Goal: Task Accomplishment & Management: Manage account settings

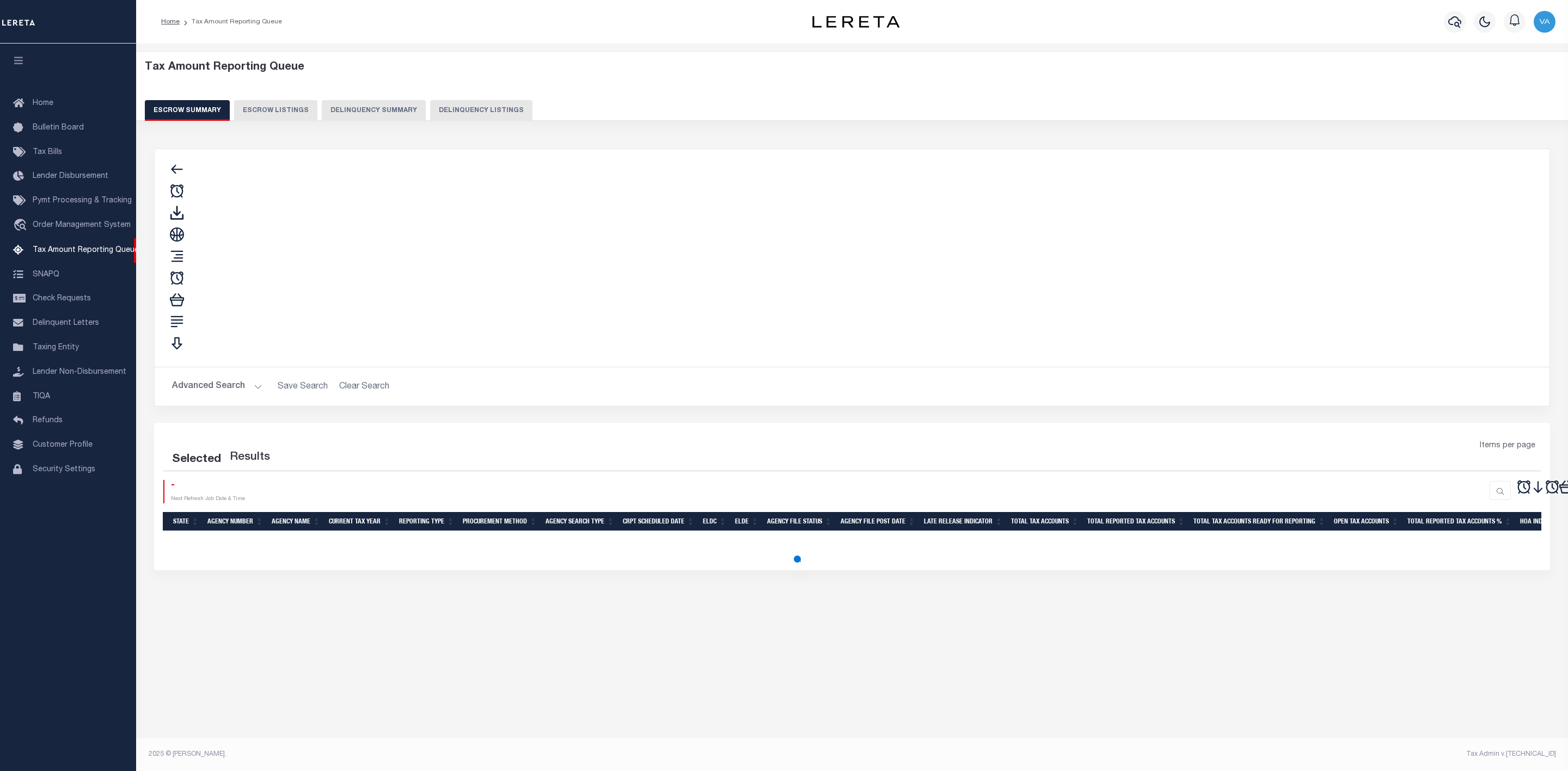
select select "100"
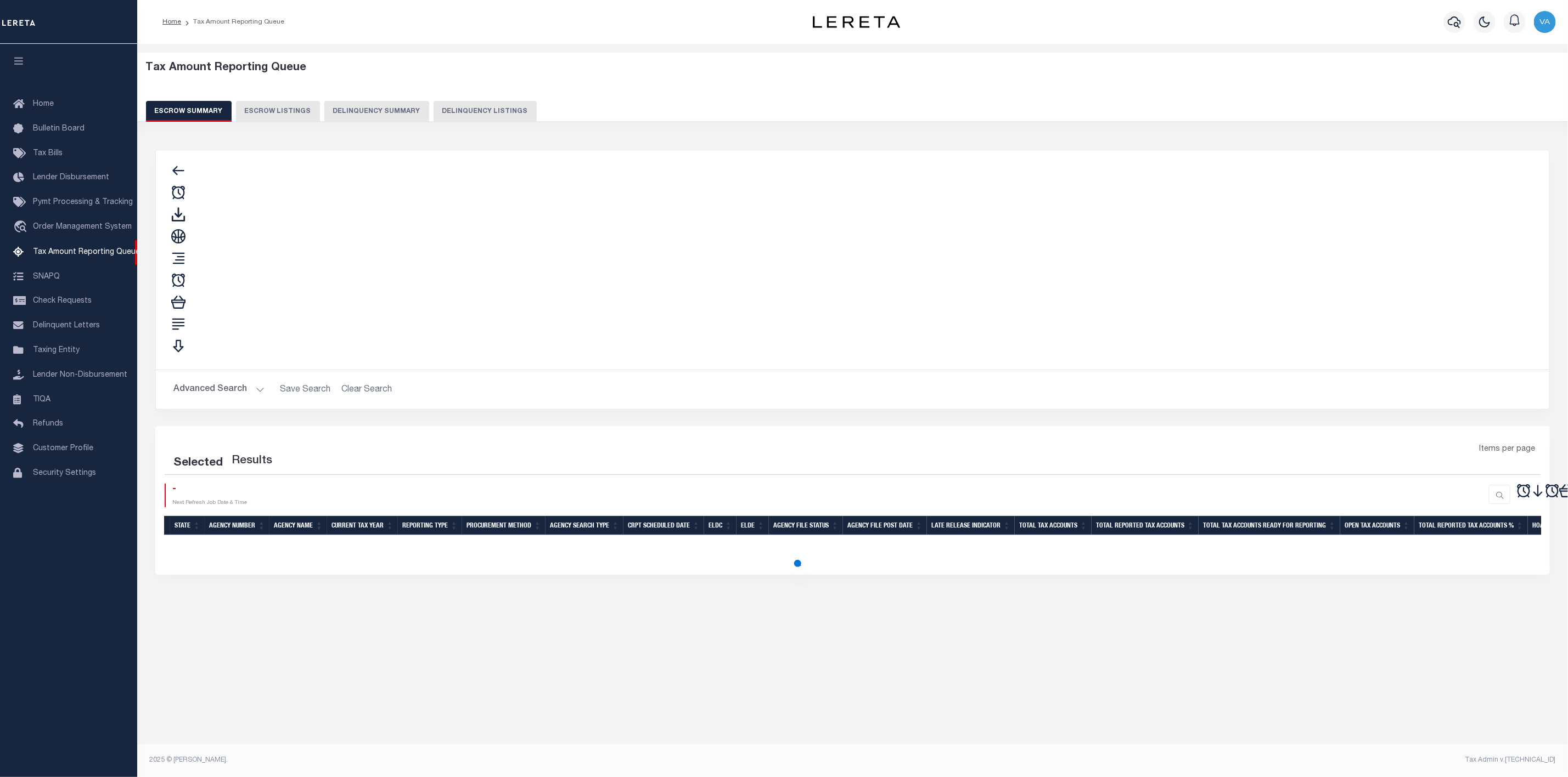
select select "100"
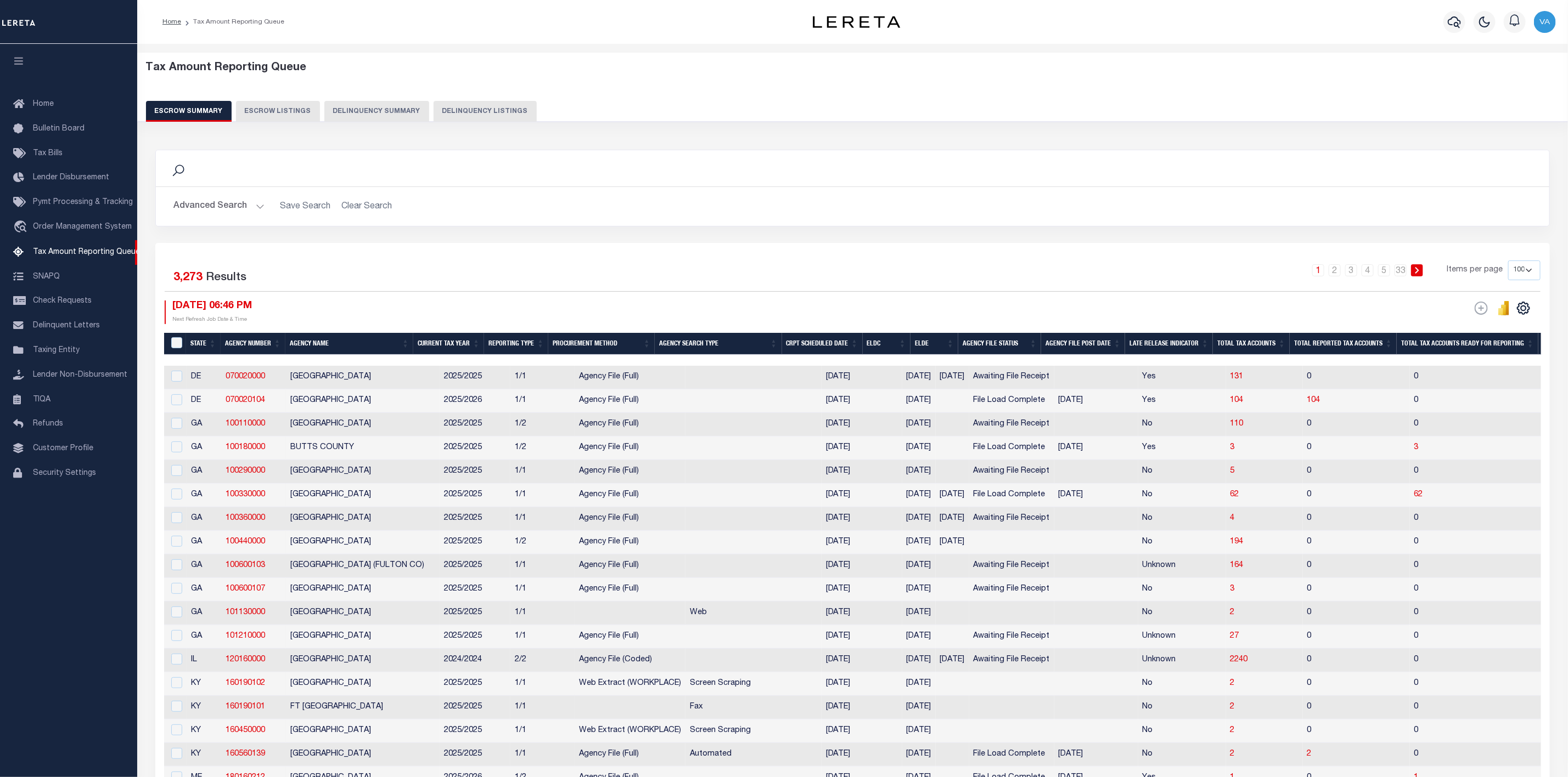
click at [1133, 267] on div "1 2 3 4 5 … 33 Items per page 10 25 50 100 500" at bounding box center [1026, 274] width 1028 height 28
click at [1207, 212] on h2 "Advanced Search Save Search Clear Search" at bounding box center [853, 206] width 1376 height 21
click at [229, 216] on button "Advanced Search" at bounding box center [218, 206] width 91 height 21
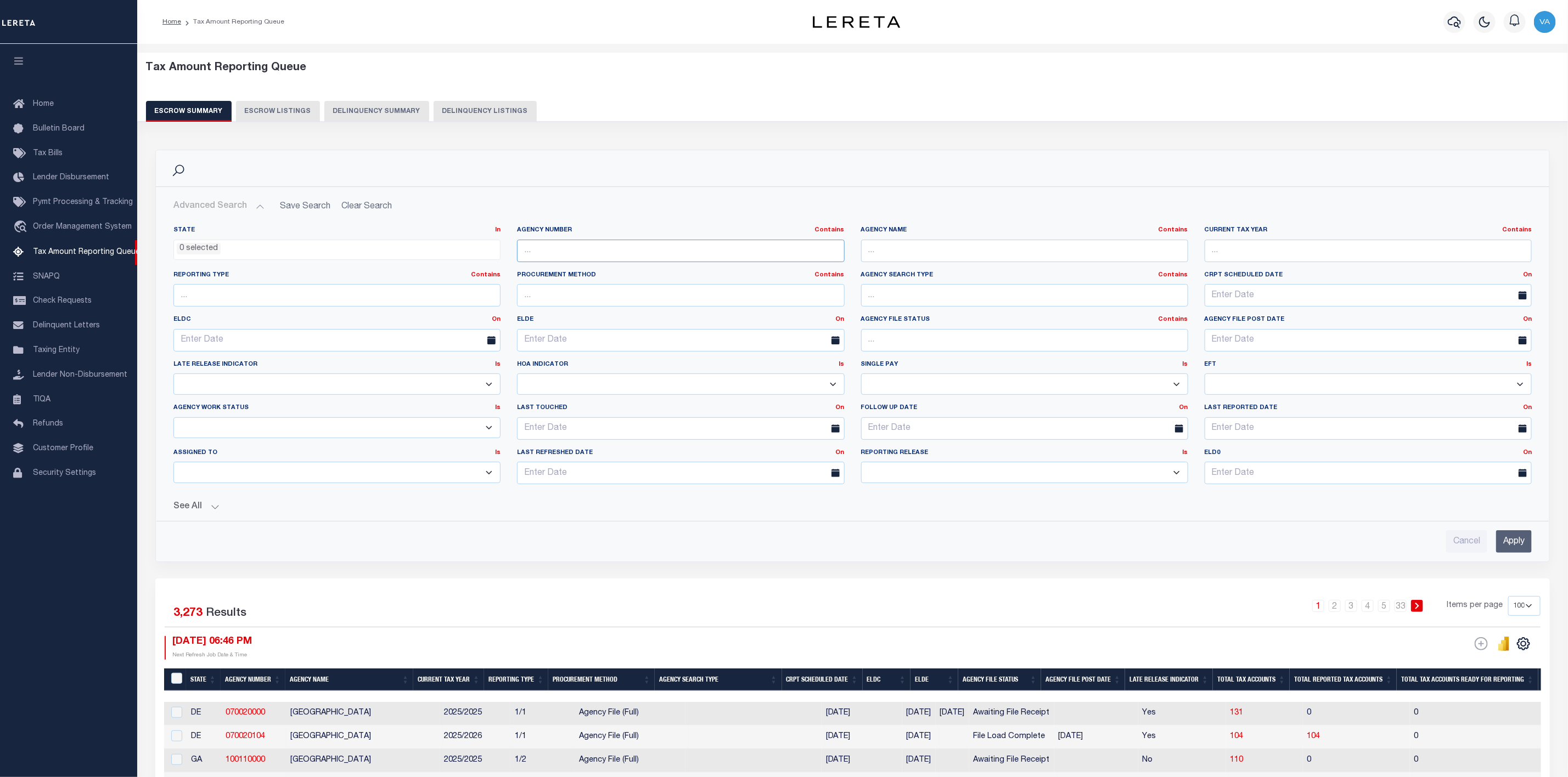
click at [567, 257] on input "text" at bounding box center [680, 251] width 327 height 23
paste input "100111100"
type input "100111100"
click at [1514, 545] on input "Apply" at bounding box center [1514, 542] width 36 height 23
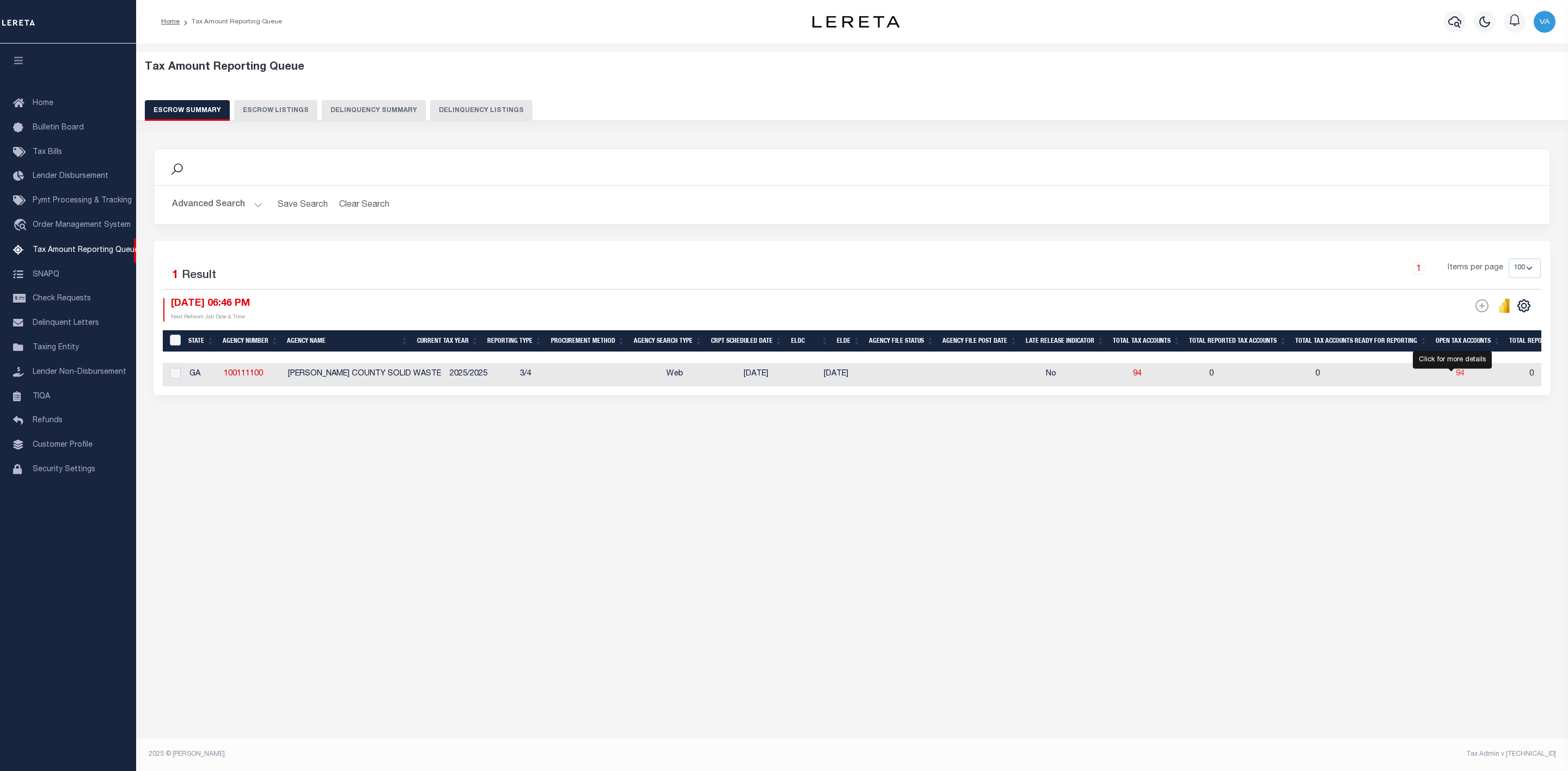
click at [1456, 376] on span "94" at bounding box center [1460, 374] width 9 height 7
select select "100"
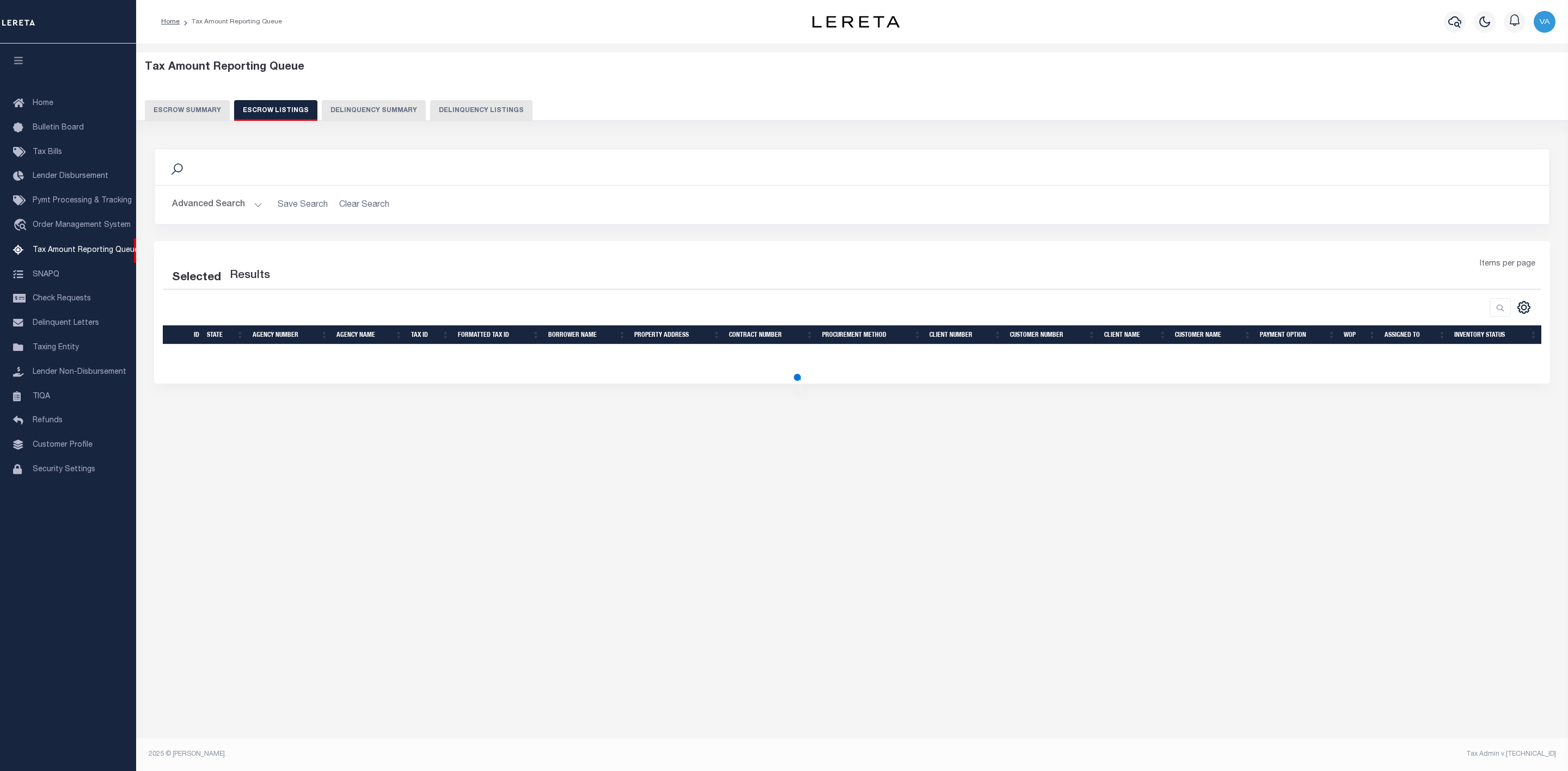
select select "100"
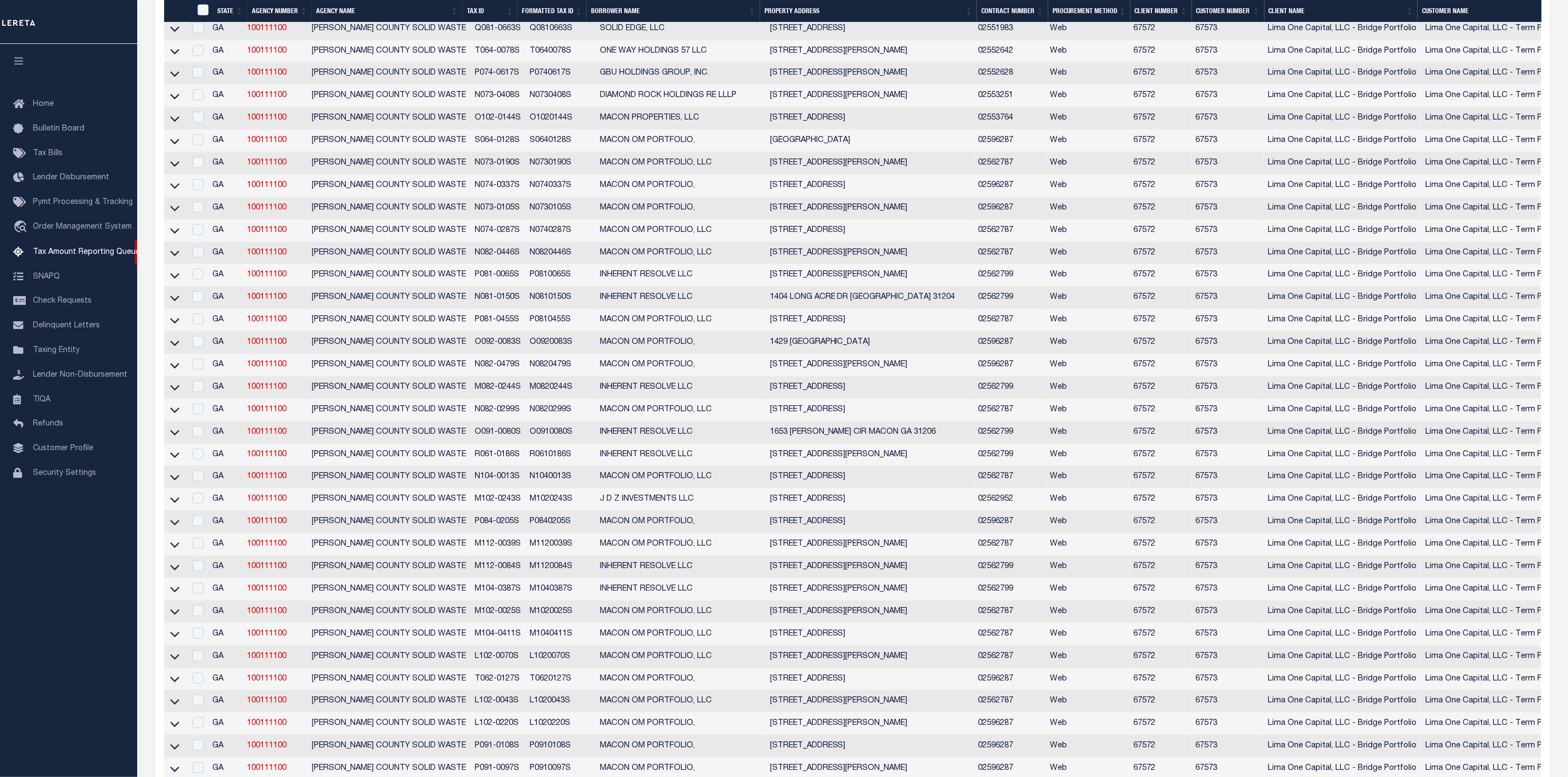
scroll to position [1821, 0]
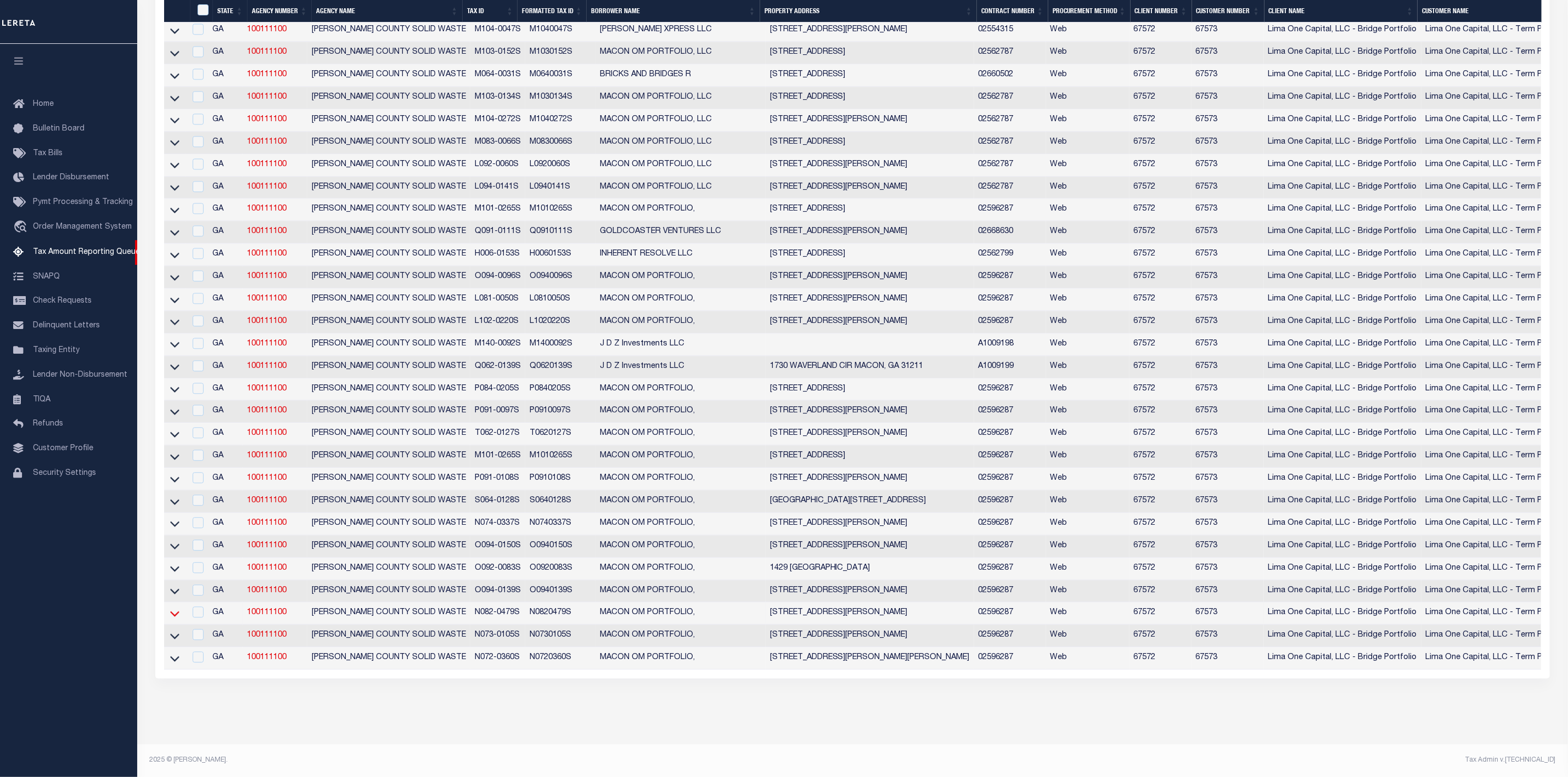
click at [170, 612] on icon at bounding box center [174, 614] width 9 height 6
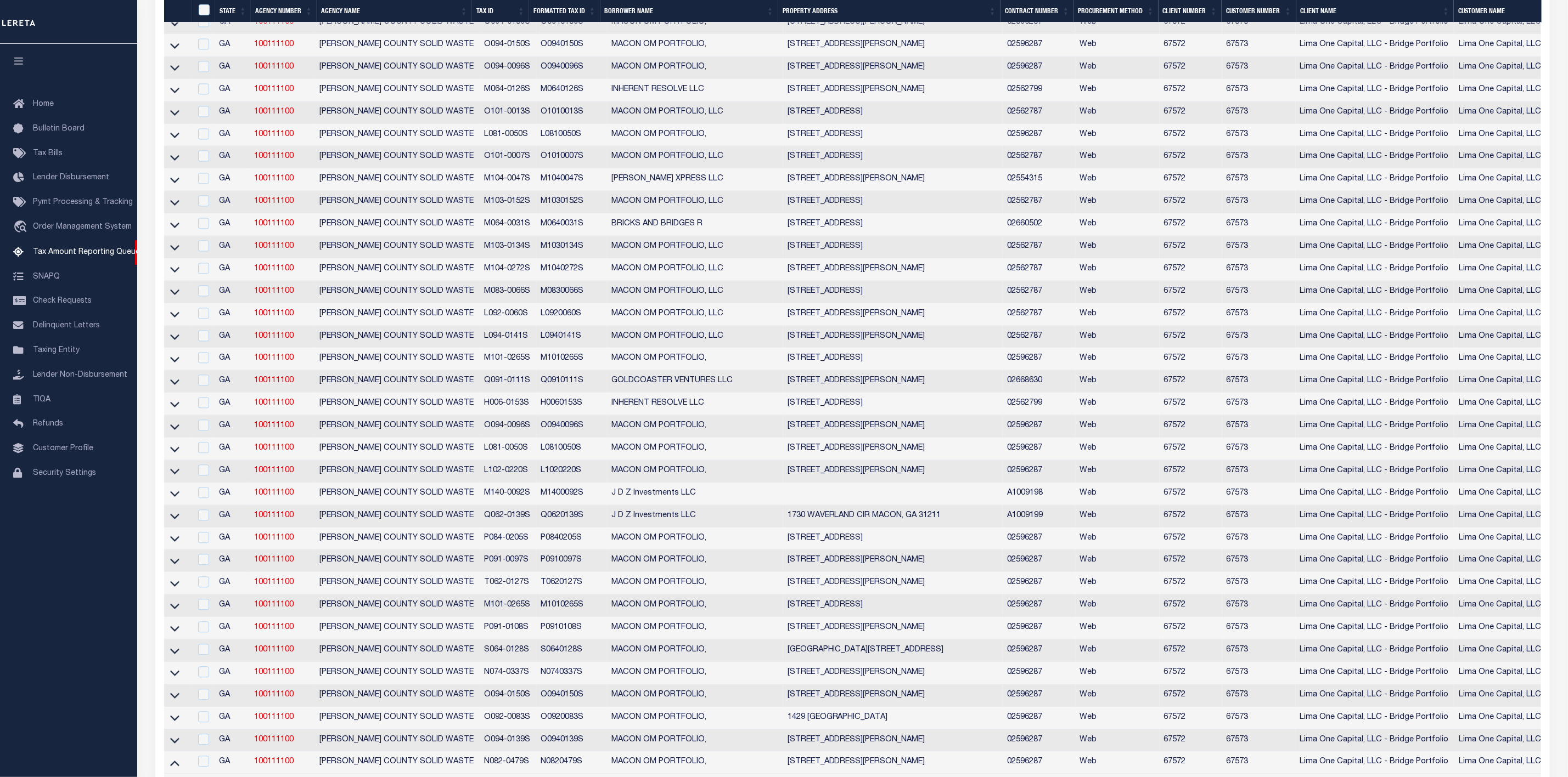
scroll to position [1877, 0]
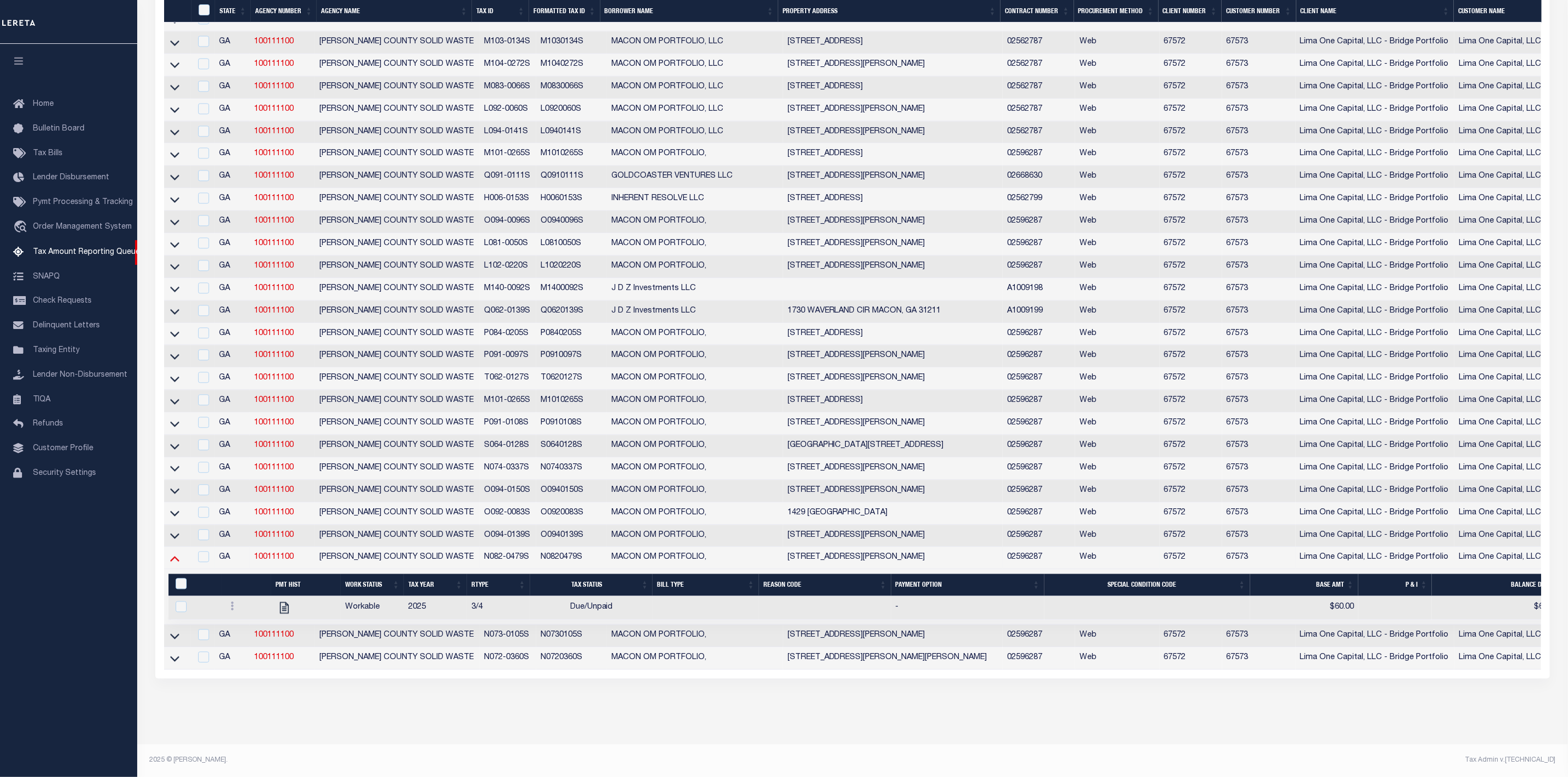
click at [176, 554] on icon at bounding box center [174, 558] width 9 height 11
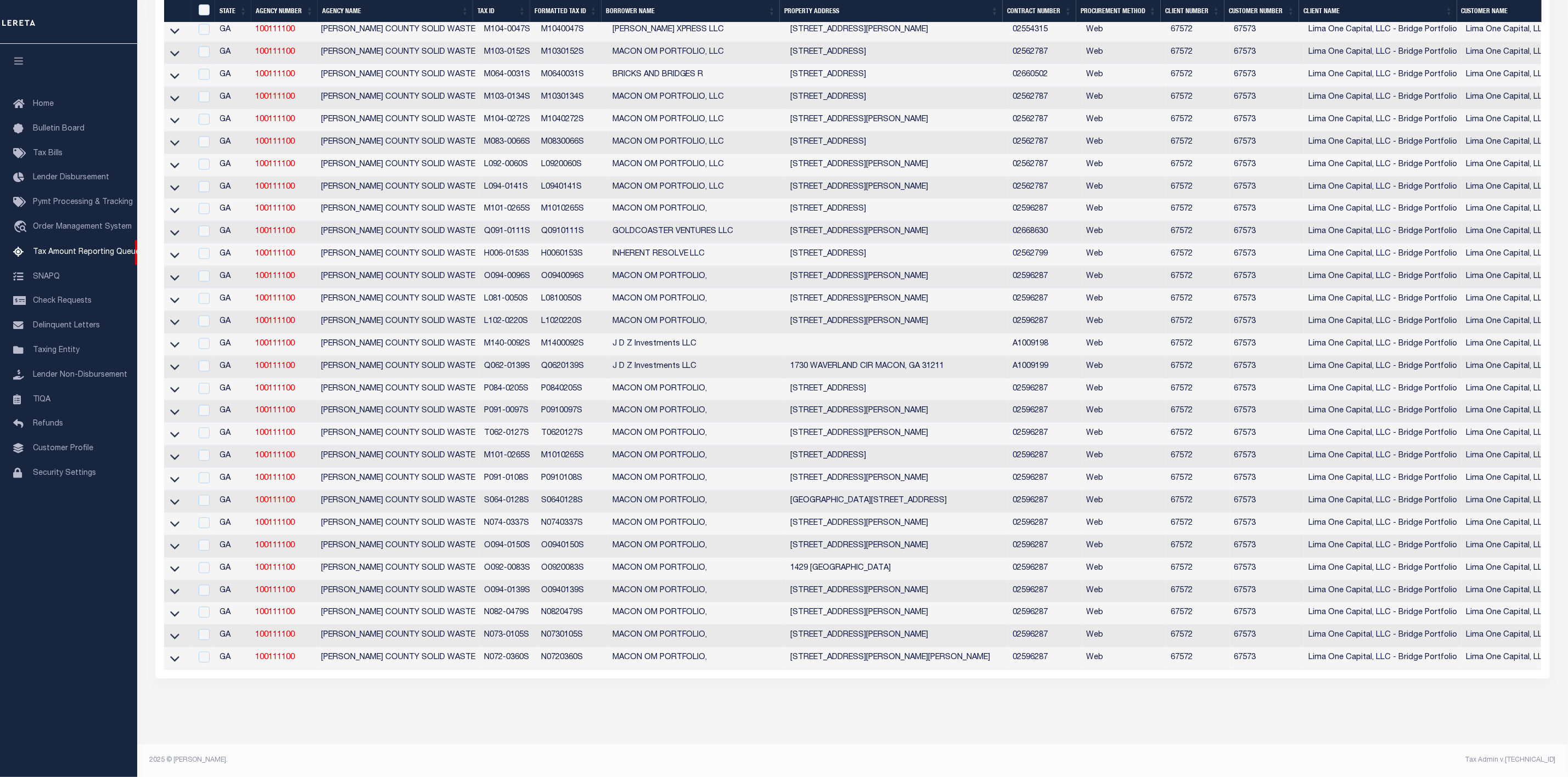
scroll to position [1806, 0]
click at [537, 637] on td "N0730105S" at bounding box center [572, 636] width 71 height 23
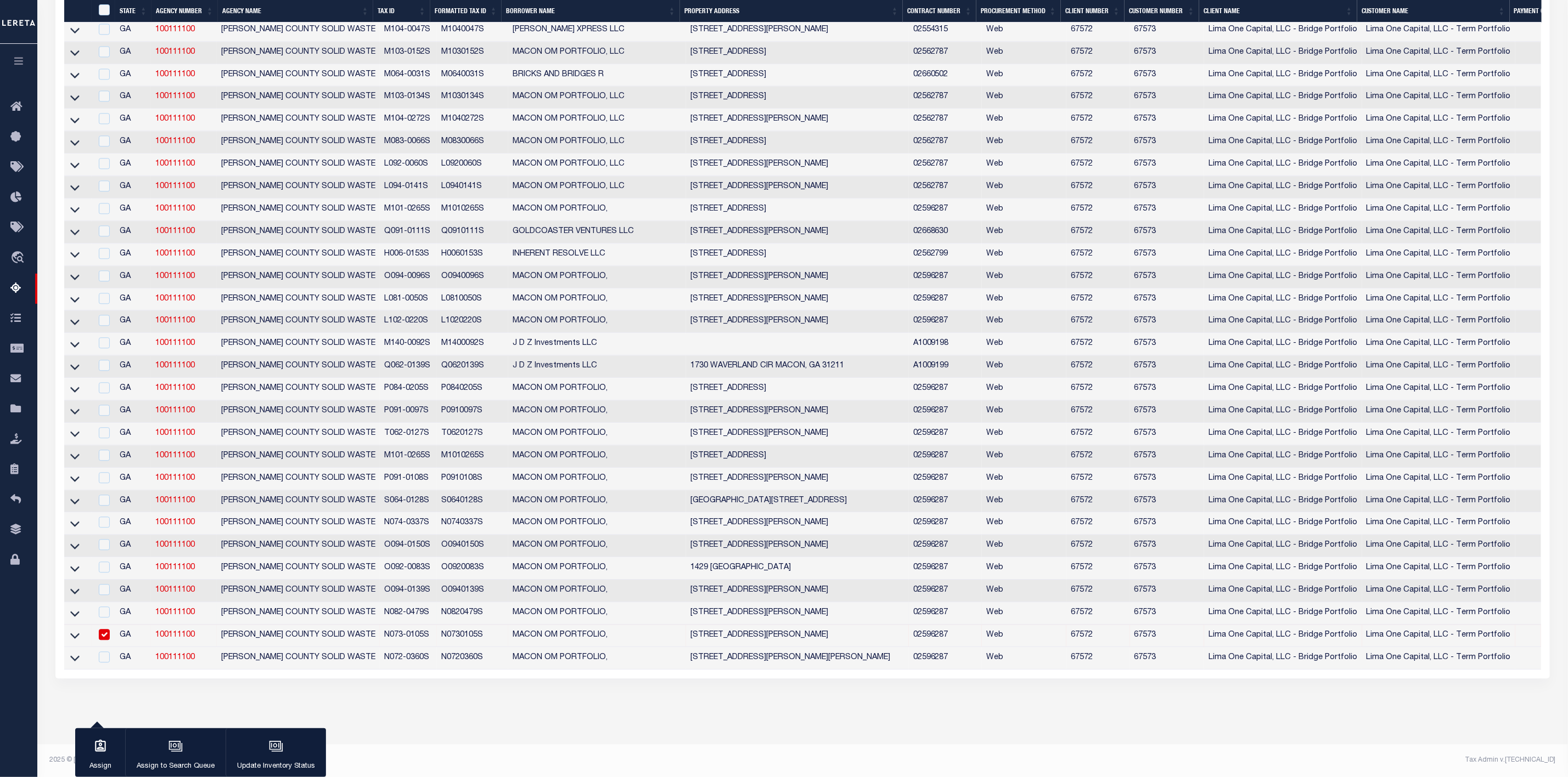
scroll to position [1757, 0]
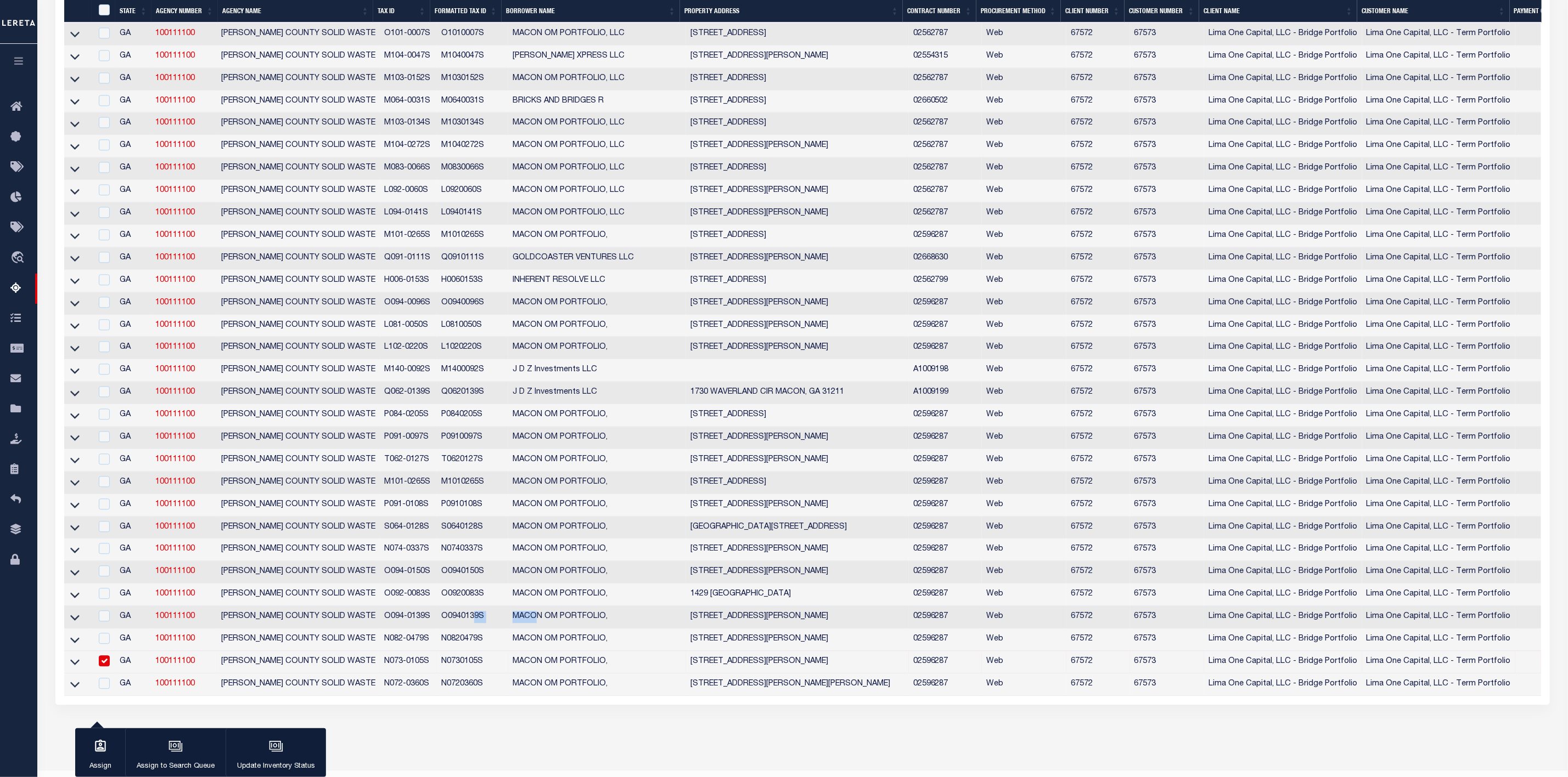
drag, startPoint x: 485, startPoint y: 644, endPoint x: 468, endPoint y: 645, distance: 17.0
click at [468, 629] on tr "GA 100111100 MACON-BIBB COUNTY SOLID WASTE O094-0139S O0940139S MACON OM PORTFO…" at bounding box center [908, 617] width 1689 height 23
drag, startPoint x: 425, startPoint y: 685, endPoint x: 371, endPoint y: 688, distance: 54.1
click at [371, 674] on tr "GA 100111100 MACON-BIBB COUNTY SOLID WASTE N073-0105S N0730105S MACON OM PORTFO…" at bounding box center [908, 662] width 1689 height 23
copy tr "N073-0105S"
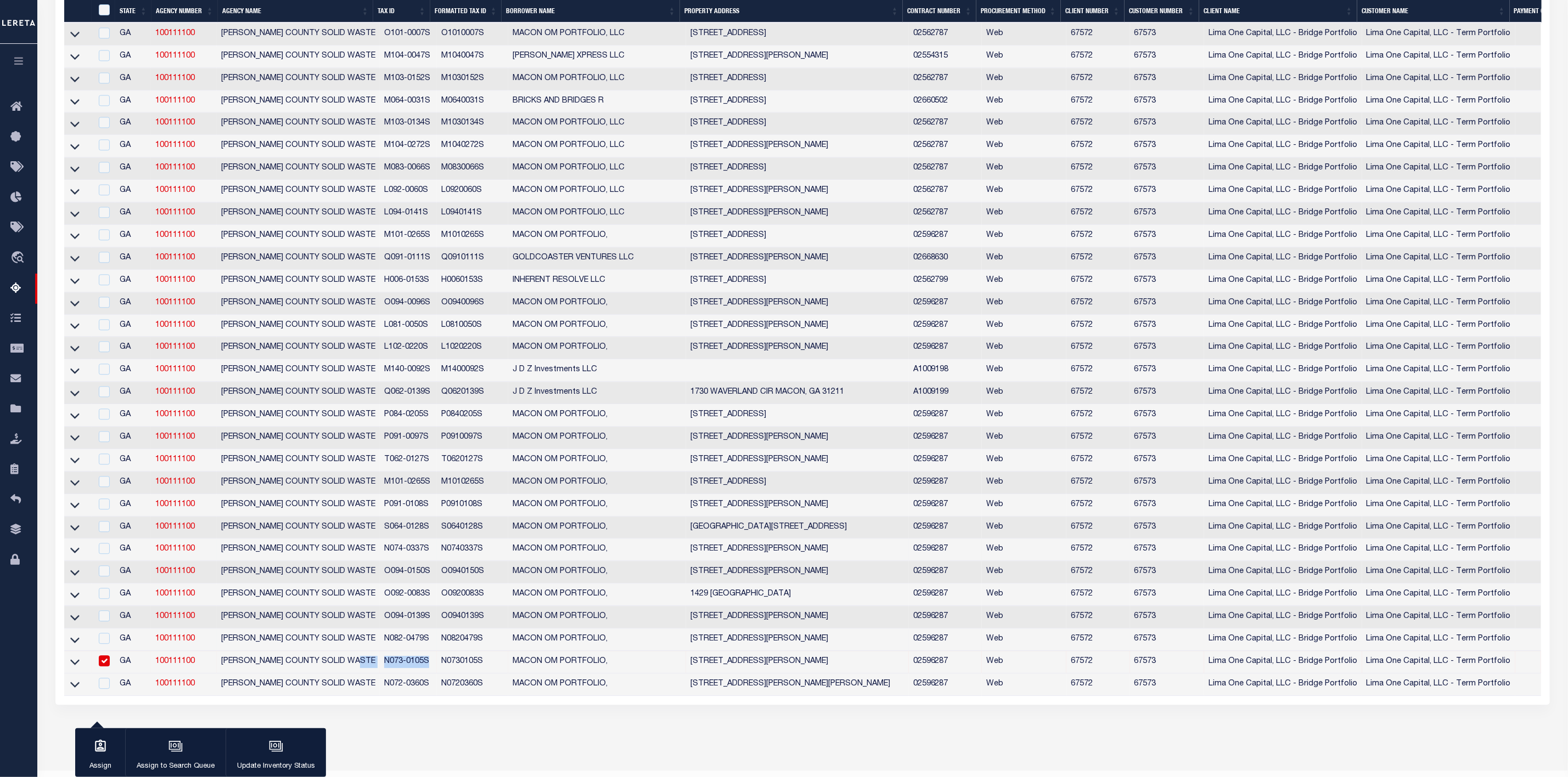
scroll to position [1818, 0]
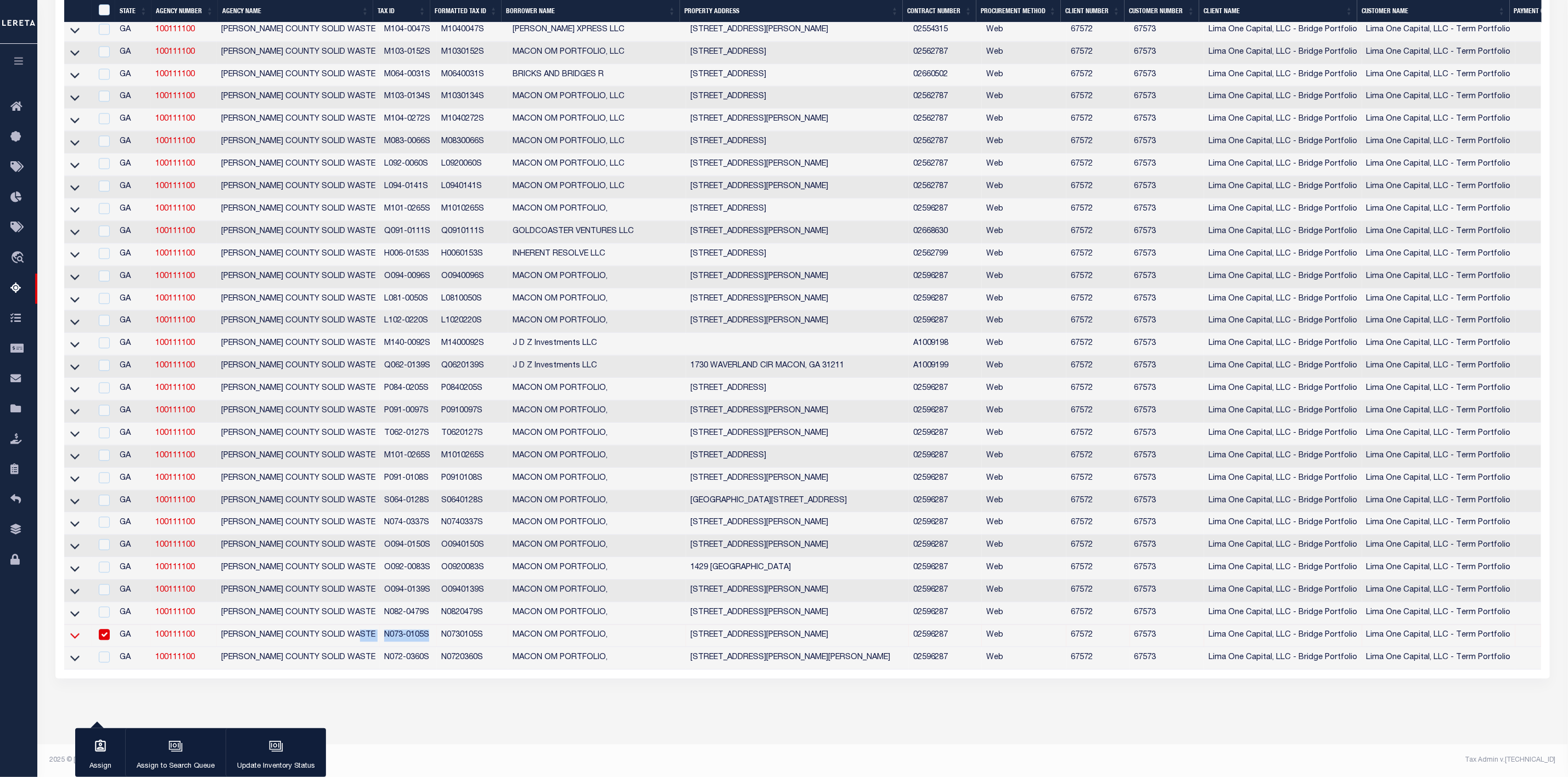
click at [71, 634] on icon at bounding box center [75, 636] width 9 height 6
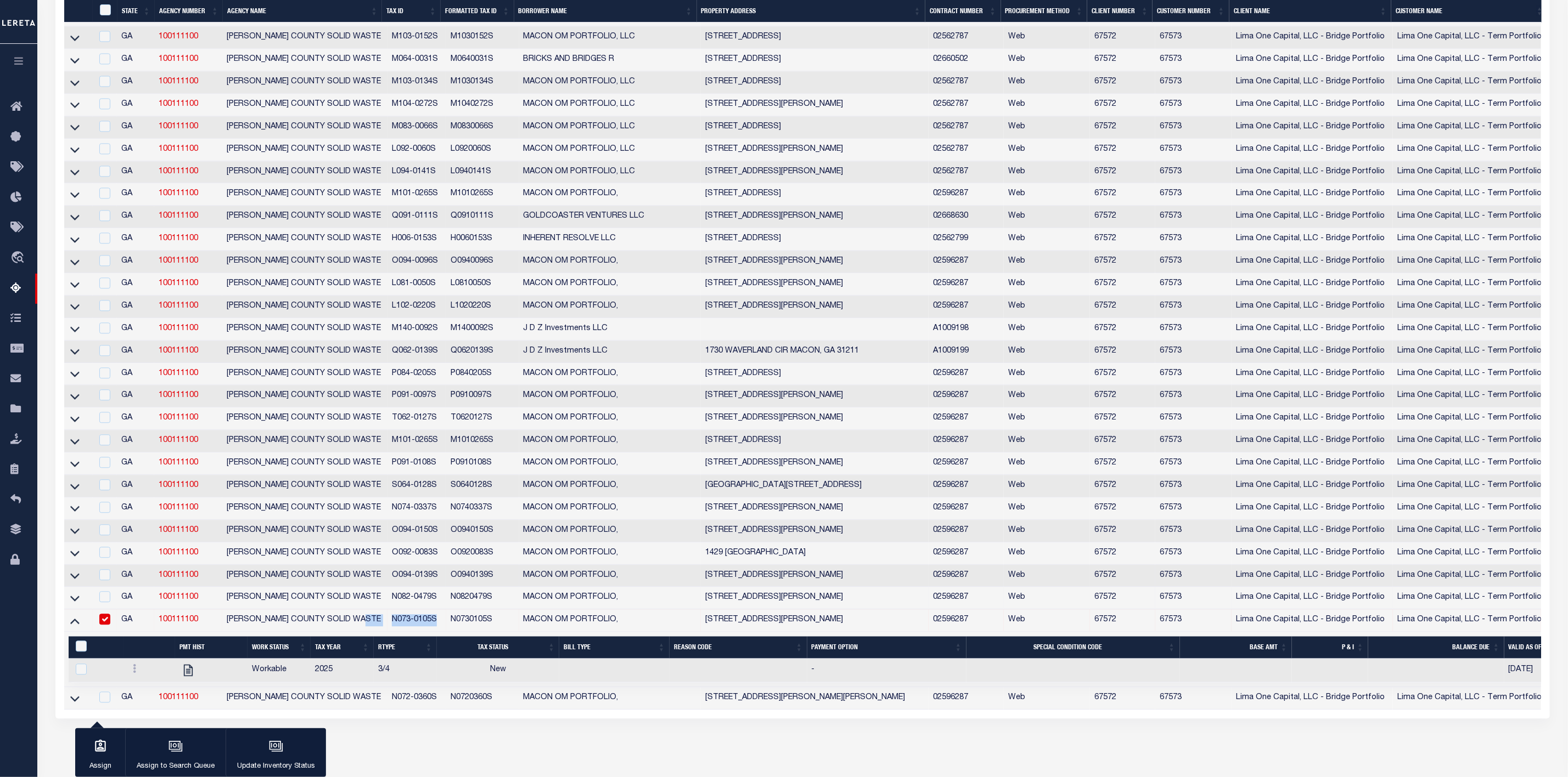
scroll to position [1877, 0]
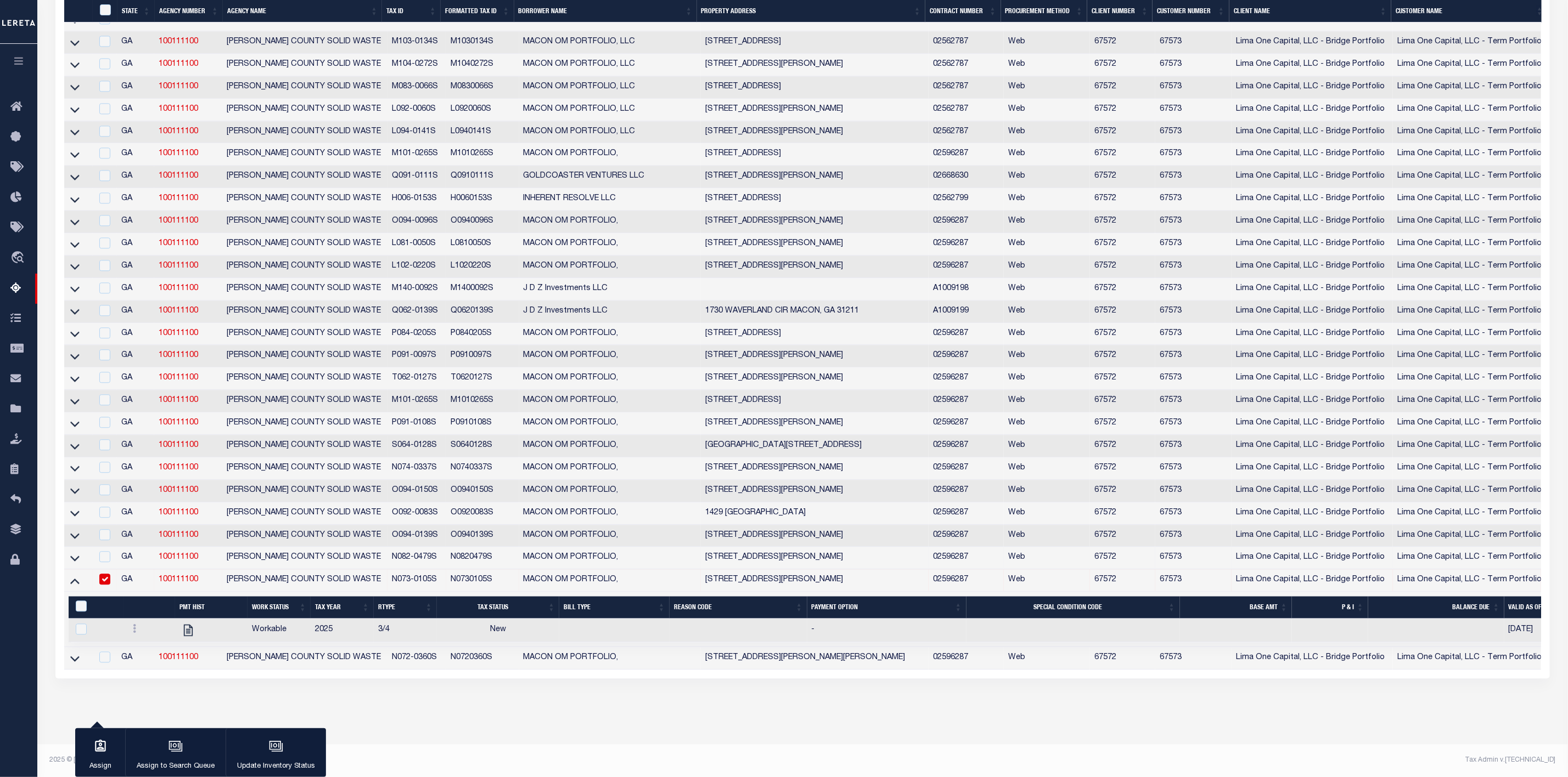
drag, startPoint x: 384, startPoint y: 568, endPoint x: 434, endPoint y: 567, distance: 50.0
click at [434, 569] on td "N073-0105S" at bounding box center [416, 581] width 58 height 23
checkbox input "false"
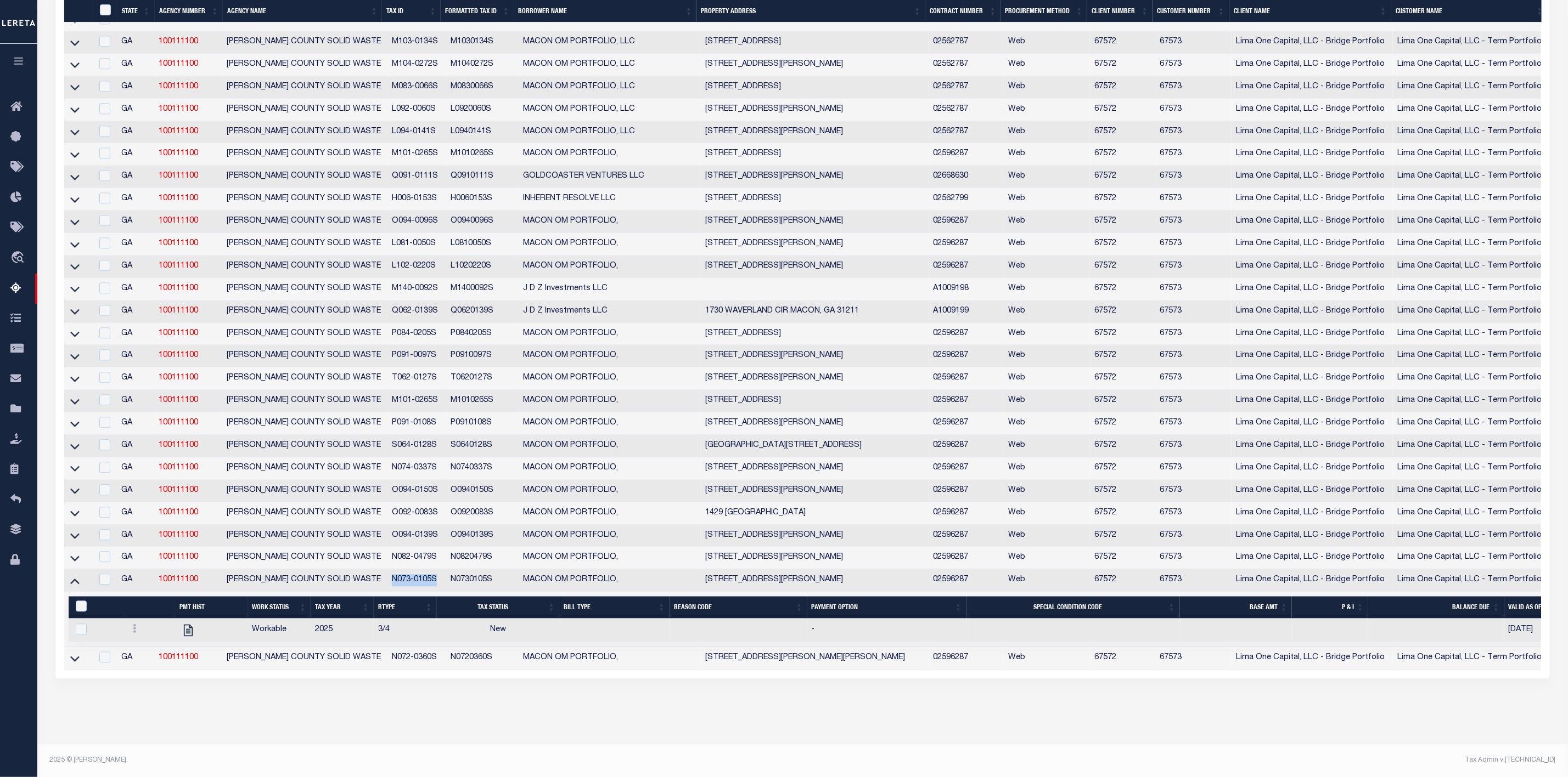
copy td "N073-0105S"
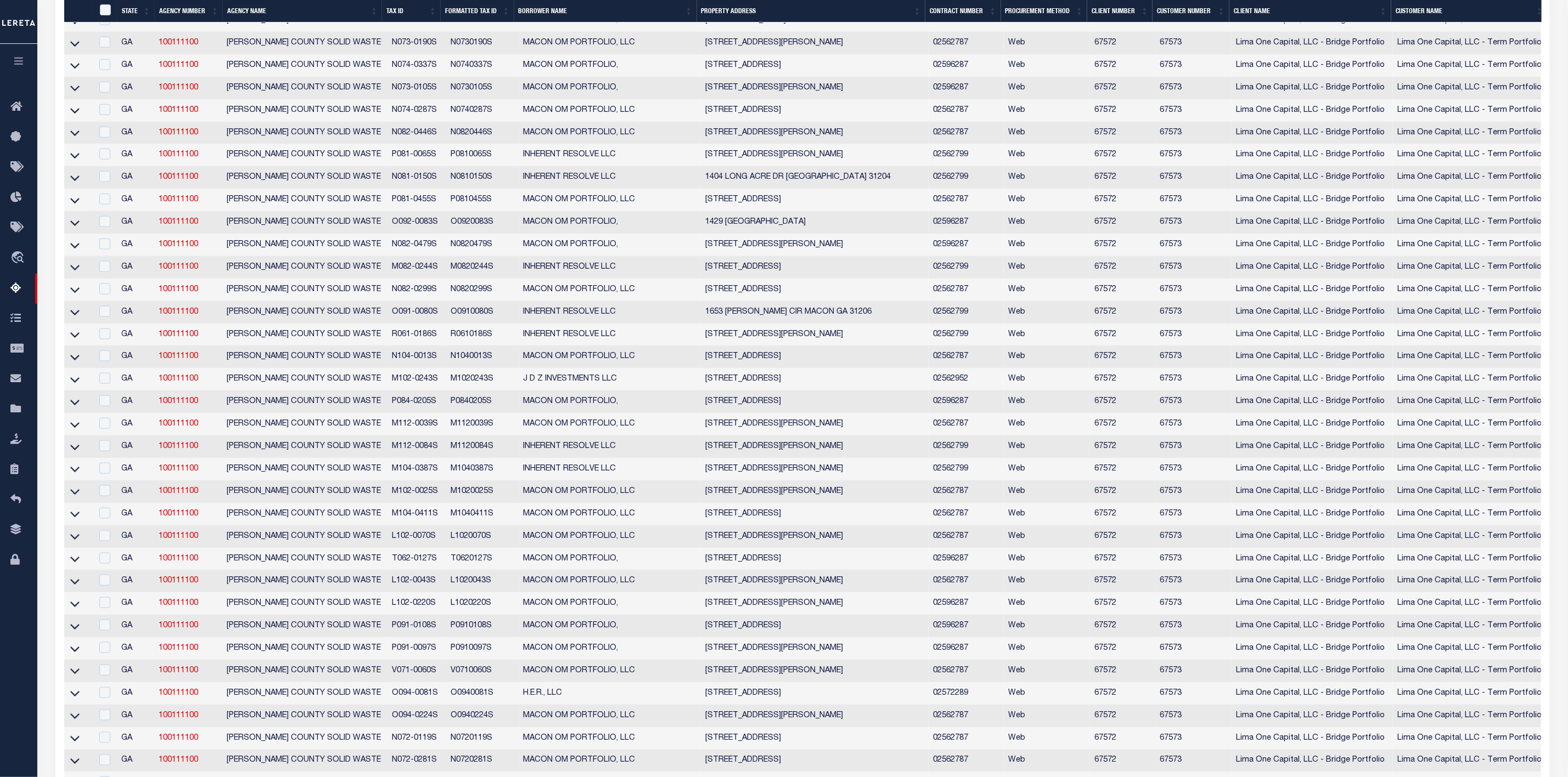
scroll to position [561, 0]
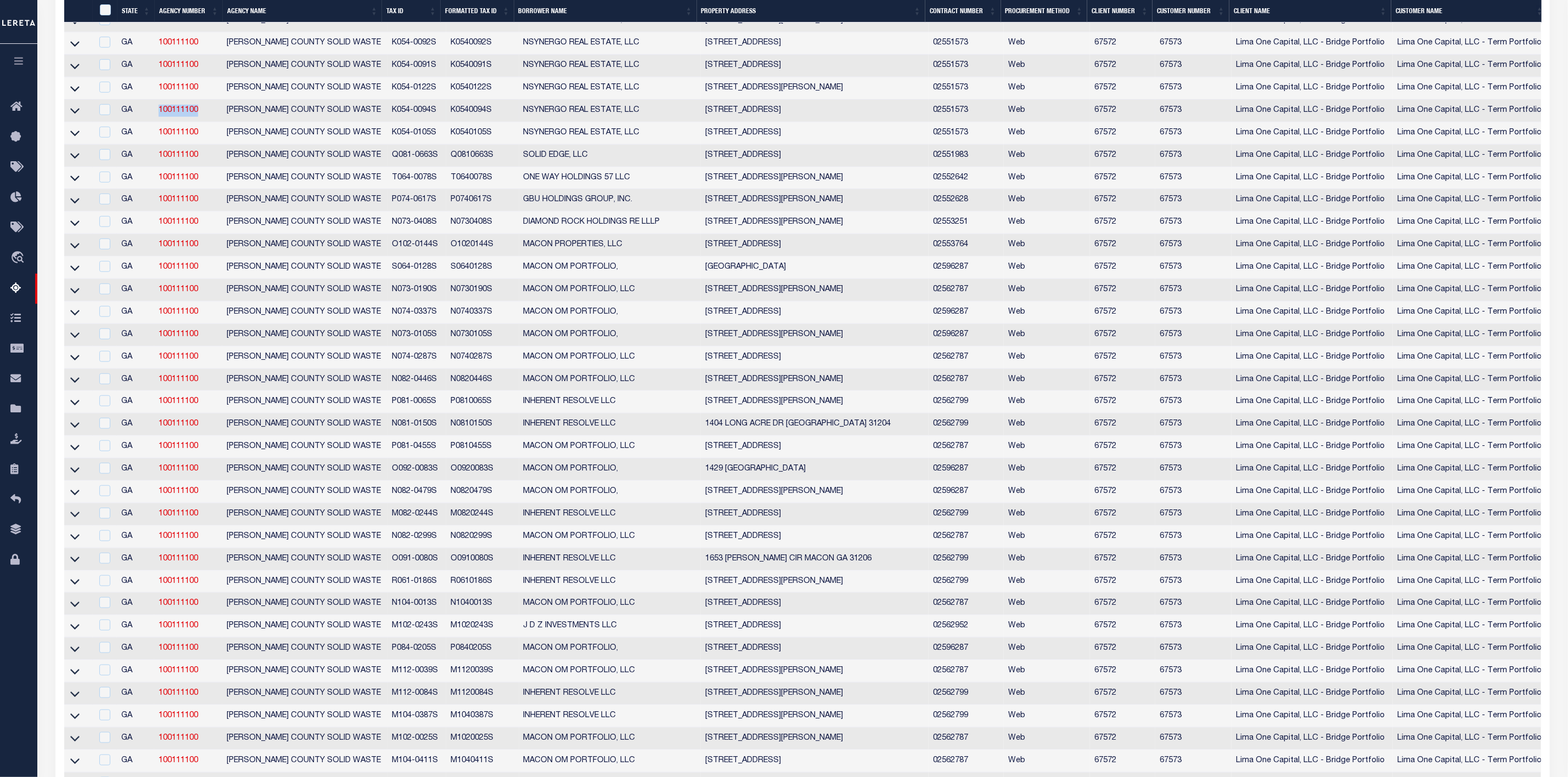
drag, startPoint x: 152, startPoint y: 115, endPoint x: 205, endPoint y: 116, distance: 53.0
click at [205, 116] on tr "GA 100111100 MACON-BIBB COUNTY SOLID WASTE K054-0094S K0540094S NSYNERGO REAL E…" at bounding box center [930, 111] width 1732 height 23
copy tr "100111100"
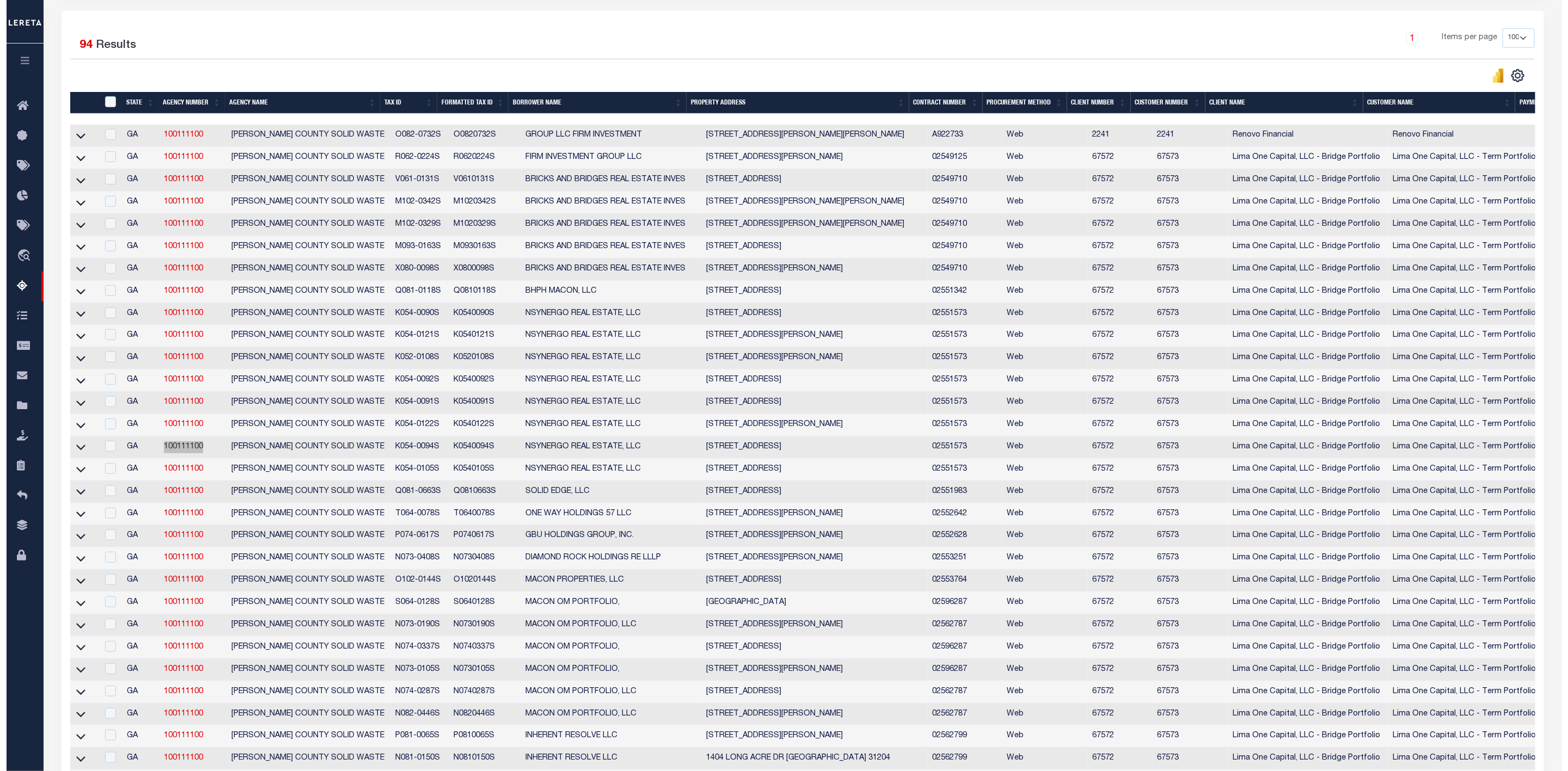
scroll to position [0, 0]
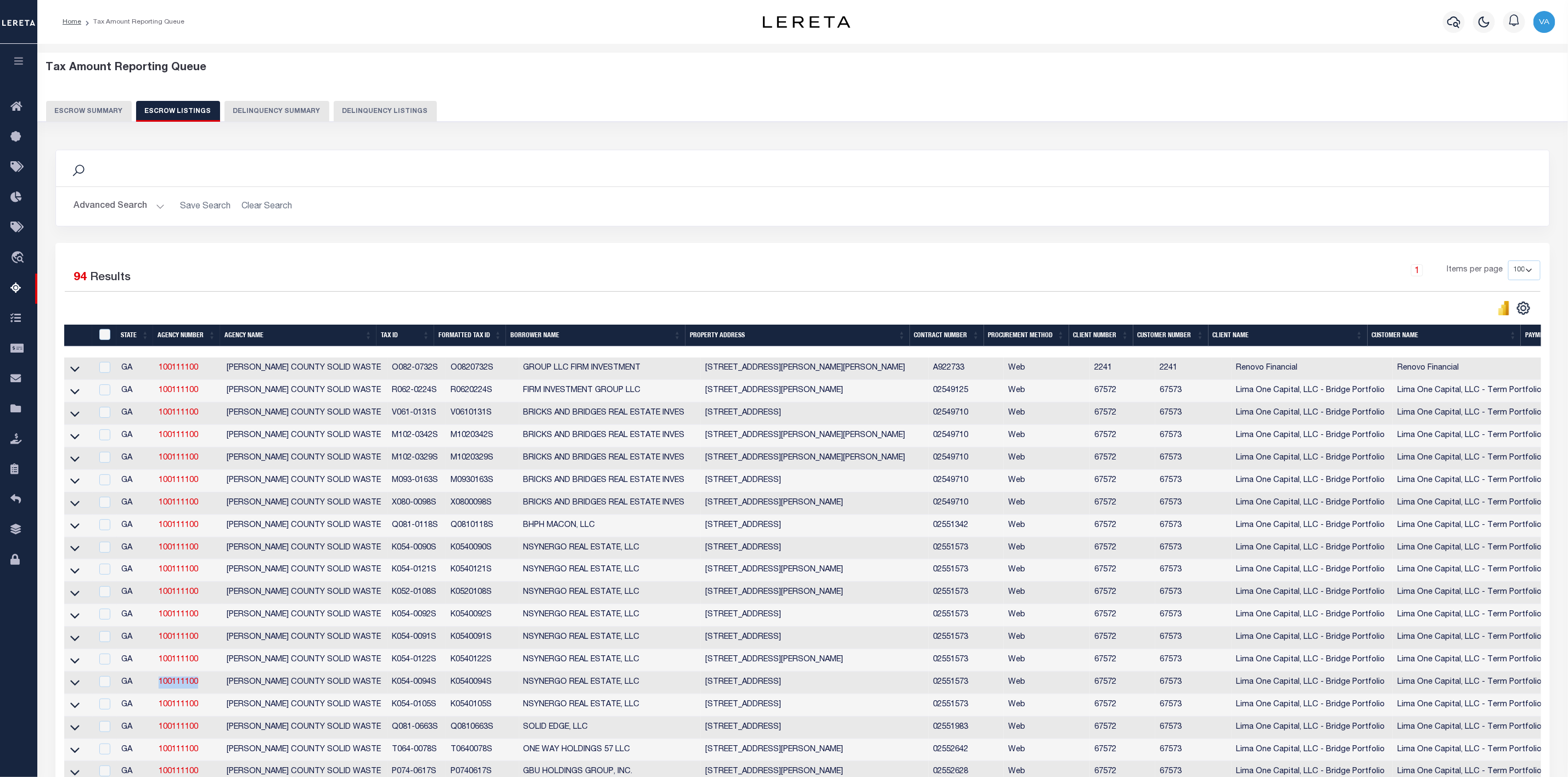
click at [96, 113] on button "Escrow Summary" at bounding box center [89, 111] width 86 height 21
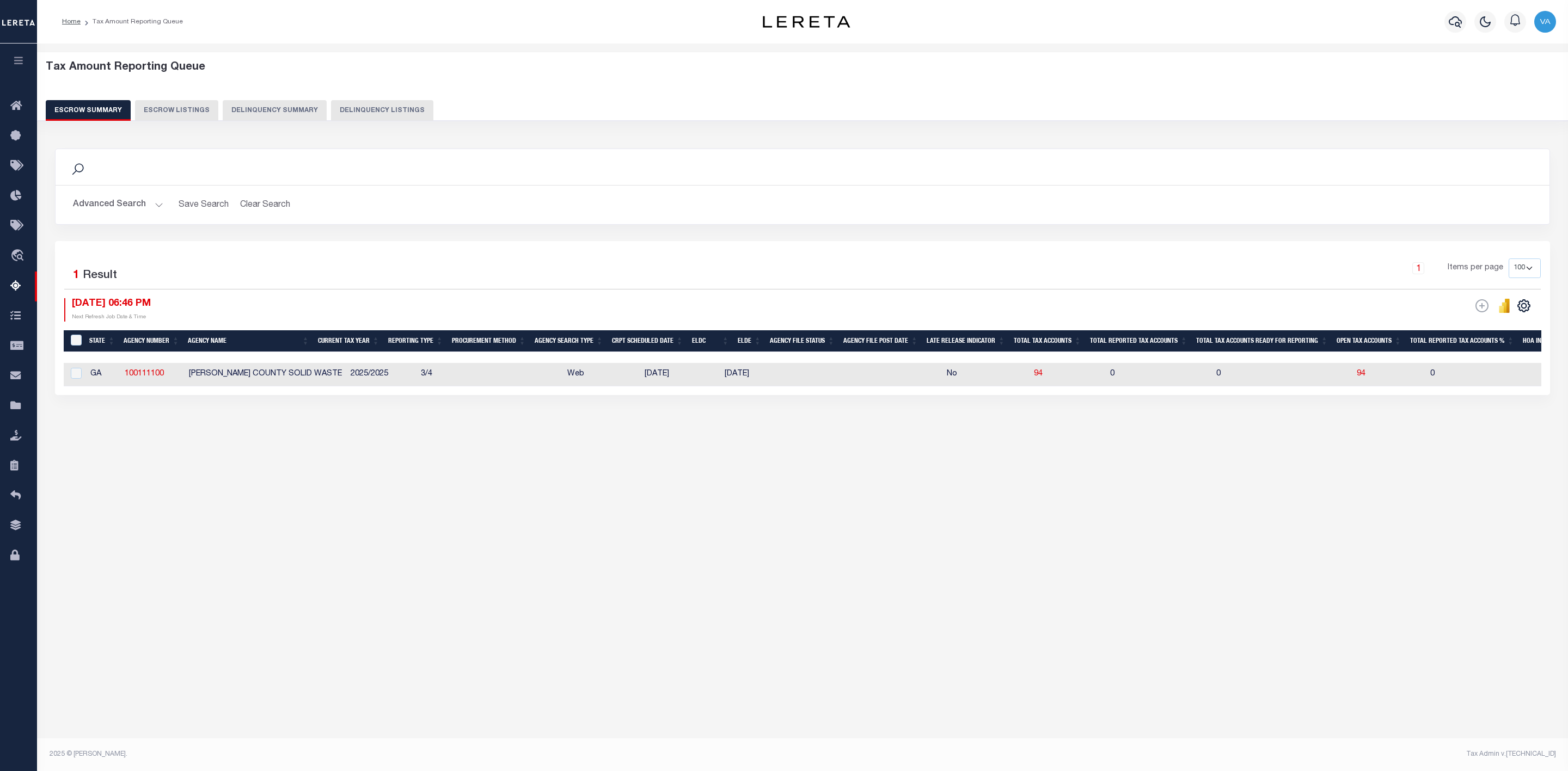
click at [132, 207] on button "Advanced Search" at bounding box center [118, 205] width 91 height 21
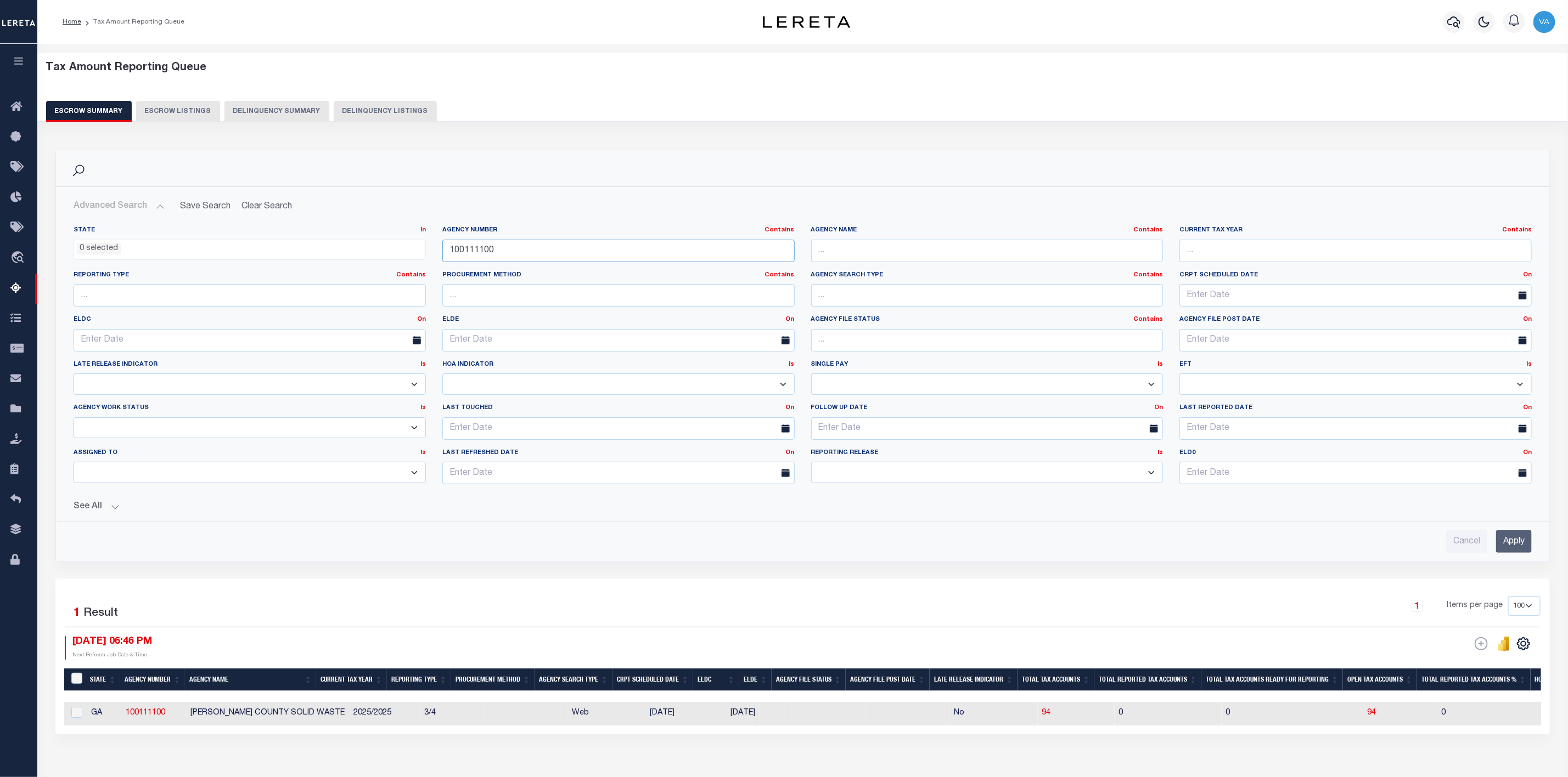
drag, startPoint x: 509, startPoint y: 247, endPoint x: 433, endPoint y: 255, distance: 76.4
click at [433, 255] on div "State In In AK AL AR AZ CA CO CT DC DE FL GA GU HI IA ID IL IN KS KY LA MA MD M…" at bounding box center [803, 359] width 1475 height 267
paste input "370130604"
type input "370130604"
click at [1521, 538] on input "Apply" at bounding box center [1514, 542] width 36 height 23
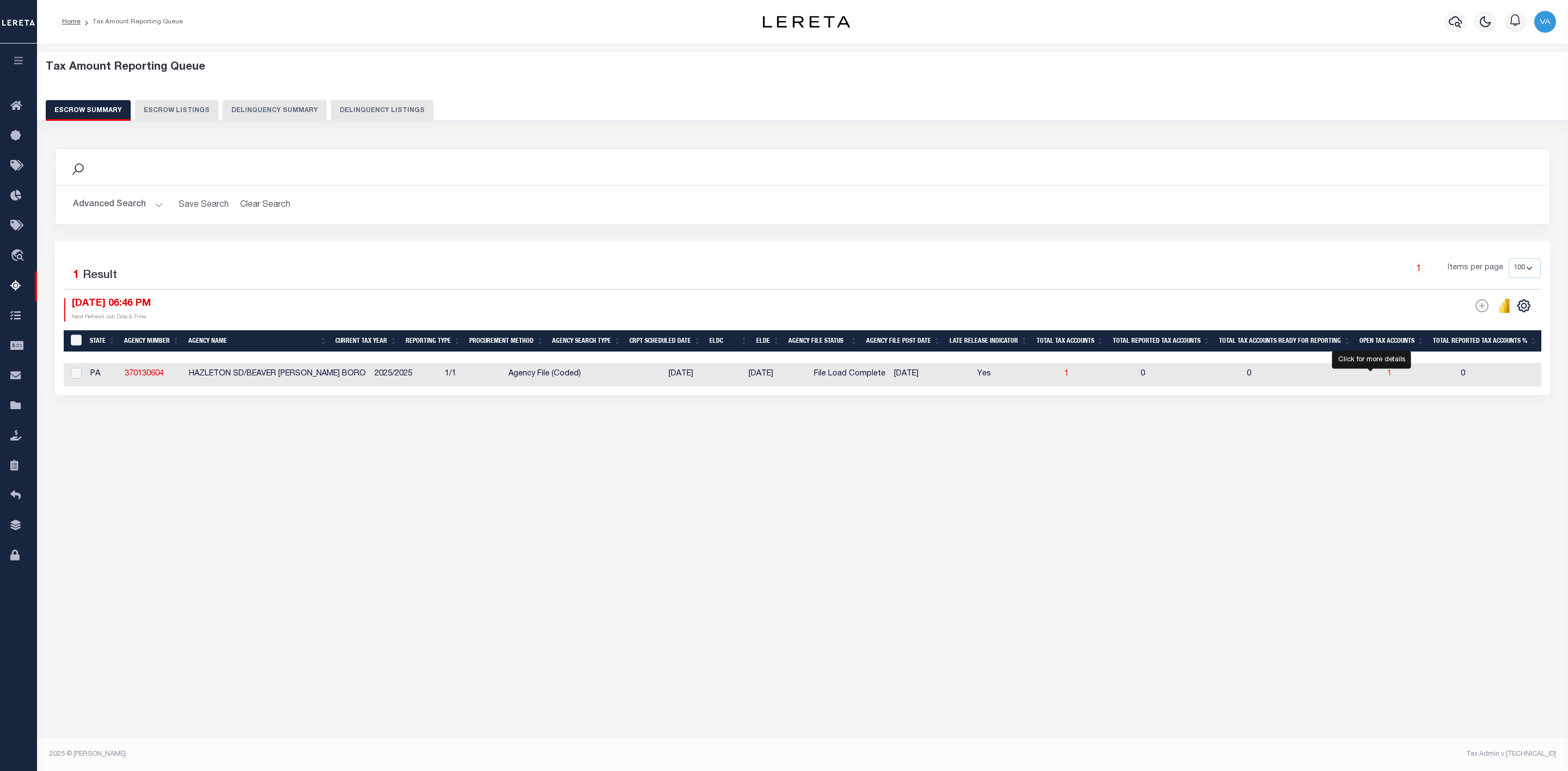
click at [1387, 376] on span "1" at bounding box center [1389, 374] width 4 height 7
select select "100"
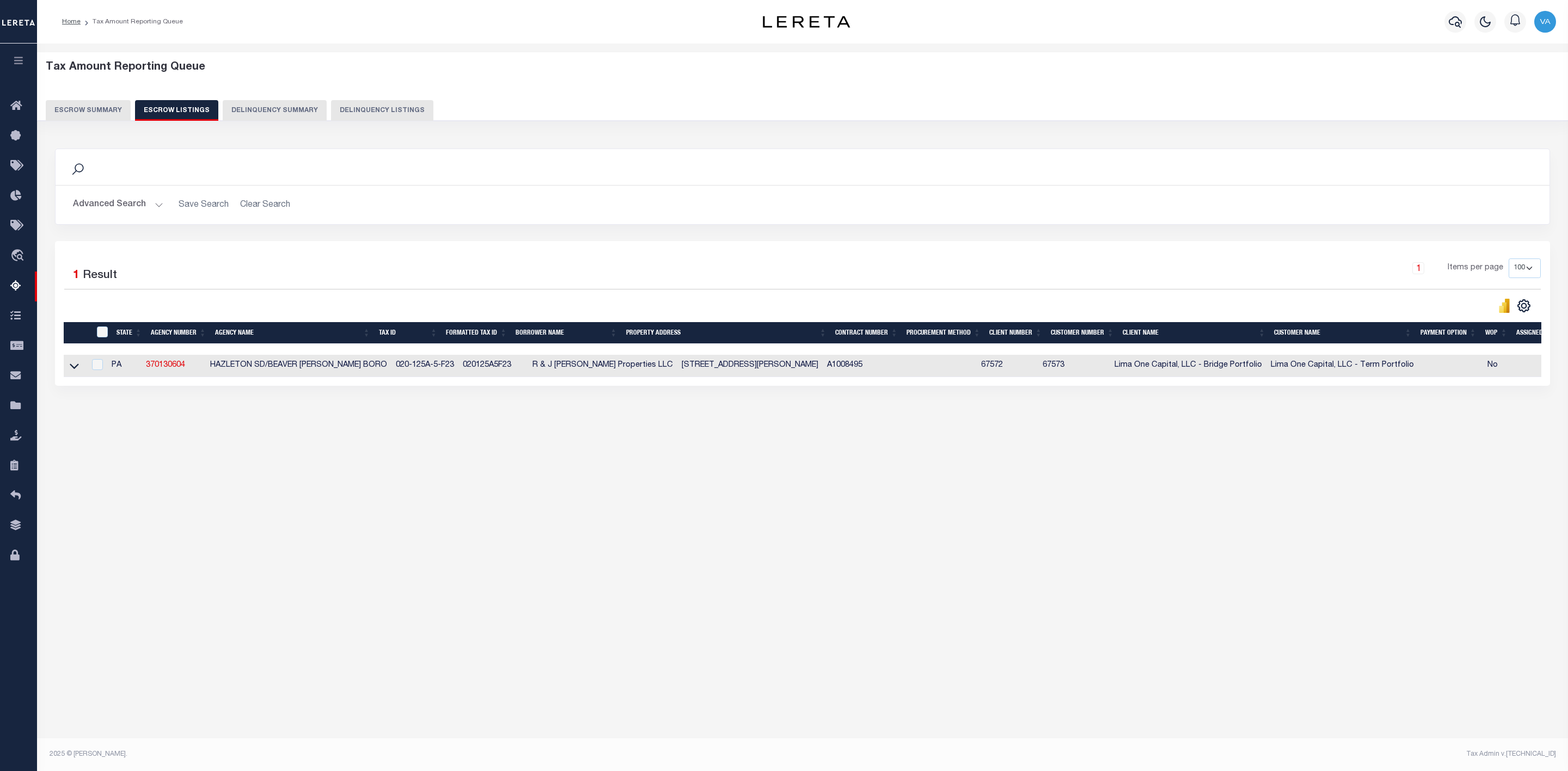
click at [69, 369] on link at bounding box center [74, 365] width 12 height 7
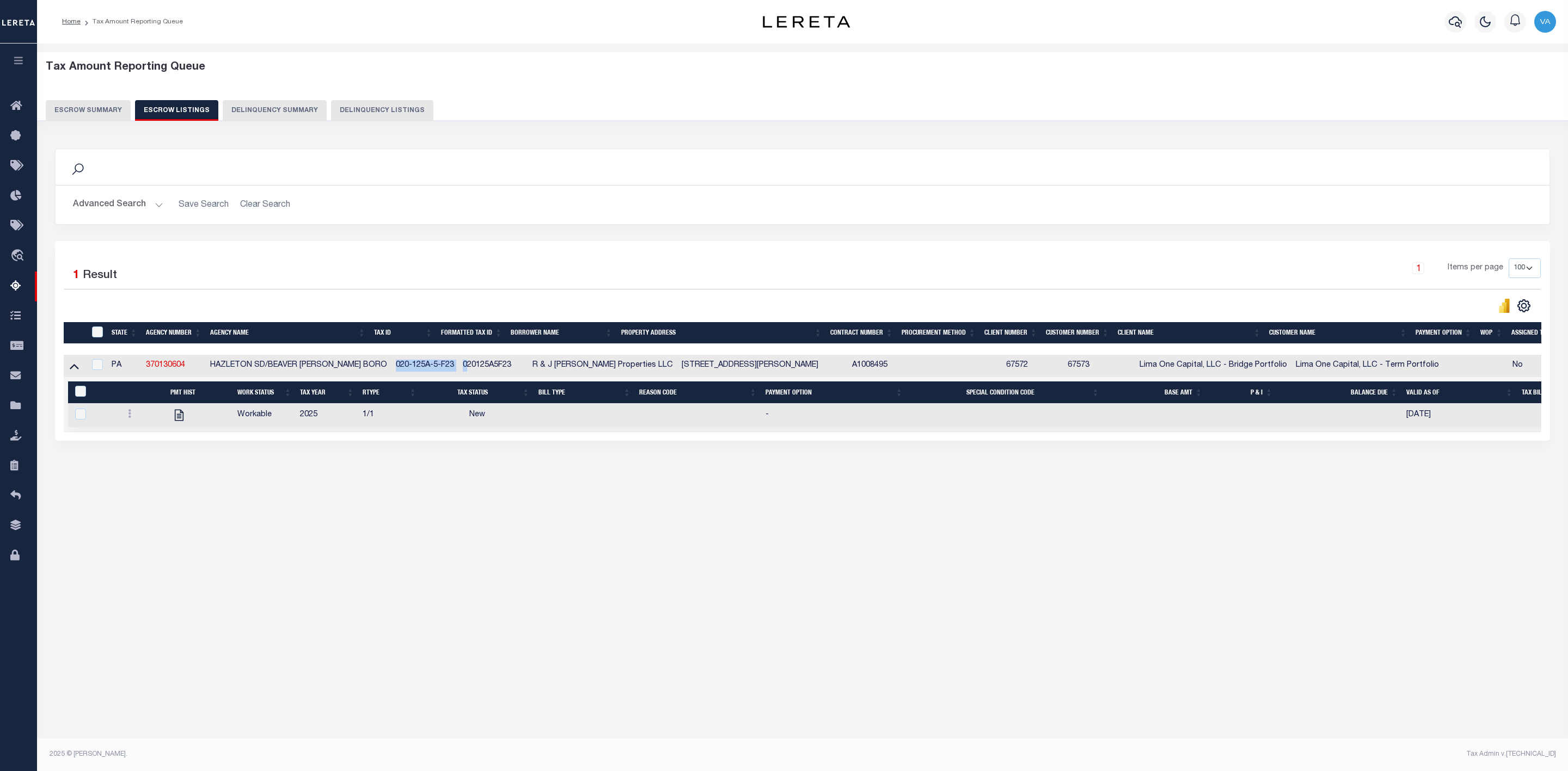
drag, startPoint x: 378, startPoint y: 370, endPoint x: 453, endPoint y: 372, distance: 75.0
click at [453, 372] on tr "PA 370130604 HAZLETON SD/BEAVER MEADOWS BORO 020-125A-5-F23 020125A5F23 R & J S…" at bounding box center [867, 366] width 1607 height 22
click at [400, 461] on div "Search Advanced Search Save Search Clear Search In In AK AL AR AZ CA CO CT" at bounding box center [803, 306] width 1510 height 336
drag, startPoint x: 376, startPoint y: 368, endPoint x: 440, endPoint y: 371, distance: 64.1
click at [440, 371] on td "020-125A-5-F23" at bounding box center [425, 366] width 67 height 22
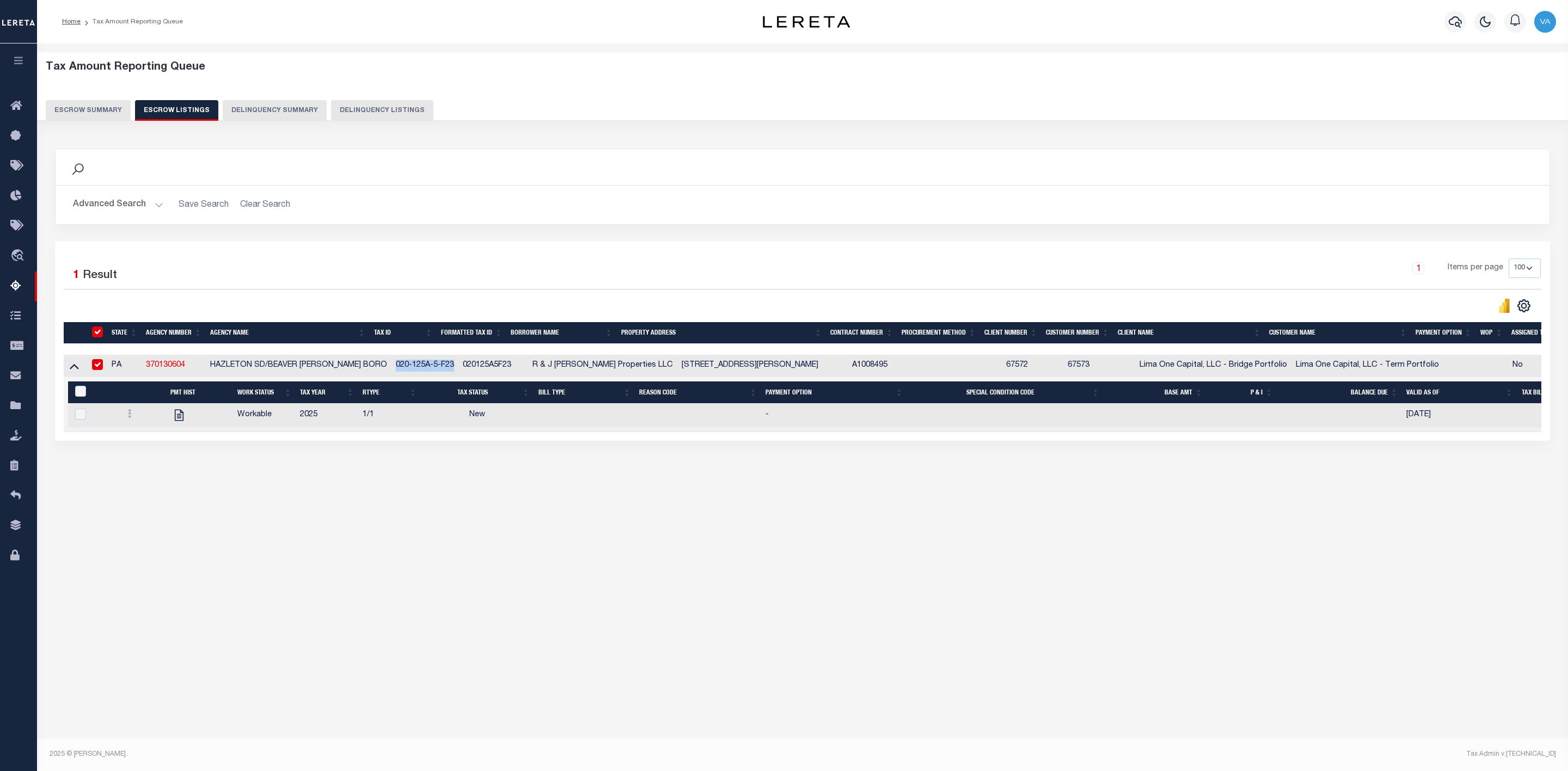
checkbox input "true"
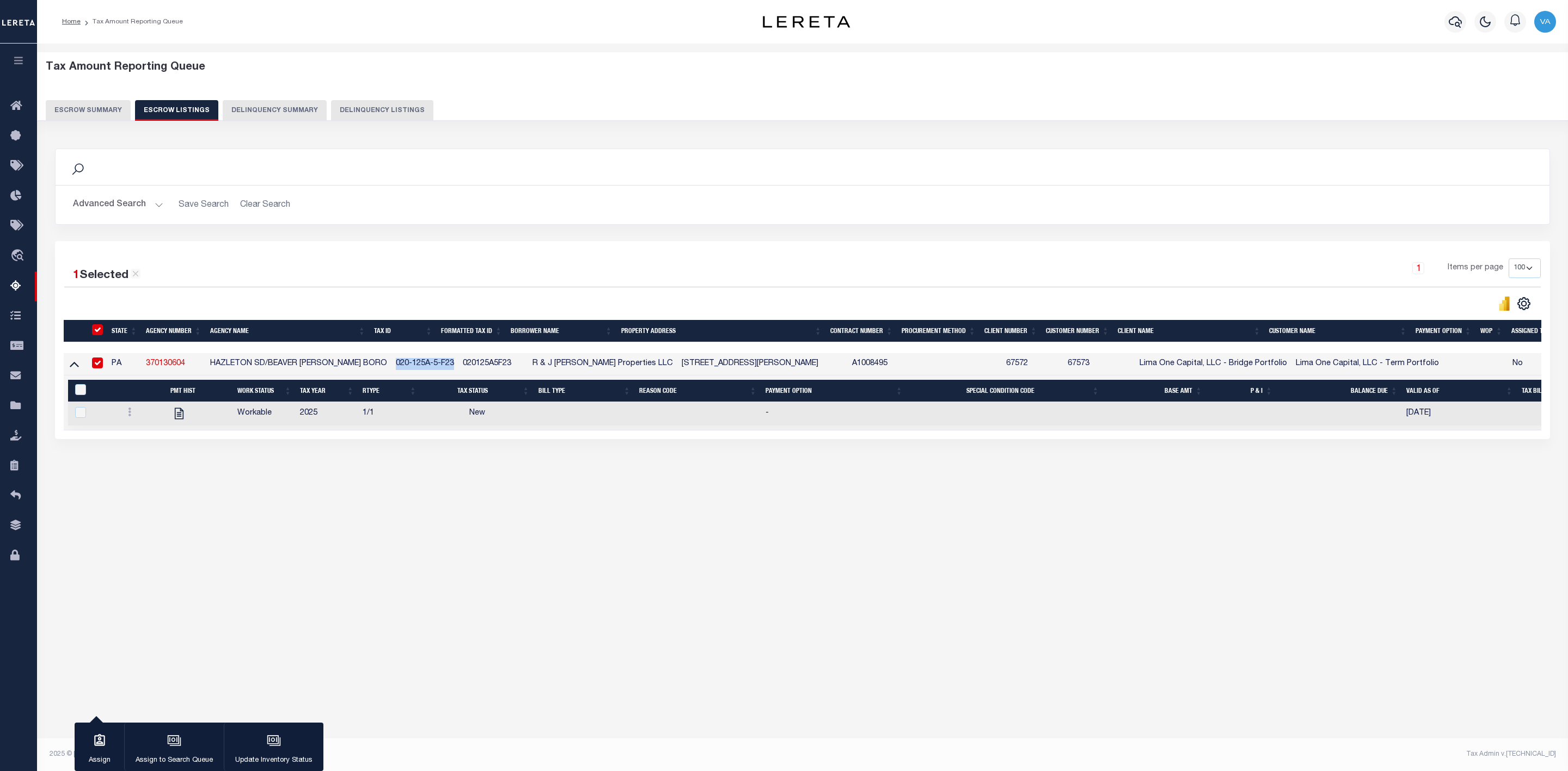
copy td "020-125A-5-F23"
click at [98, 104] on button "Escrow Summary" at bounding box center [88, 110] width 85 height 21
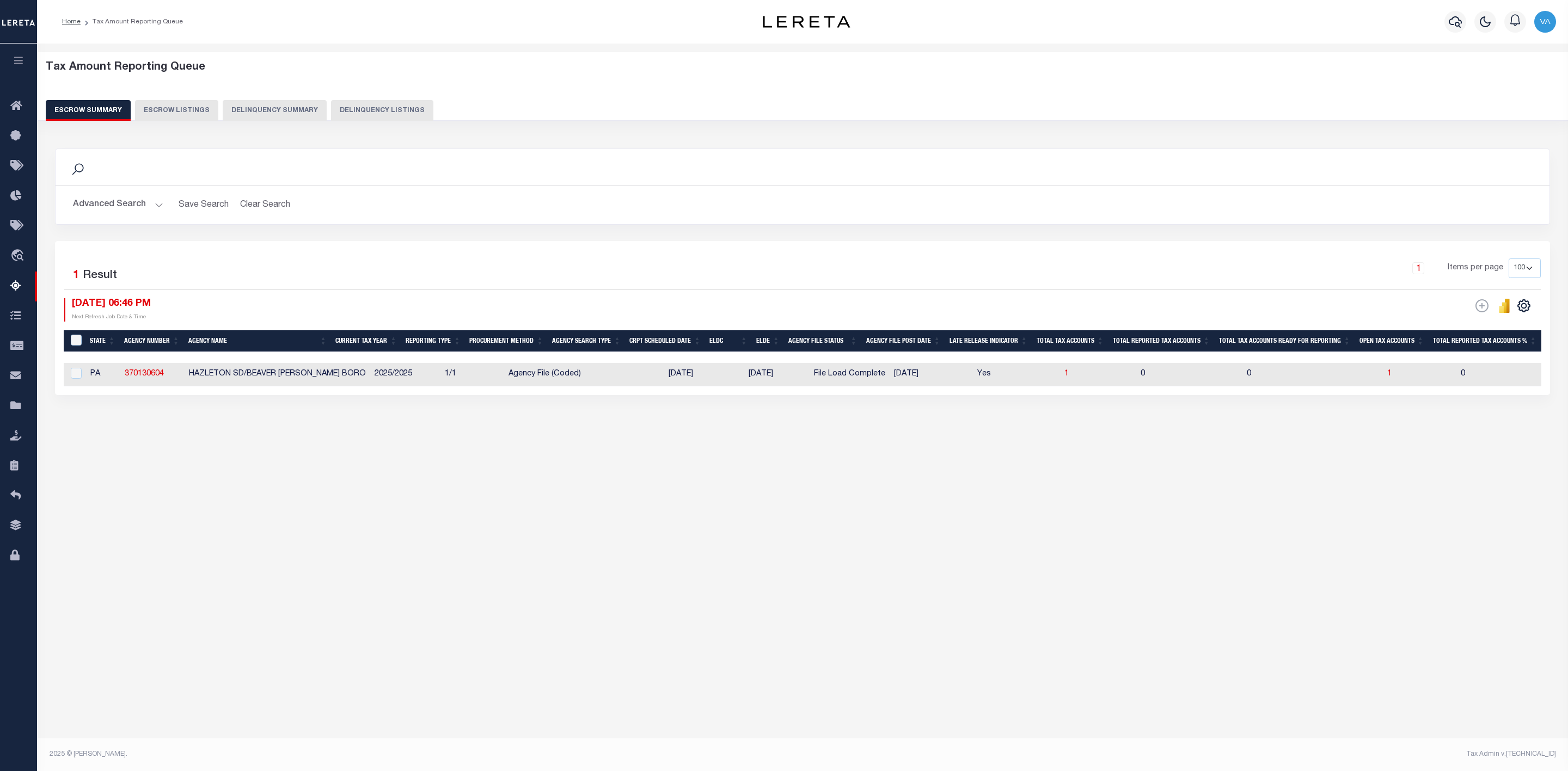
click at [99, 203] on button "Advanced Search" at bounding box center [118, 205] width 91 height 21
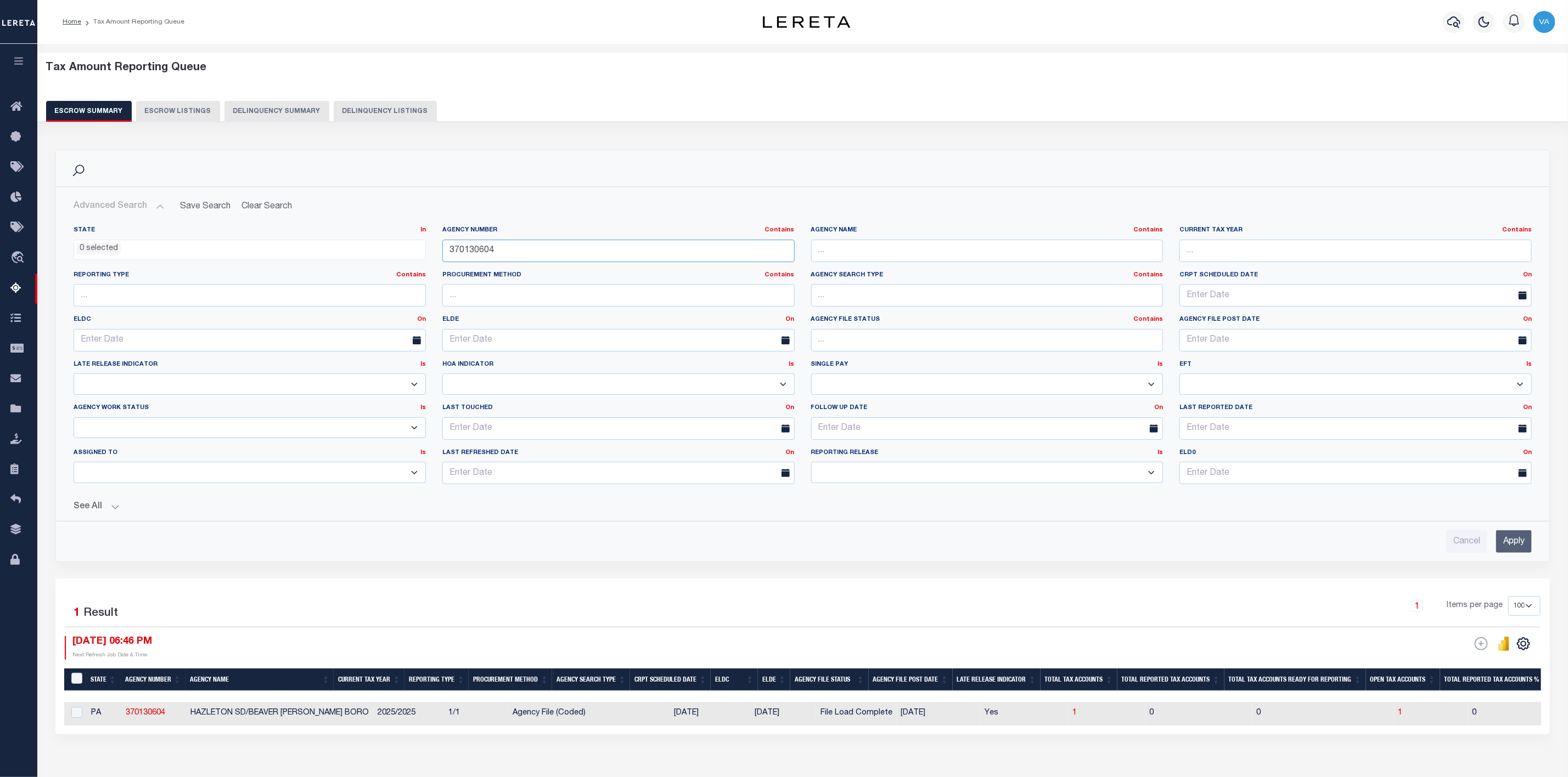
drag, startPoint x: 497, startPoint y: 249, endPoint x: 447, endPoint y: 254, distance: 50.2
click at [447, 254] on input "370130604" at bounding box center [619, 251] width 353 height 23
paste input "540615"
type input "370540615"
click at [1533, 543] on div "Cancel Apply" at bounding box center [803, 537] width 1475 height 31
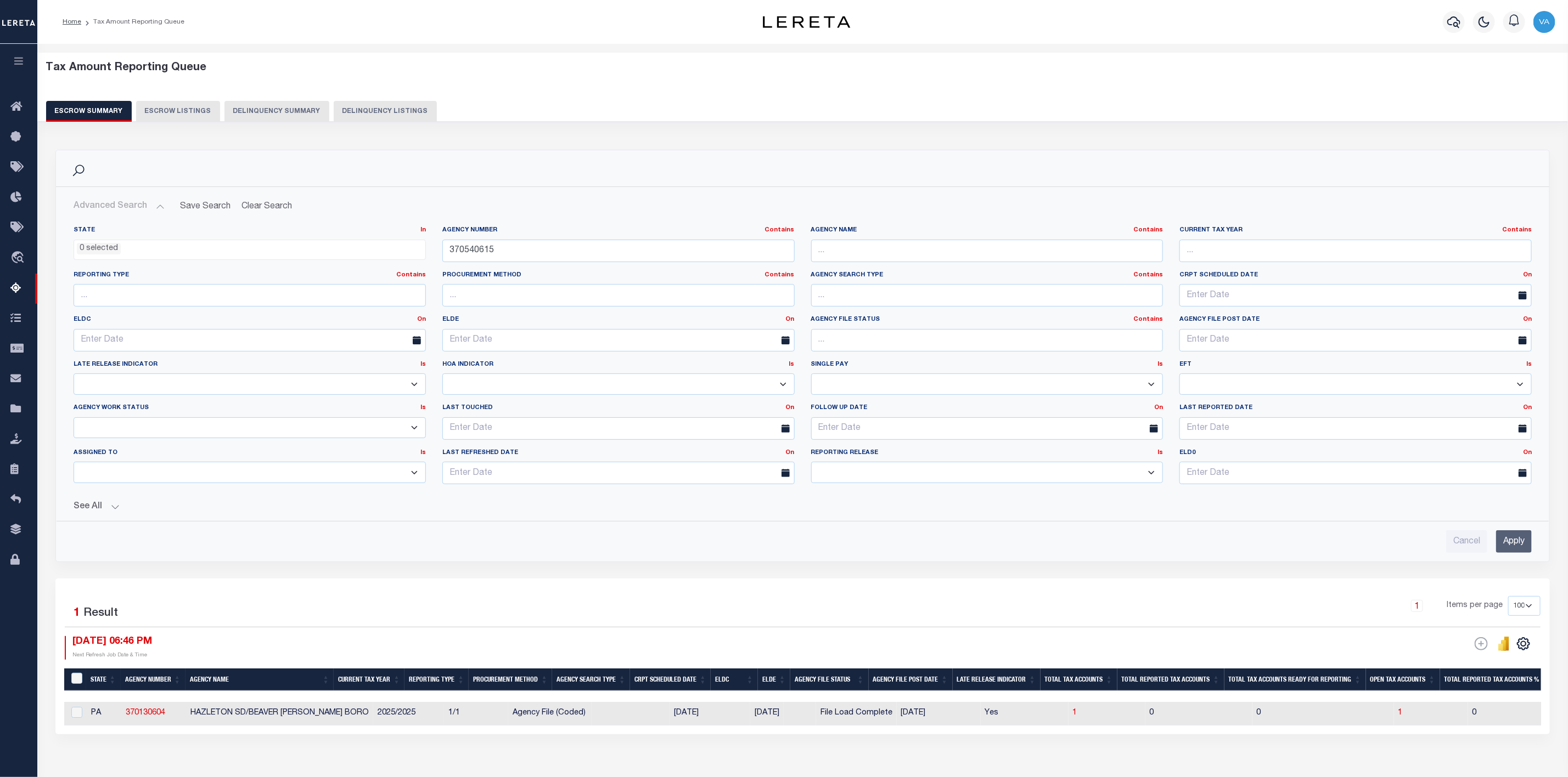
click at [1523, 543] on input "Apply" at bounding box center [1514, 542] width 36 height 23
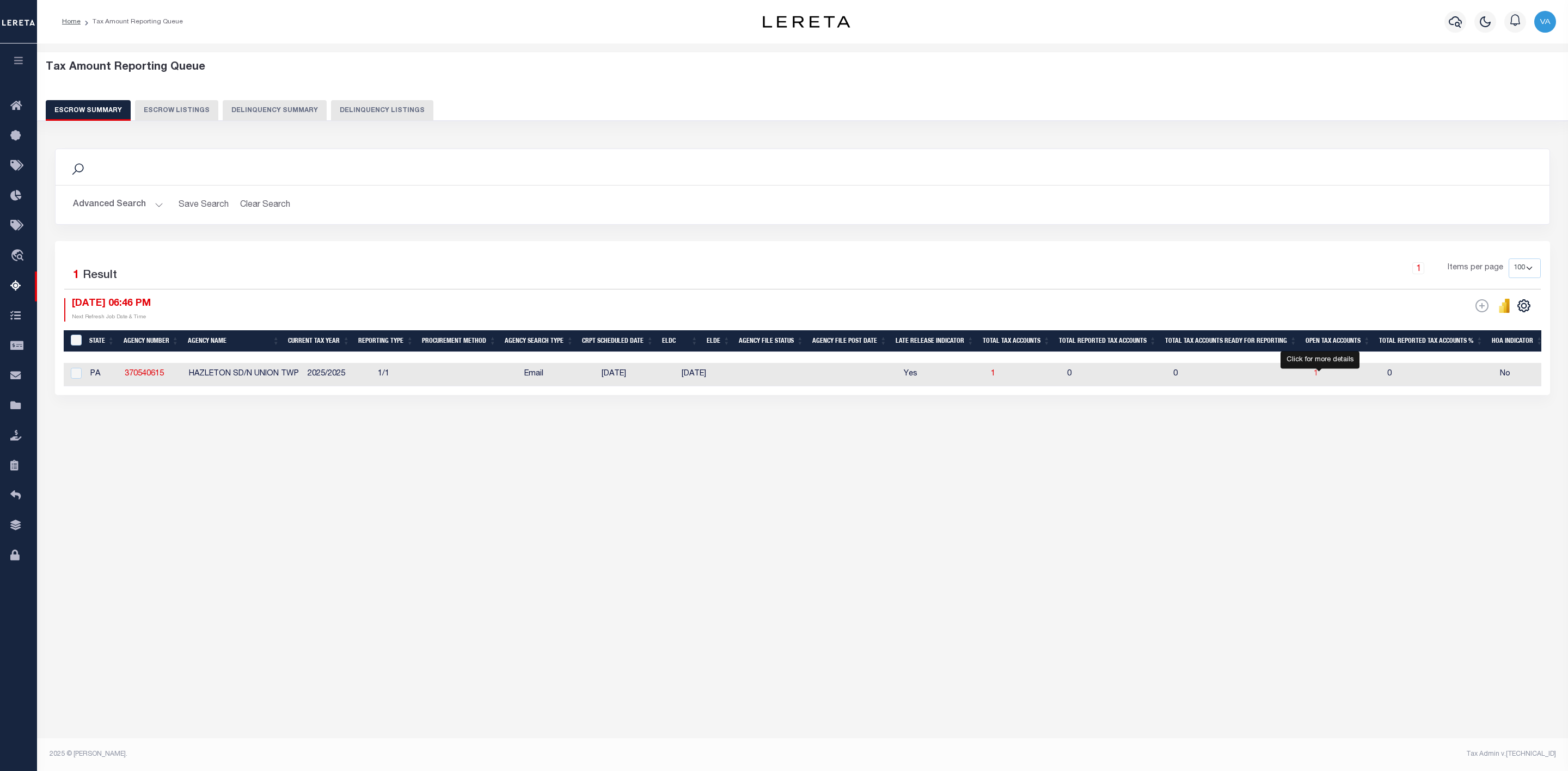
click at [1318, 376] on span "1" at bounding box center [1316, 374] width 4 height 7
select select "100"
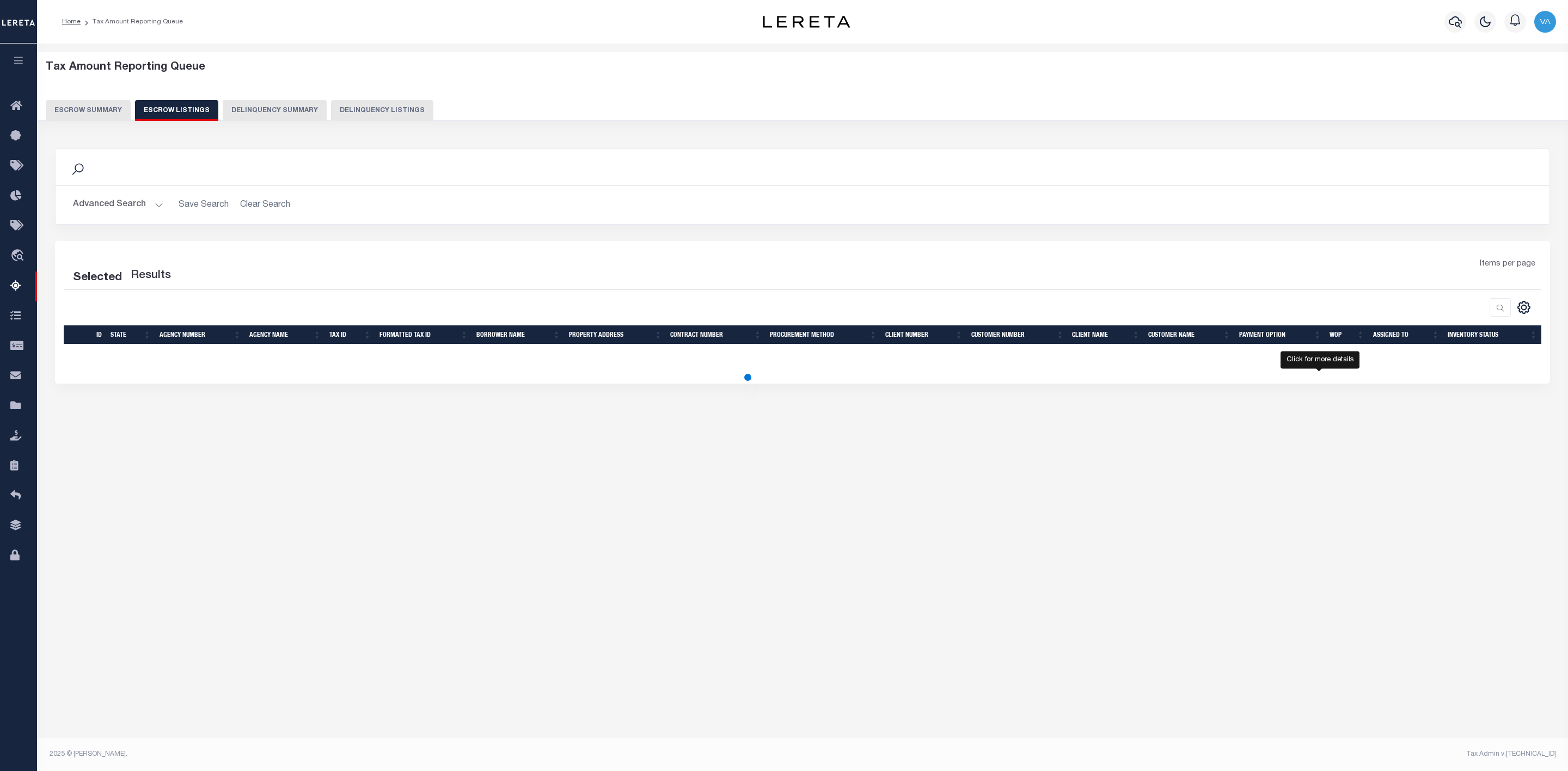
select select "100"
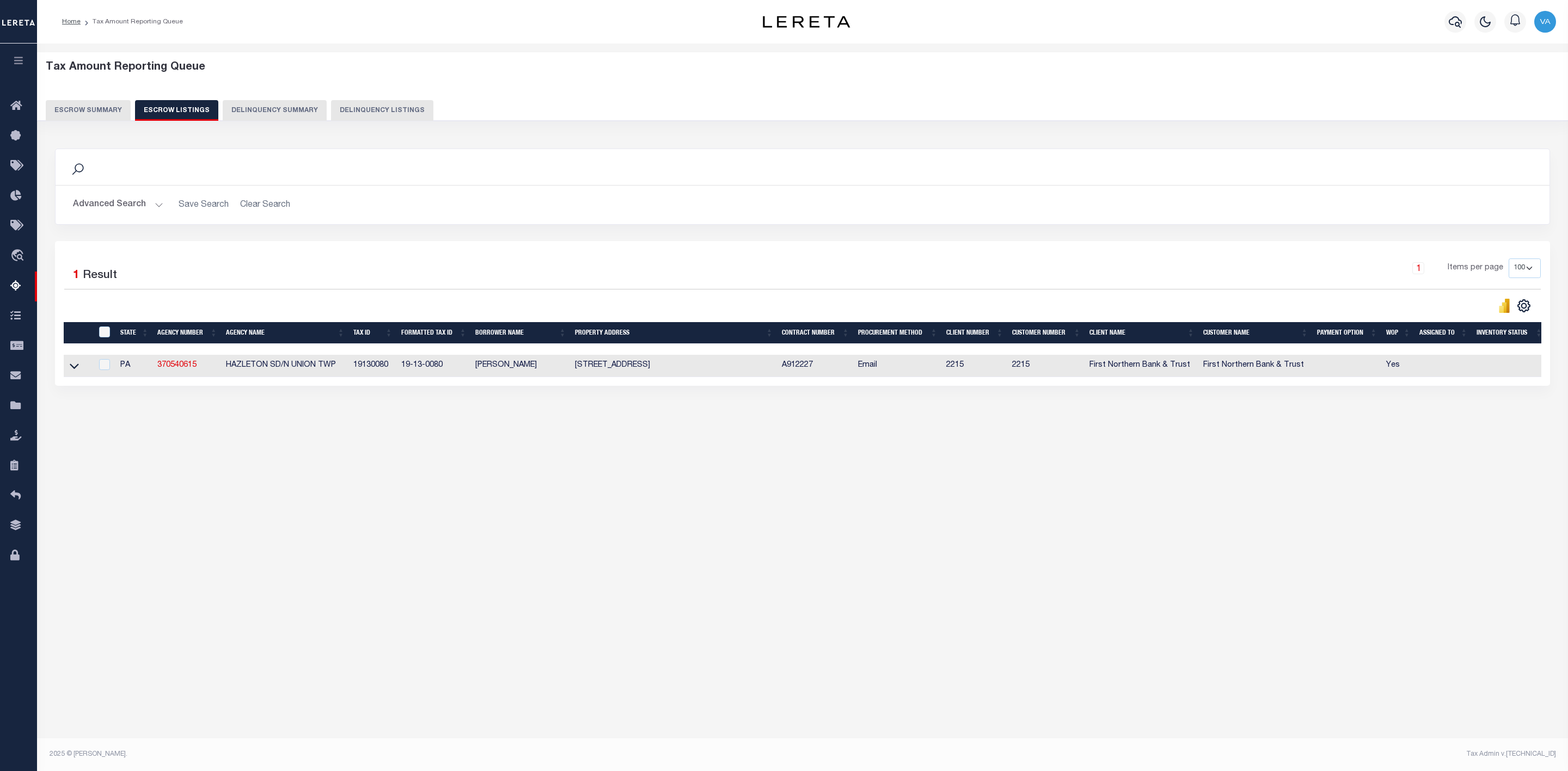
click at [79, 366] on link at bounding box center [74, 365] width 12 height 7
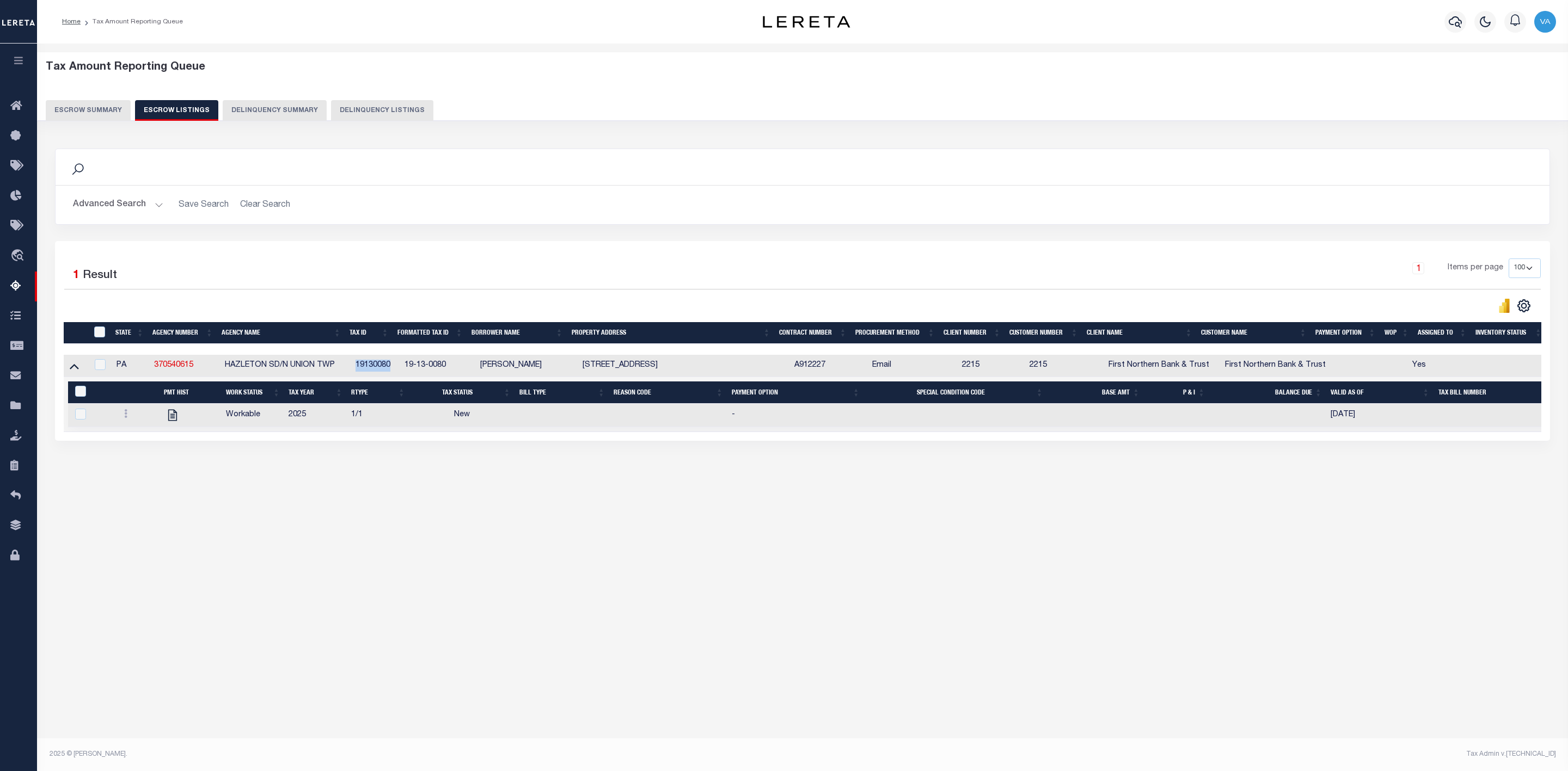
drag, startPoint x: 353, startPoint y: 370, endPoint x: 393, endPoint y: 379, distance: 41.0
click at [393, 377] on td "19130080" at bounding box center [375, 366] width 49 height 22
checkbox input "true"
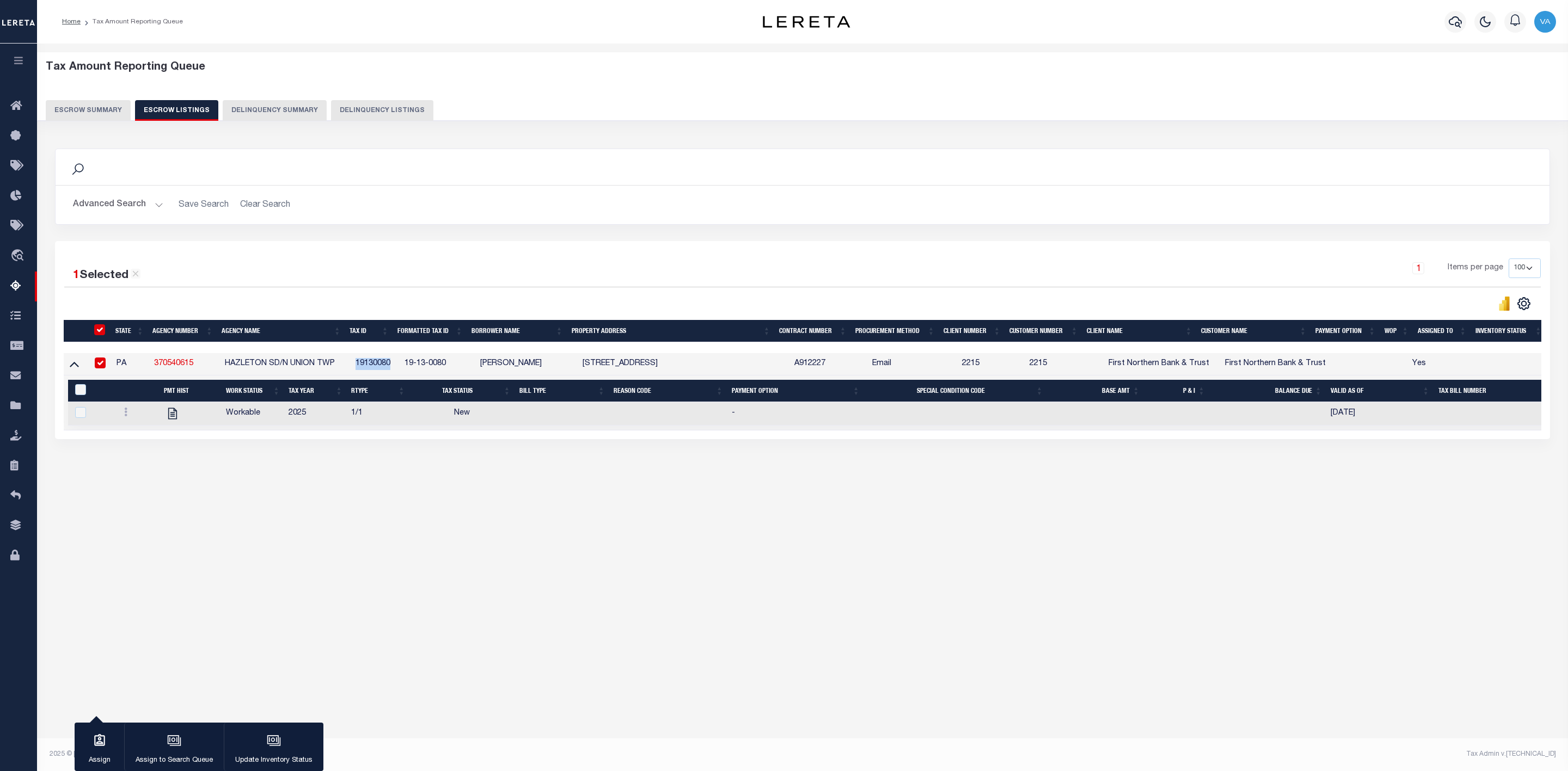
copy td "19130080"
drag, startPoint x: 401, startPoint y: 363, endPoint x: 478, endPoint y: 360, distance: 77.1
click at [478, 360] on tr "PA 370540615 HAZLETON SD/N UNION TWP 19130080 19-13-0080 DONNA R WACHHAUS 0 W S…" at bounding box center [821, 365] width 1514 height 22
copy td "19-13-0080"
drag, startPoint x: 152, startPoint y: 363, endPoint x: 205, endPoint y: 368, distance: 53.2
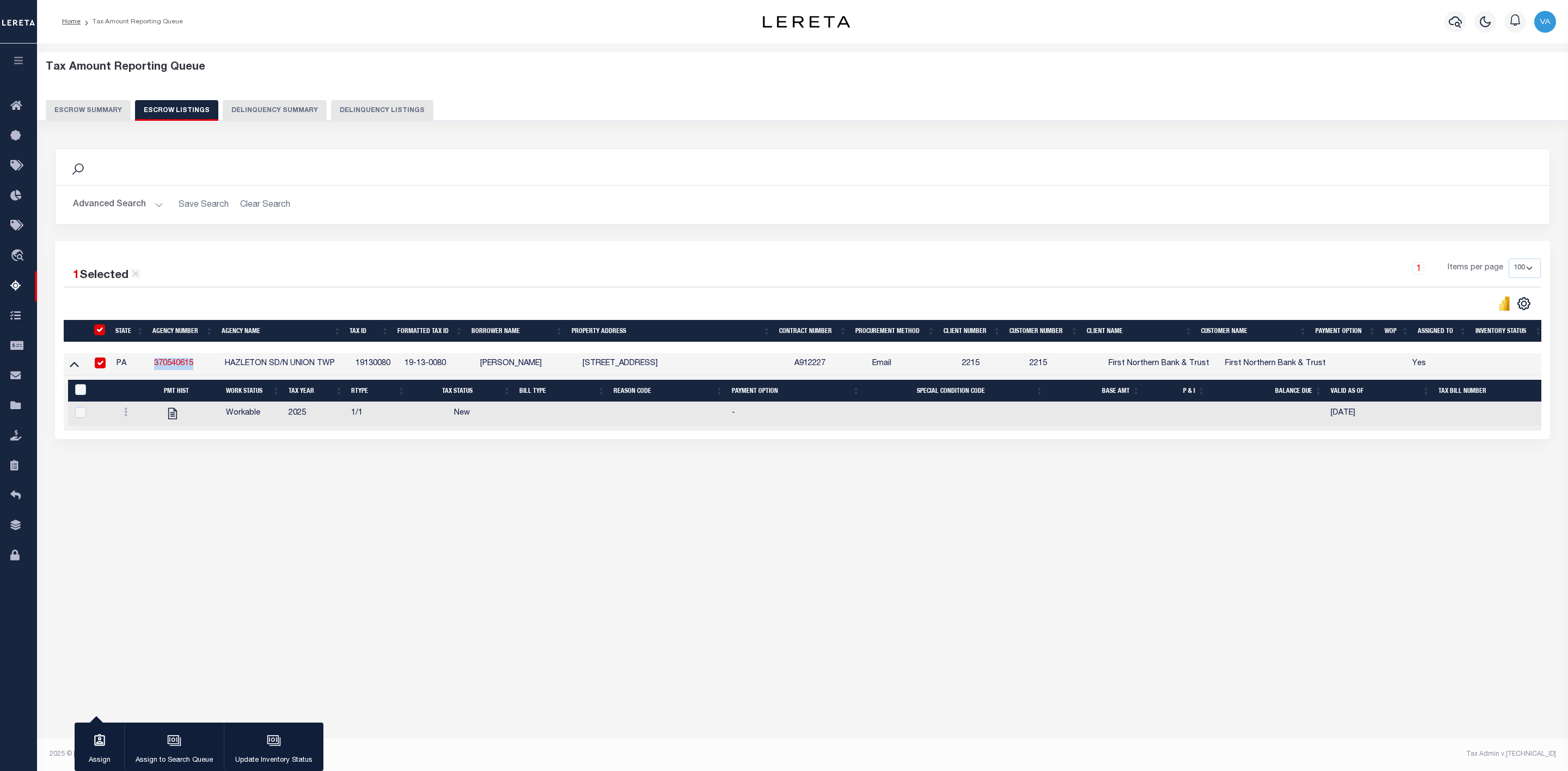
click at [205, 368] on td "370540615" at bounding box center [185, 365] width 71 height 22
checkbox input "false"
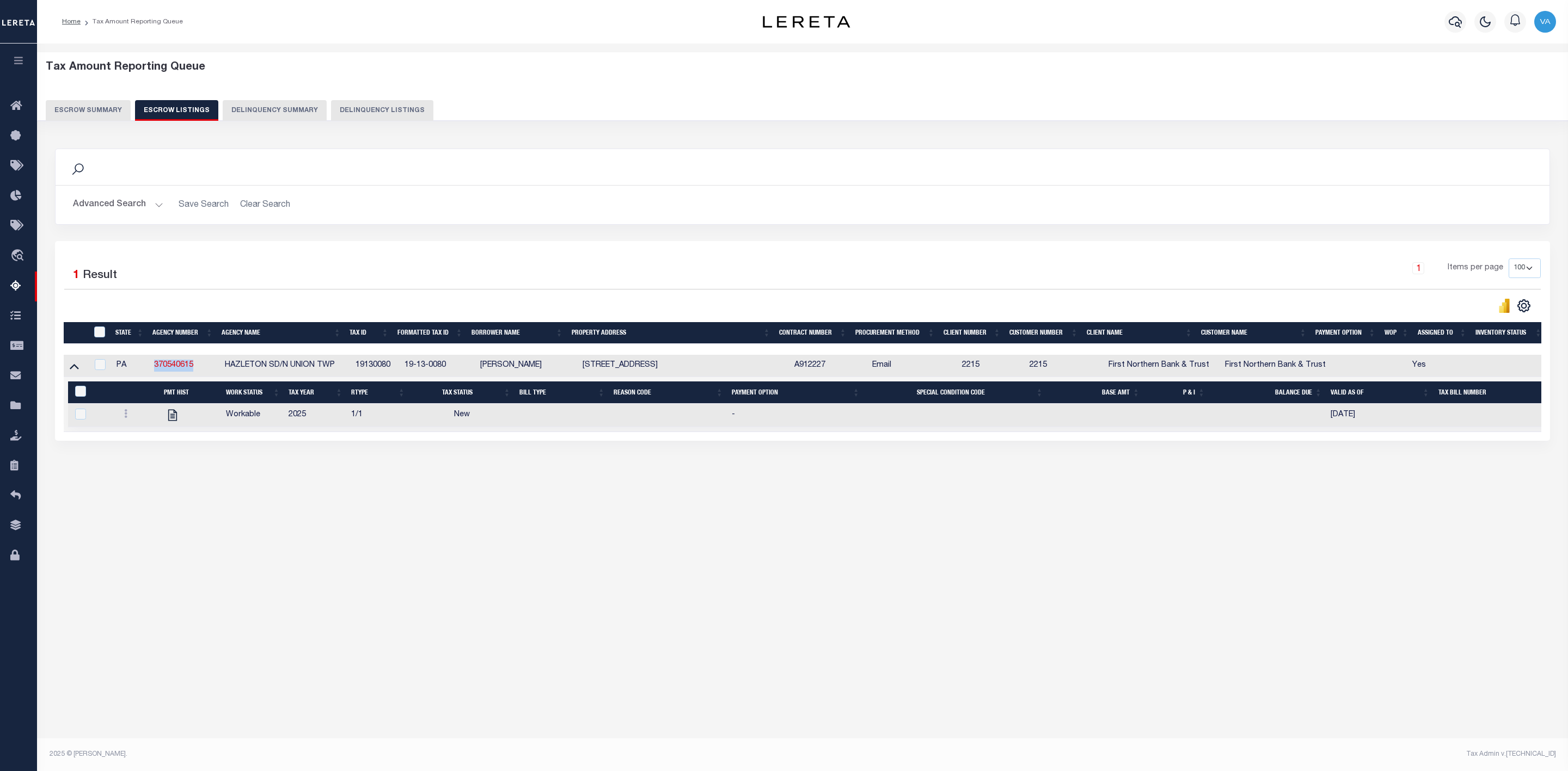
copy link "370540615"
click at [84, 104] on button "Escrow Summary" at bounding box center [88, 110] width 85 height 21
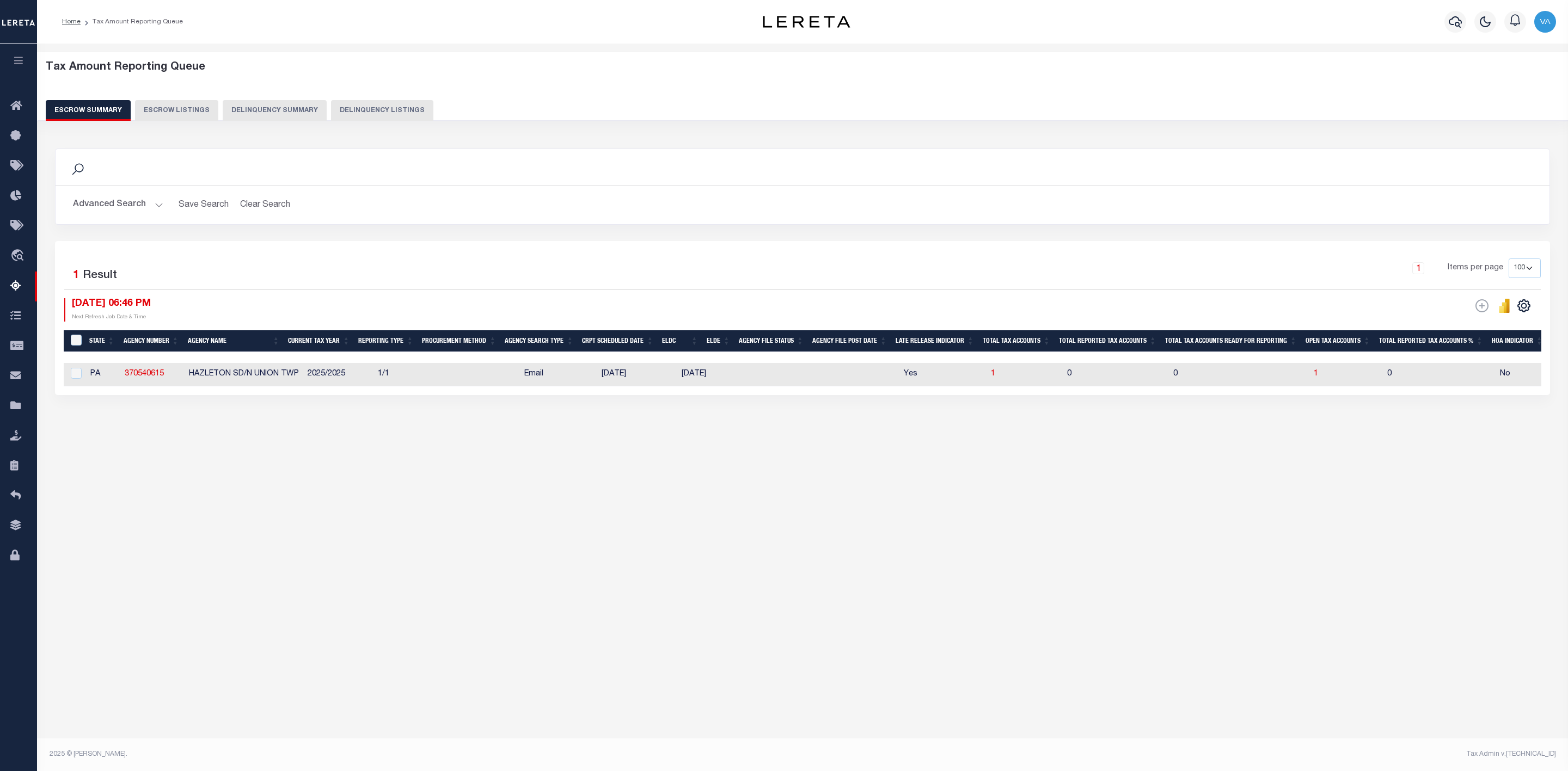
click at [150, 204] on button "Advanced Search" at bounding box center [118, 205] width 91 height 21
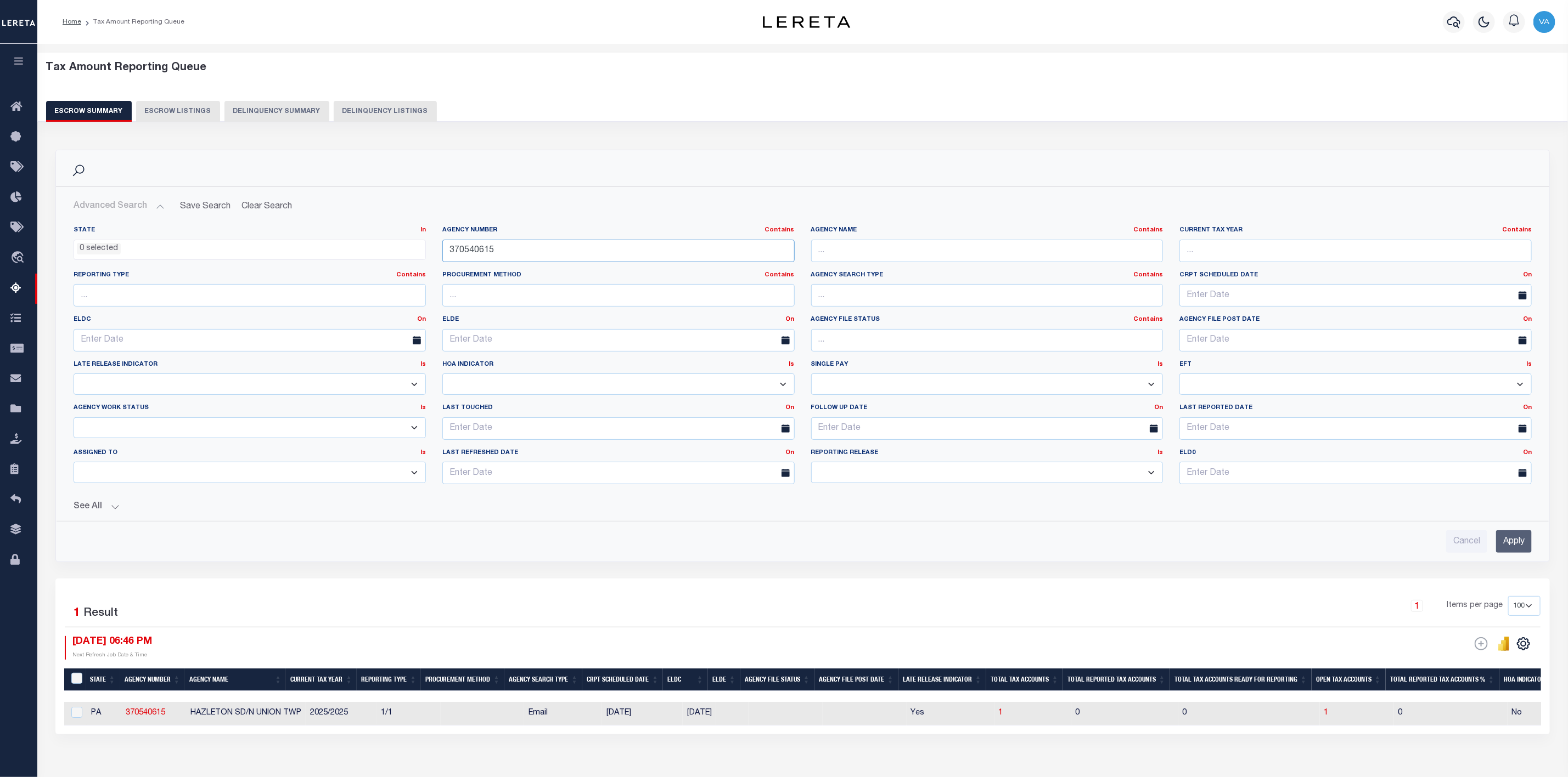
drag, startPoint x: 505, startPoint y: 250, endPoint x: 398, endPoint y: 250, distance: 107.0
click at [398, 250] on div "State In In AK AL AR AZ CA CO CT DC DE FL GA GU HI IA ID IL IN KS KY LA MA MD M…" at bounding box center [803, 359] width 1475 height 267
paste input "290091806"
type input "290091806"
click at [1521, 546] on input "Apply" at bounding box center [1514, 542] width 36 height 23
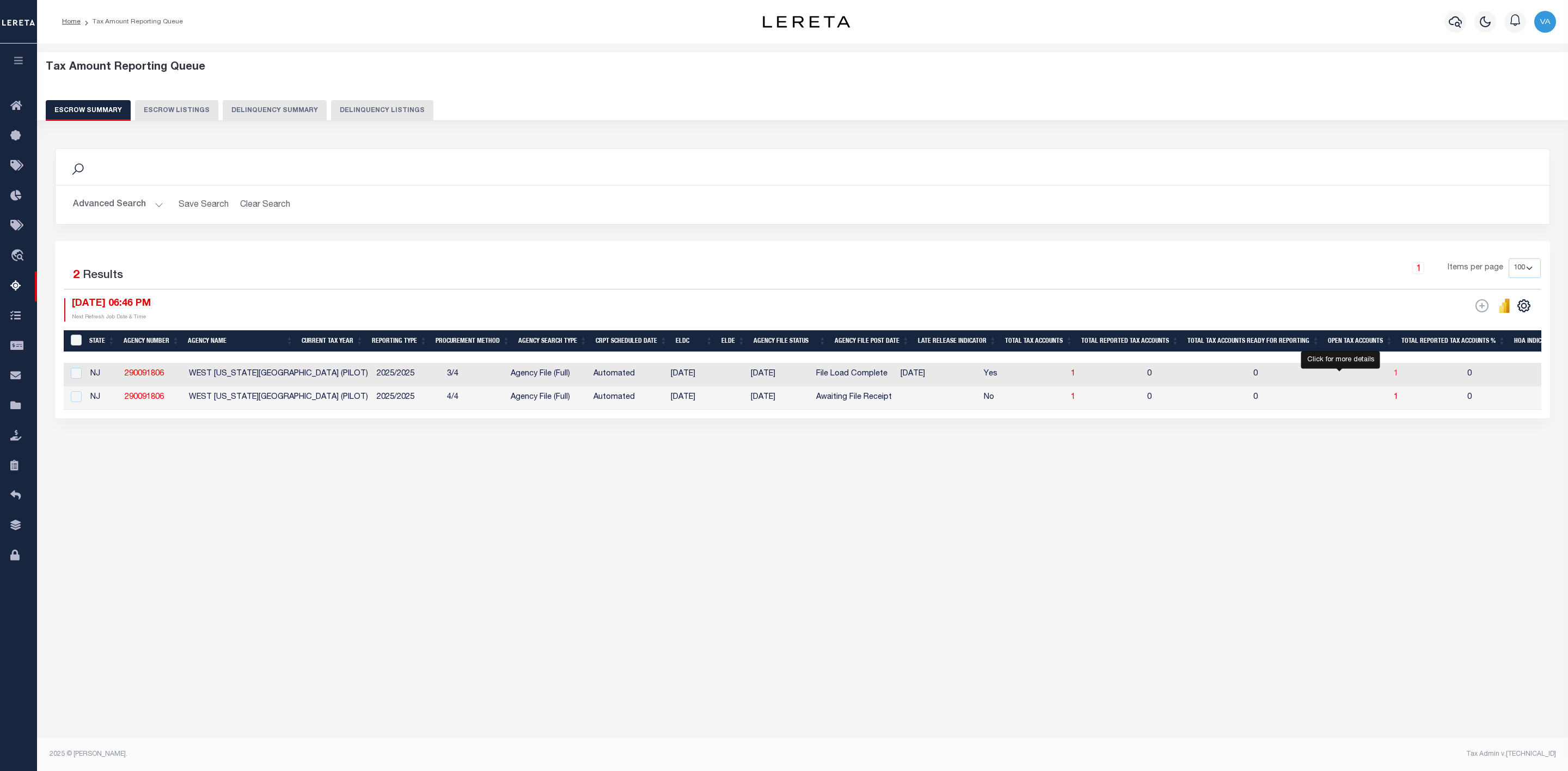
click at [1394, 374] on span "1" at bounding box center [1396, 374] width 4 height 7
select select "100"
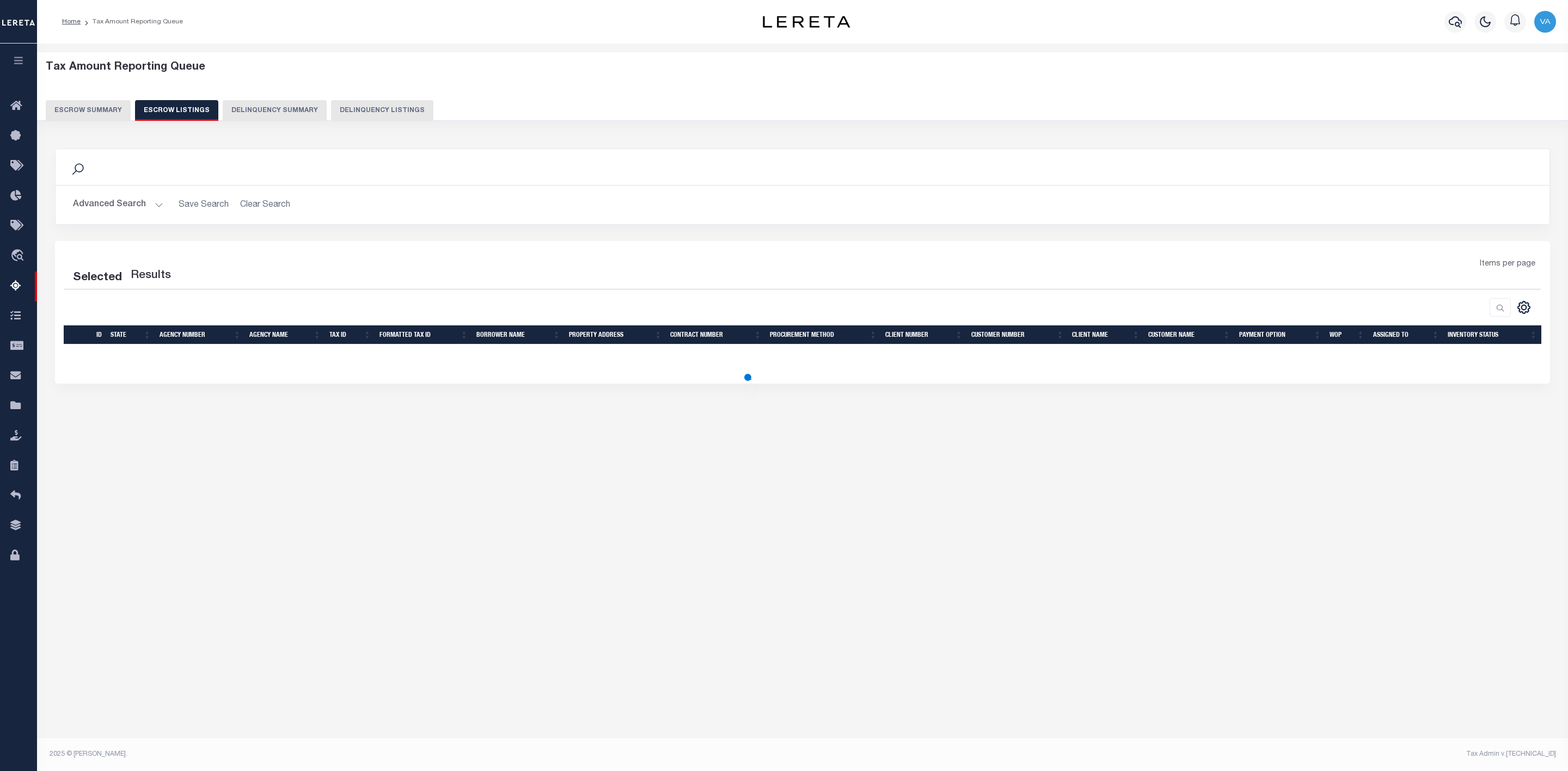
select select "100"
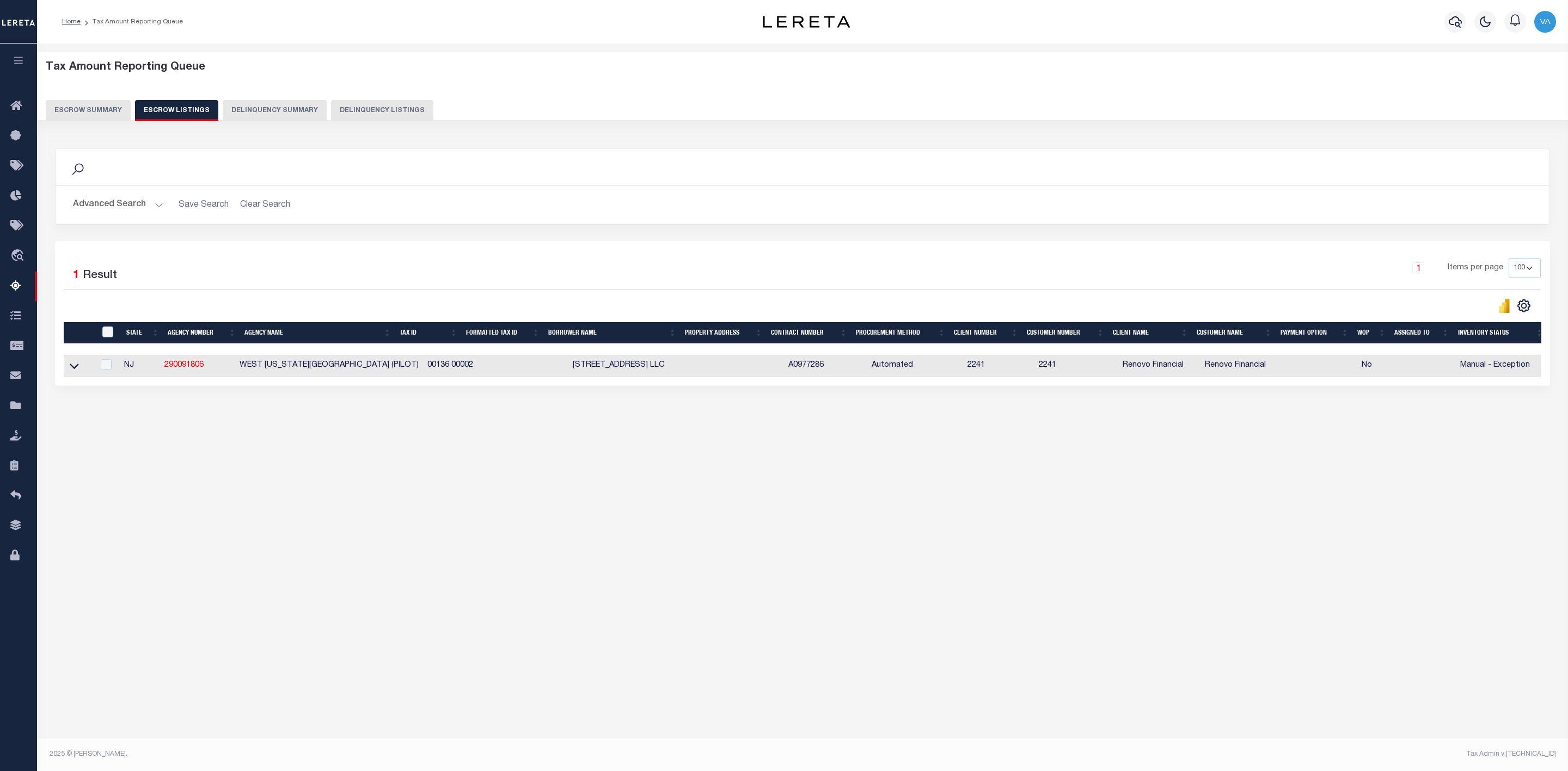
click at [69, 369] on link at bounding box center [74, 365] width 12 height 7
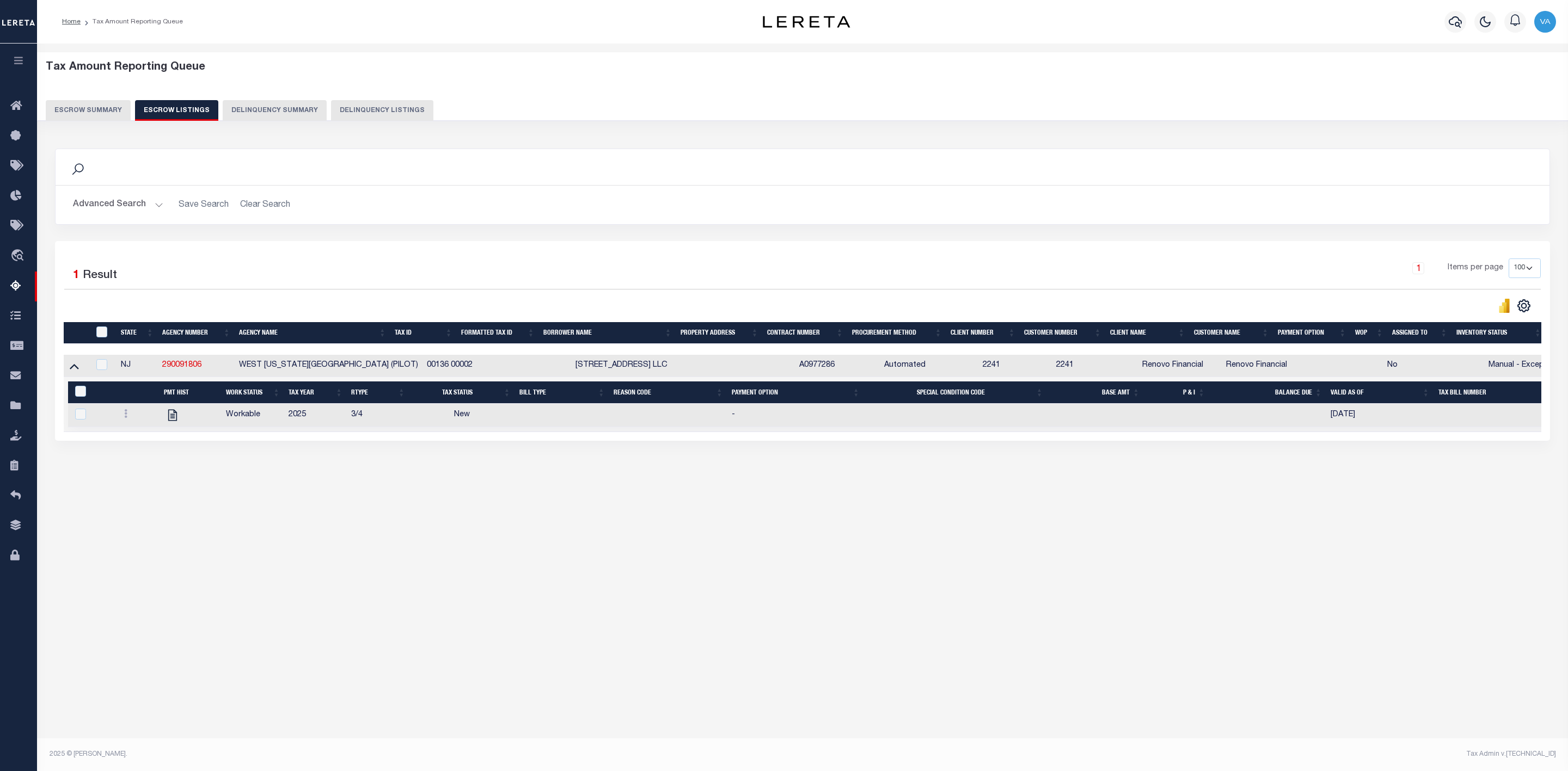
click at [99, 112] on button "Escrow Summary" at bounding box center [88, 110] width 85 height 21
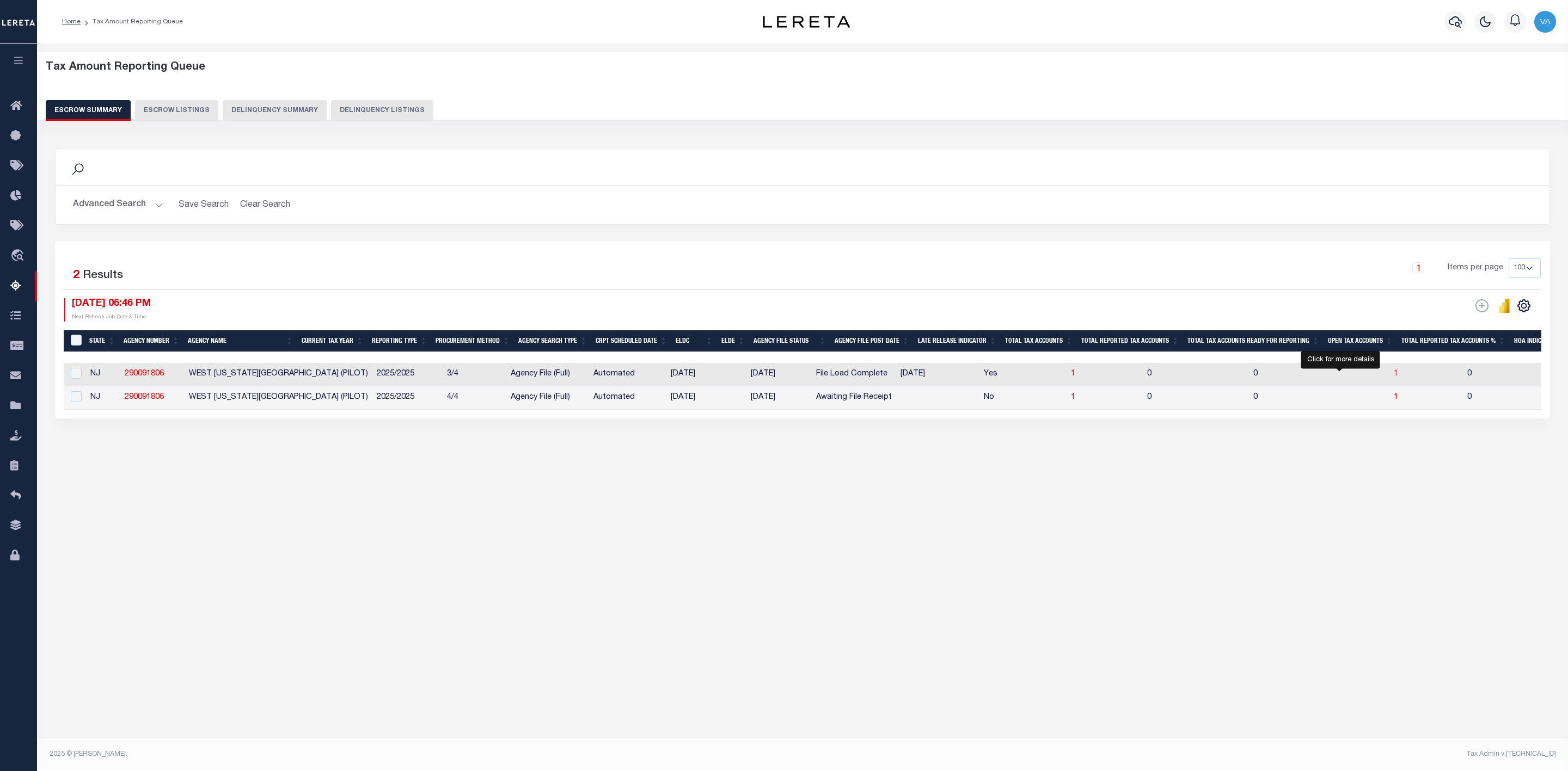
click at [1394, 375] on span "1" at bounding box center [1396, 374] width 4 height 7
select select "100"
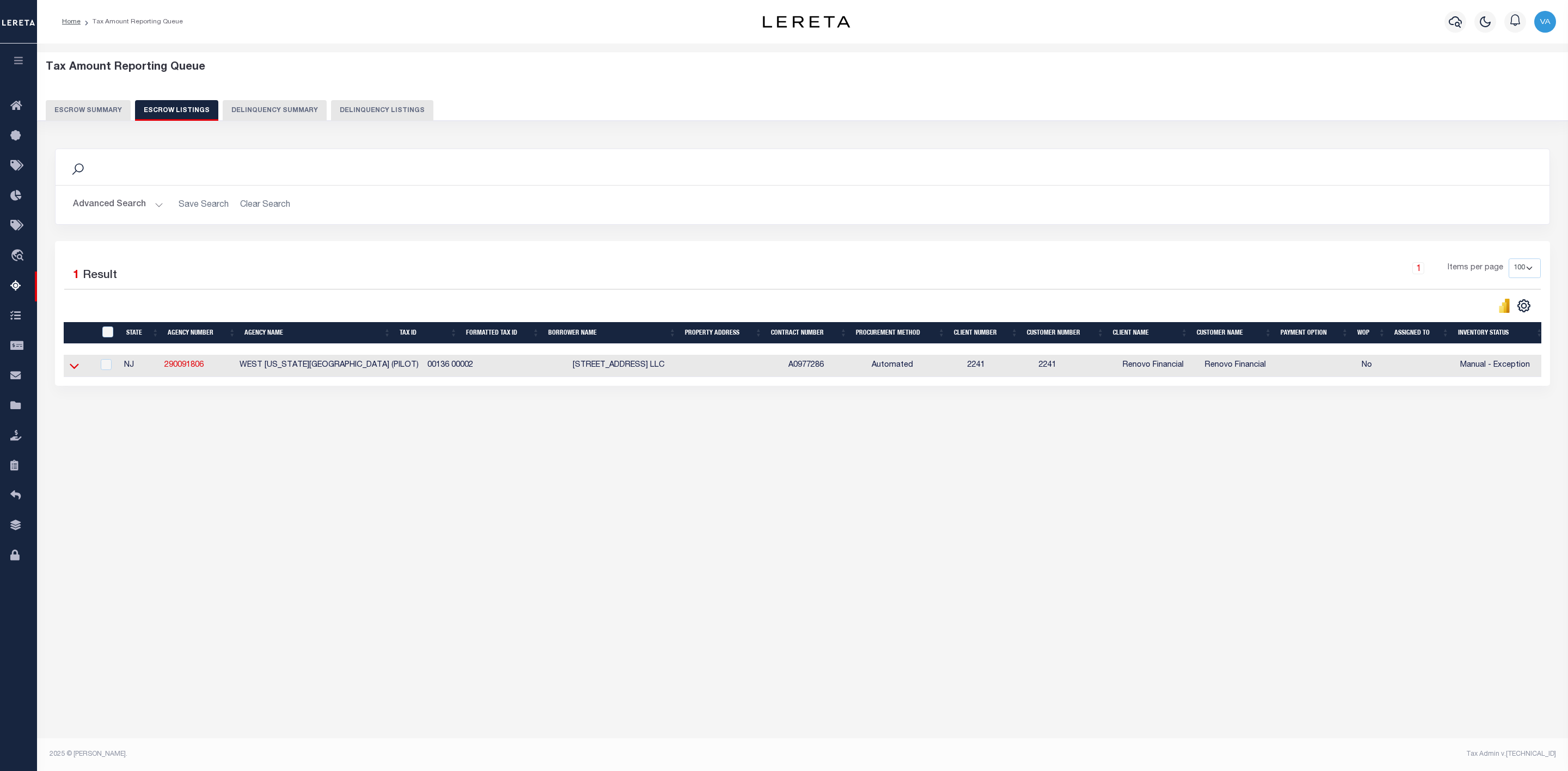
click at [74, 371] on icon at bounding box center [74, 366] width 9 height 11
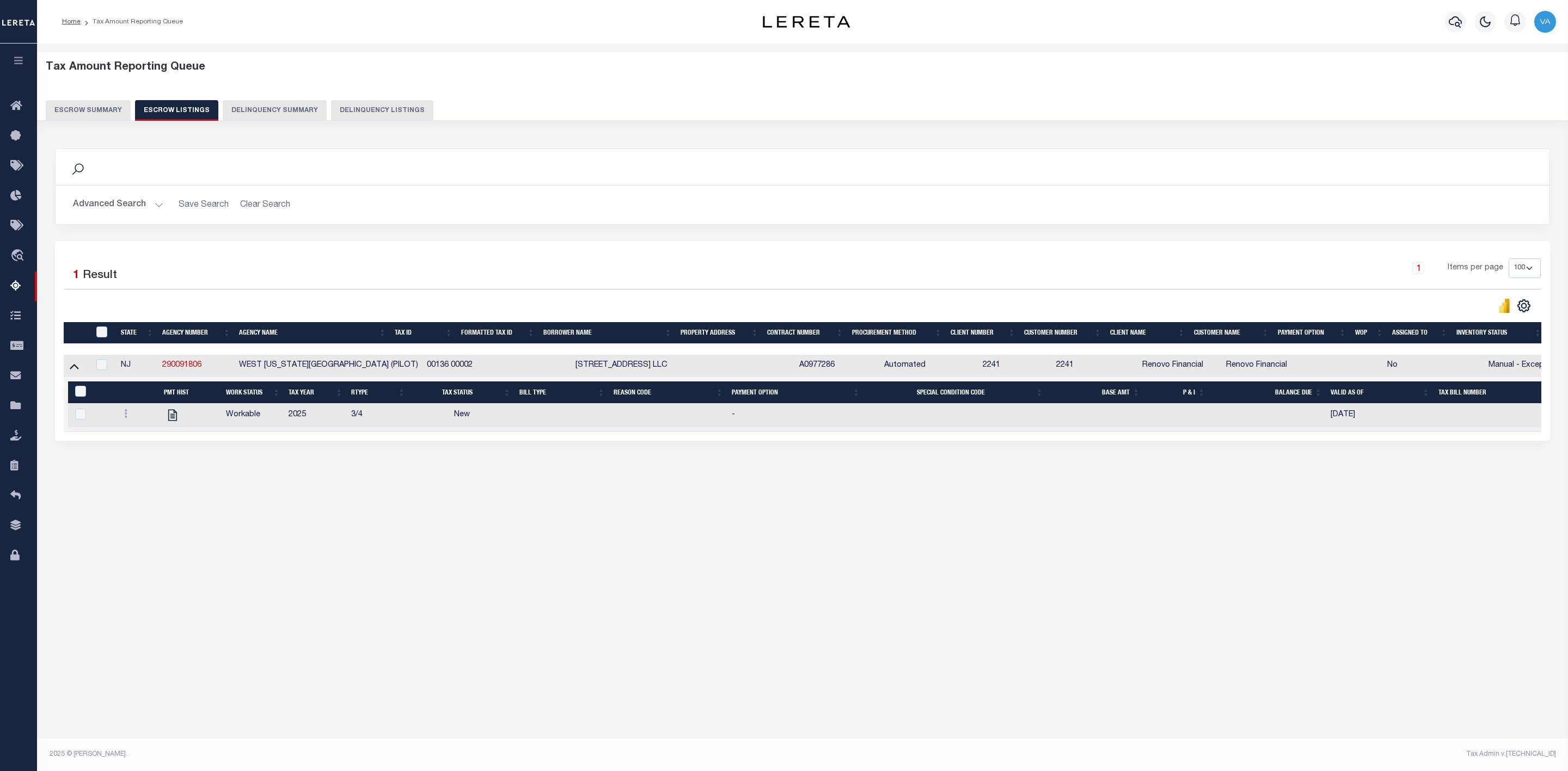
click at [185, 498] on div "Tax Amount Reporting Queue Escrow Summary Escrow Listings In" at bounding box center [802, 280] width 1524 height 452
drag, startPoint x: 207, startPoint y: 366, endPoint x: 160, endPoint y: 366, distance: 47.0
click at [160, 366] on td "290091806" at bounding box center [196, 366] width 77 height 22
checkbox input "true"
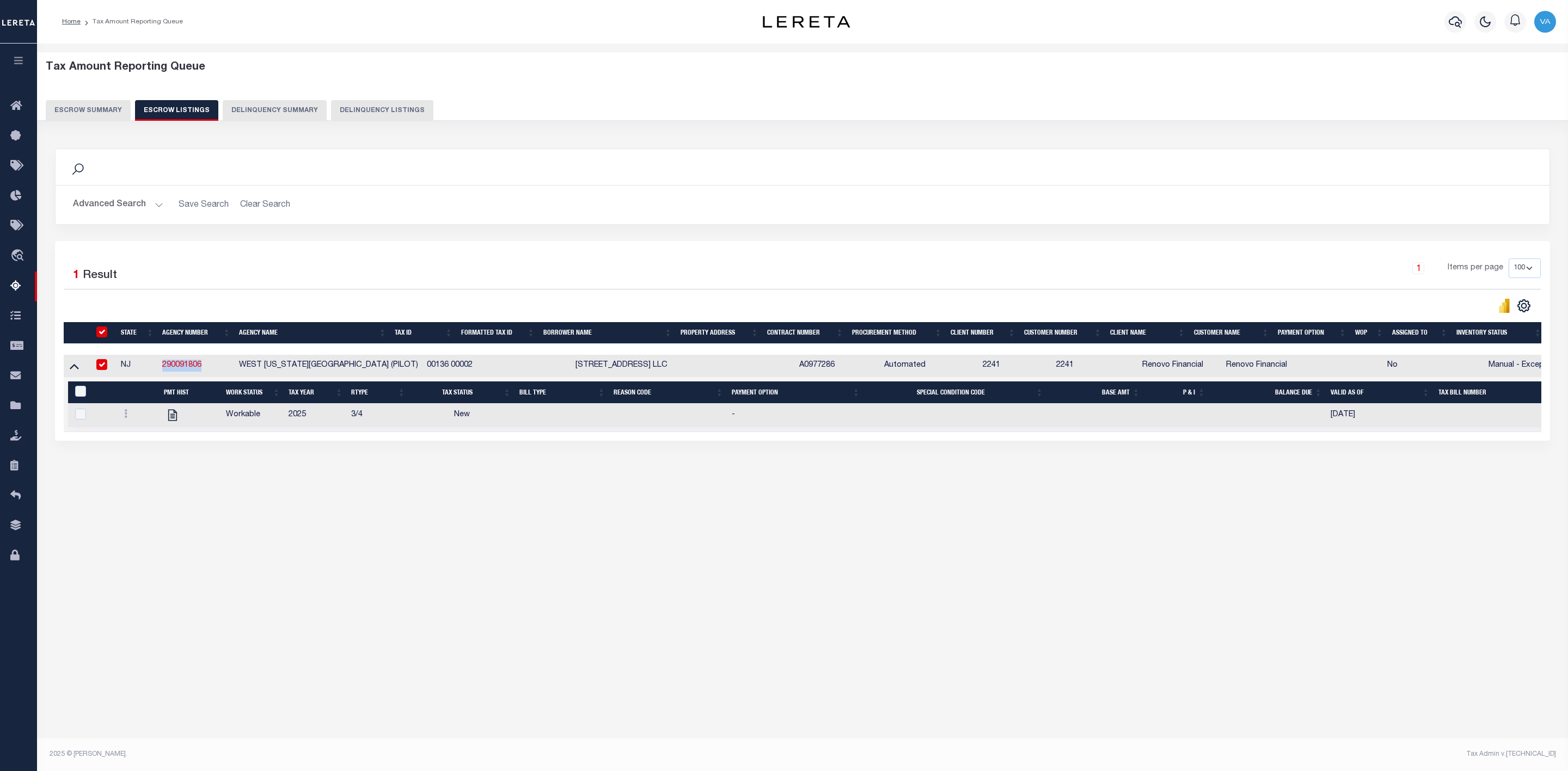
checkbox input "true"
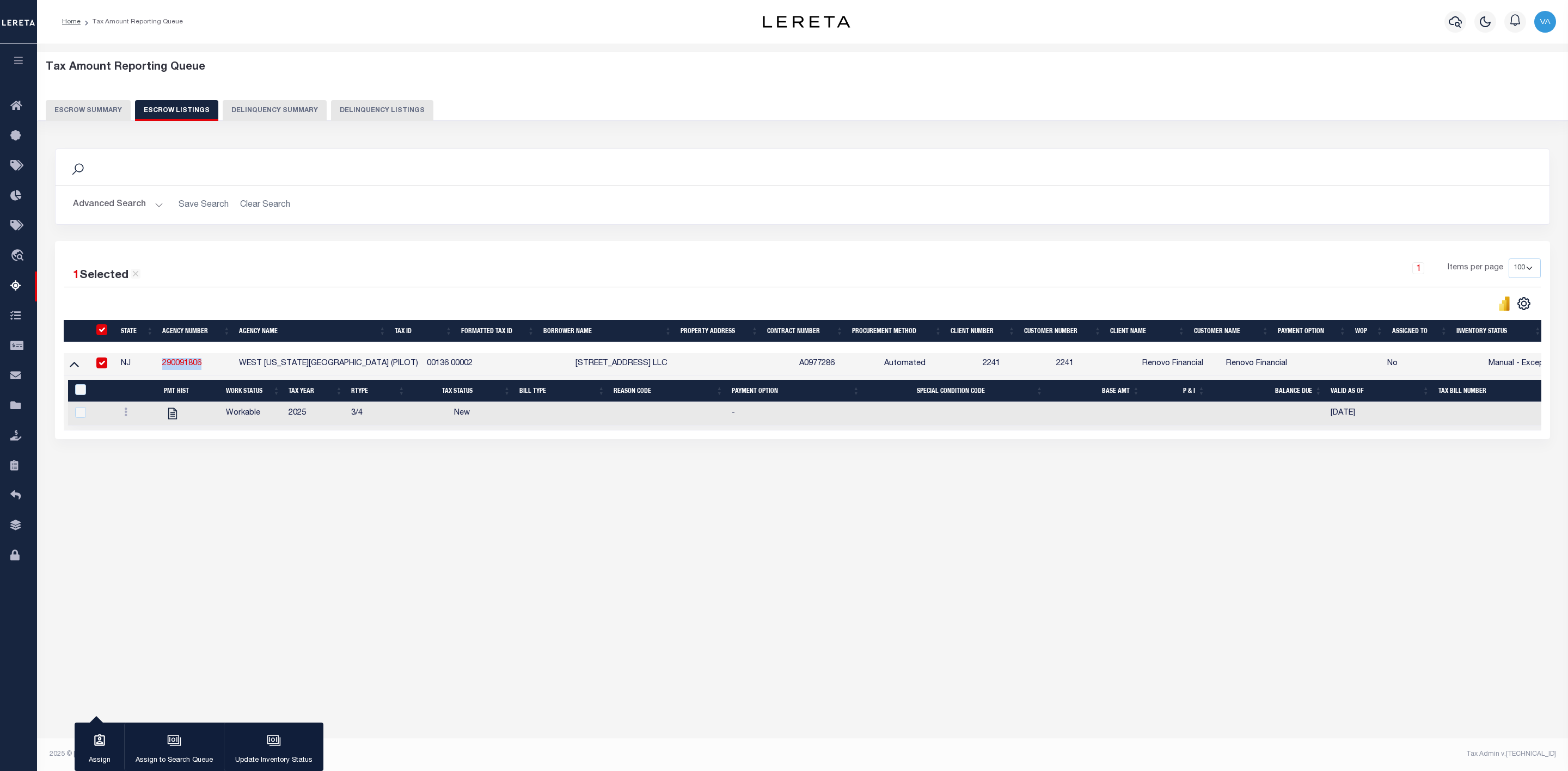
copy link "290091806"
click at [126, 413] on icon at bounding box center [126, 412] width 3 height 9
click at [137, 454] on img "" at bounding box center [139, 448] width 11 height 11
checkbox input "true"
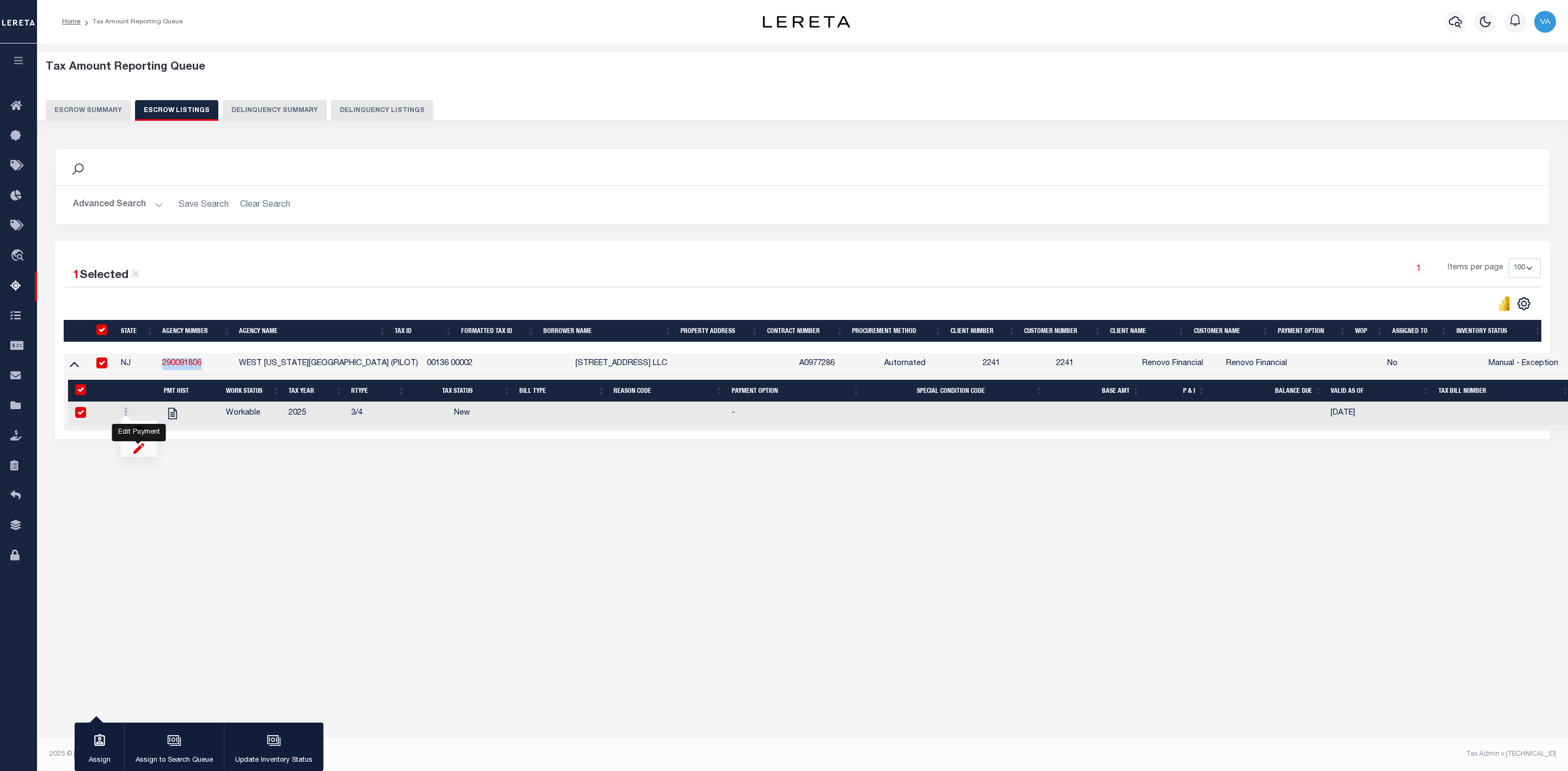
checkbox input "true"
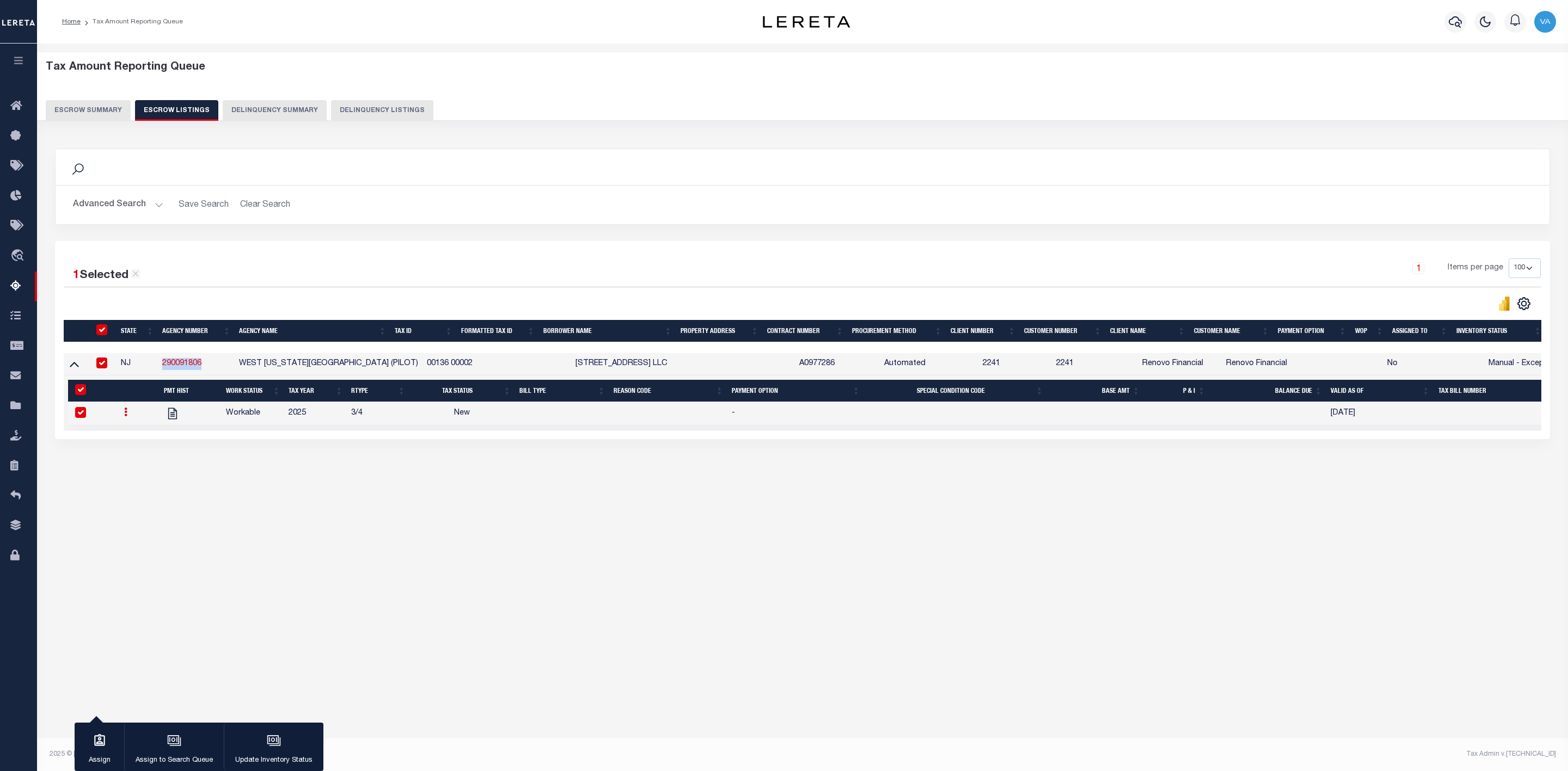
select select "NW2"
select select
type input "09/04/2025"
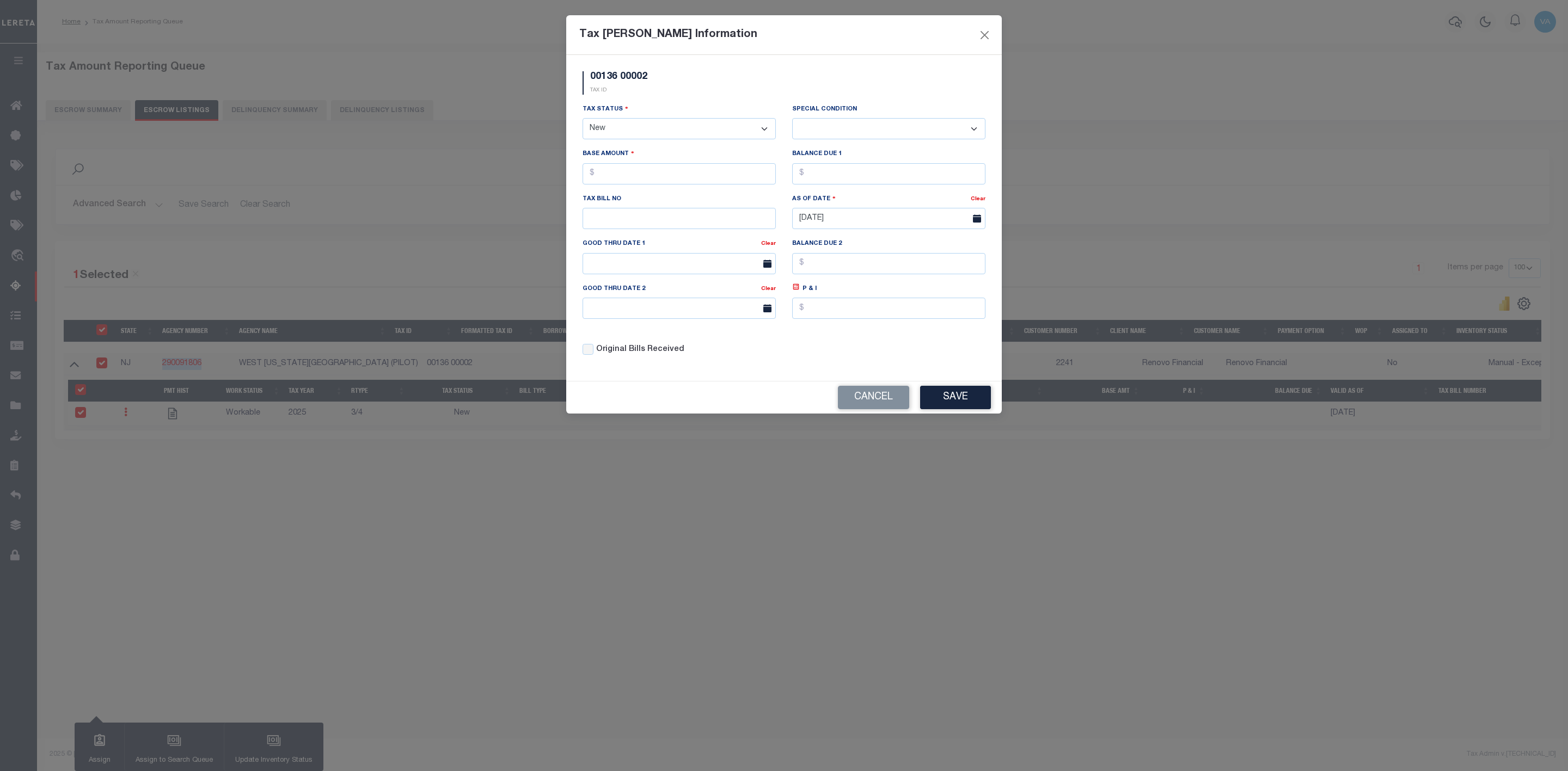
click at [704, 129] on select "- Select Status - Open Due/Unpaid Paid Incomplete No Tax Due Internal Refund Pr…" at bounding box center [679, 129] width 193 height 21
select select "PYD"
click at [583, 119] on select "- Select Status - Open Due/Unpaid Paid Incomplete No Tax Due Internal Refund Pr…" at bounding box center [679, 129] width 193 height 21
select select "0"
click at [688, 175] on input "text" at bounding box center [679, 174] width 193 height 21
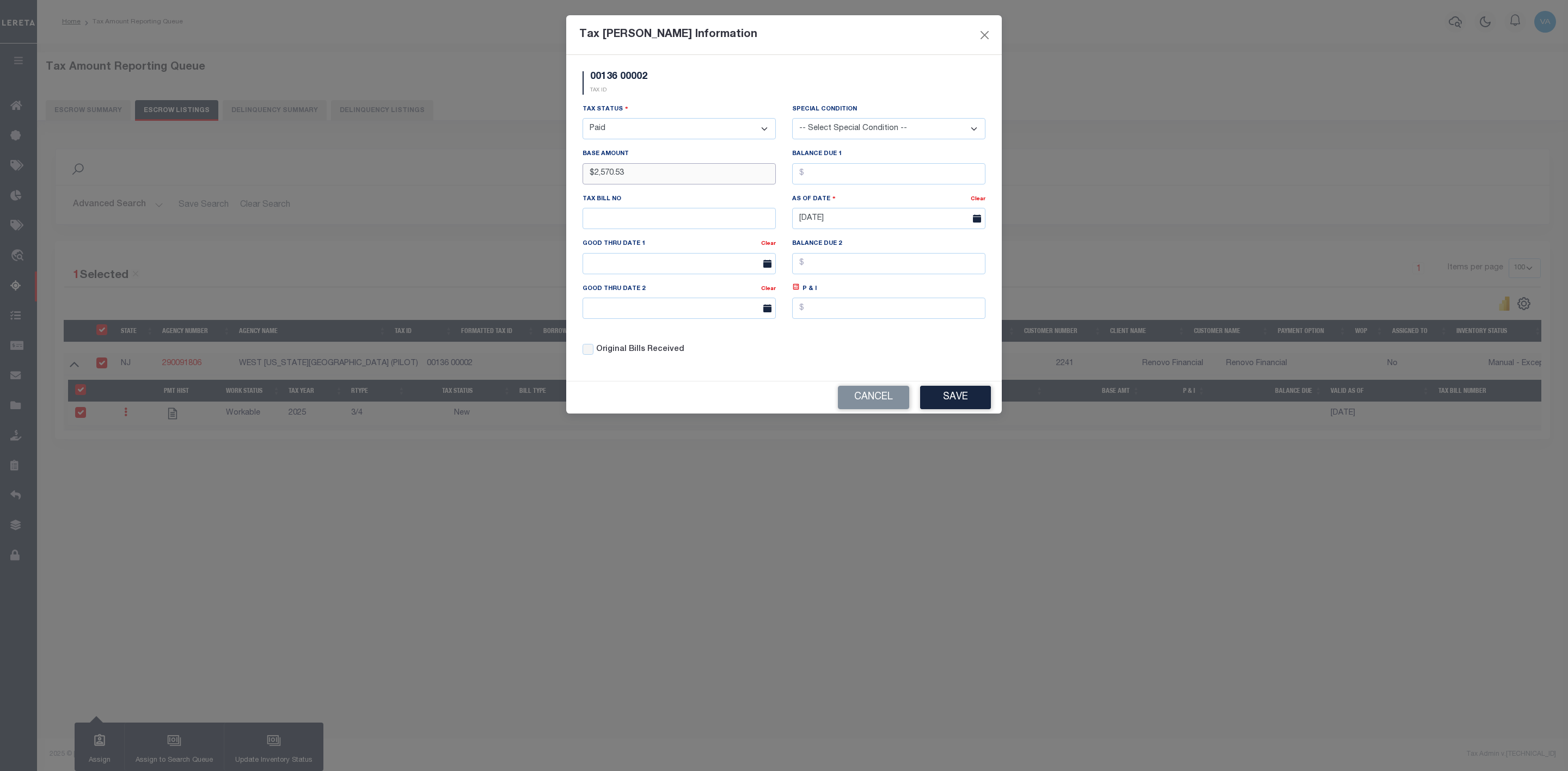
type input "$2,570.53"
click at [877, 183] on input "text" at bounding box center [888, 174] width 193 height 21
type input "$0.00"
click at [960, 402] on button "Save" at bounding box center [955, 397] width 71 height 23
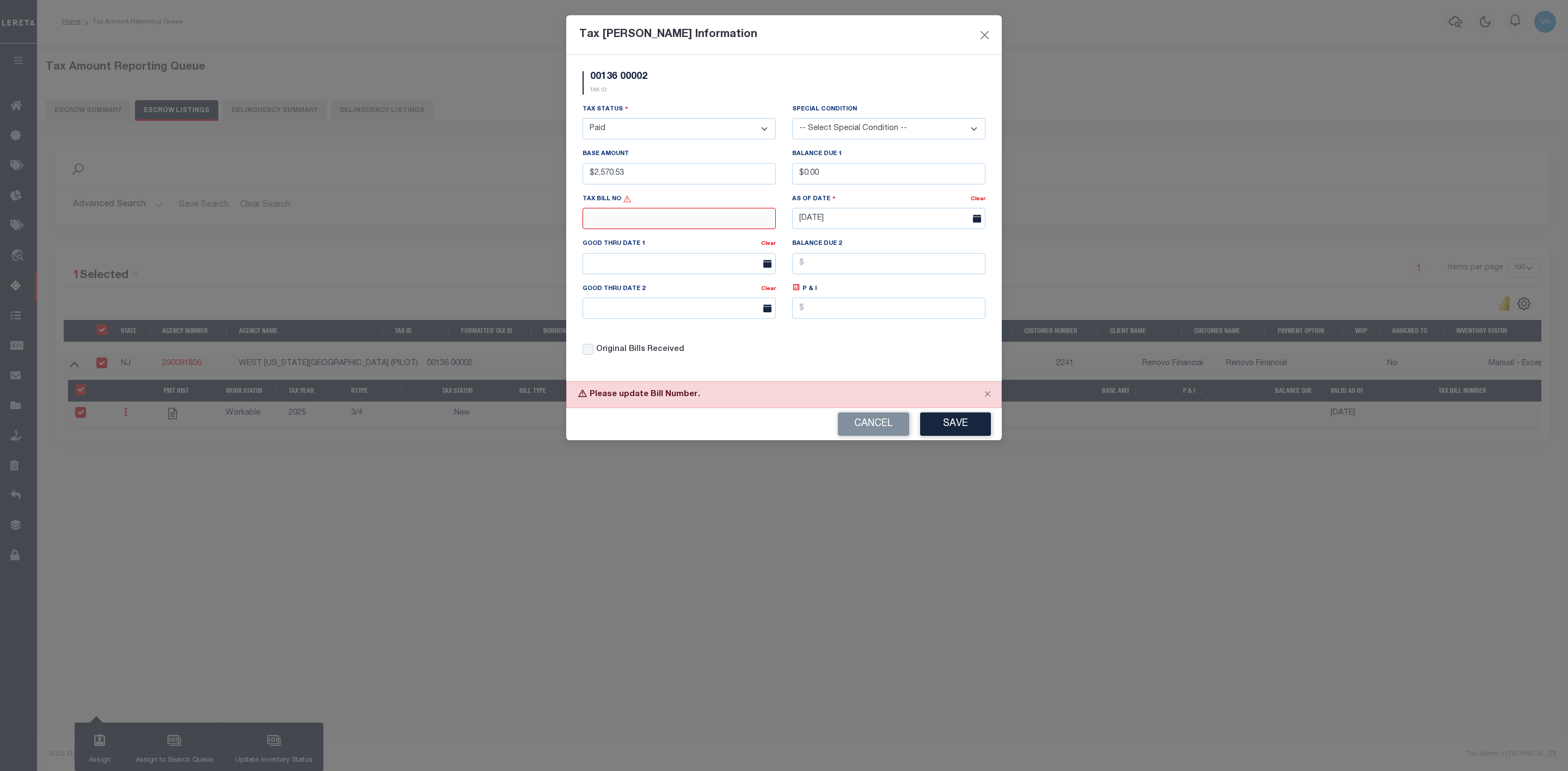
click at [618, 221] on input "text" at bounding box center [679, 219] width 193 height 21
type input "413300"
click at [947, 433] on button "Save" at bounding box center [955, 424] width 71 height 23
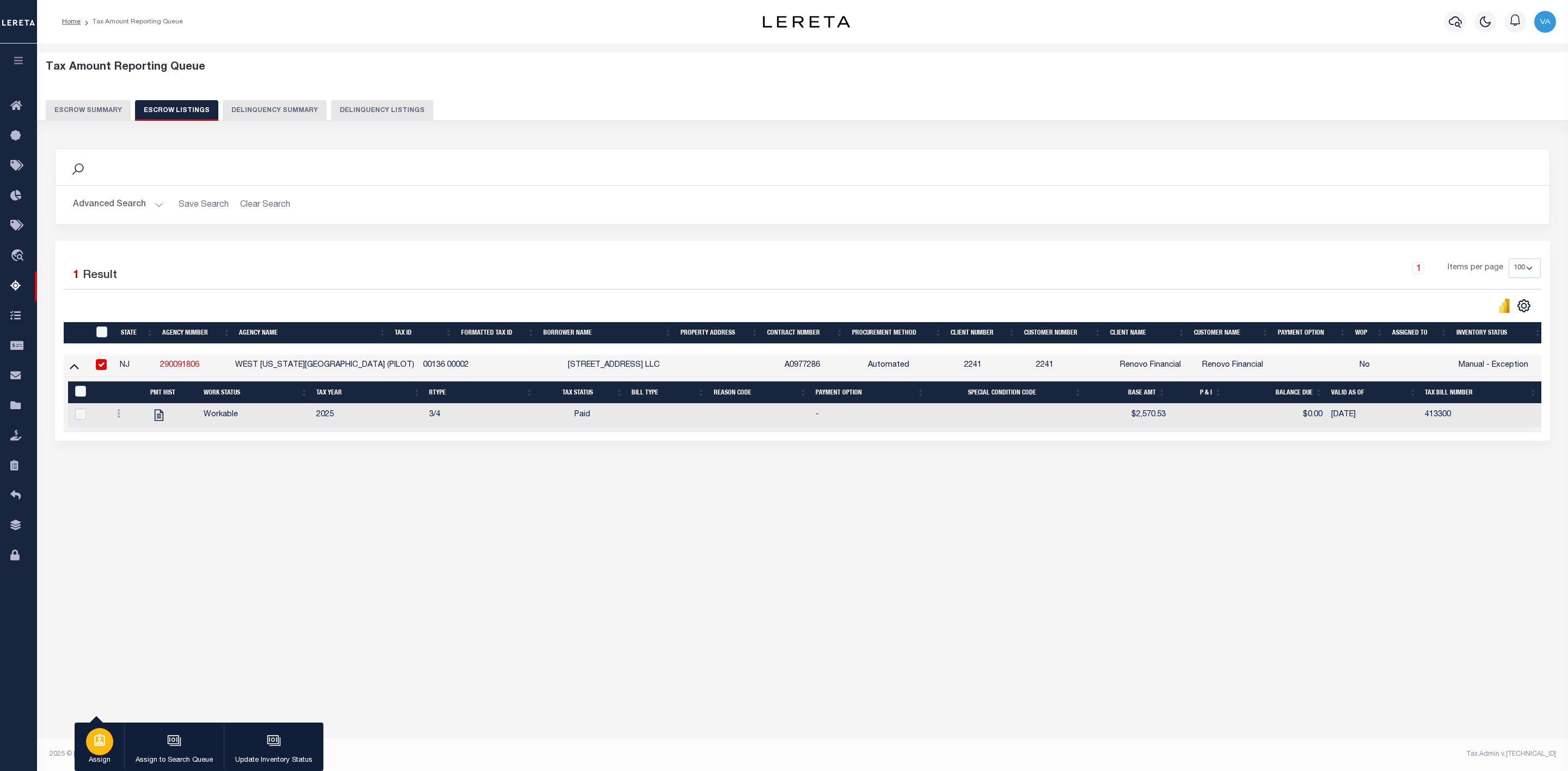
click at [94, 741] on icon "button" at bounding box center [99, 740] width 14 height 14
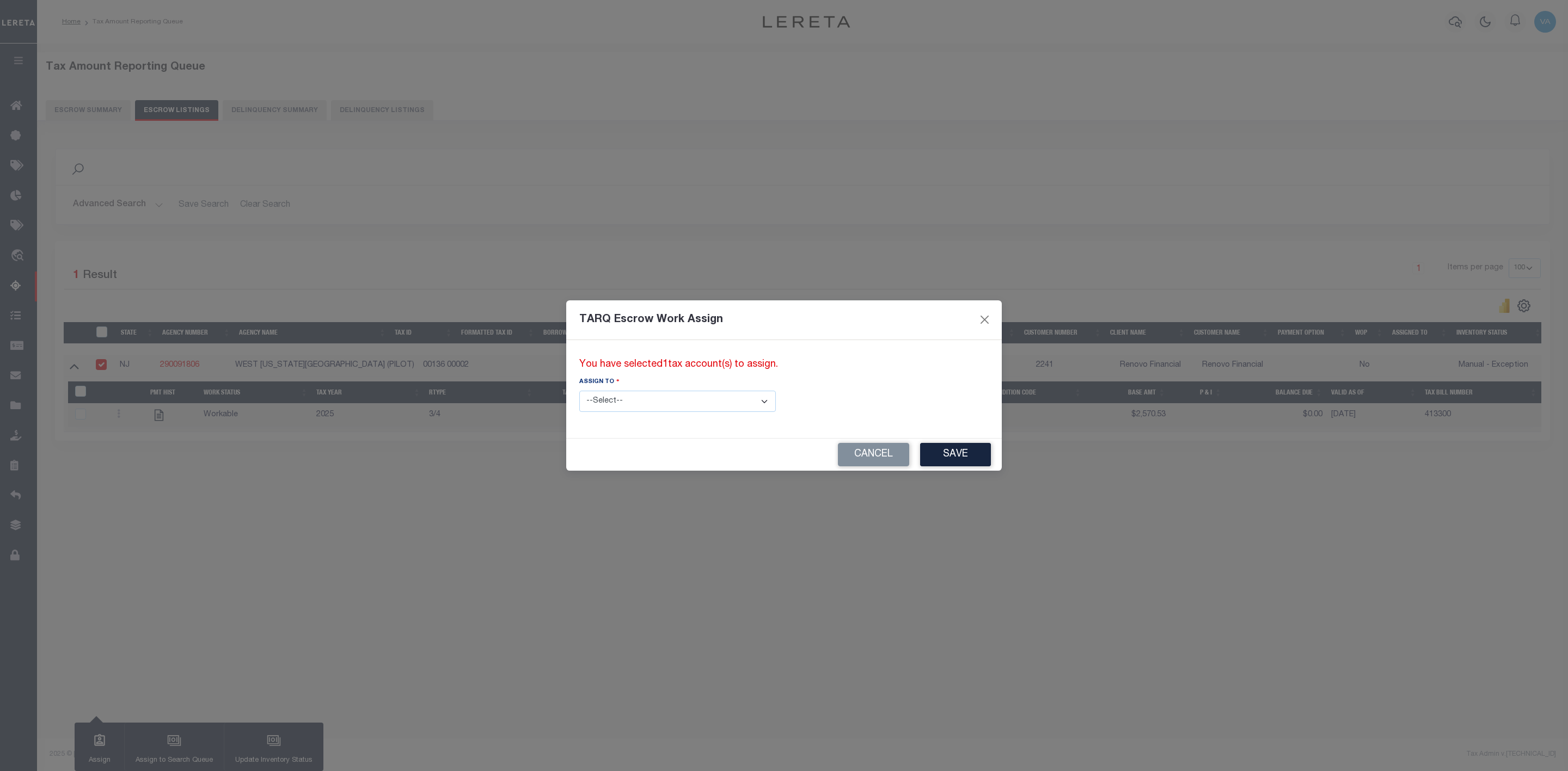
click at [663, 397] on select "--Select-- --Unassigned-- --Unassigned-- Adhikary Rinki Agustin Fernandez Agust…" at bounding box center [678, 401] width 197 height 21
select select "Vamsi Kalikiri"
click at [579, 391] on select "--Select-- --Unassigned-- --Unassigned-- Adhikary Rinki Agustin Fernandez Agust…" at bounding box center [678, 401] width 197 height 21
click at [920, 454] on button "Save" at bounding box center [955, 454] width 71 height 23
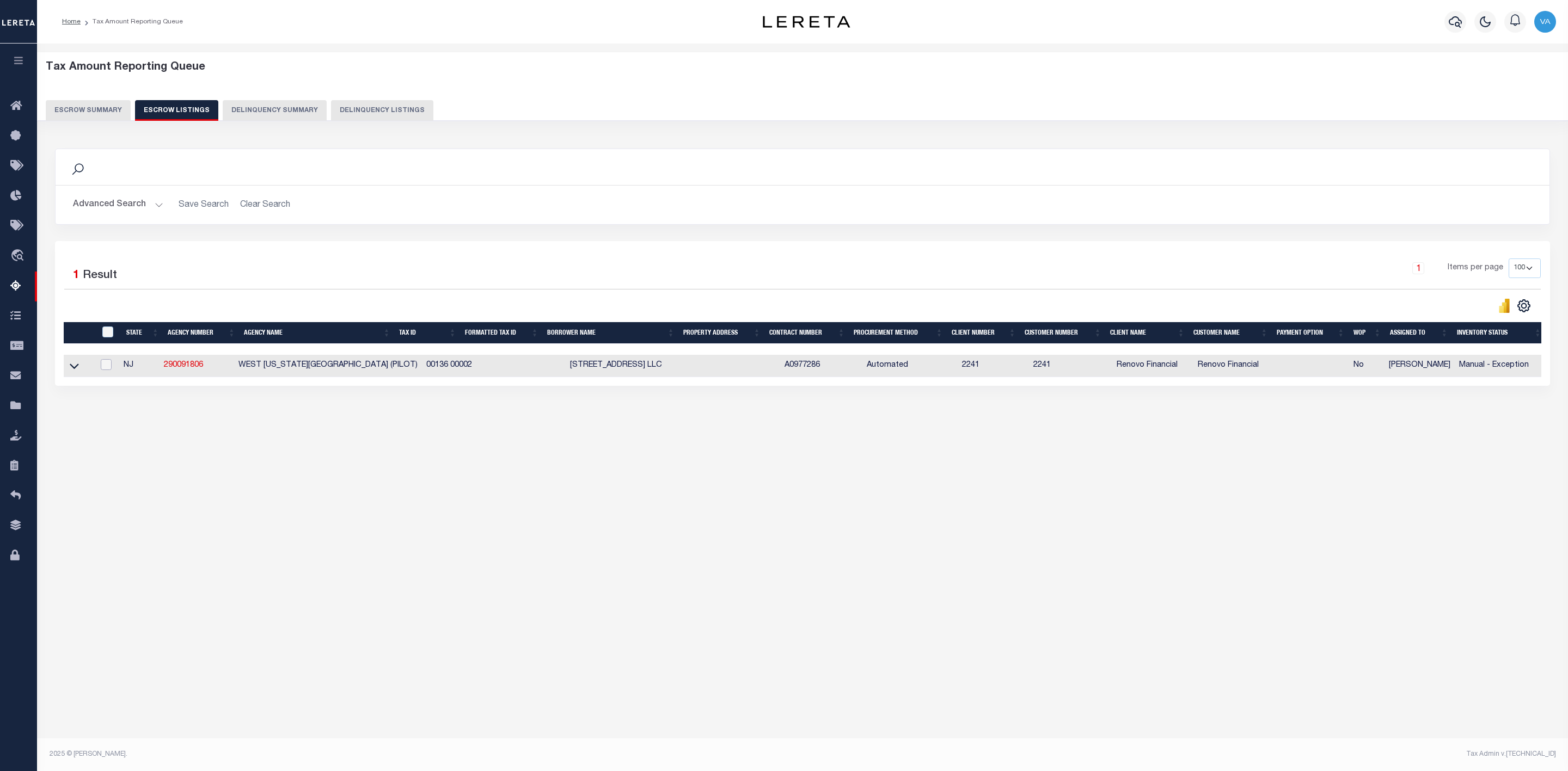
click at [104, 368] on input "checkbox" at bounding box center [106, 364] width 11 height 11
checkbox input "true"
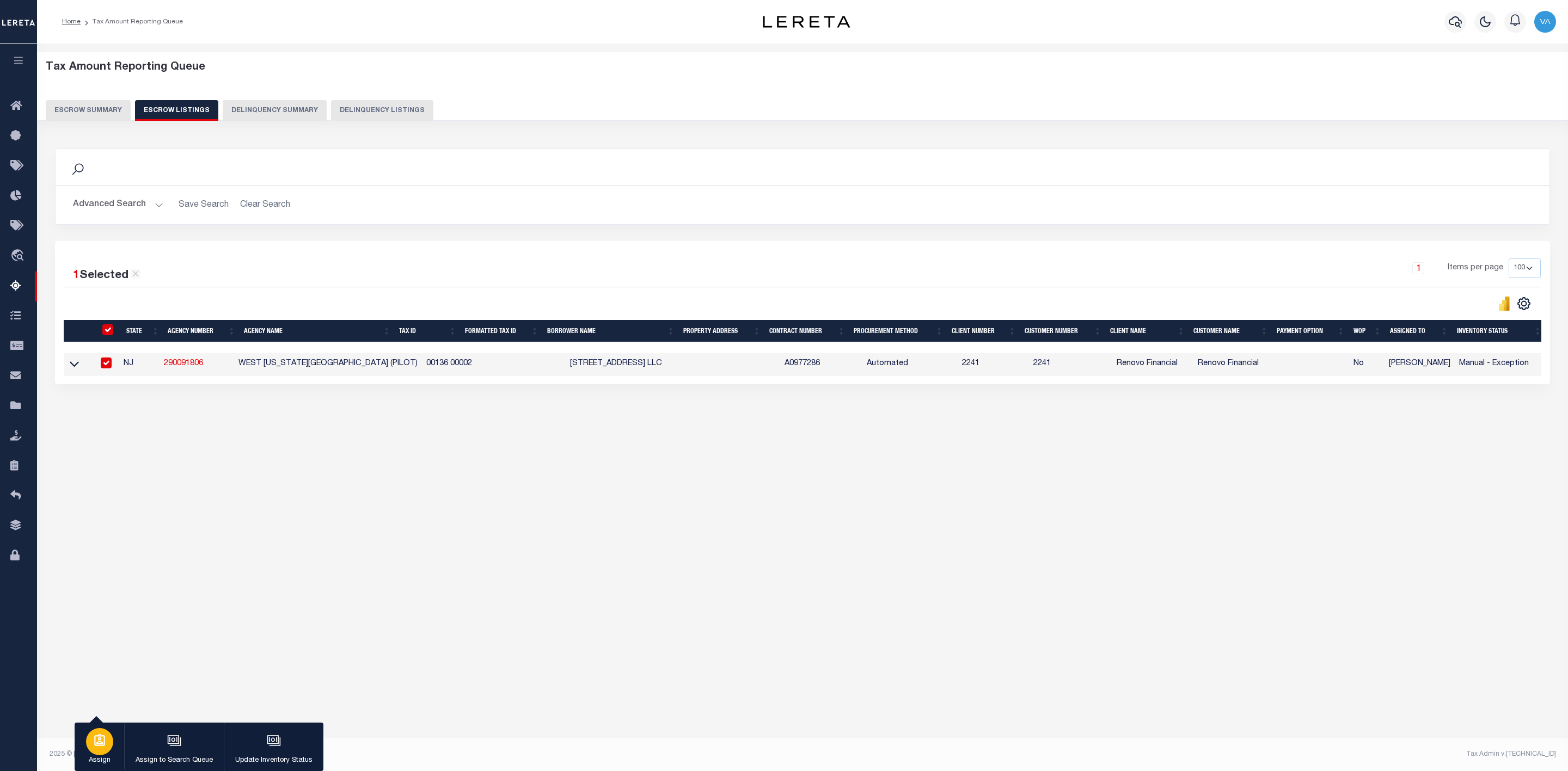
click at [105, 753] on div "button" at bounding box center [100, 742] width 27 height 27
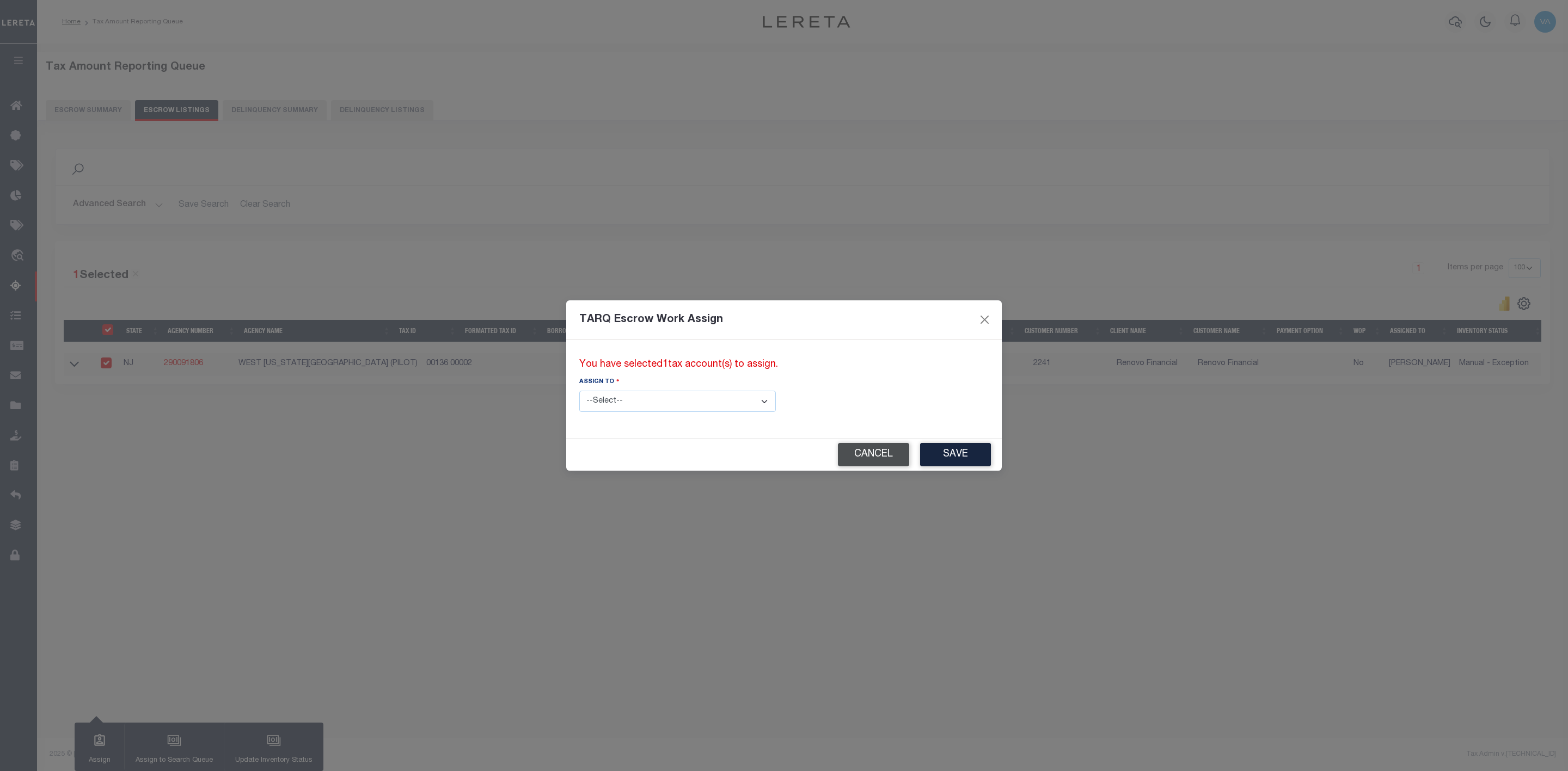
click at [838, 451] on button "Cancel" at bounding box center [874, 454] width 71 height 23
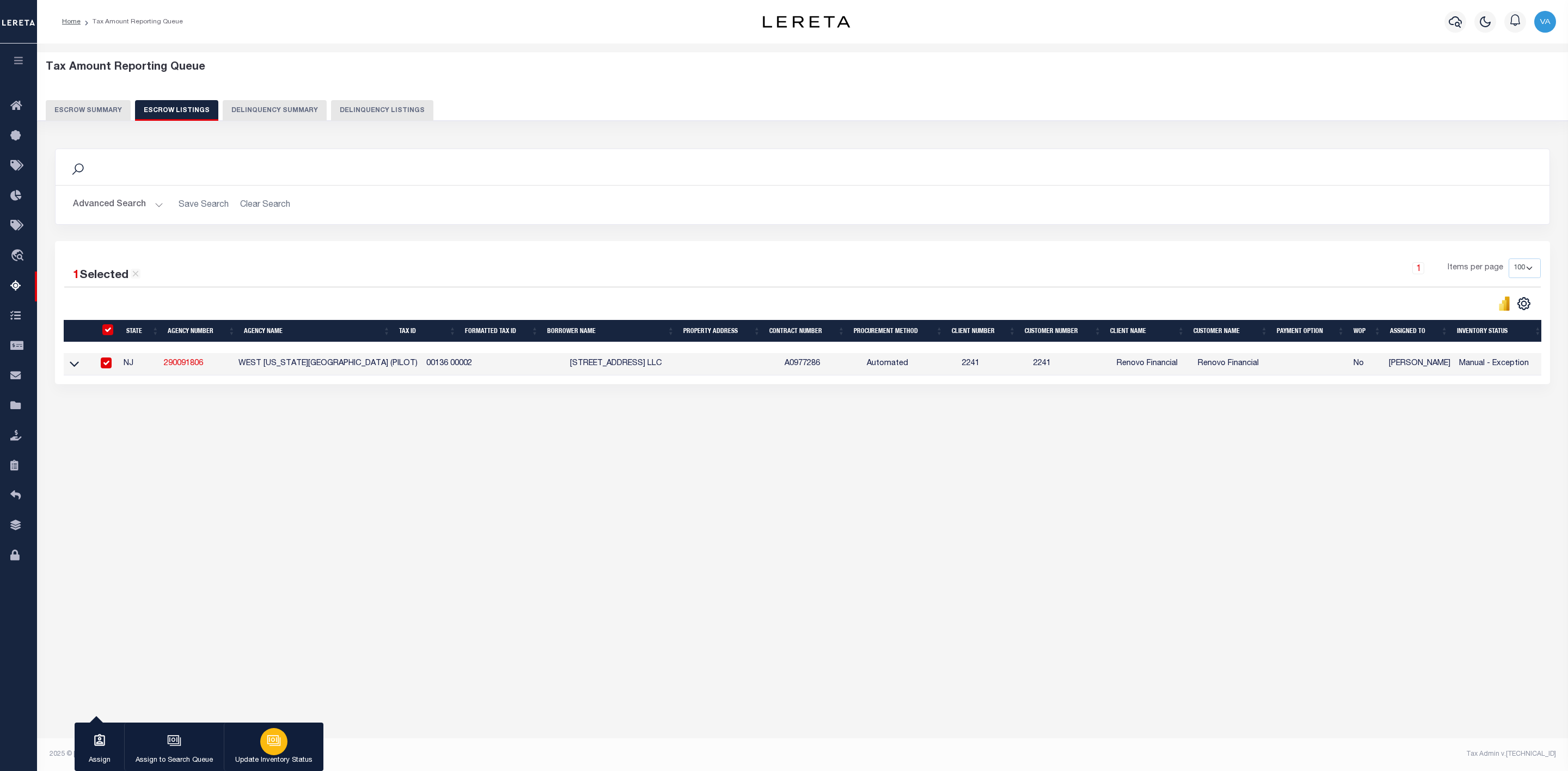
click at [278, 739] on icon "button" at bounding box center [273, 740] width 11 height 9
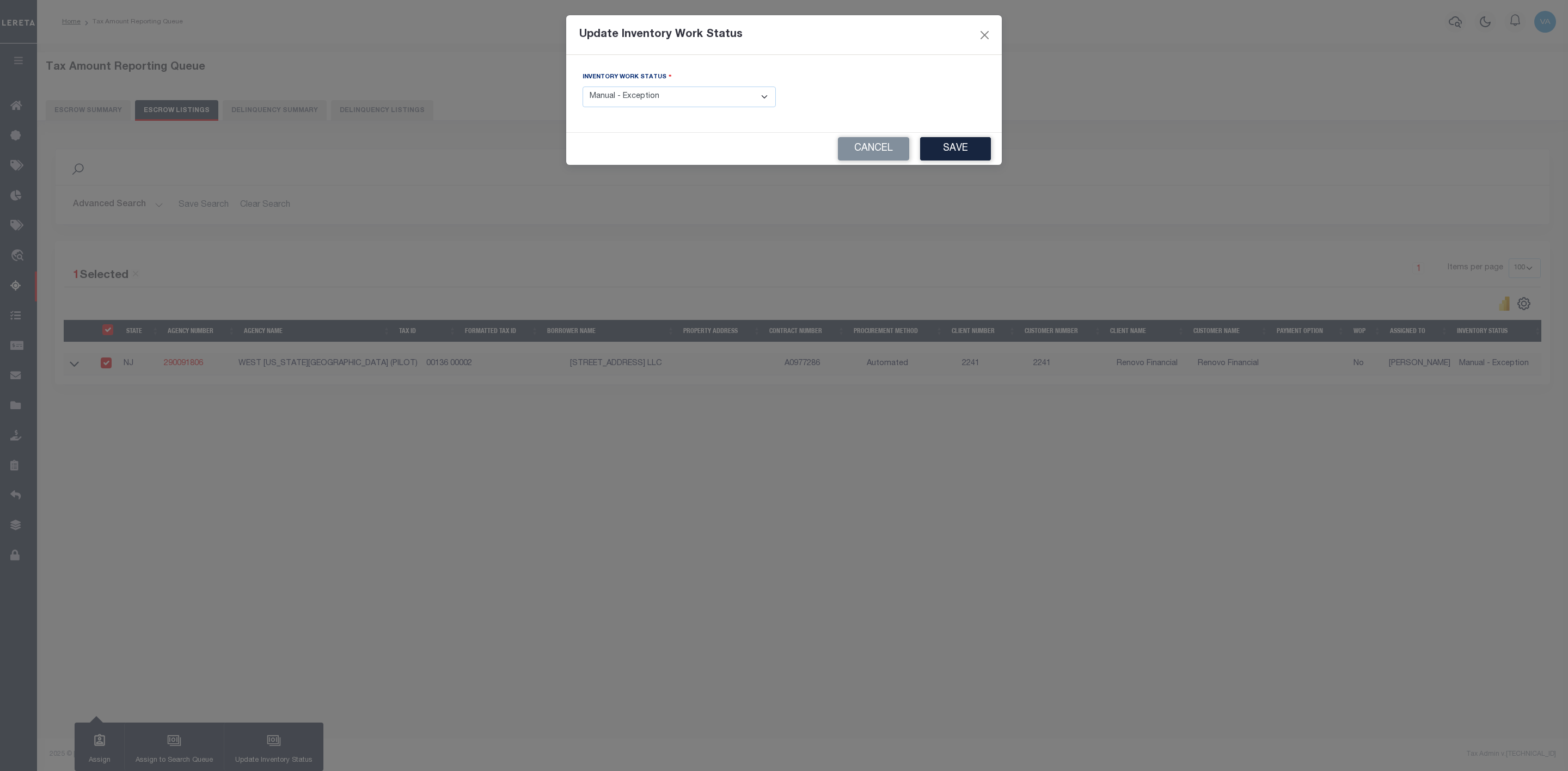
click at [632, 96] on select "- Select Inventory Status - Manual - Exception Pended - Awaiting Search Late Ad…" at bounding box center [679, 97] width 193 height 21
select select "4"
click at [583, 87] on select "- Select Inventory Status - Manual - Exception Pended - Awaiting Search Late Ad…" at bounding box center [679, 97] width 193 height 21
click at [958, 147] on button "Save" at bounding box center [955, 149] width 71 height 23
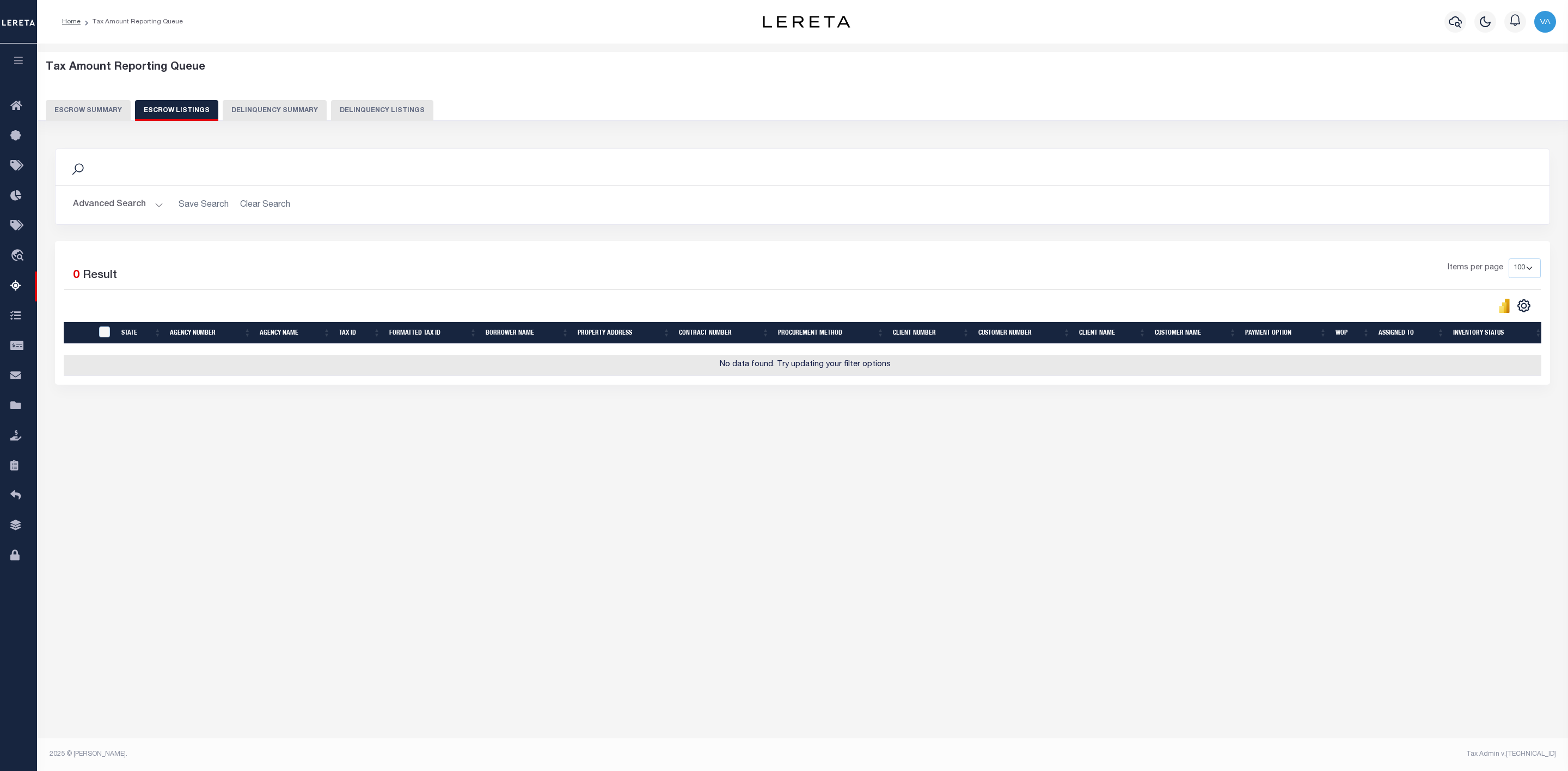
click at [69, 109] on button "Escrow Summary" at bounding box center [88, 110] width 85 height 21
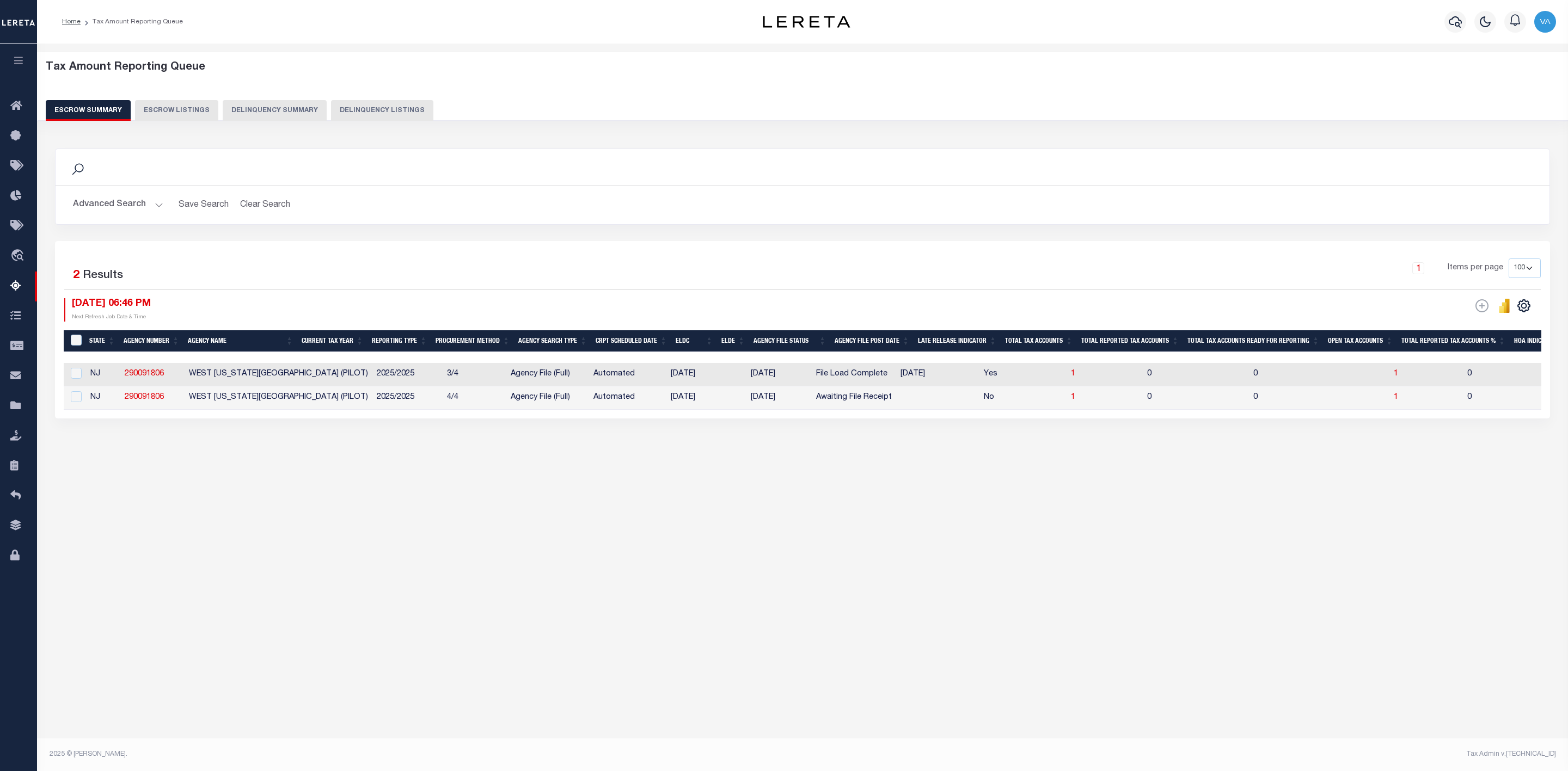
click at [147, 208] on button "Advanced Search" at bounding box center [118, 205] width 91 height 21
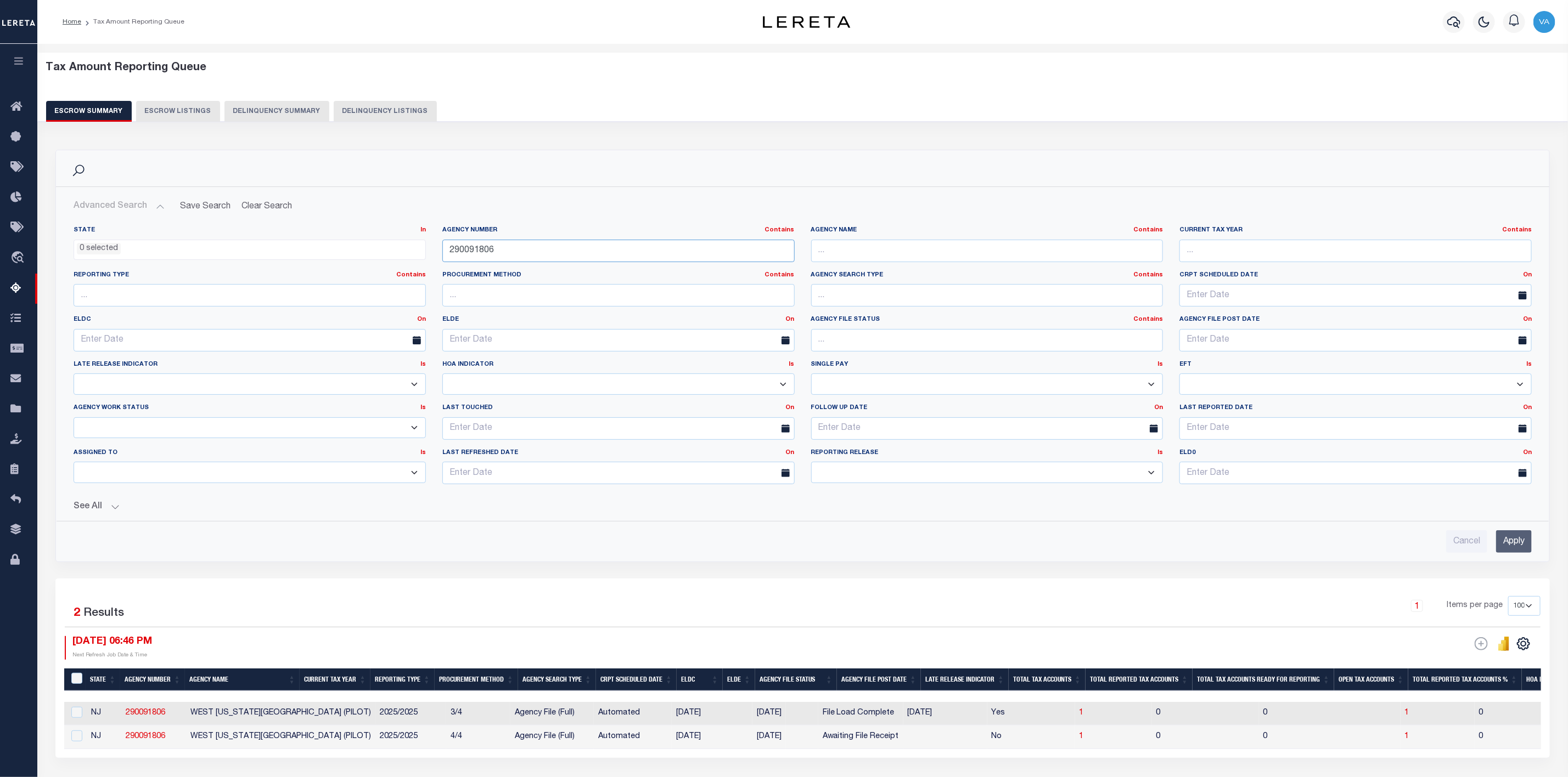
drag, startPoint x: 494, startPoint y: 250, endPoint x: 439, endPoint y: 250, distance: 55.0
click at [439, 250] on div "Agency Number Contains Contains Is 290091806" at bounding box center [619, 248] width 369 height 45
paste input "402"
type input "290040206"
click at [1513, 542] on input "Apply" at bounding box center [1514, 542] width 36 height 23
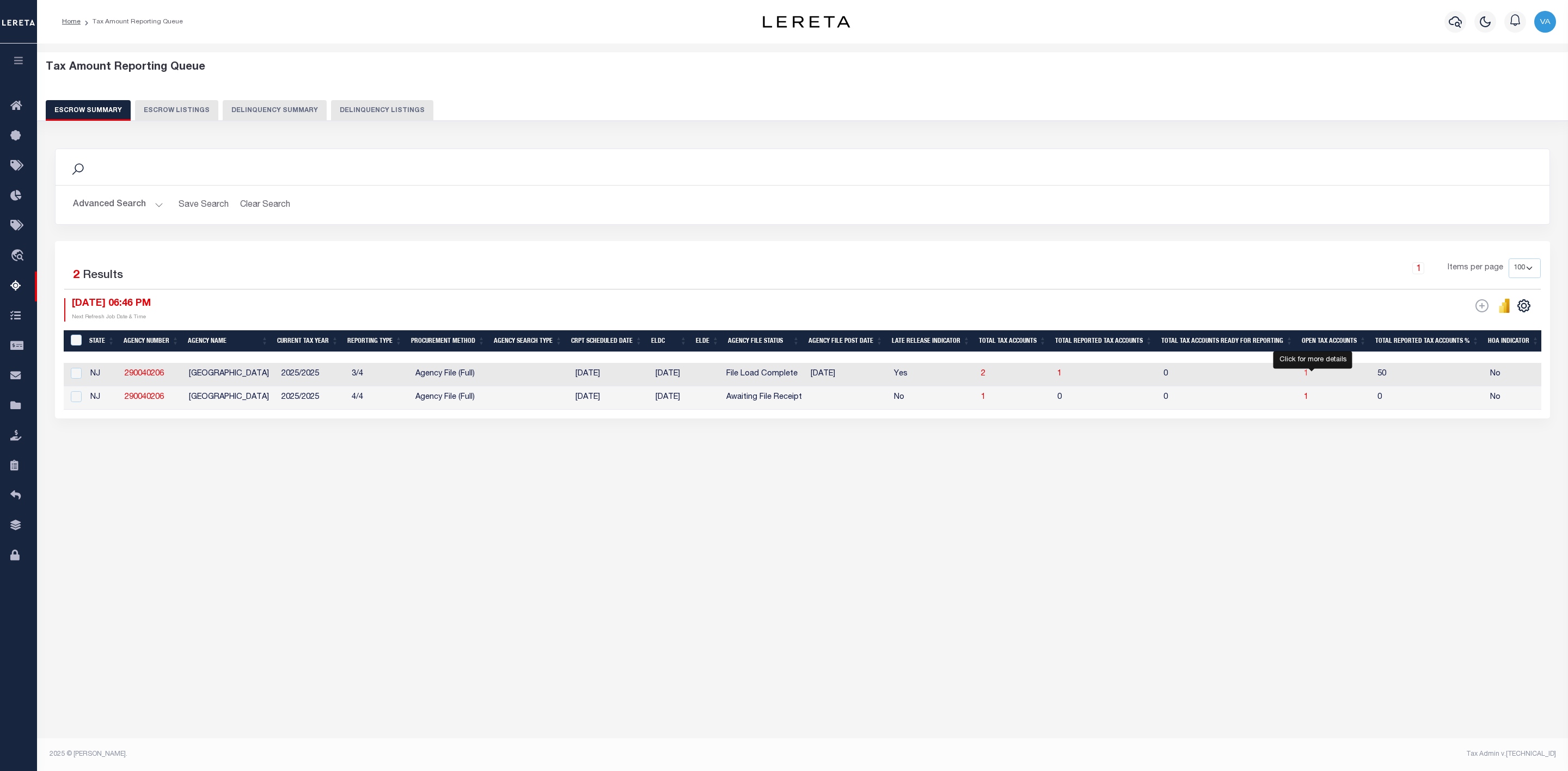
click at [1308, 375] on span "1" at bounding box center [1306, 374] width 4 height 7
select select "100"
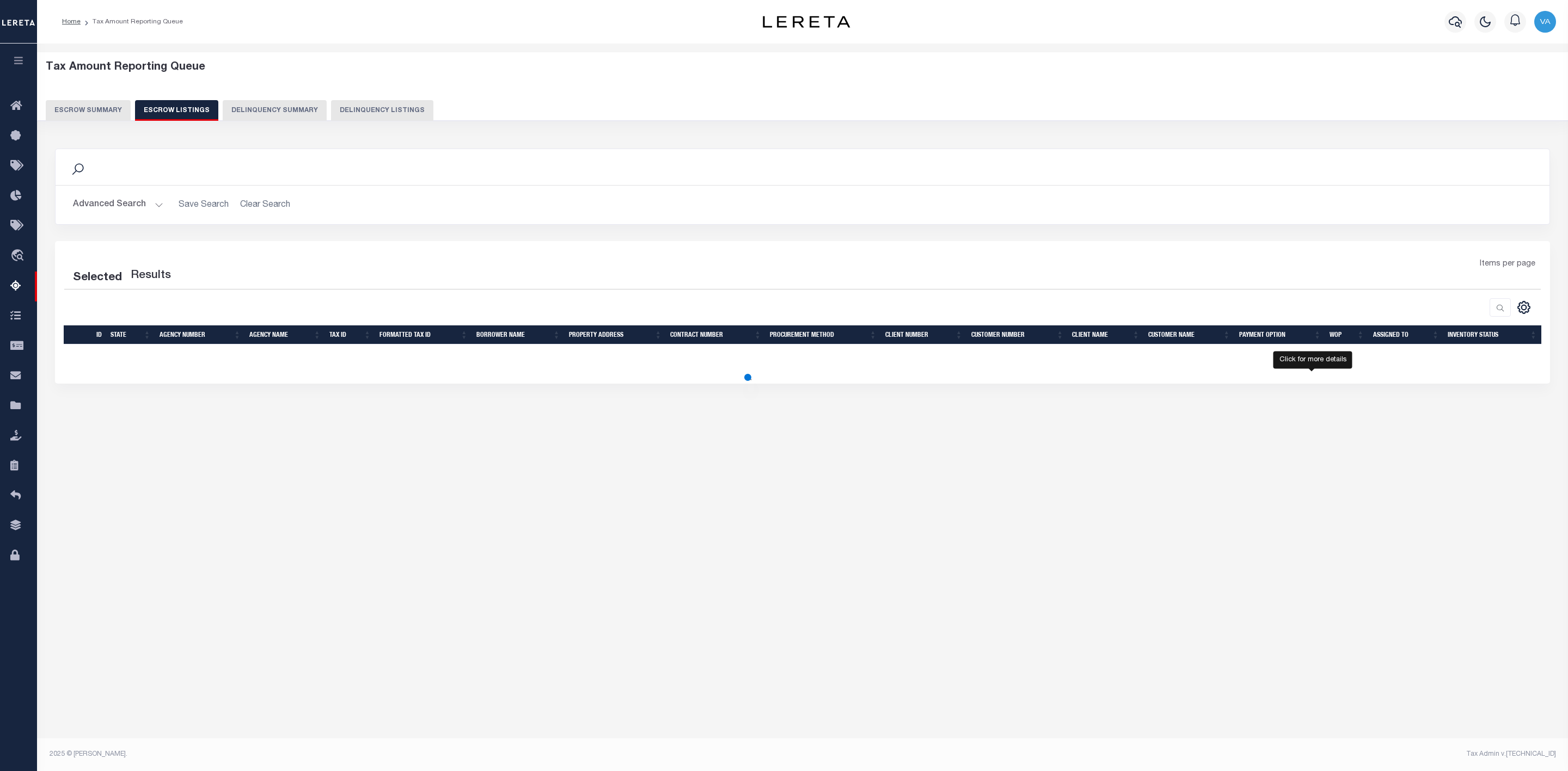
select select "100"
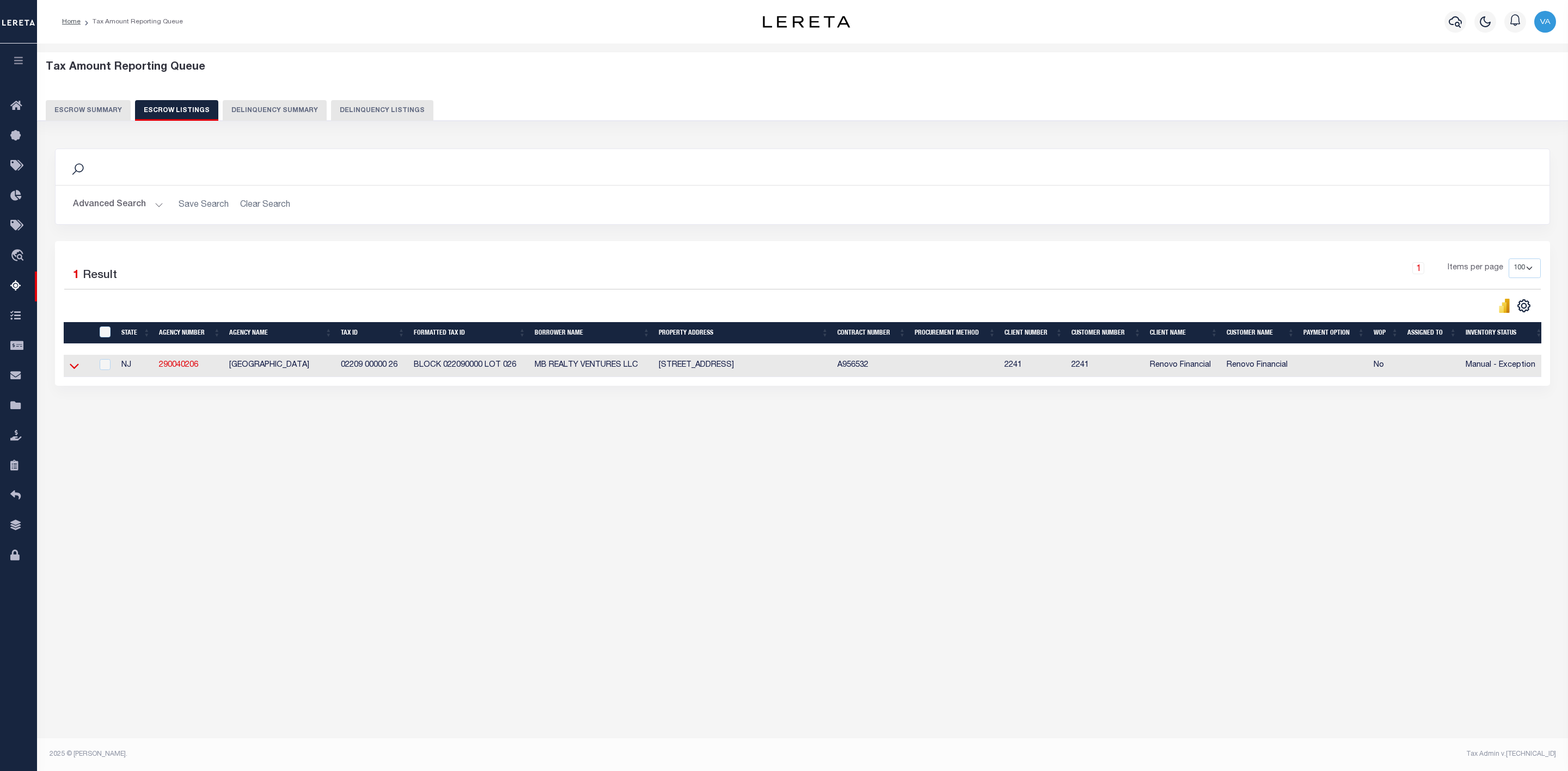
click at [75, 368] on icon at bounding box center [74, 366] width 9 height 11
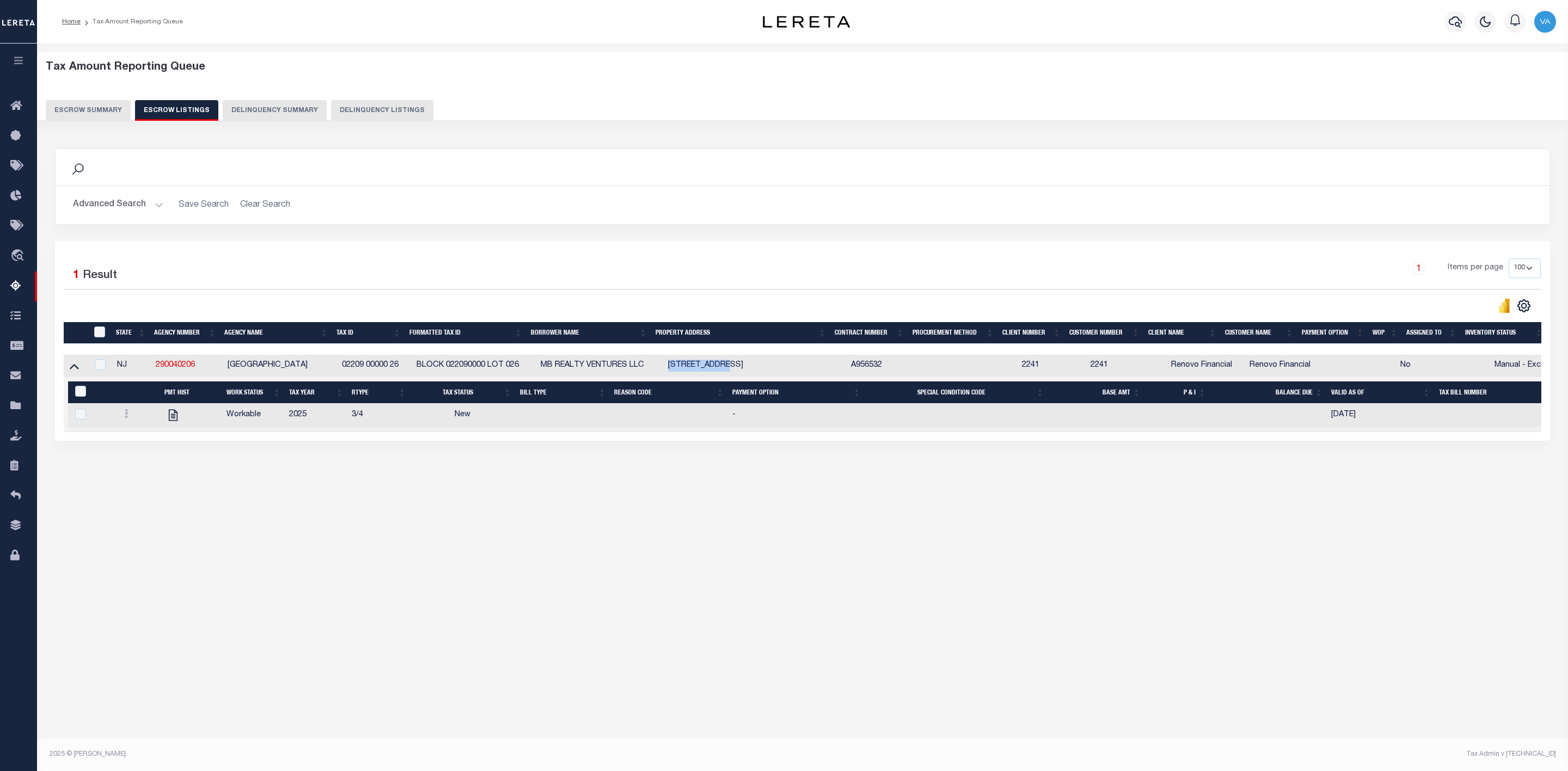
drag, startPoint x: 668, startPoint y: 368, endPoint x: 725, endPoint y: 361, distance: 57.4
click at [725, 361] on td "106 SHORELINE DR ATCO NJ 08004-3011" at bounding box center [755, 366] width 183 height 22
checkbox input "true"
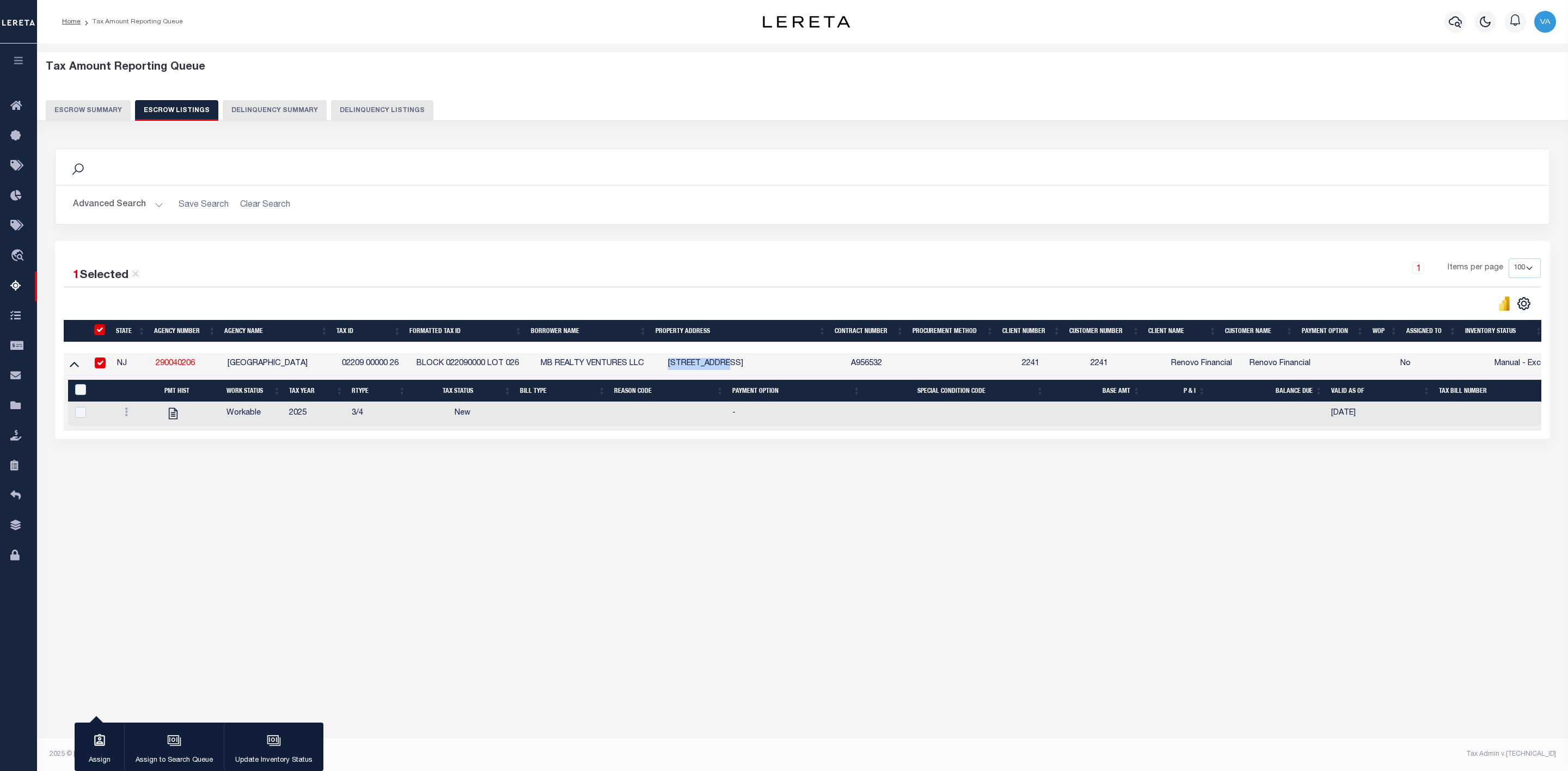
copy td "106 SHORELINE"
drag, startPoint x: 417, startPoint y: 363, endPoint x: 520, endPoint y: 369, distance: 103.2
click at [520, 369] on td "BLOCK 022090000 LOT 026" at bounding box center [474, 365] width 124 height 22
checkbox input "false"
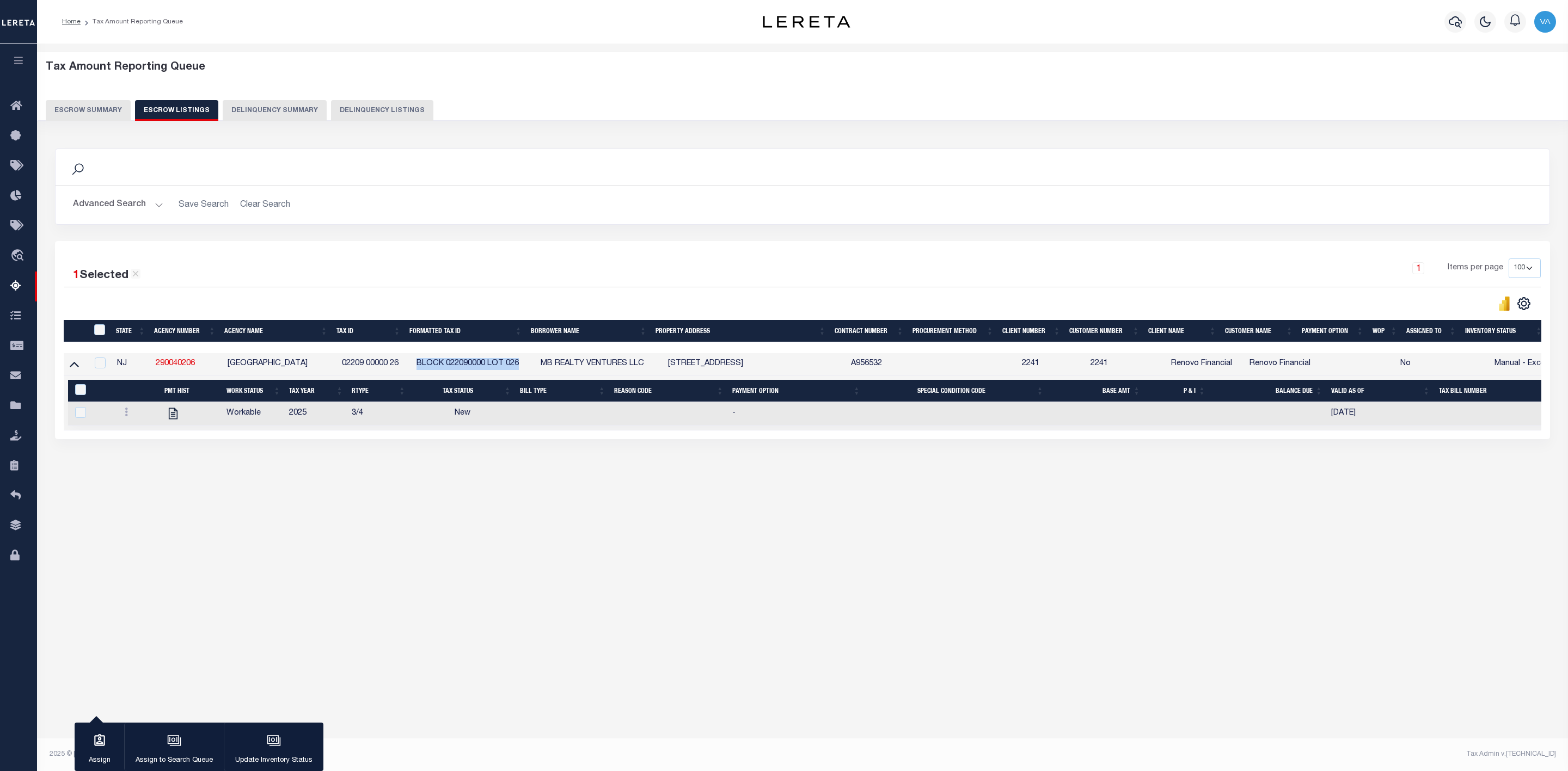
checkbox input "false"
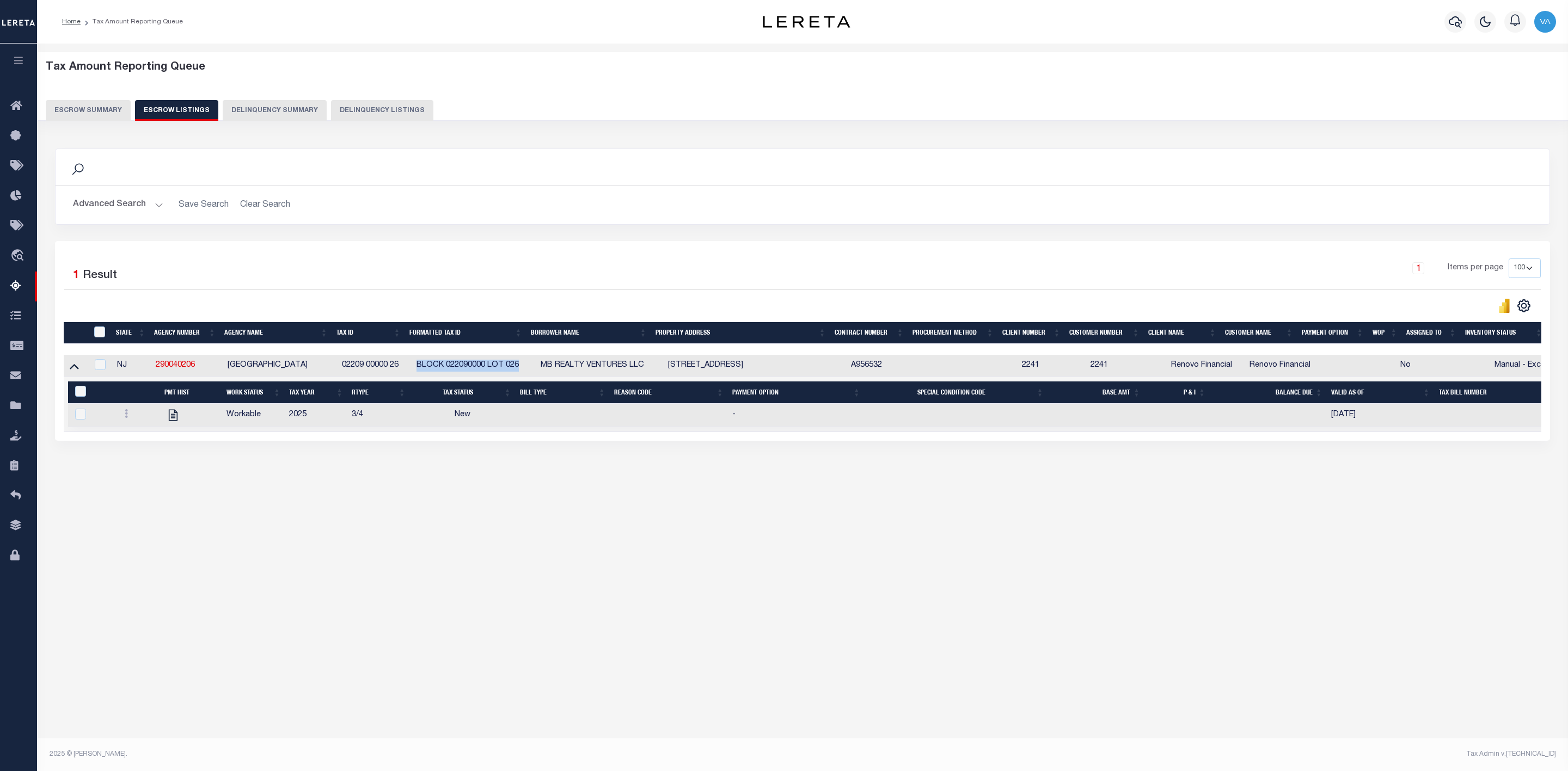
copy td "BLOCK 022090000 LOT 026"
click at [759, 489] on div "Tax Amount Reporting Queue Escrow Summary Escrow Listings In" at bounding box center [802, 280] width 1524 height 452
click at [370, 554] on div "Tax Amount Reporting Queue Escrow Summary Escrow Listings In" at bounding box center [802, 391] width 1531 height 694
drag, startPoint x: 202, startPoint y: 369, endPoint x: 136, endPoint y: 368, distance: 66.0
click at [136, 368] on tr "NJ 290040206 WATERFORD TOWNSHIP 02209 00000 26 BLOCK 022090000 LOT 026 MB REALT…" at bounding box center [821, 366] width 1514 height 22
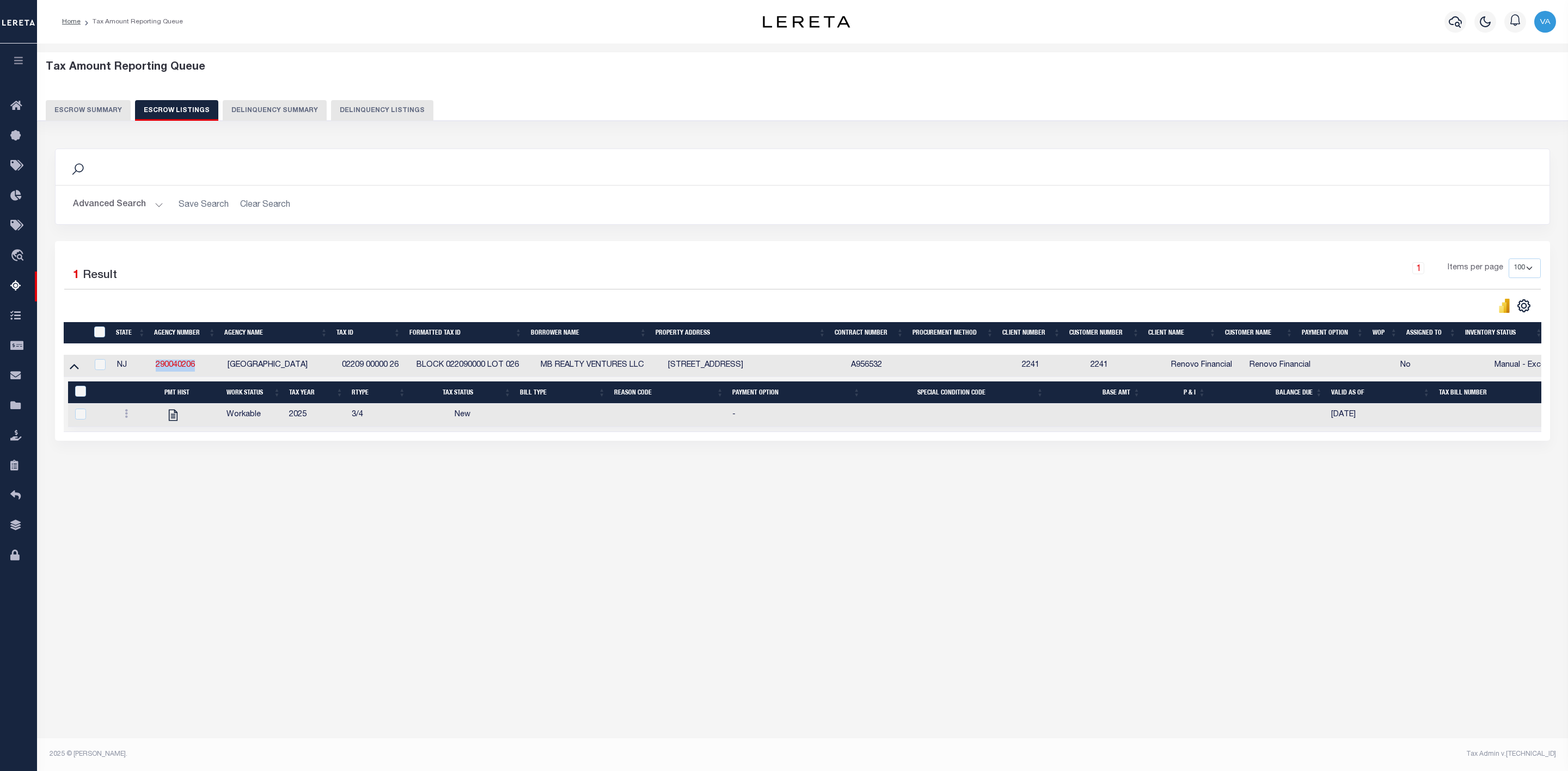
drag, startPoint x: 335, startPoint y: 365, endPoint x: 407, endPoint y: 371, distance: 72.2
click at [407, 371] on tr "NJ 290040206 WATERFORD TOWNSHIP 02209 00000 26 BLOCK 022090000 LOT 026 MB REALT…" at bounding box center [821, 366] width 1514 height 22
click at [427, 539] on div "Tax Amount Reporting Queue Escrow Summary Escrow Listings" at bounding box center [802, 291] width 1531 height 495
drag, startPoint x: 152, startPoint y: 367, endPoint x: 203, endPoint y: 367, distance: 51.0
click at [203, 367] on td "290040206" at bounding box center [187, 366] width 72 height 22
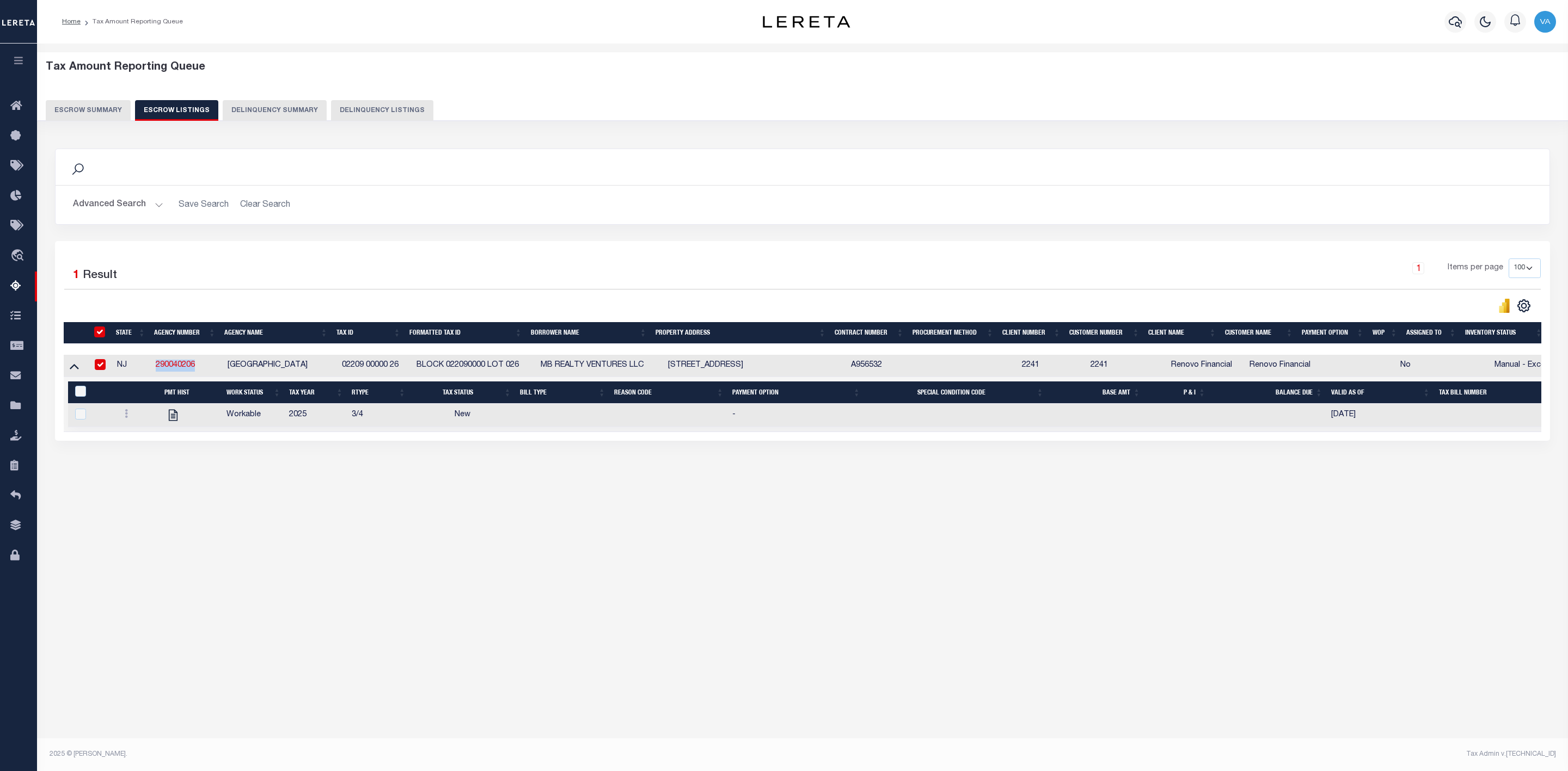
checkbox input "true"
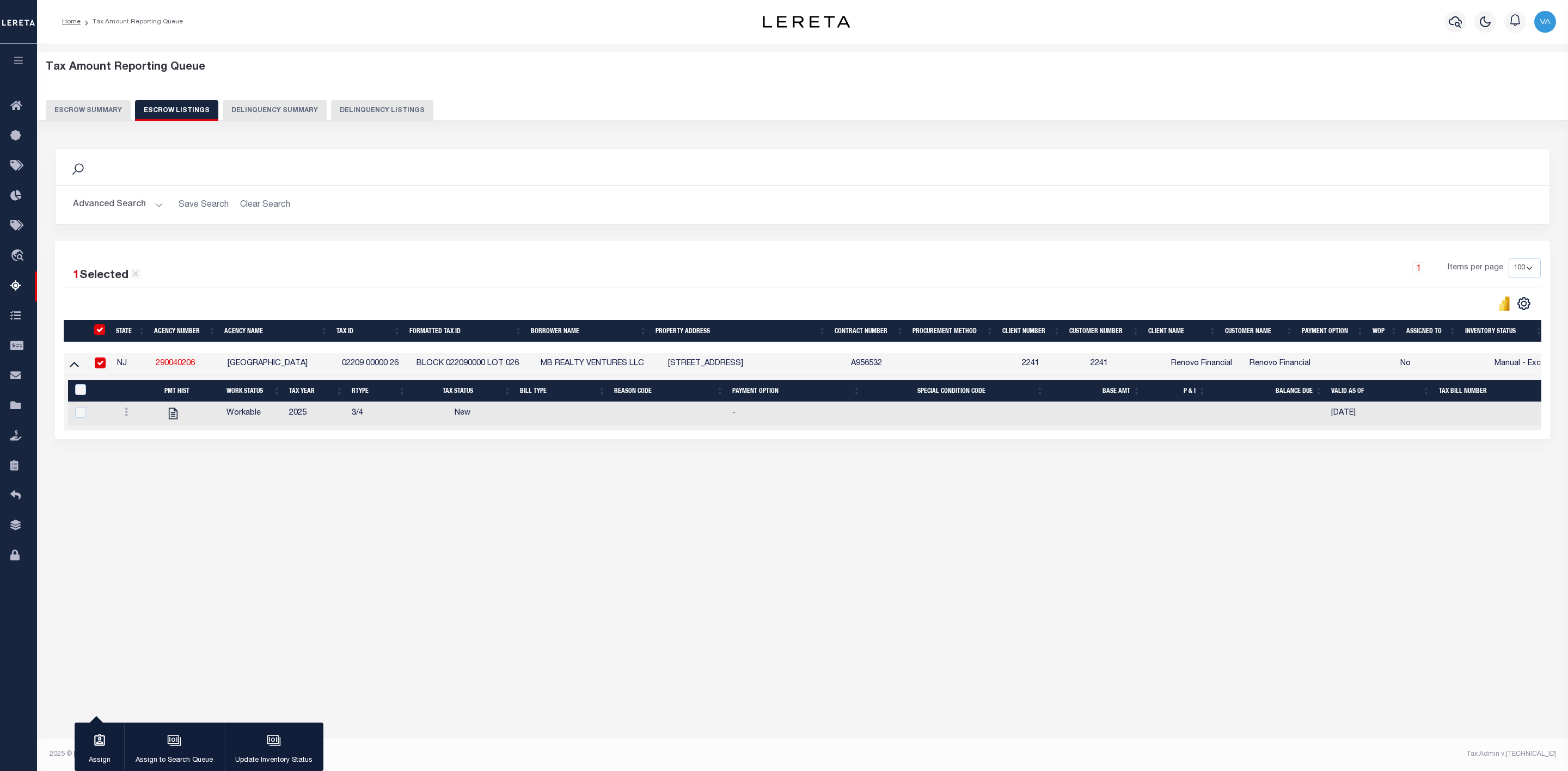
click at [638, 536] on div "Tax Amount Reporting Queue Escrow Summary Escrow Listings" at bounding box center [802, 290] width 1531 height 494
click at [557, 579] on div "Tax Amount Reporting Queue Escrow Summary Escrow Listings In" at bounding box center [802, 391] width 1531 height 694
click at [342, 369] on td "02209 00000 26" at bounding box center [375, 365] width 74 height 22
checkbox input "false"
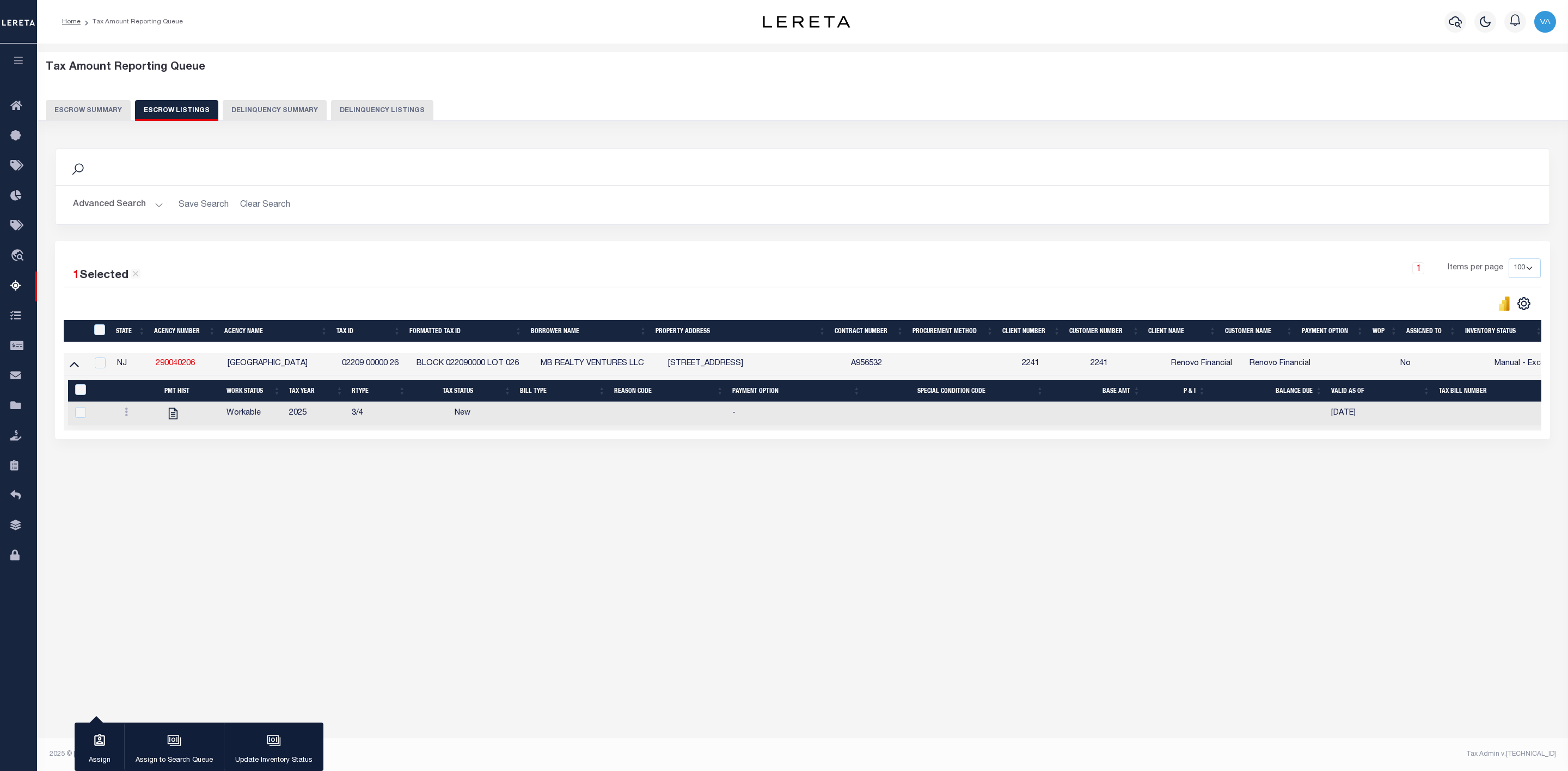
checkbox input "false"
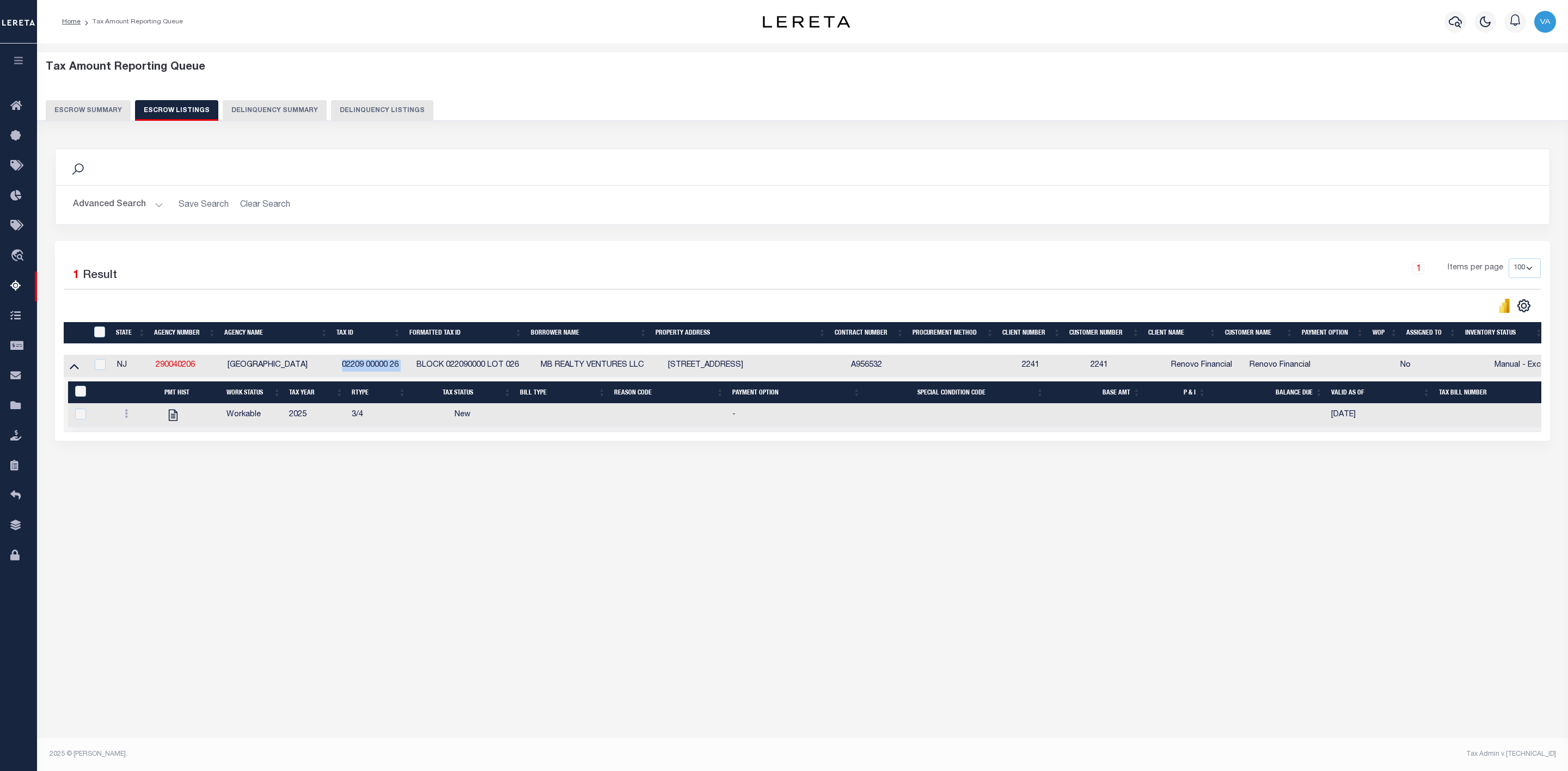
drag, startPoint x: 338, startPoint y: 361, endPoint x: 412, endPoint y: 366, distance: 74.2
click at [412, 366] on tr "NJ 290040206 WATERFORD TOWNSHIP 02209 00000 26 BLOCK 022090000 LOT 026 MB REALT…" at bounding box center [821, 366] width 1514 height 22
click at [125, 418] on icon at bounding box center [126, 414] width 3 height 9
click at [133, 454] on link "" at bounding box center [139, 449] width 37 height 18
checkbox input "true"
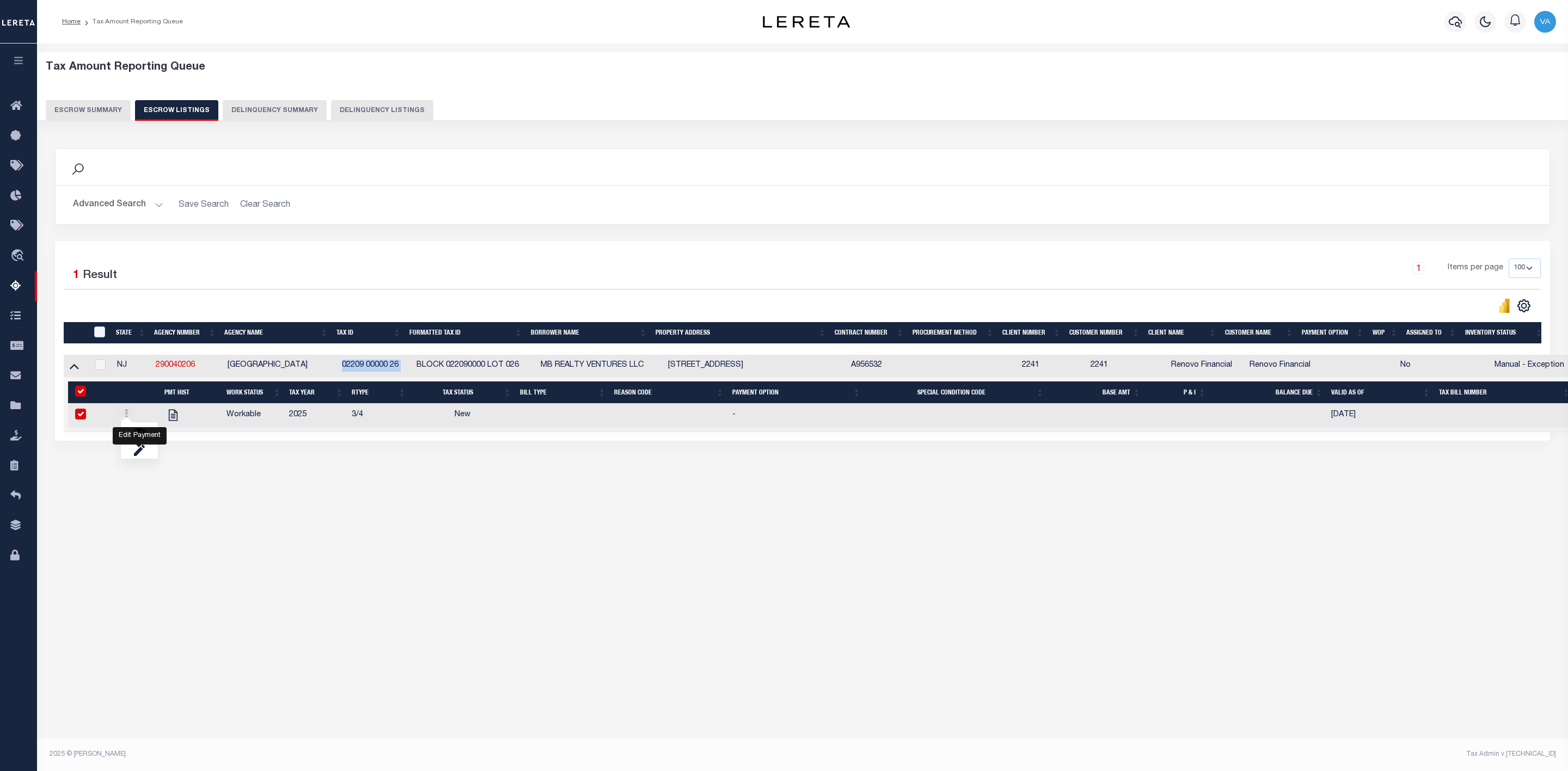
checkbox input "true"
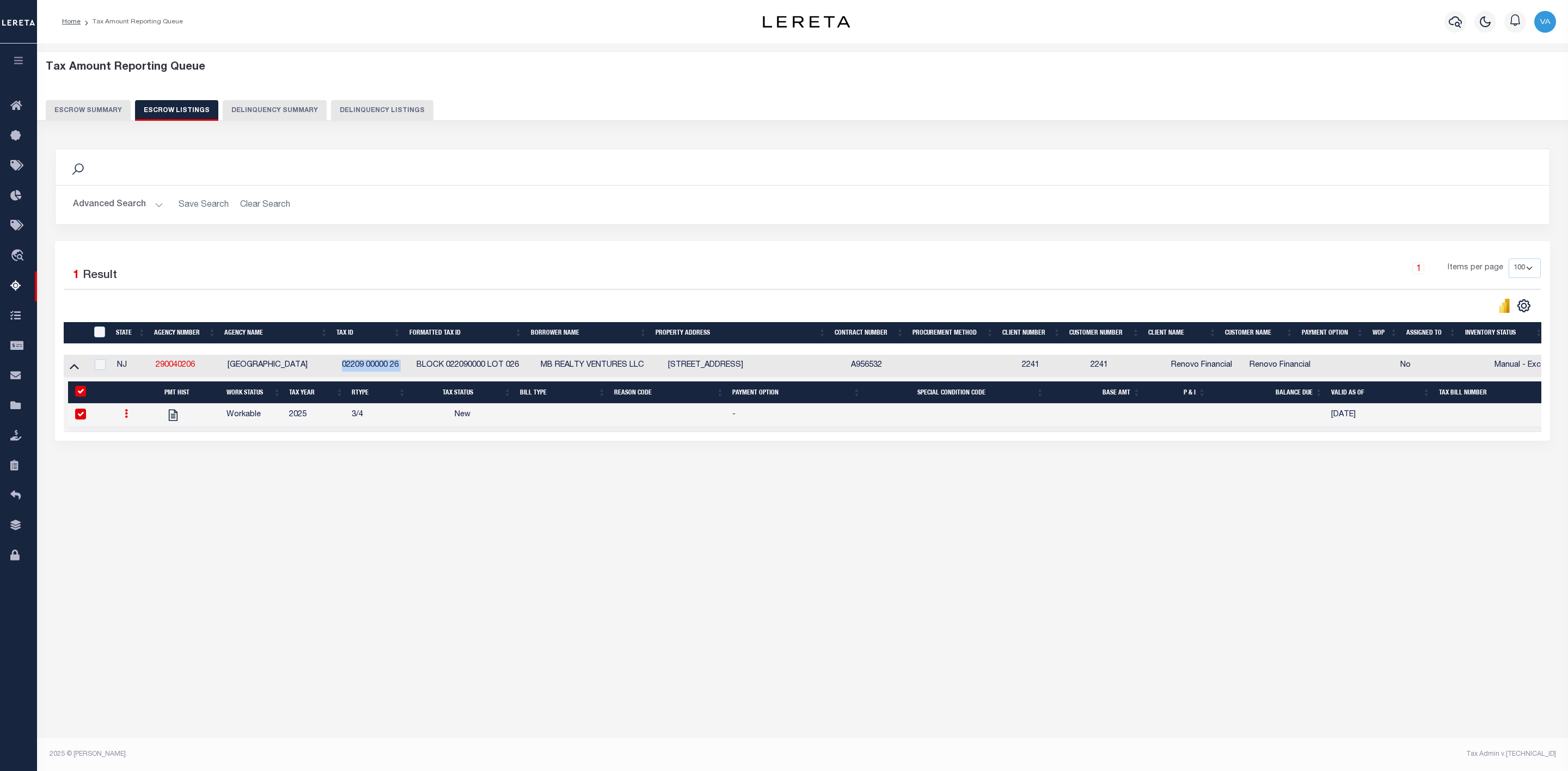
select select
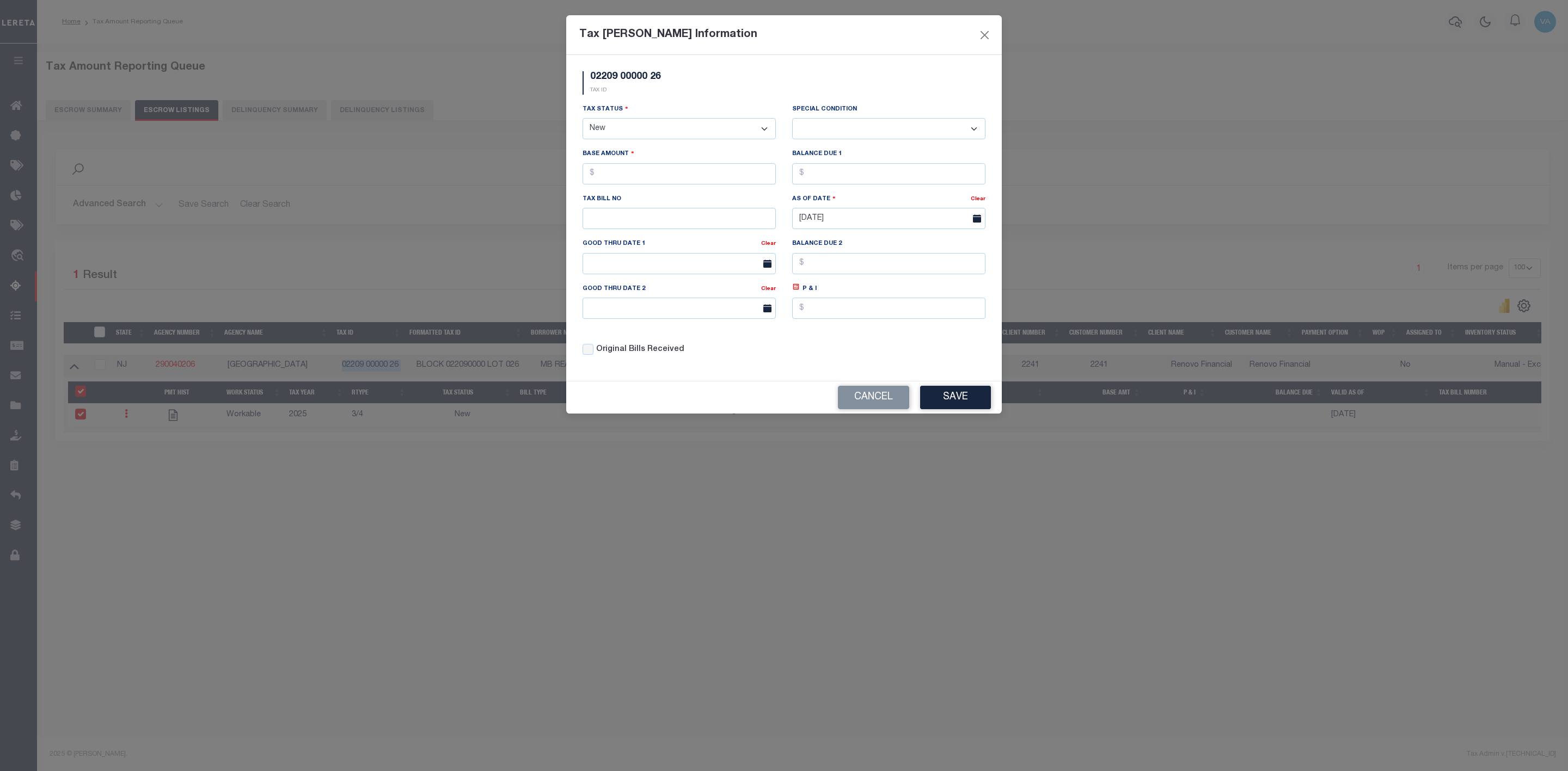
click at [629, 139] on select "- Select Status - Open Due/Unpaid Paid Incomplete No Tax Due Internal Refund Pr…" at bounding box center [679, 129] width 193 height 21
select select "DUE"
click at [583, 119] on select "- Select Status - Open Due/Unpaid Paid Incomplete No Tax Due Internal Refund Pr…" at bounding box center [679, 129] width 193 height 21
select select "0"
click at [608, 175] on input "text" at bounding box center [679, 174] width 193 height 21
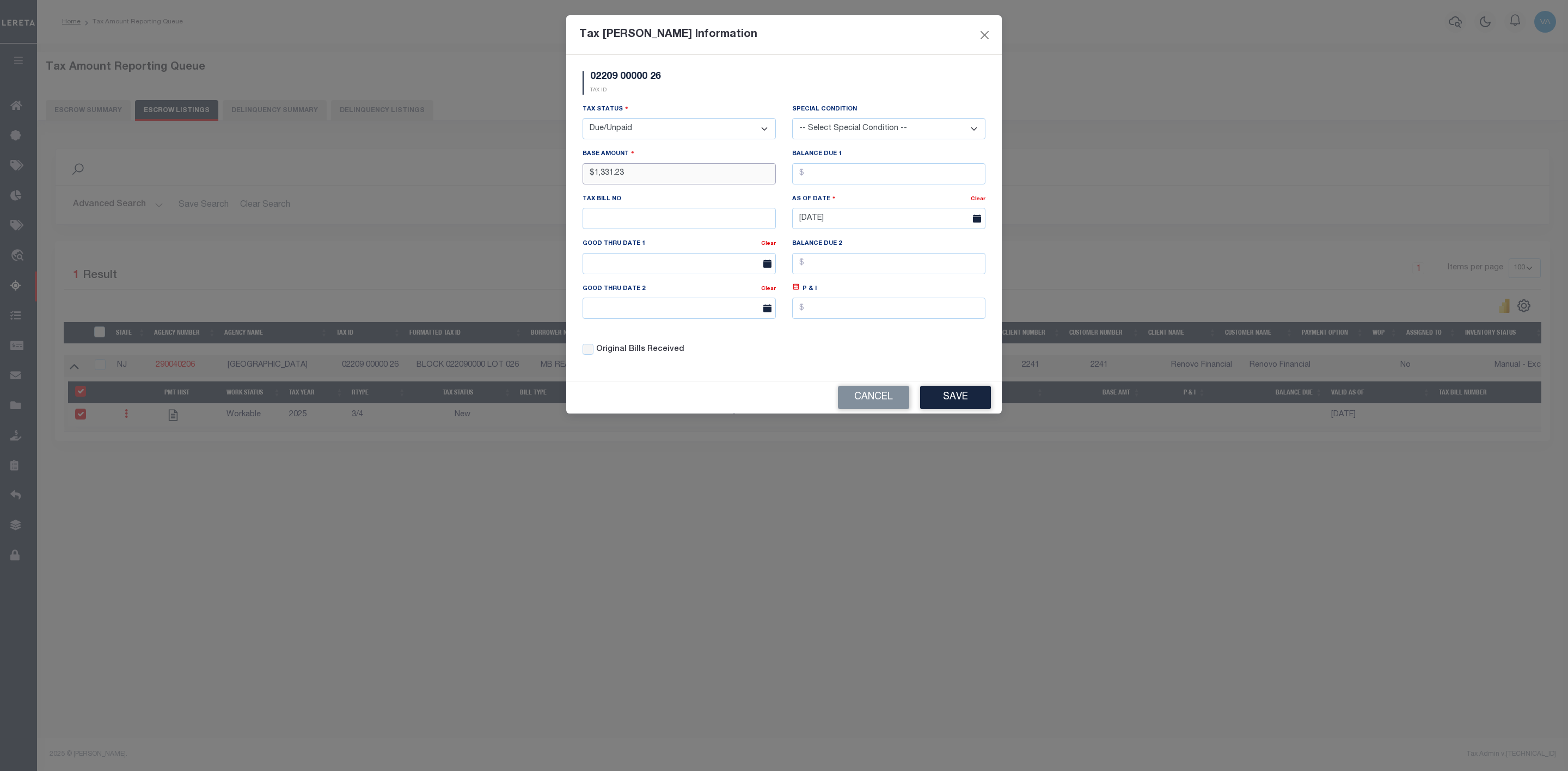
type input "$1,331.23"
click at [957, 401] on button "Save" at bounding box center [955, 397] width 71 height 23
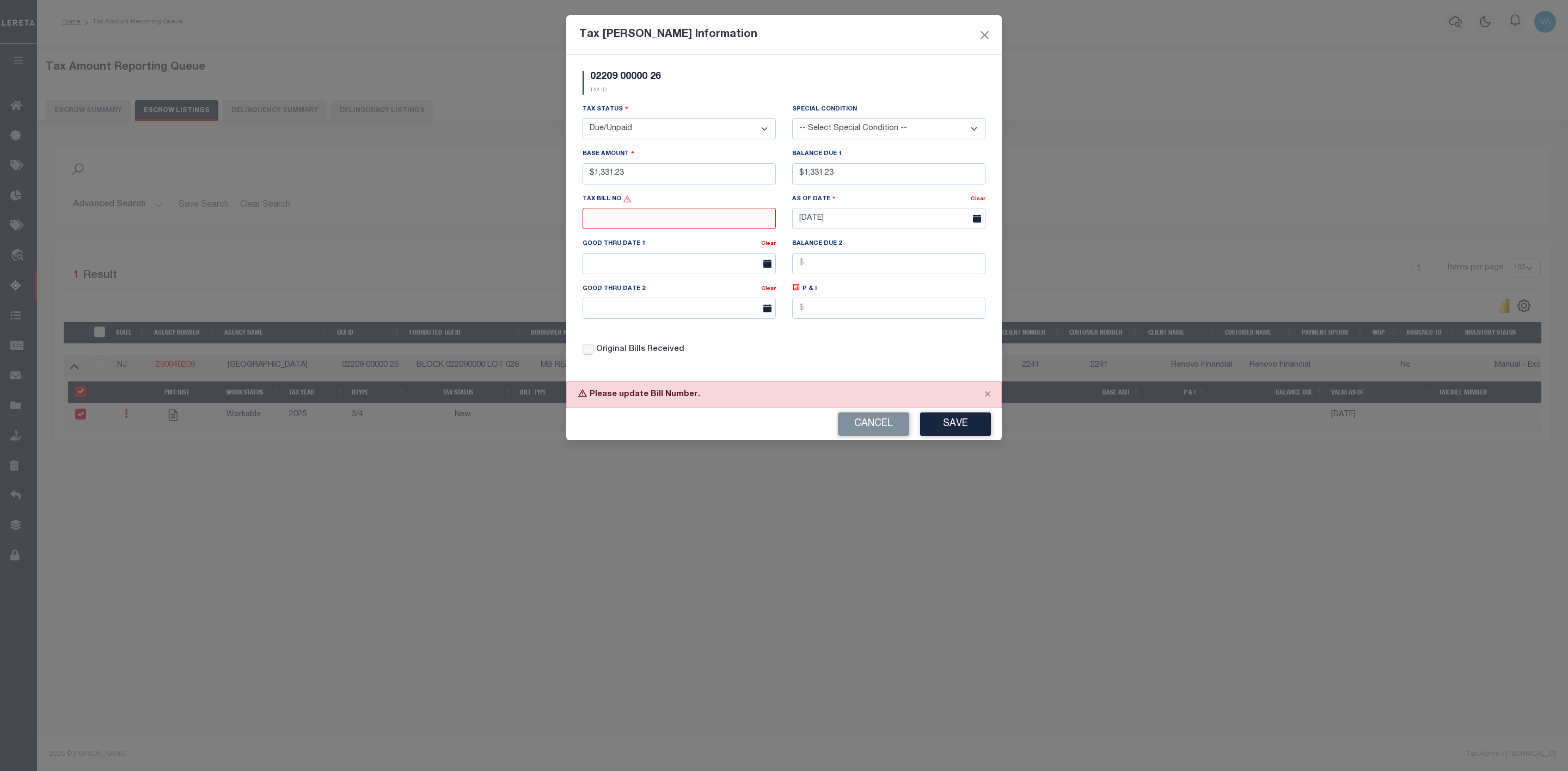
click at [730, 218] on input "text" at bounding box center [679, 219] width 193 height 21
type input "N/A"
click at [964, 431] on button "Save" at bounding box center [955, 424] width 71 height 23
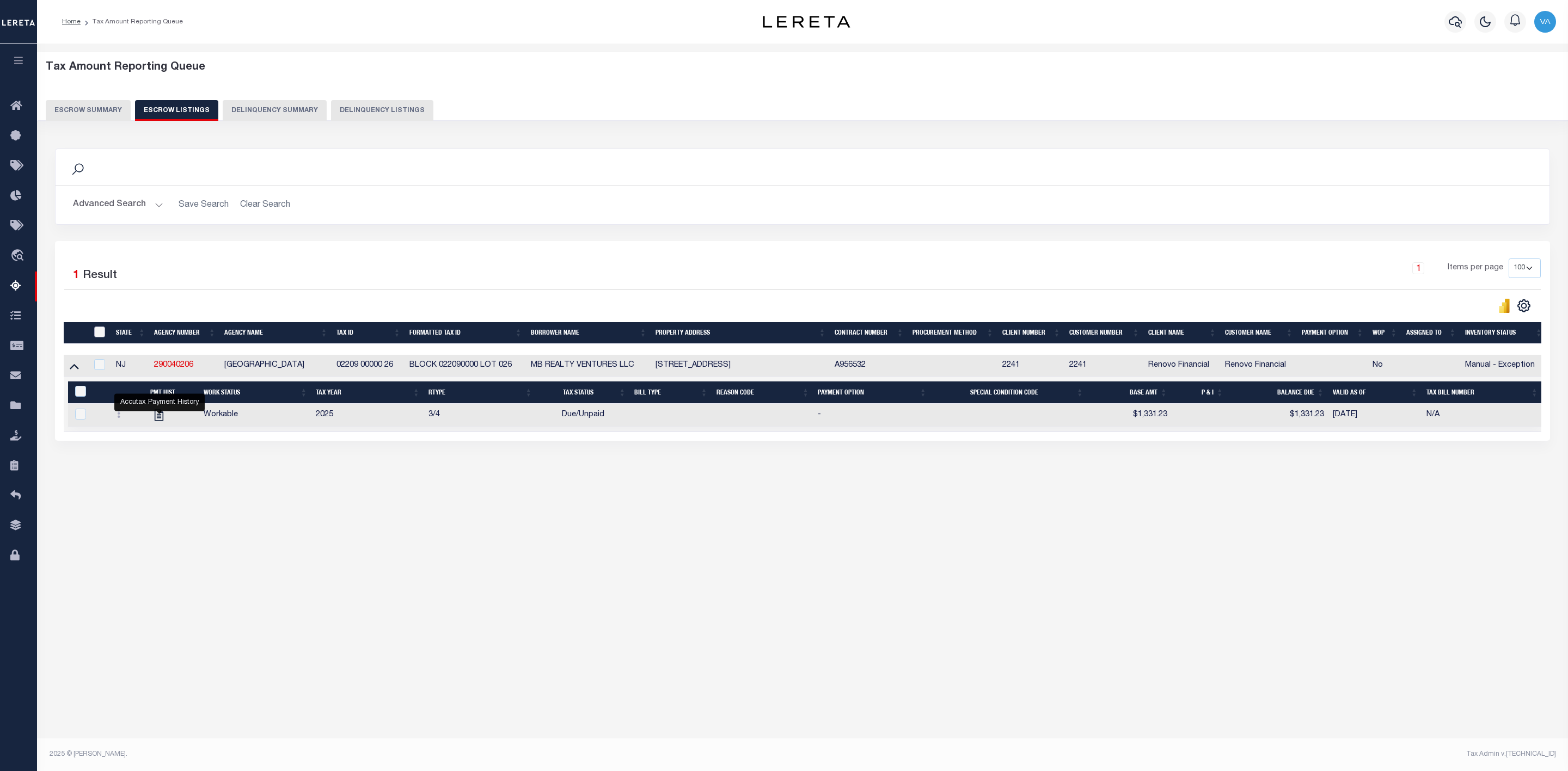
click at [96, 332] on input "ID" at bounding box center [99, 331] width 11 height 11
checkbox input "true"
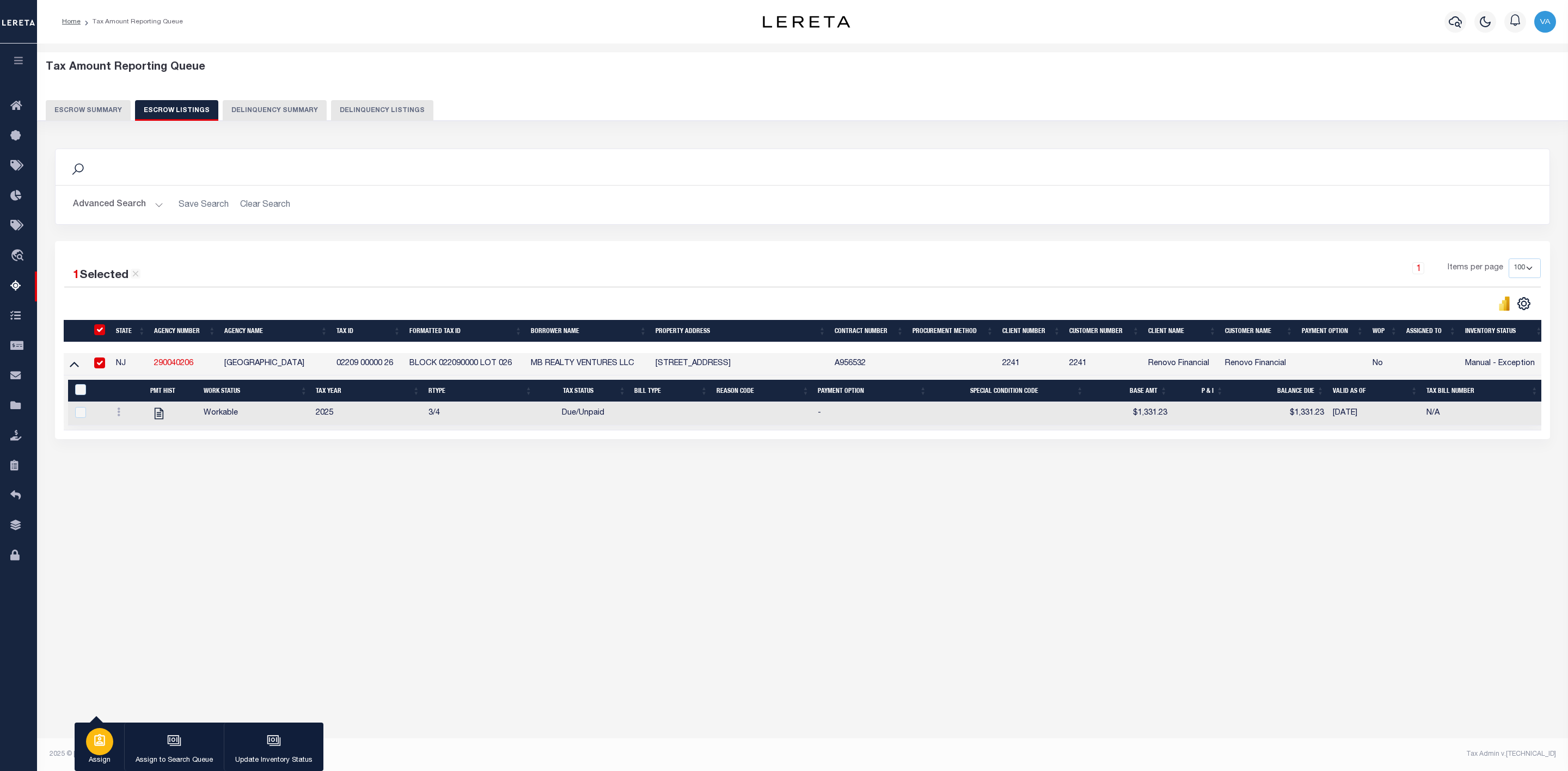
click at [100, 745] on icon "button" at bounding box center [99, 740] width 11 height 12
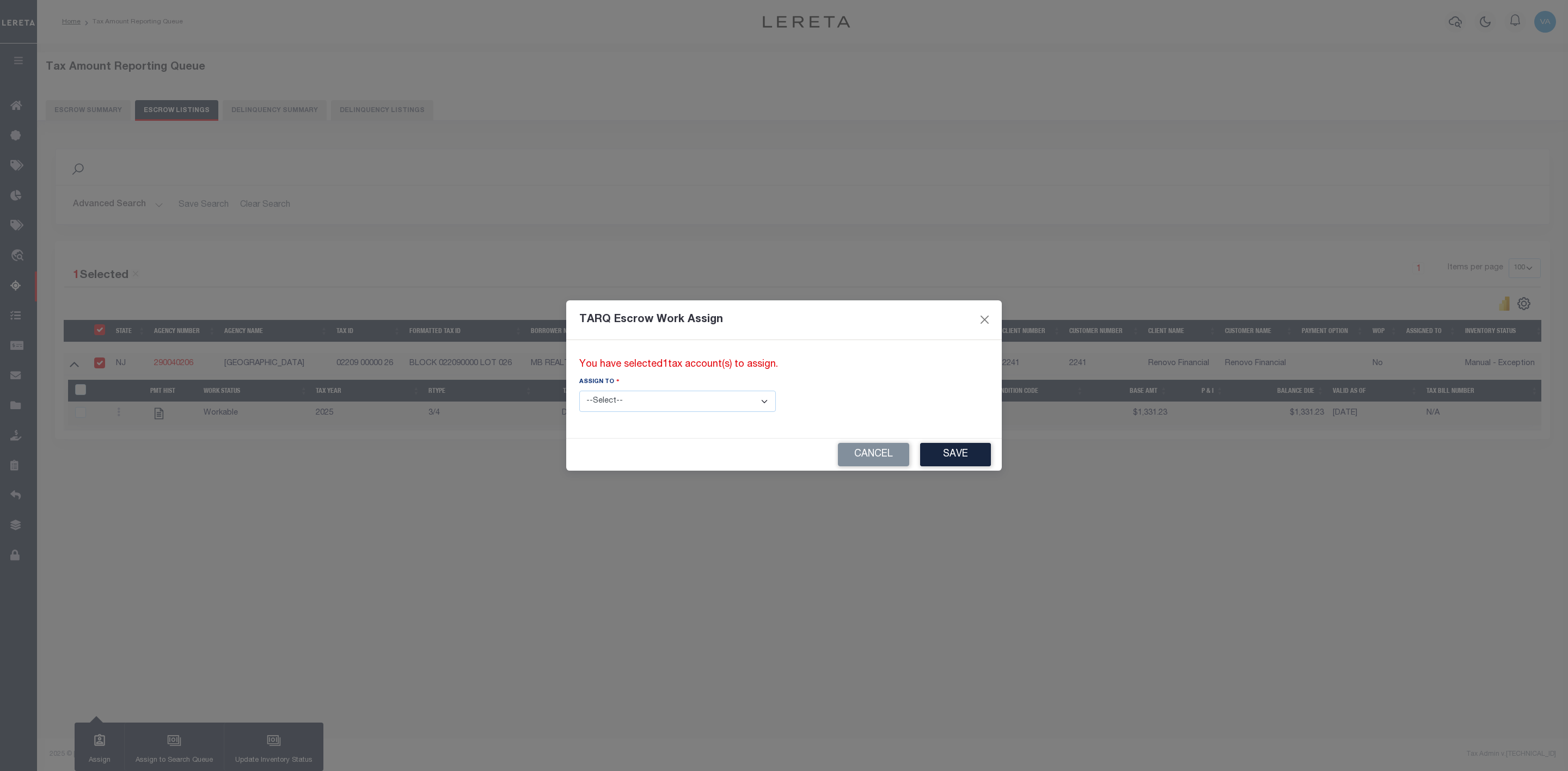
click at [651, 393] on select "--Select-- --Unassigned-- --Unassigned-- Adhikary Rinki Agustin Fernandez Agust…" at bounding box center [678, 401] width 197 height 21
select select "Vamsi Kalikiri"
click at [579, 391] on select "--Select-- --Unassigned-- --Unassigned-- Adhikary Rinki Agustin Fernandez Agust…" at bounding box center [678, 401] width 197 height 21
click at [920, 448] on button "Save" at bounding box center [955, 454] width 71 height 23
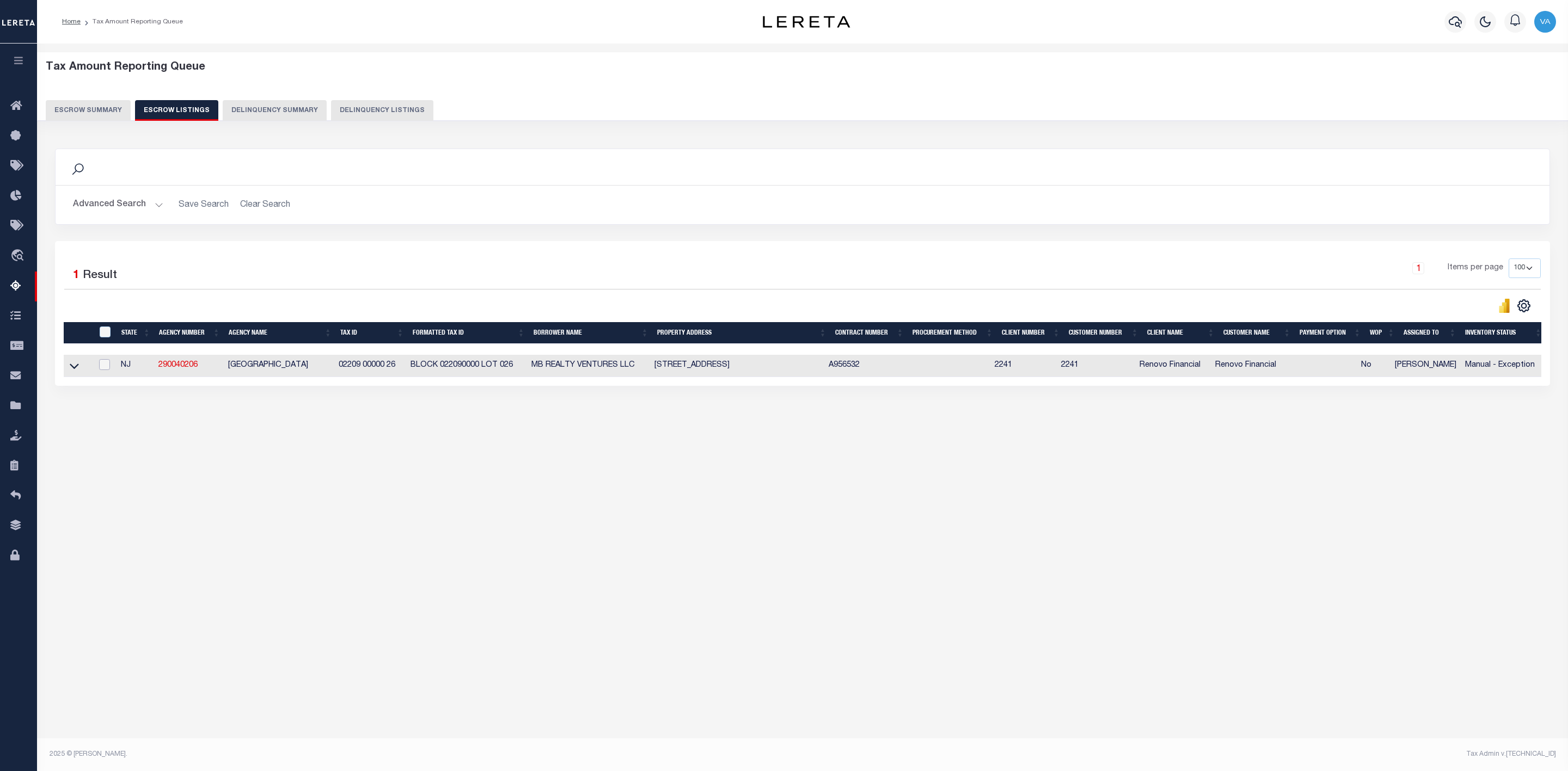
click at [106, 364] on input "checkbox" at bounding box center [104, 364] width 11 height 11
checkbox input "true"
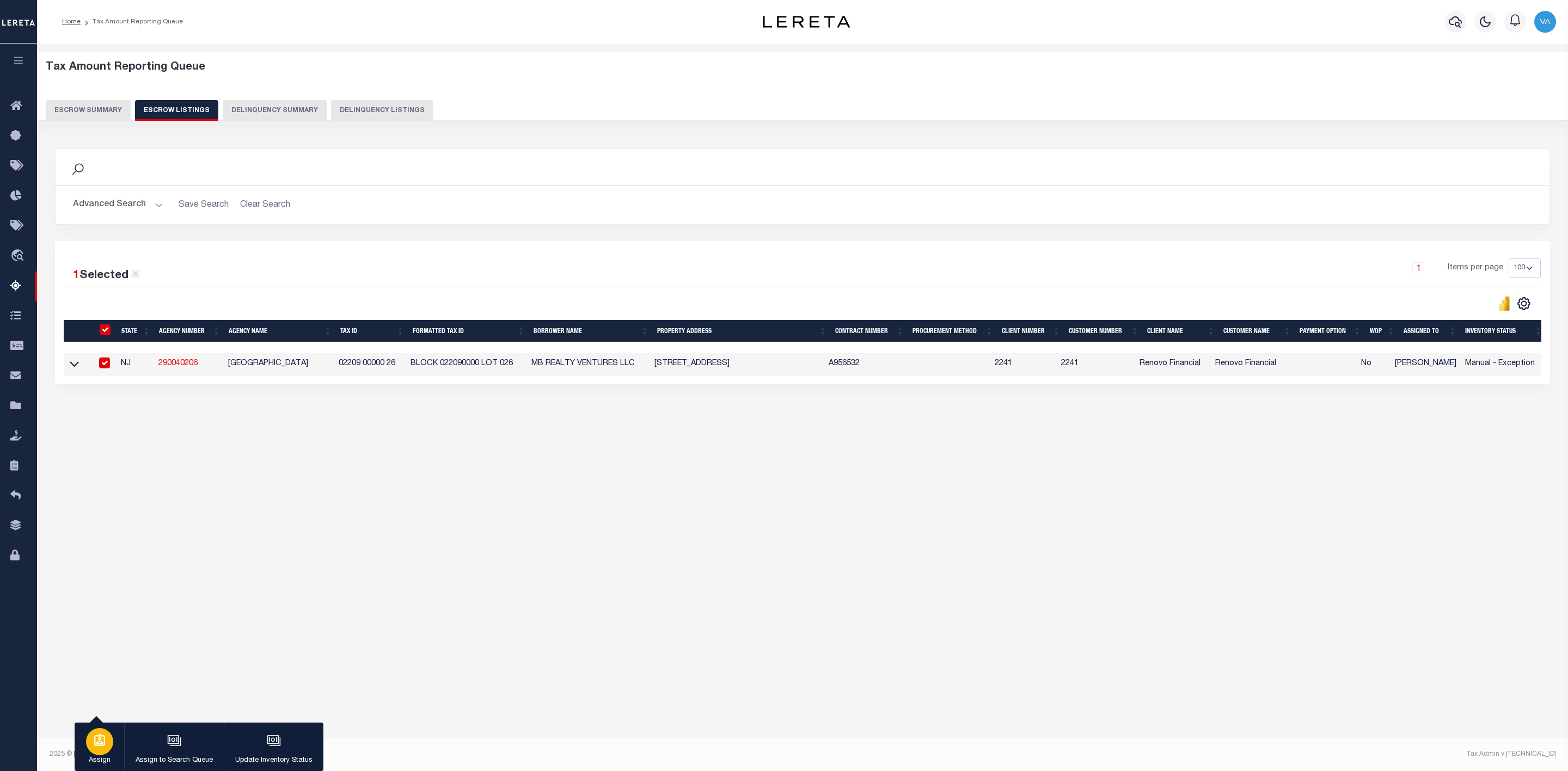
click at [104, 745] on icon "button" at bounding box center [99, 740] width 14 height 14
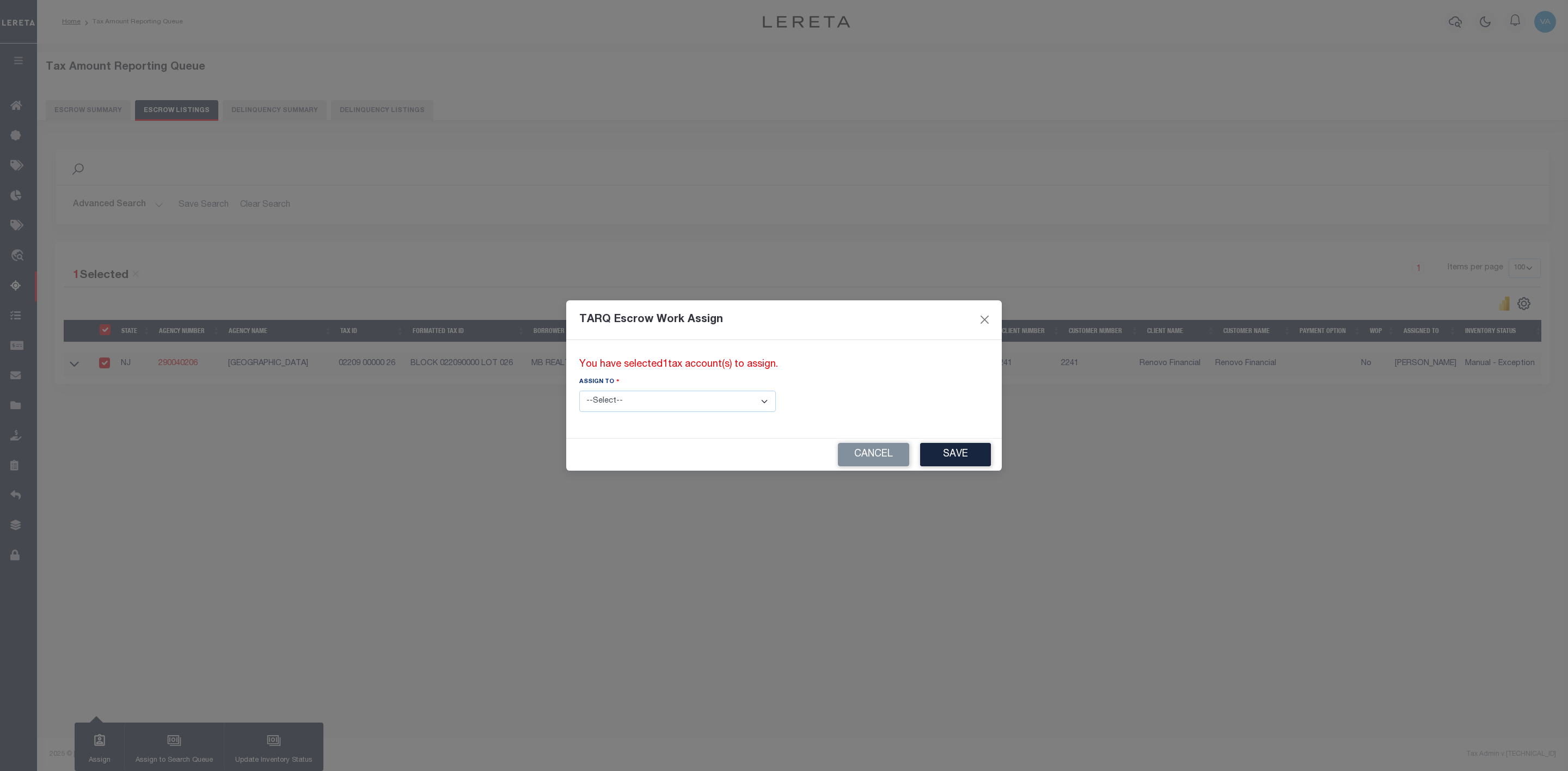
click at [662, 405] on select "--Select-- --Unassigned-- --Unassigned-- Adhikary Rinki Agustin Fernandez Agust…" at bounding box center [678, 401] width 197 height 21
select select "Vamsi Kalikiri"
click at [579, 391] on select "--Select-- --Unassigned-- --Unassigned-- Adhikary Rinki Agustin Fernandez Agust…" at bounding box center [678, 401] width 197 height 21
click at [920, 454] on button "Save" at bounding box center [955, 454] width 71 height 23
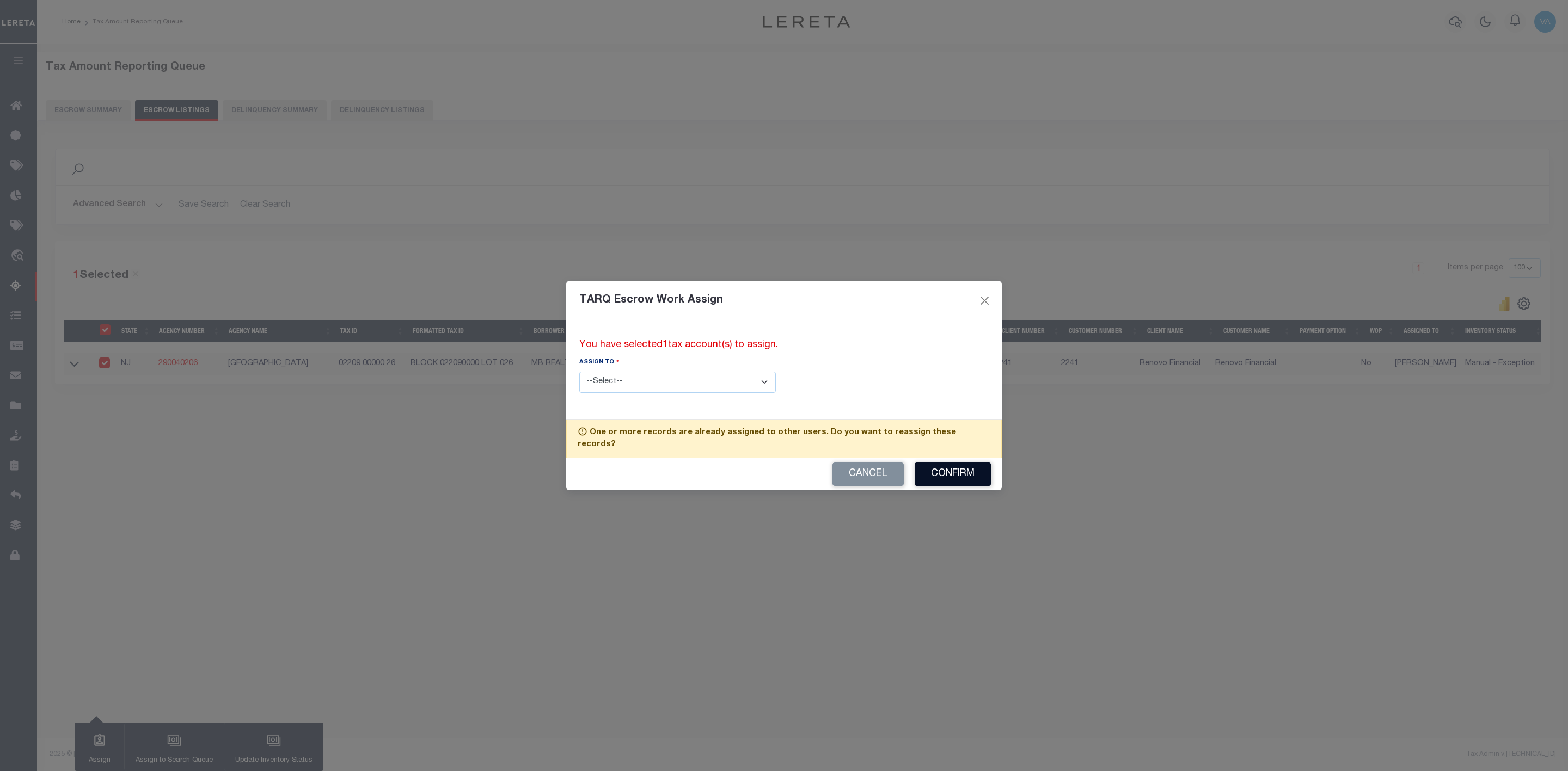
click at [959, 476] on button "Confirm" at bounding box center [953, 474] width 76 height 23
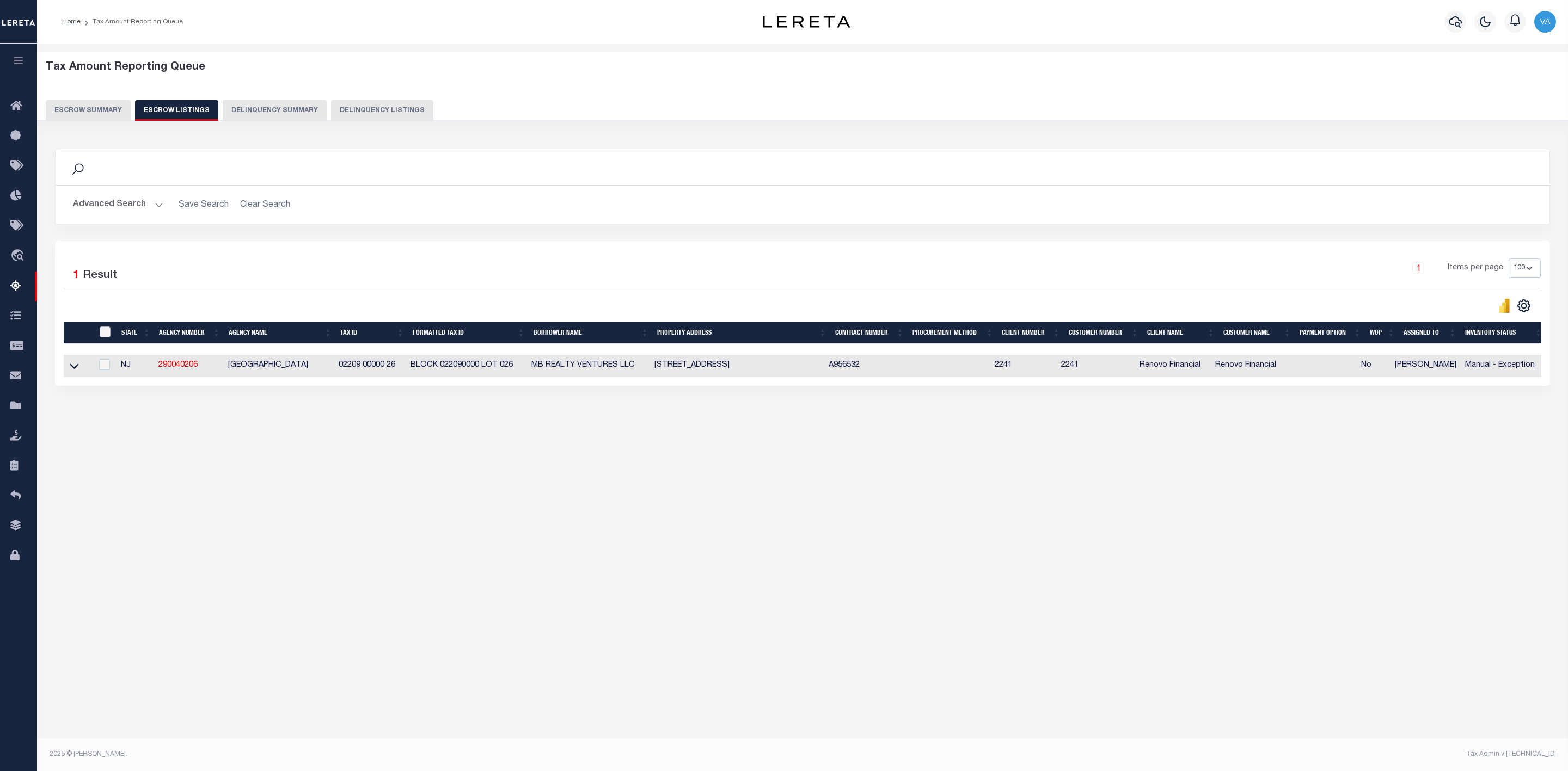
click at [106, 336] on input "ID" at bounding box center [105, 331] width 11 height 11
checkbox input "true"
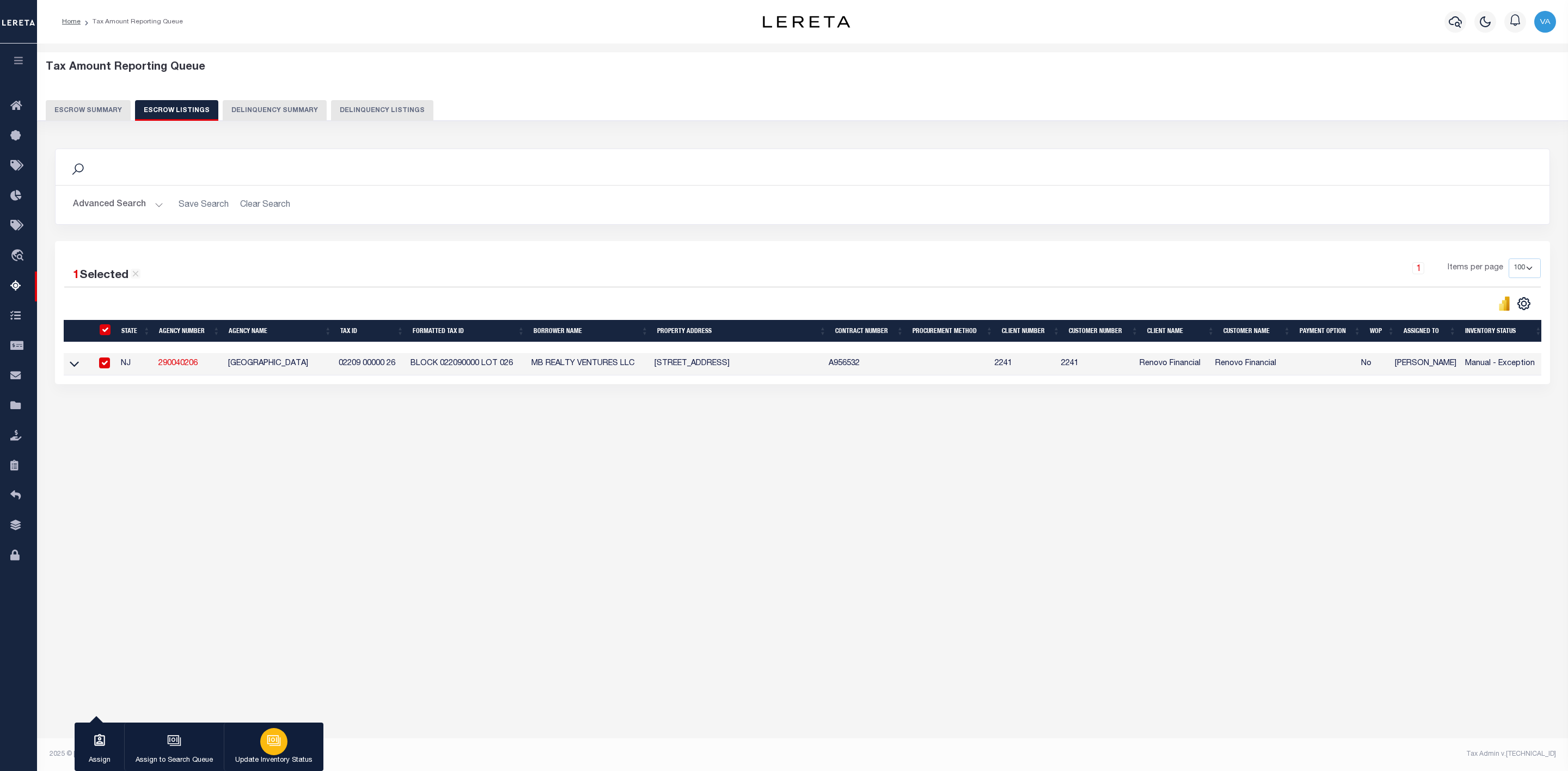
click at [262, 754] on button "Update Inventory Status" at bounding box center [274, 747] width 100 height 49
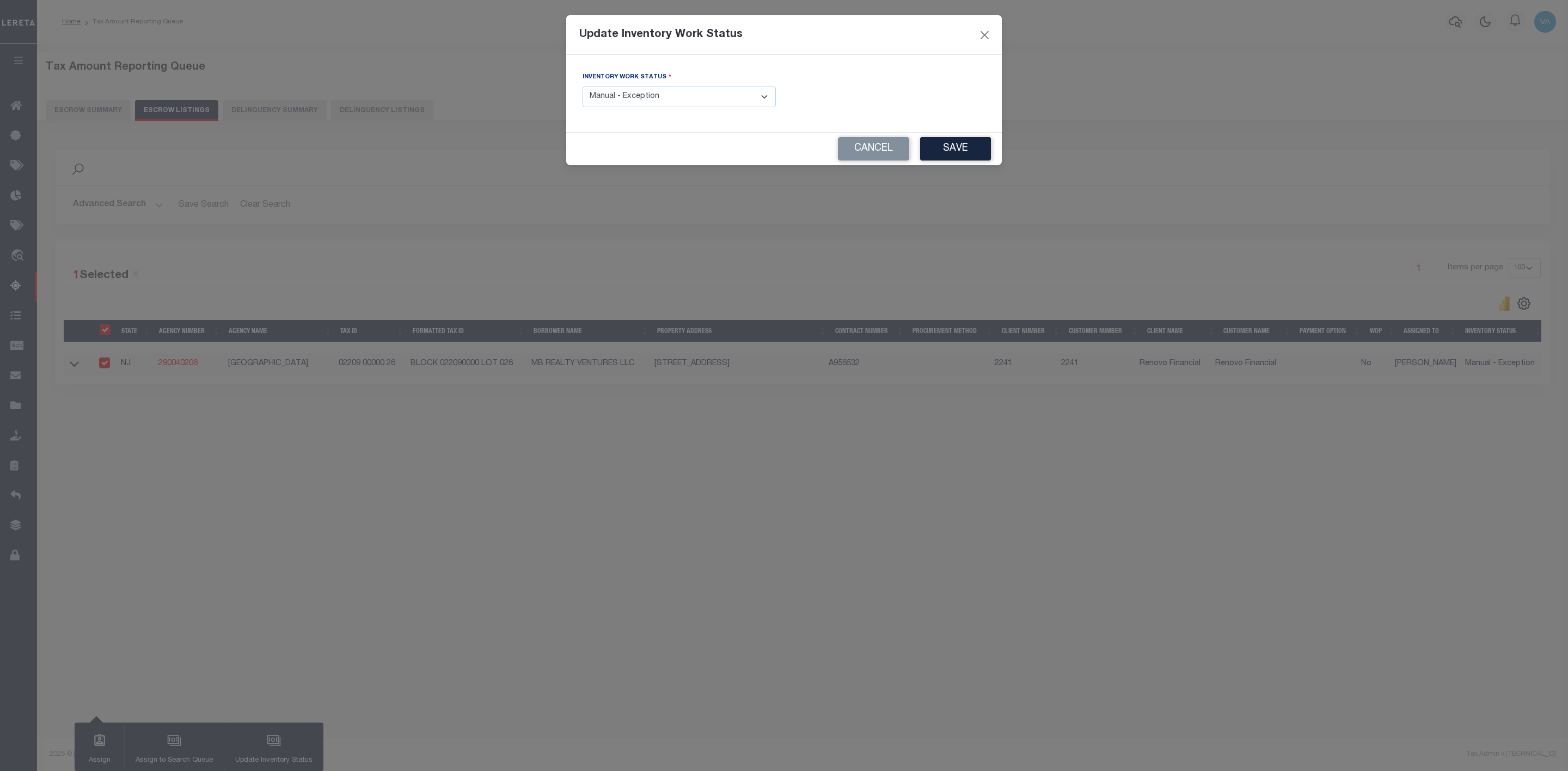
click at [666, 96] on select "- Select Inventory Status - Manual - Exception Pended - Awaiting Search Late Ad…" at bounding box center [679, 97] width 193 height 21
select select "4"
click at [583, 87] on select "- Select Inventory Status - Manual - Exception Pended - Awaiting Search Late Ad…" at bounding box center [679, 97] width 193 height 21
click at [970, 149] on button "Save" at bounding box center [955, 149] width 71 height 23
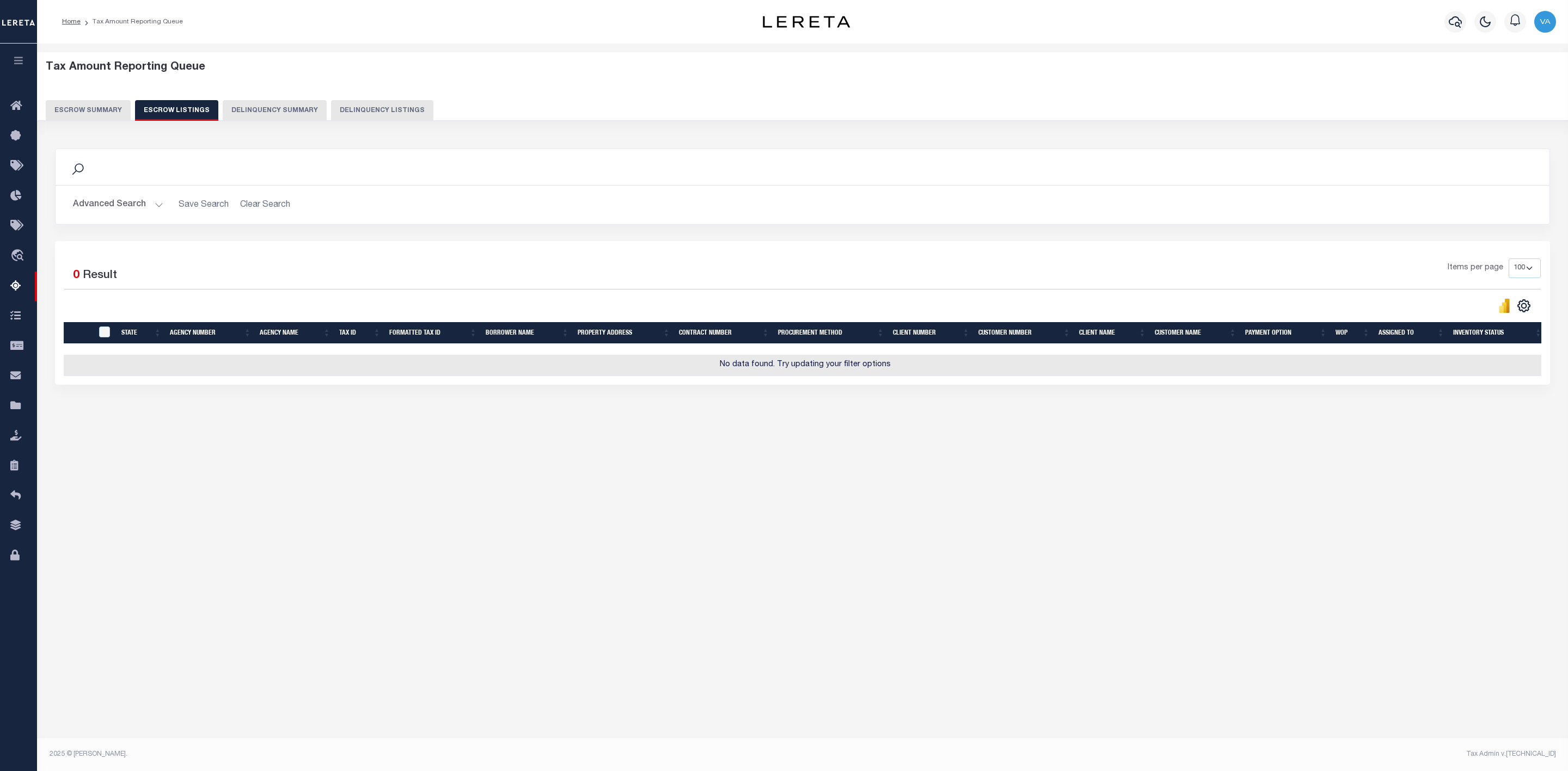
click at [102, 106] on button "Escrow Summary" at bounding box center [88, 110] width 85 height 21
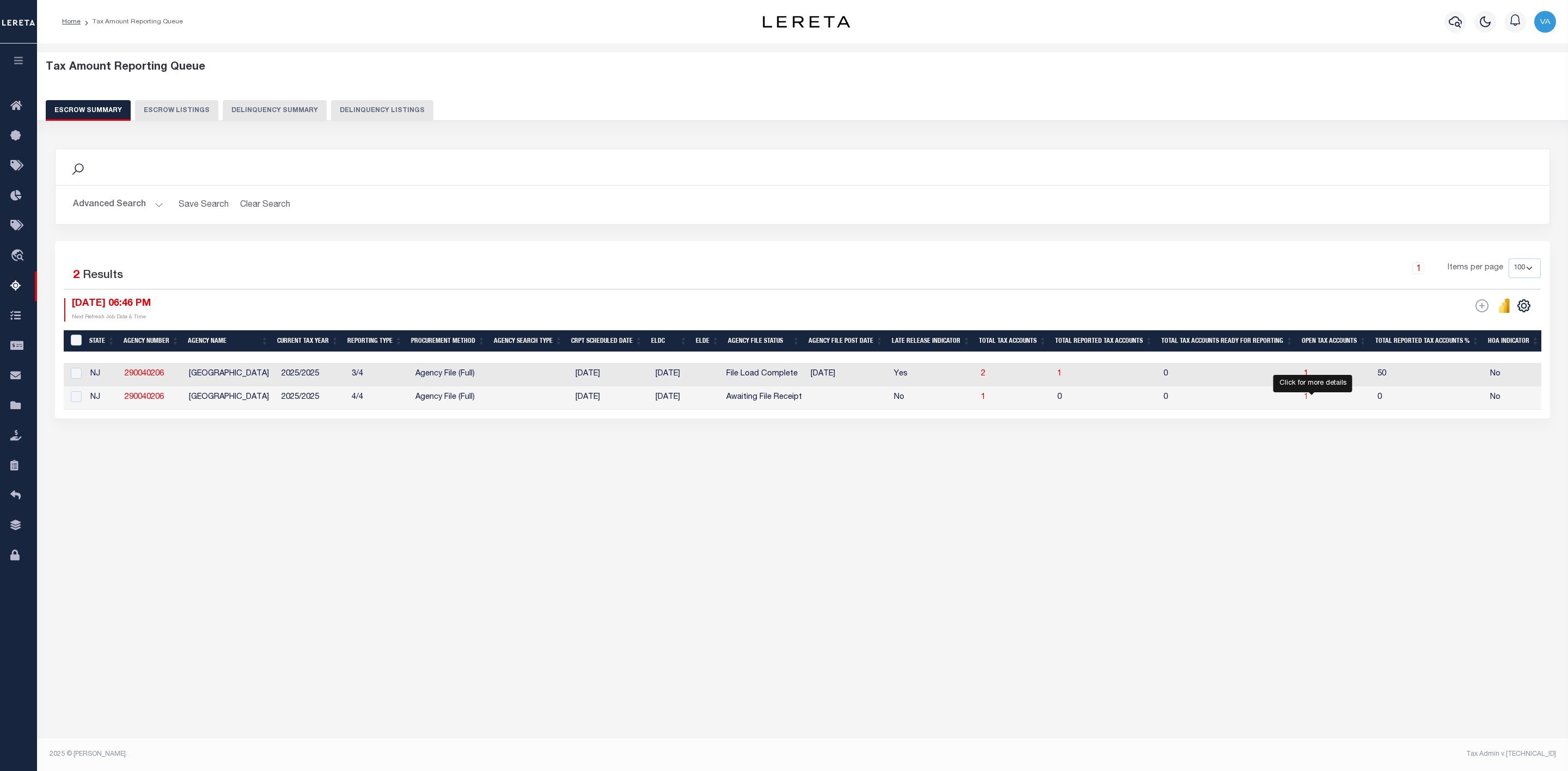
click at [1308, 401] on span "1" at bounding box center [1306, 397] width 4 height 7
select select "100"
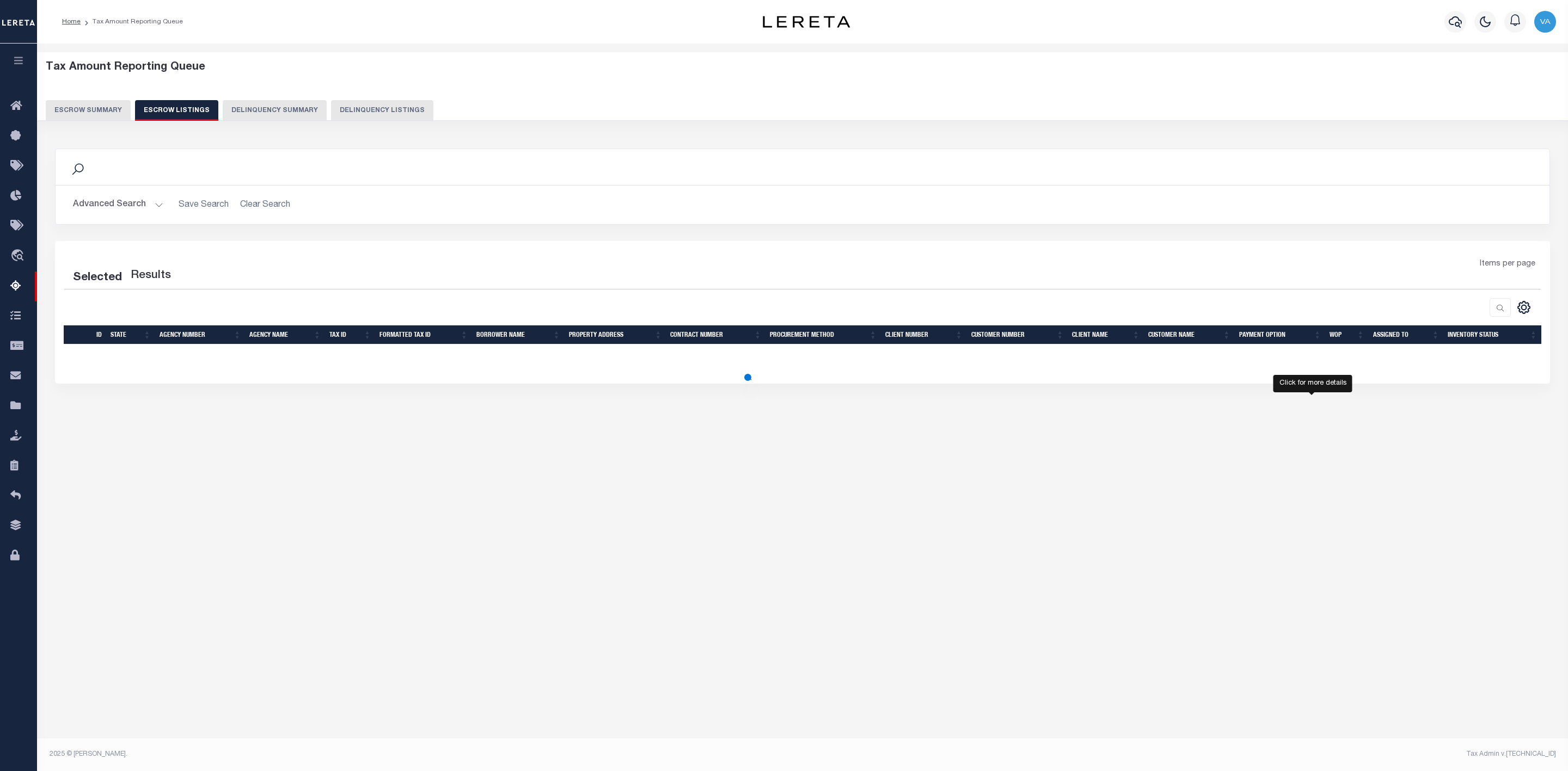
select select "100"
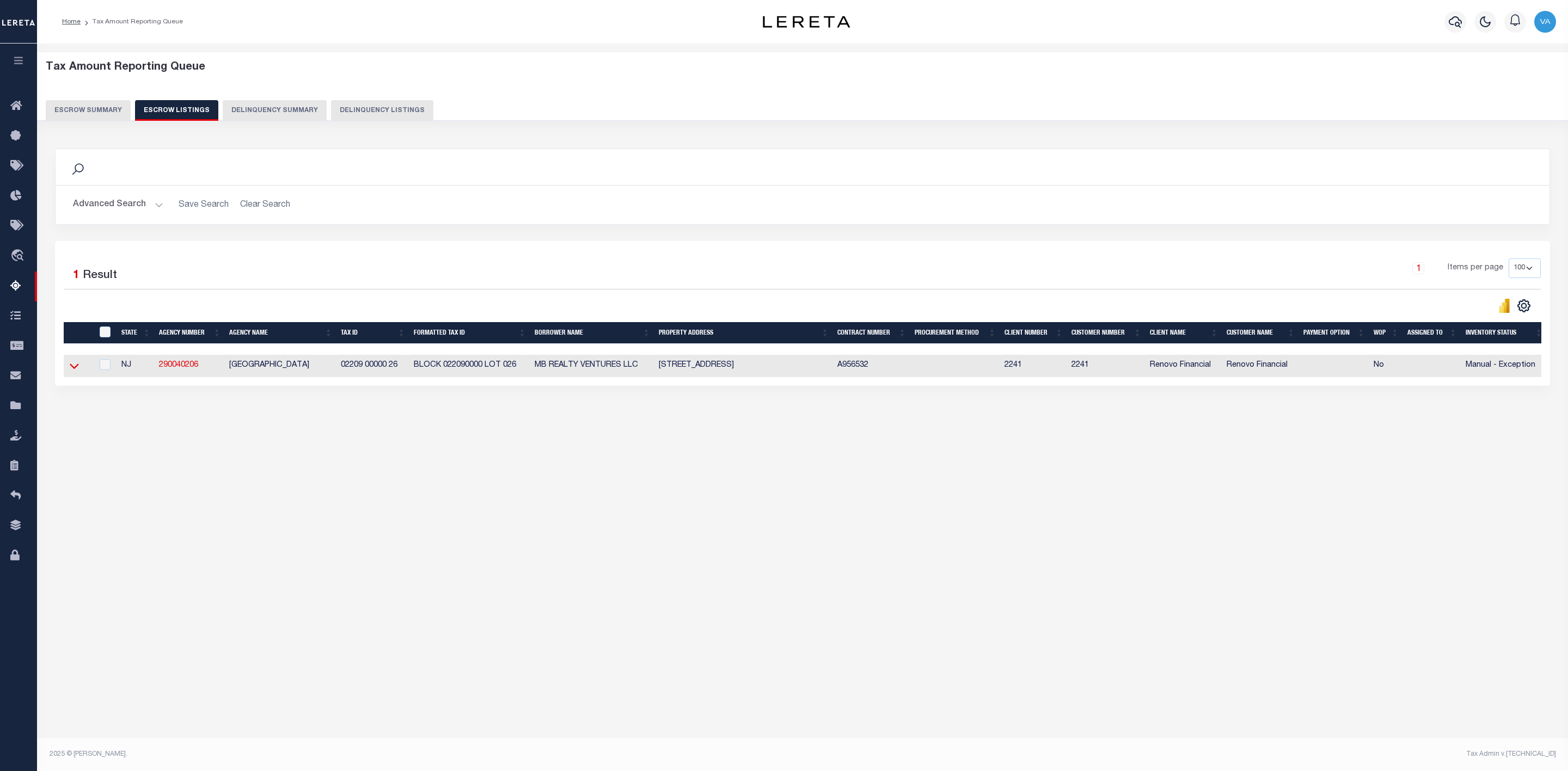
click at [75, 371] on icon at bounding box center [74, 366] width 9 height 11
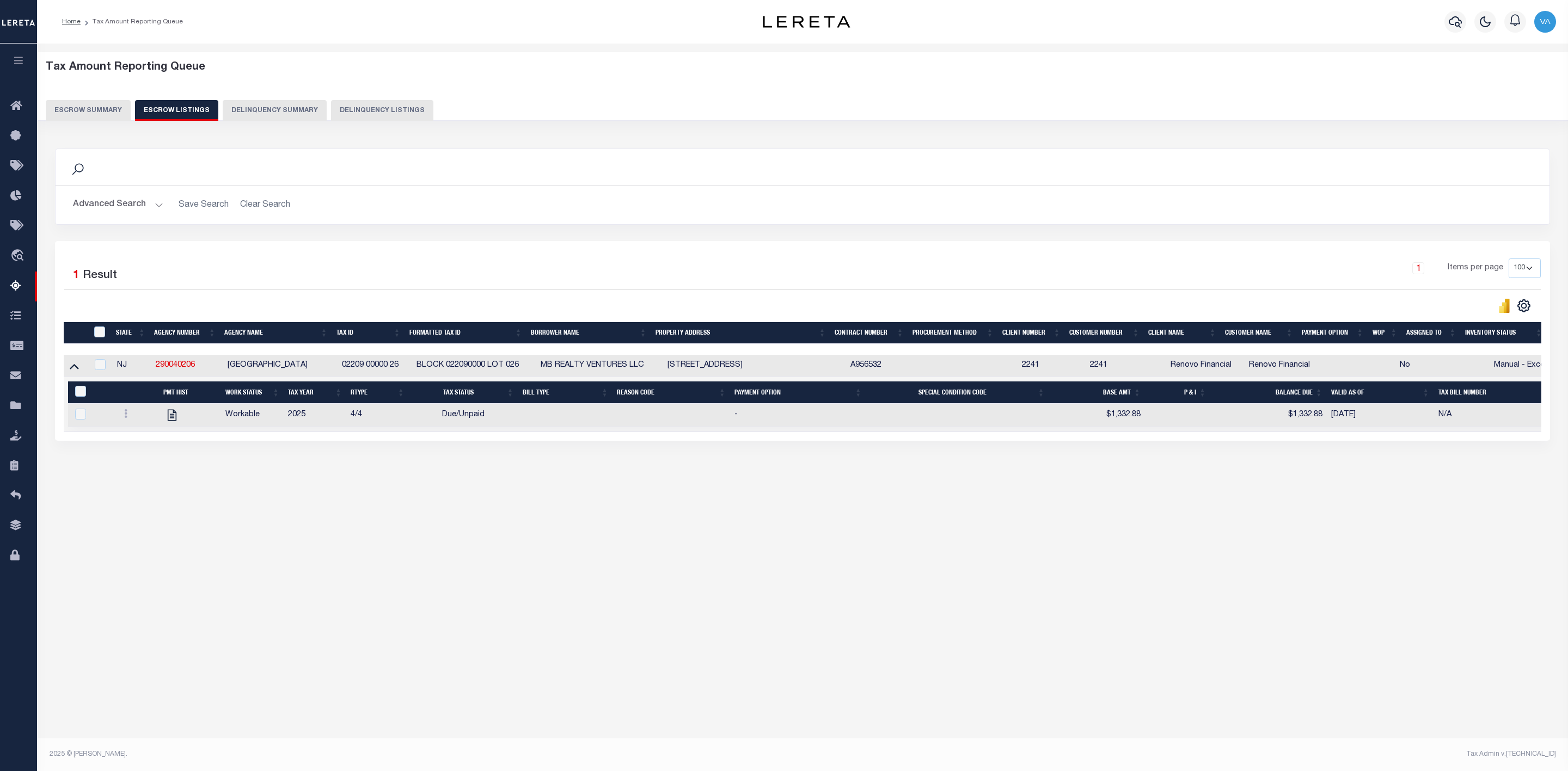
click at [93, 112] on button "Escrow Summary" at bounding box center [88, 110] width 85 height 21
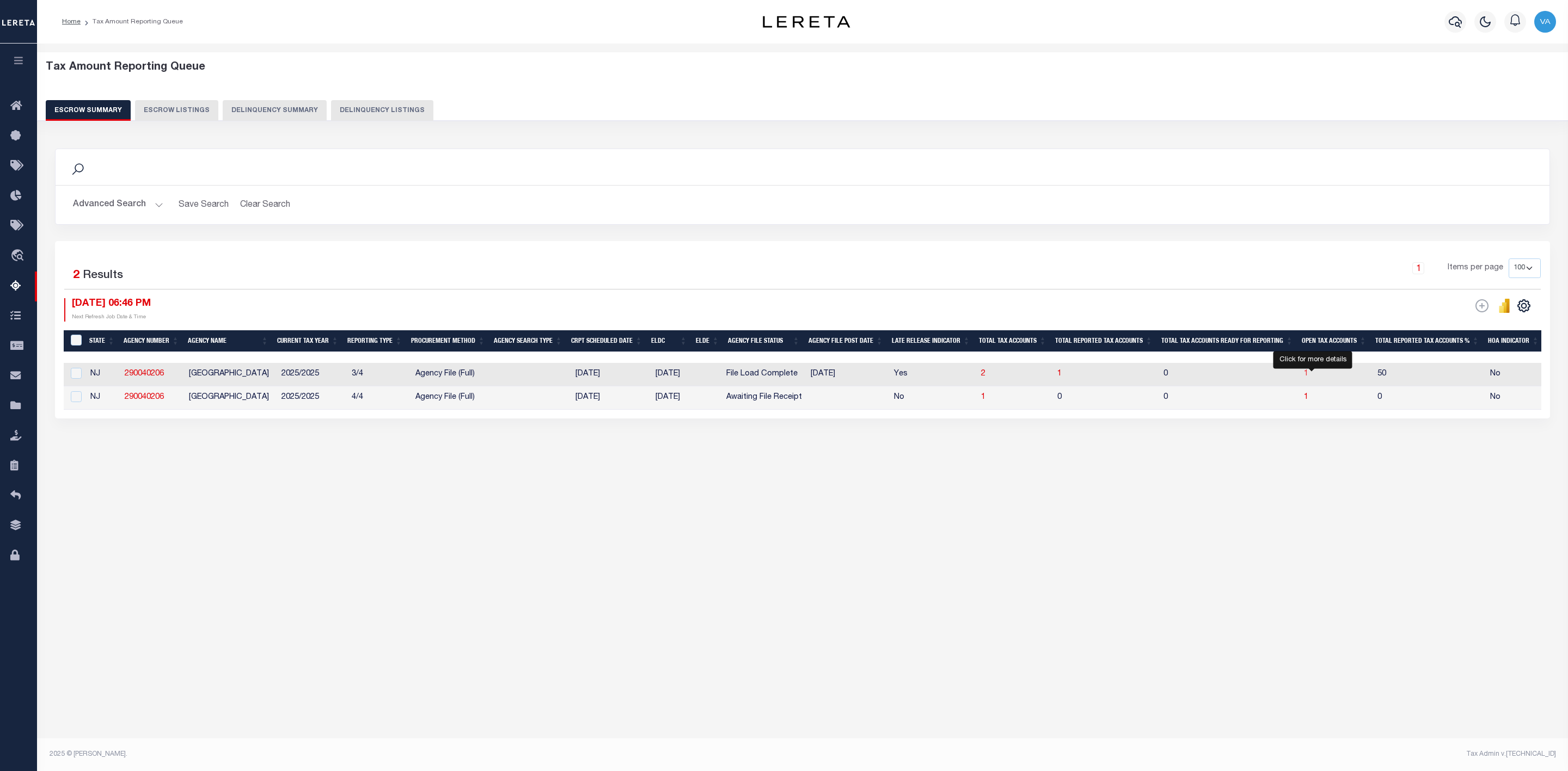
click at [1308, 376] on span "1" at bounding box center [1306, 374] width 4 height 7
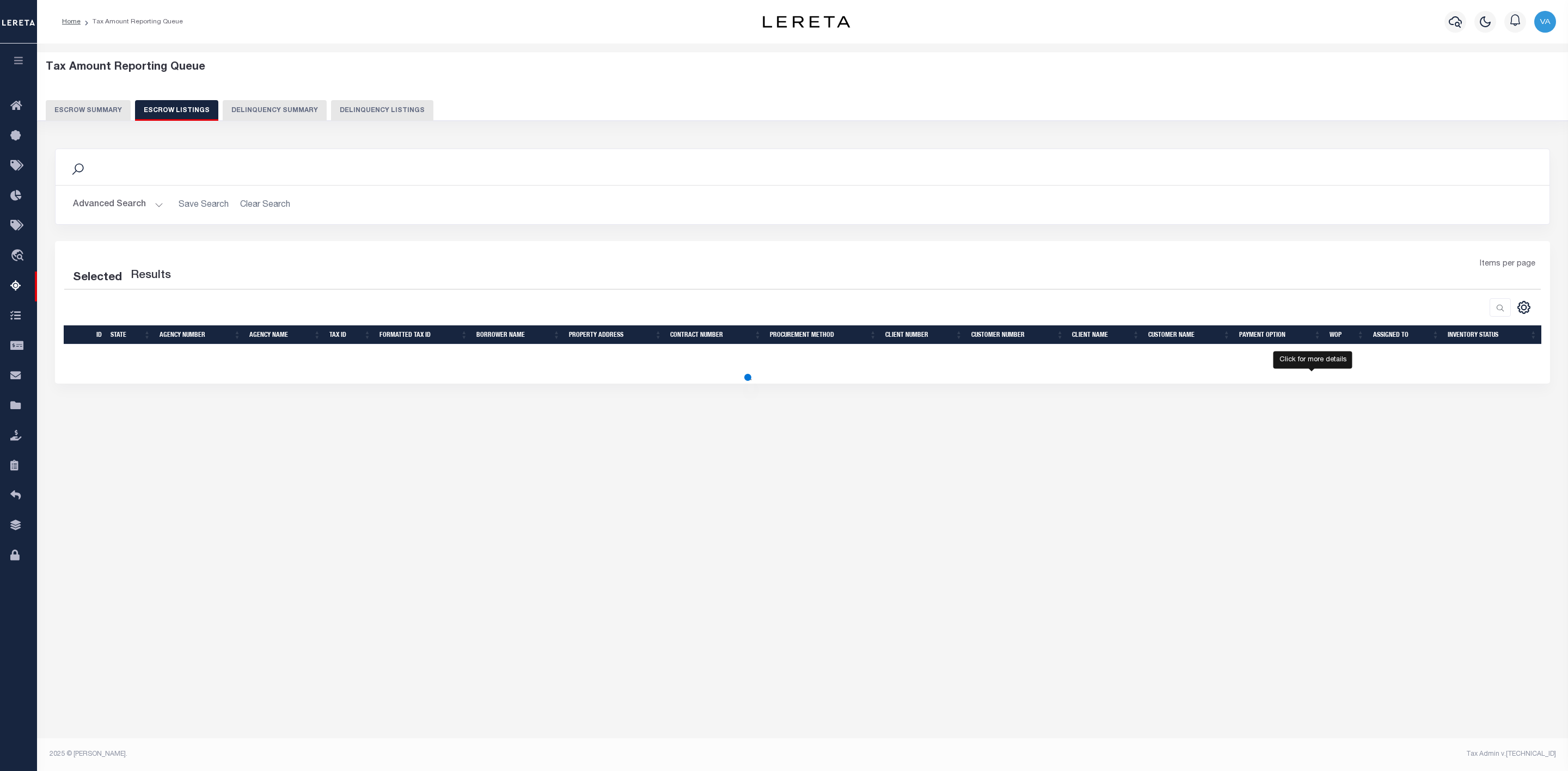
select select "100"
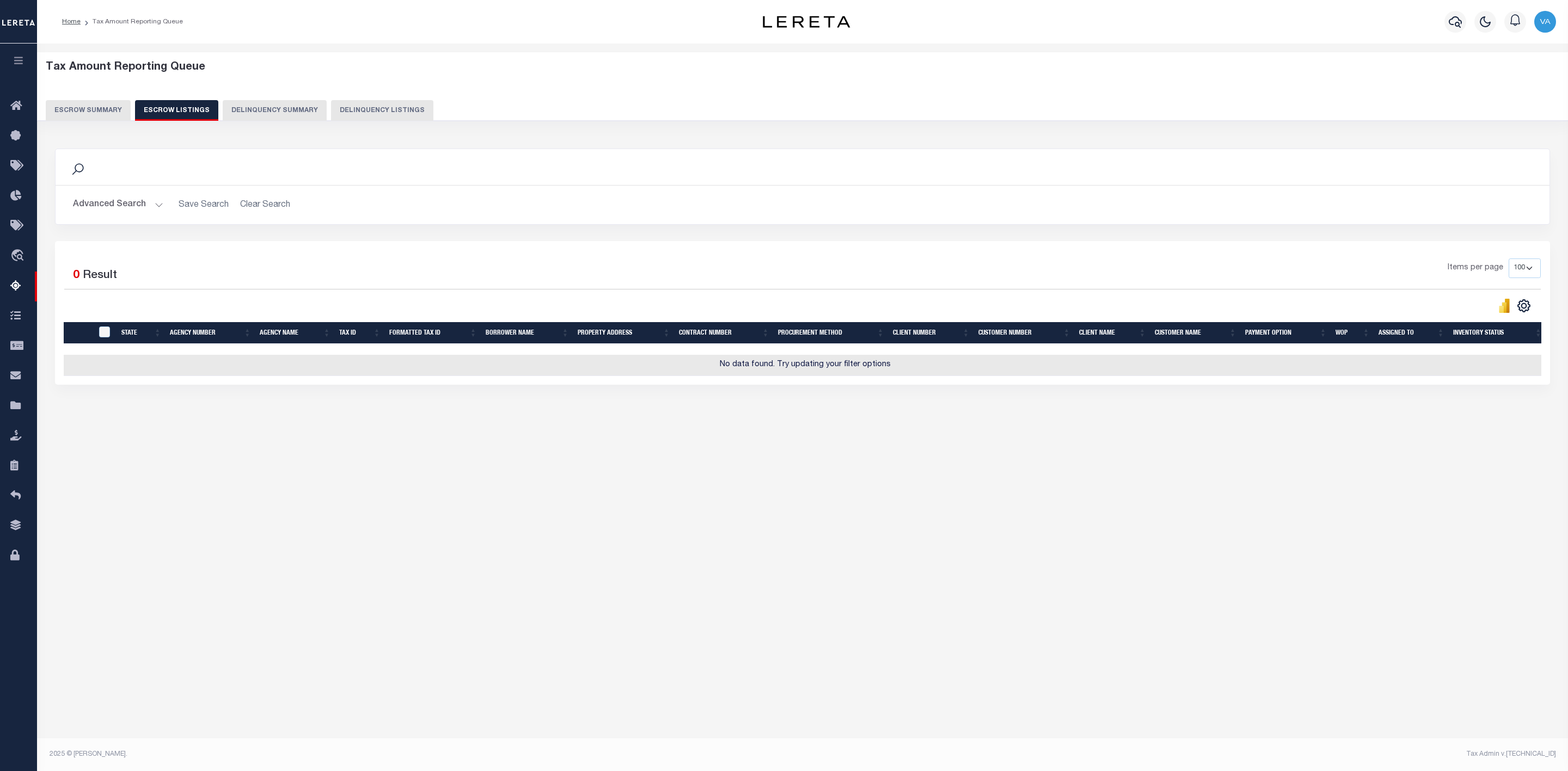
click at [97, 108] on button "Escrow Summary" at bounding box center [88, 110] width 85 height 21
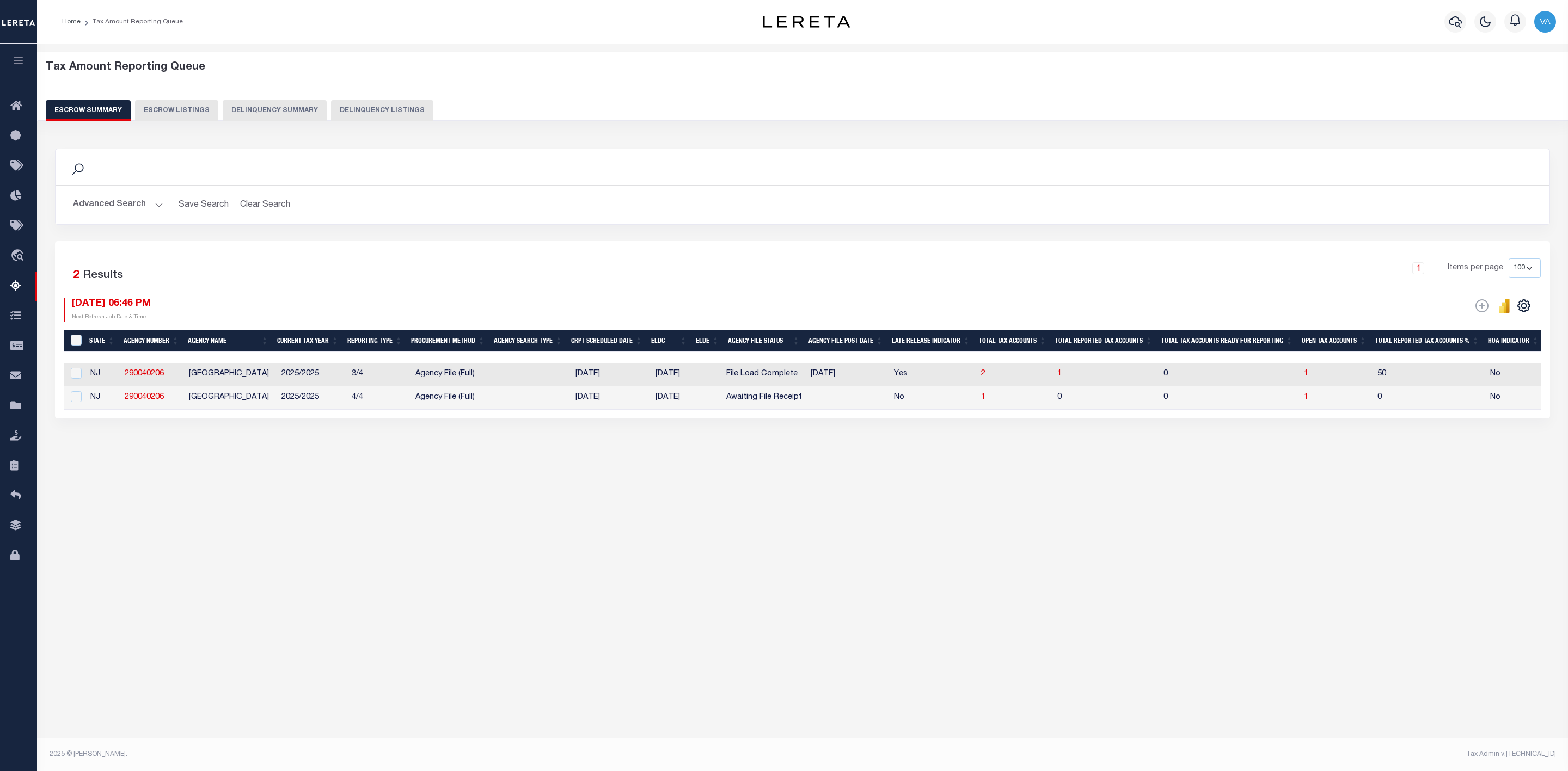
click at [112, 201] on button "Advanced Search" at bounding box center [118, 205] width 91 height 21
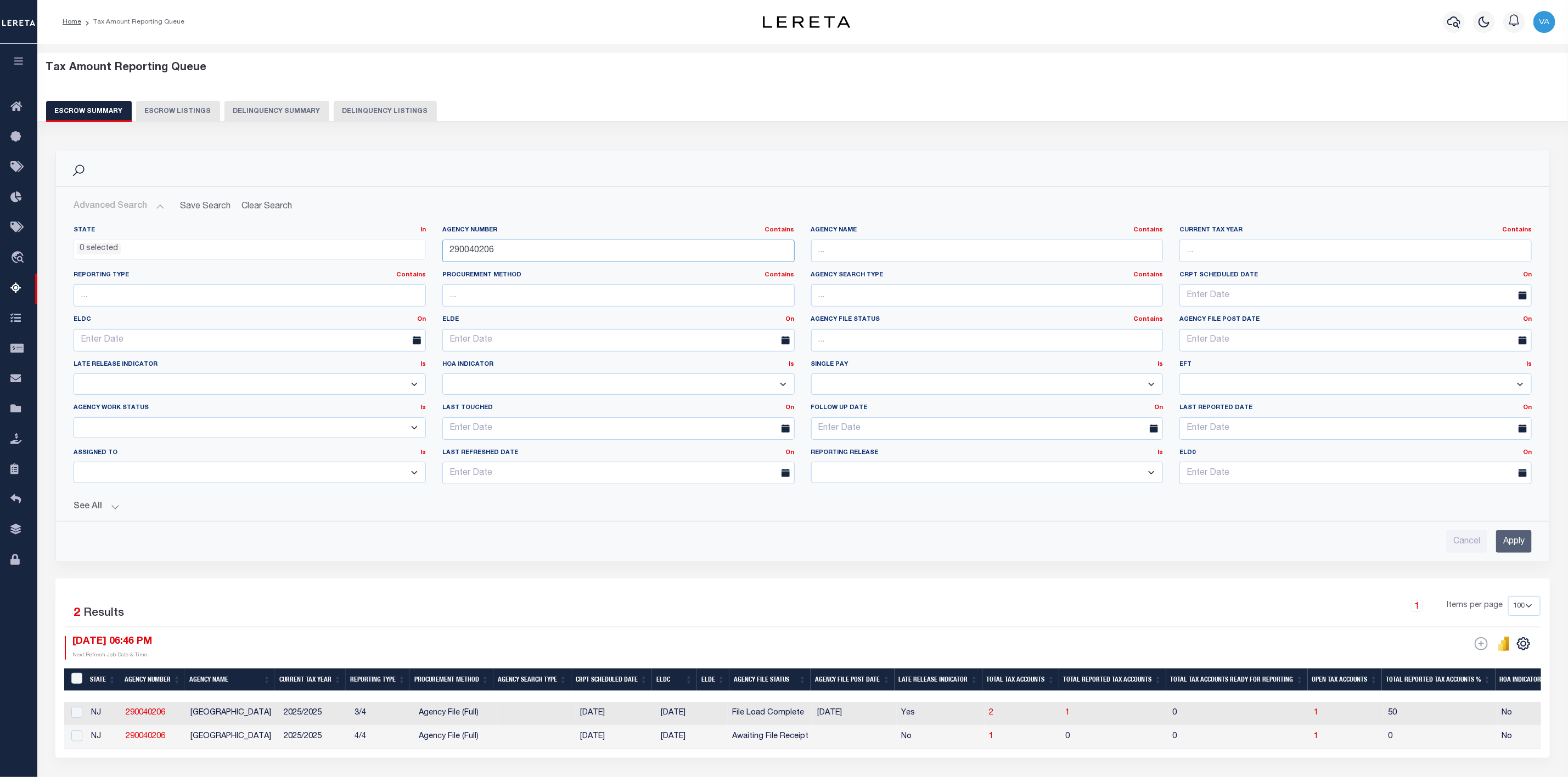
click at [519, 255] on input "290040206" at bounding box center [619, 251] width 353 height 23
drag, startPoint x: 499, startPoint y: 257, endPoint x: 440, endPoint y: 255, distance: 59.0
click at [440, 255] on div "Agency Number Contains Contains Is 290040206" at bounding box center [619, 248] width 369 height 45
paste input "370040601"
type input "370040601"
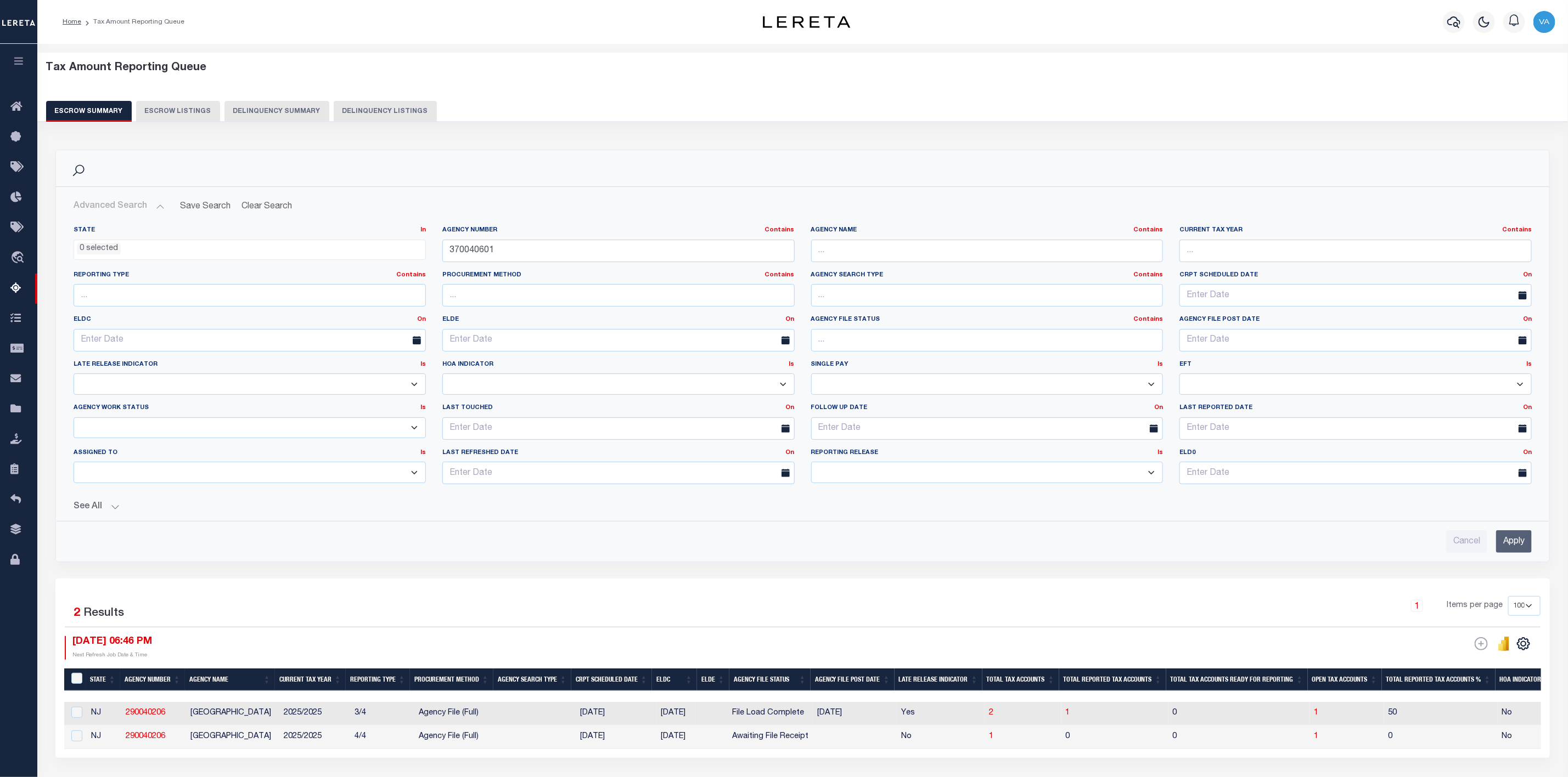
click at [1525, 549] on input "Apply" at bounding box center [1514, 542] width 36 height 23
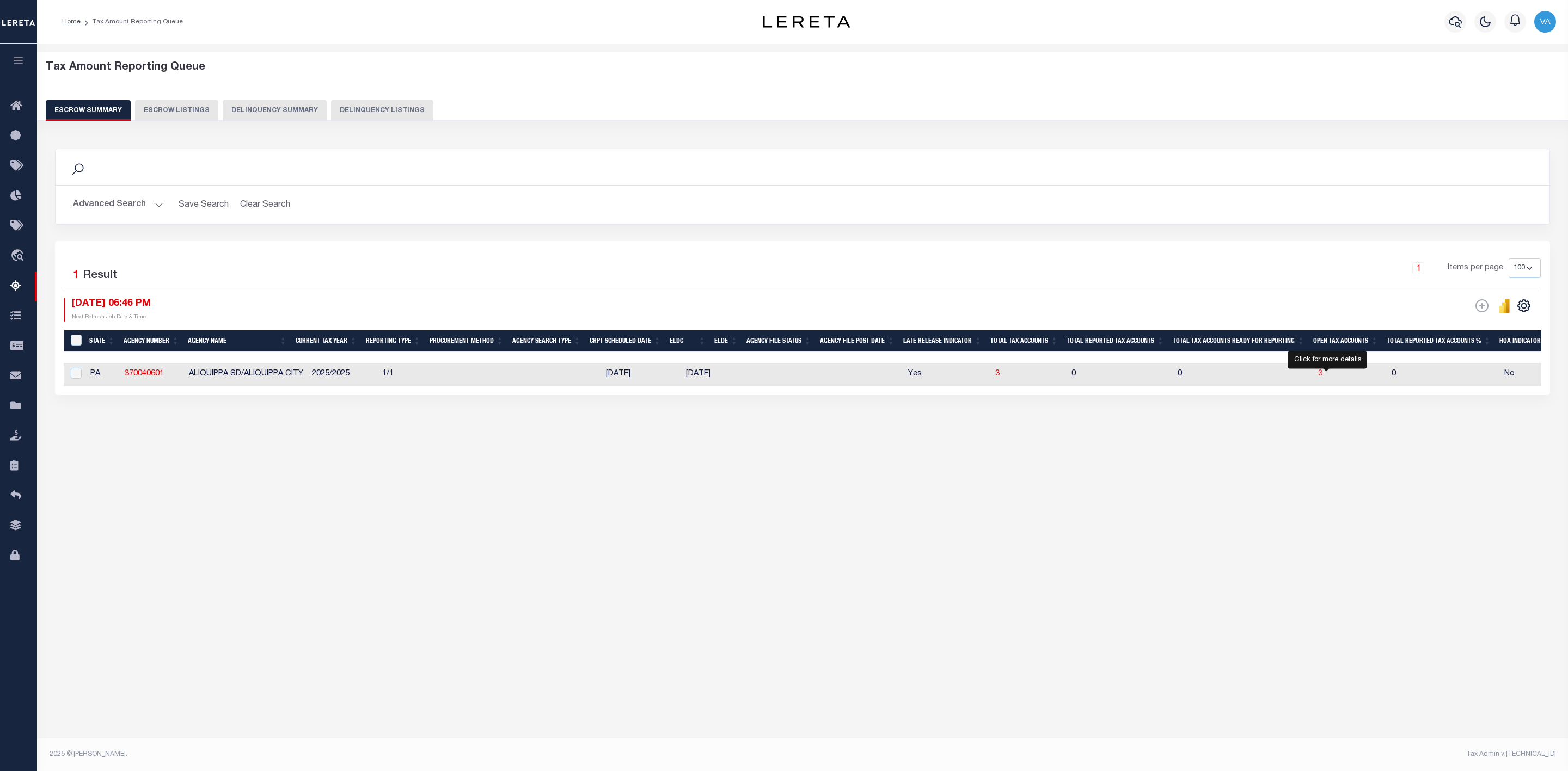
click at [1323, 378] on span "3" at bounding box center [1320, 374] width 4 height 7
select select "100"
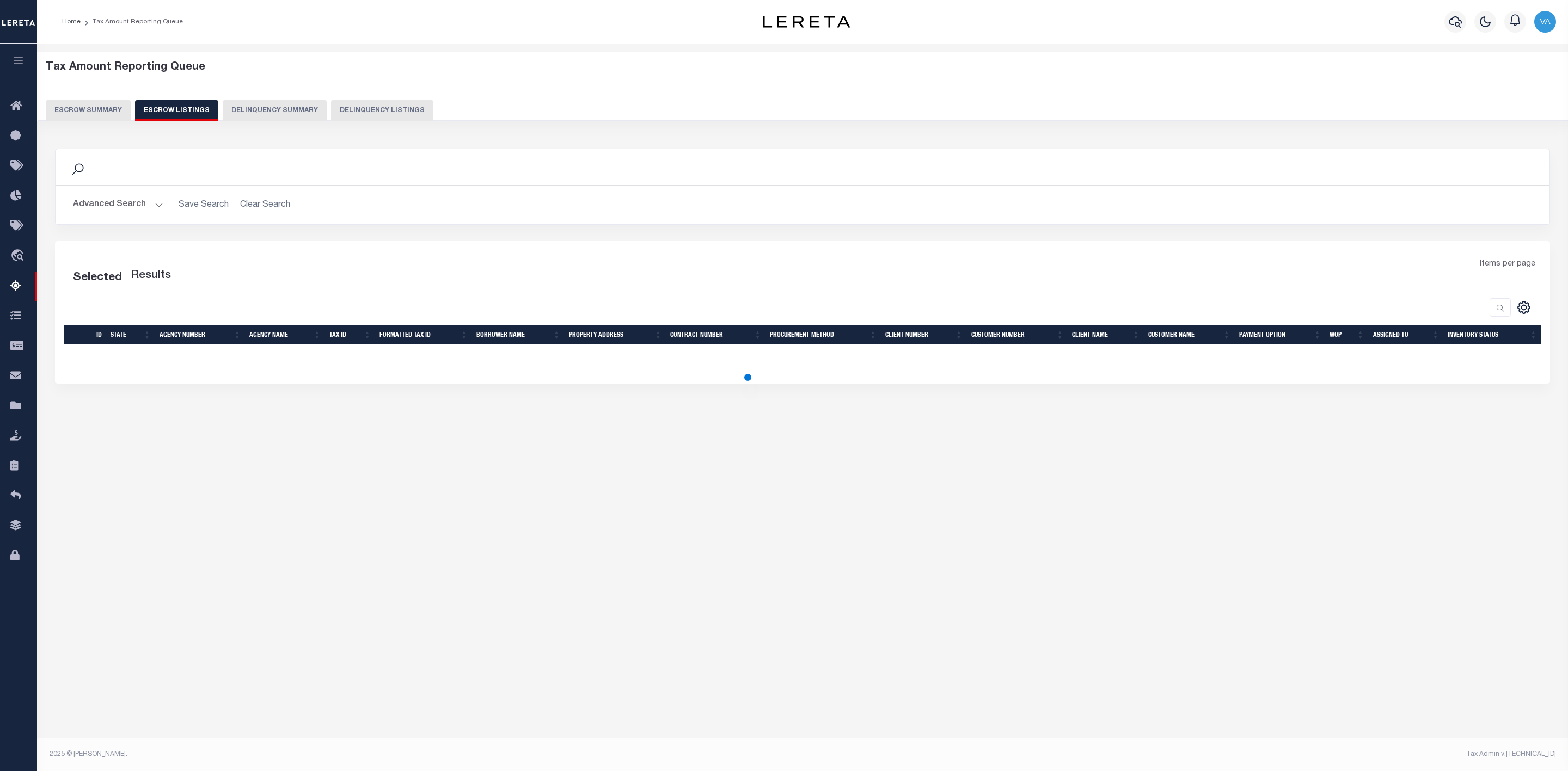
select select "100"
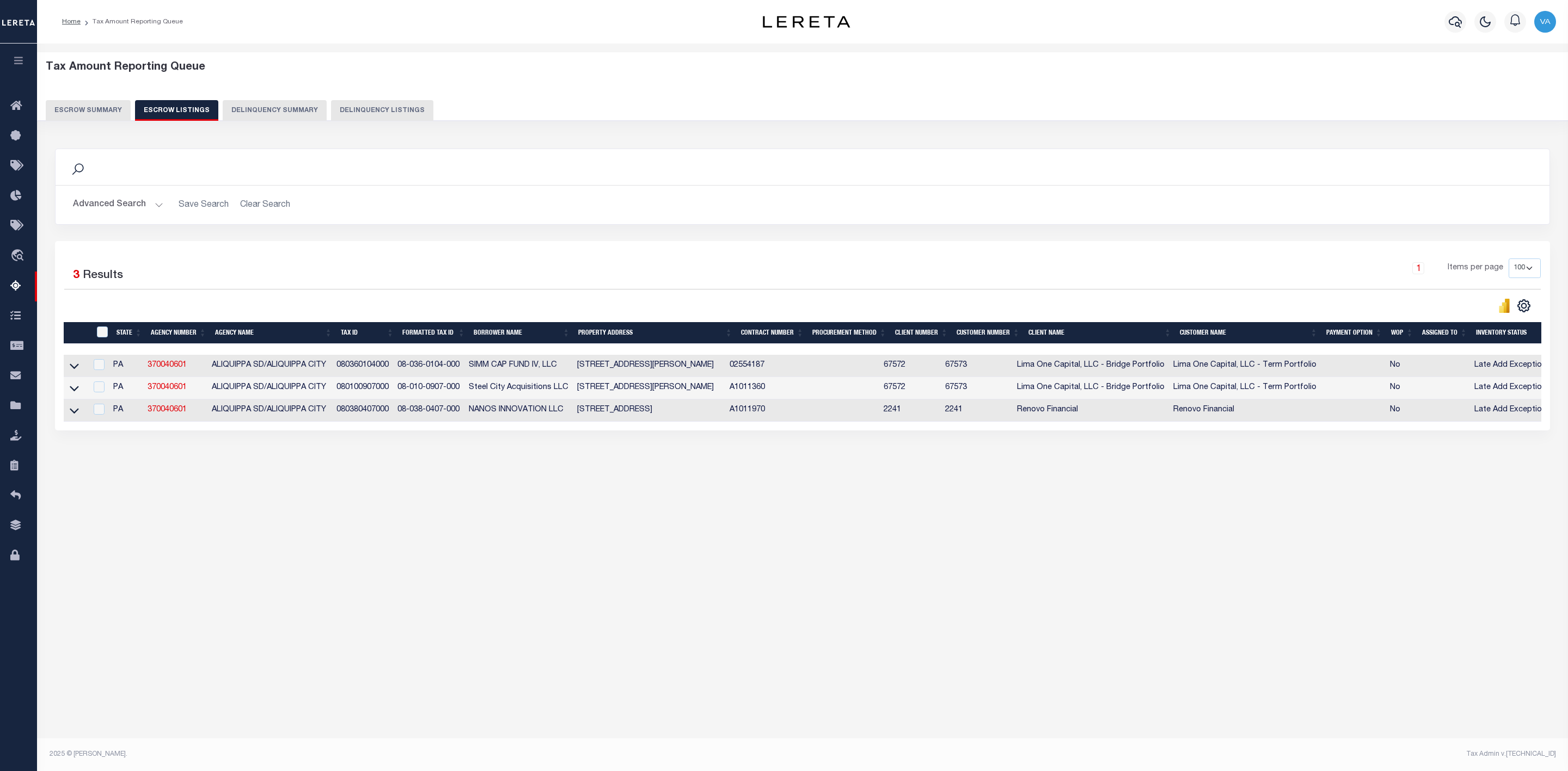
click at [68, 369] on link at bounding box center [74, 365] width 12 height 7
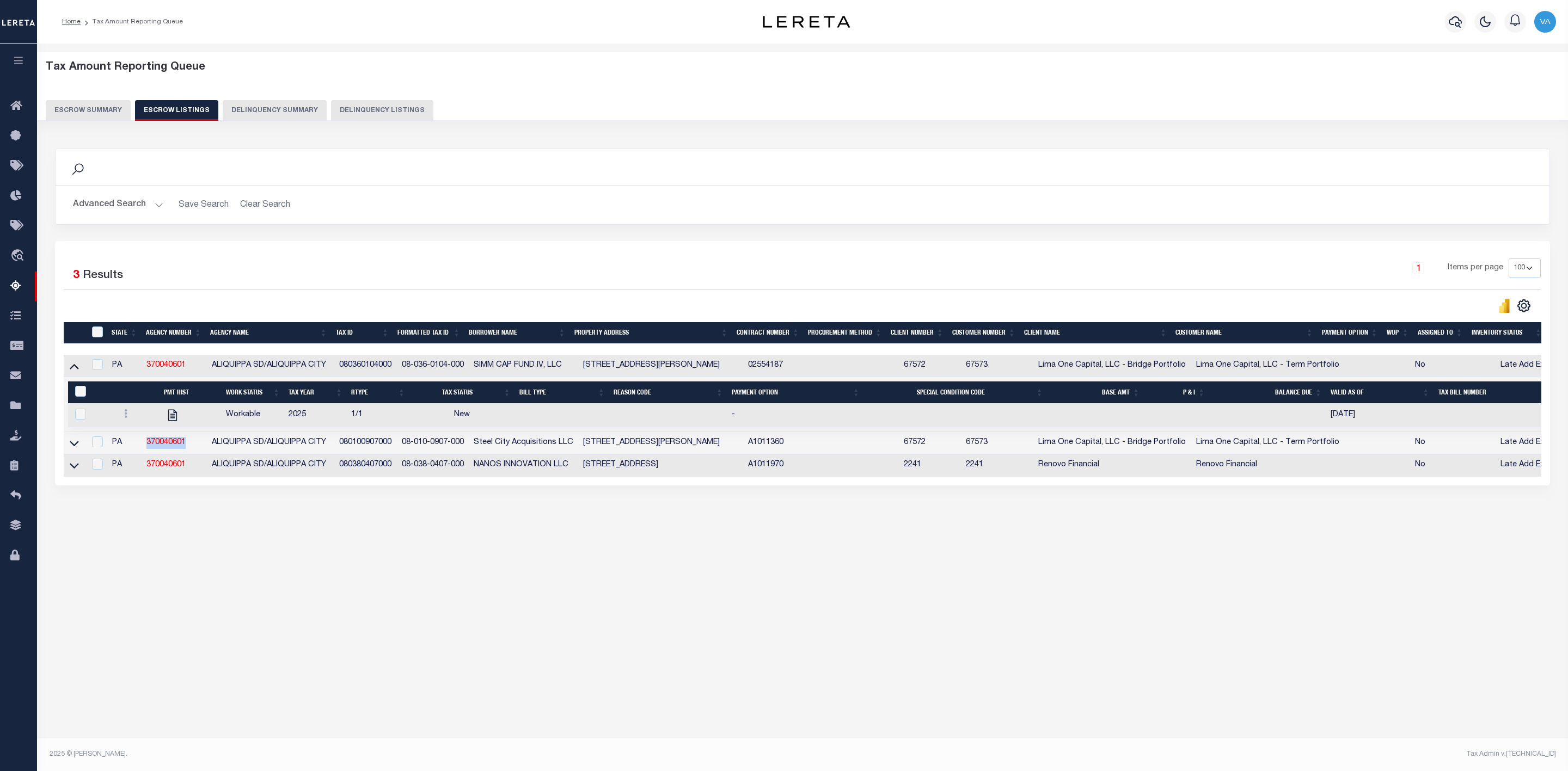
drag, startPoint x: 146, startPoint y: 446, endPoint x: 188, endPoint y: 448, distance: 42.0
click at [188, 448] on td "370040601" at bounding box center [175, 443] width 65 height 22
checkbox input "false"
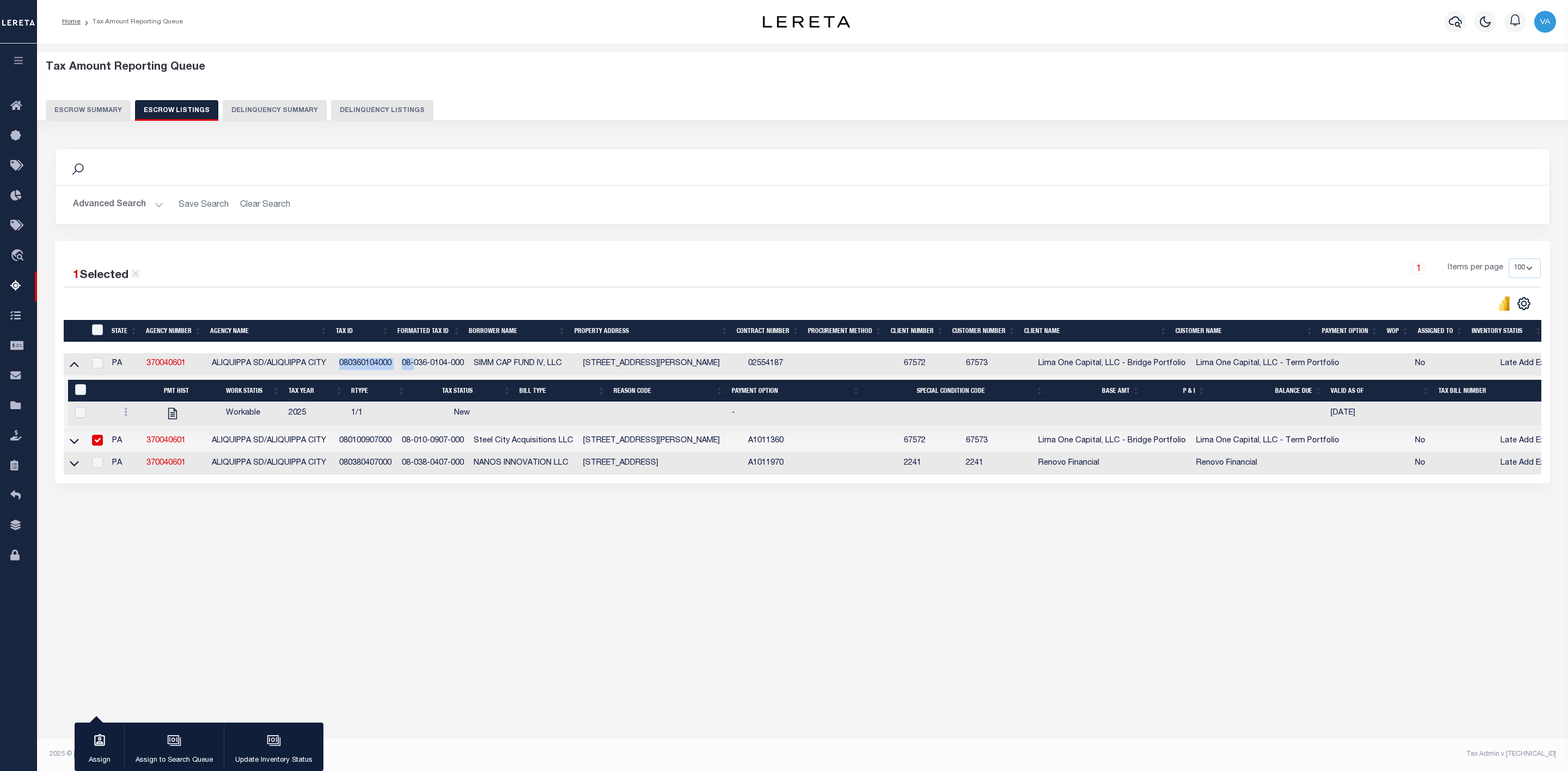
drag, startPoint x: 337, startPoint y: 364, endPoint x: 417, endPoint y: 363, distance: 80.0
click at [417, 363] on tr "PA 370040601 ALIQUIPPA SD/ALIQUIPPA CITY 080360104000 08-036-0104-000 SIMM CAP …" at bounding box center [821, 365] width 1514 height 22
click at [386, 544] on div "Tax Amount Reporting Queue Escrow Summary Escrow Listings In" at bounding box center [802, 302] width 1524 height 494
drag, startPoint x: 403, startPoint y: 366, endPoint x: 475, endPoint y: 375, distance: 72.6
click at [475, 375] on tr "PA 370040601 ALIQUIPPA SD/ALIQUIPPA CITY 080360104000 08-036-0104-000 SIMM CAP …" at bounding box center [821, 365] width 1514 height 22
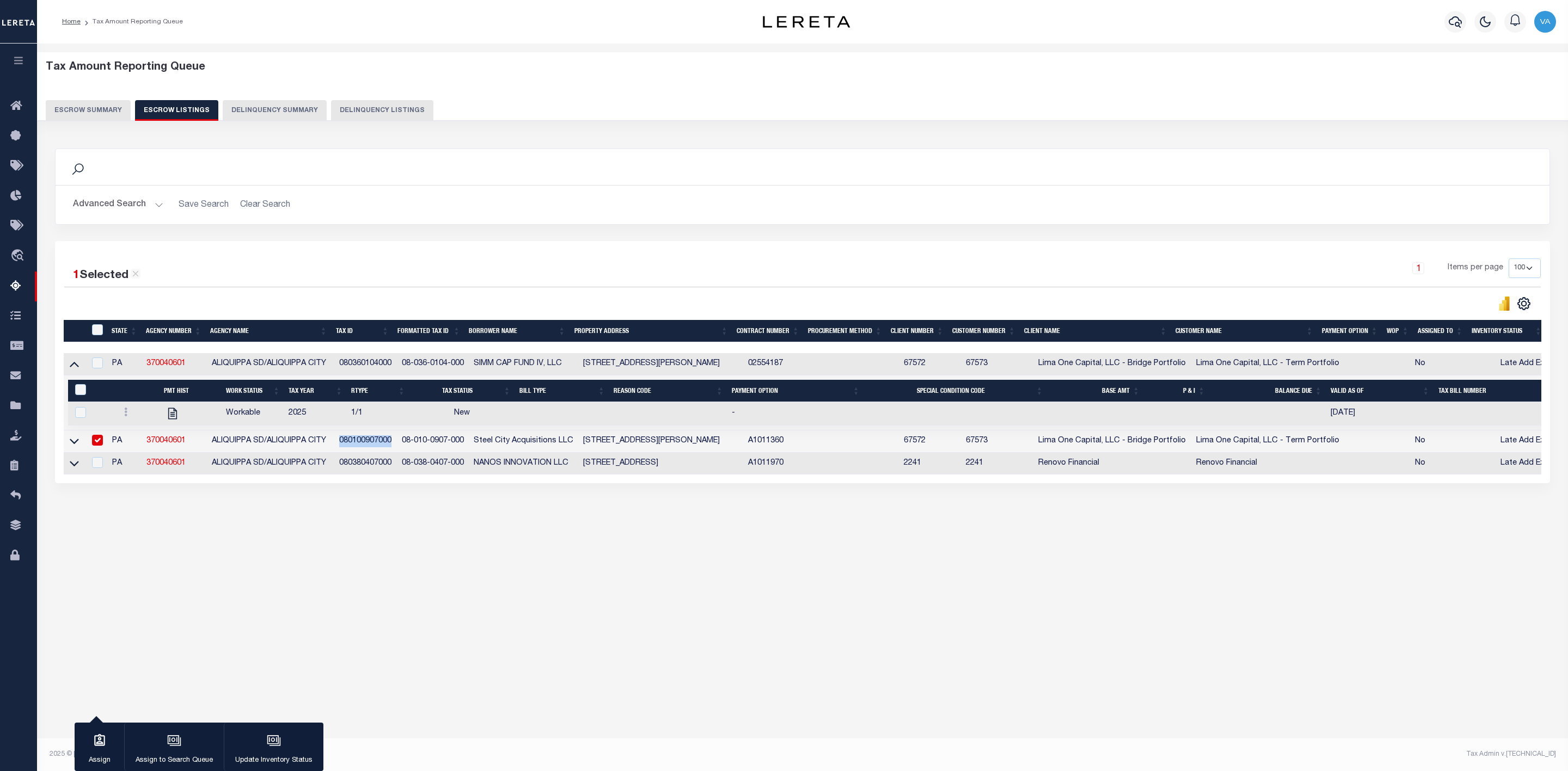
drag, startPoint x: 337, startPoint y: 443, endPoint x: 398, endPoint y: 448, distance: 61.2
click at [397, 448] on td "080100907000" at bounding box center [366, 442] width 62 height 22
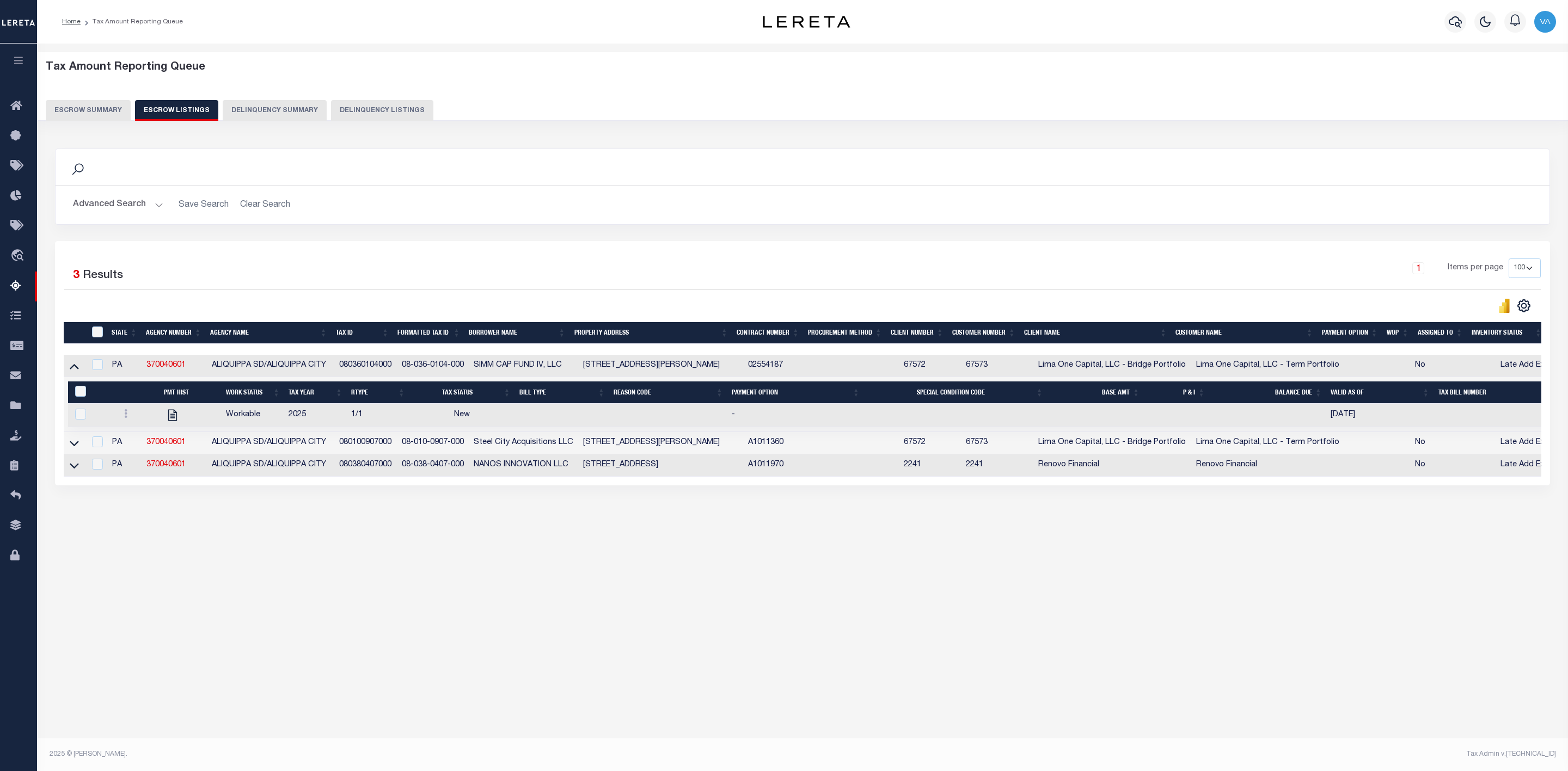
click at [394, 601] on div "Tax Amount Reporting Queue Escrow Summary Escrow Listings In" at bounding box center [802, 391] width 1531 height 694
drag, startPoint x: 400, startPoint y: 448, endPoint x: 471, endPoint y: 446, distance: 71.0
click at [469, 446] on td "08-010-0907-000" at bounding box center [433, 443] width 72 height 22
checkbox input "true"
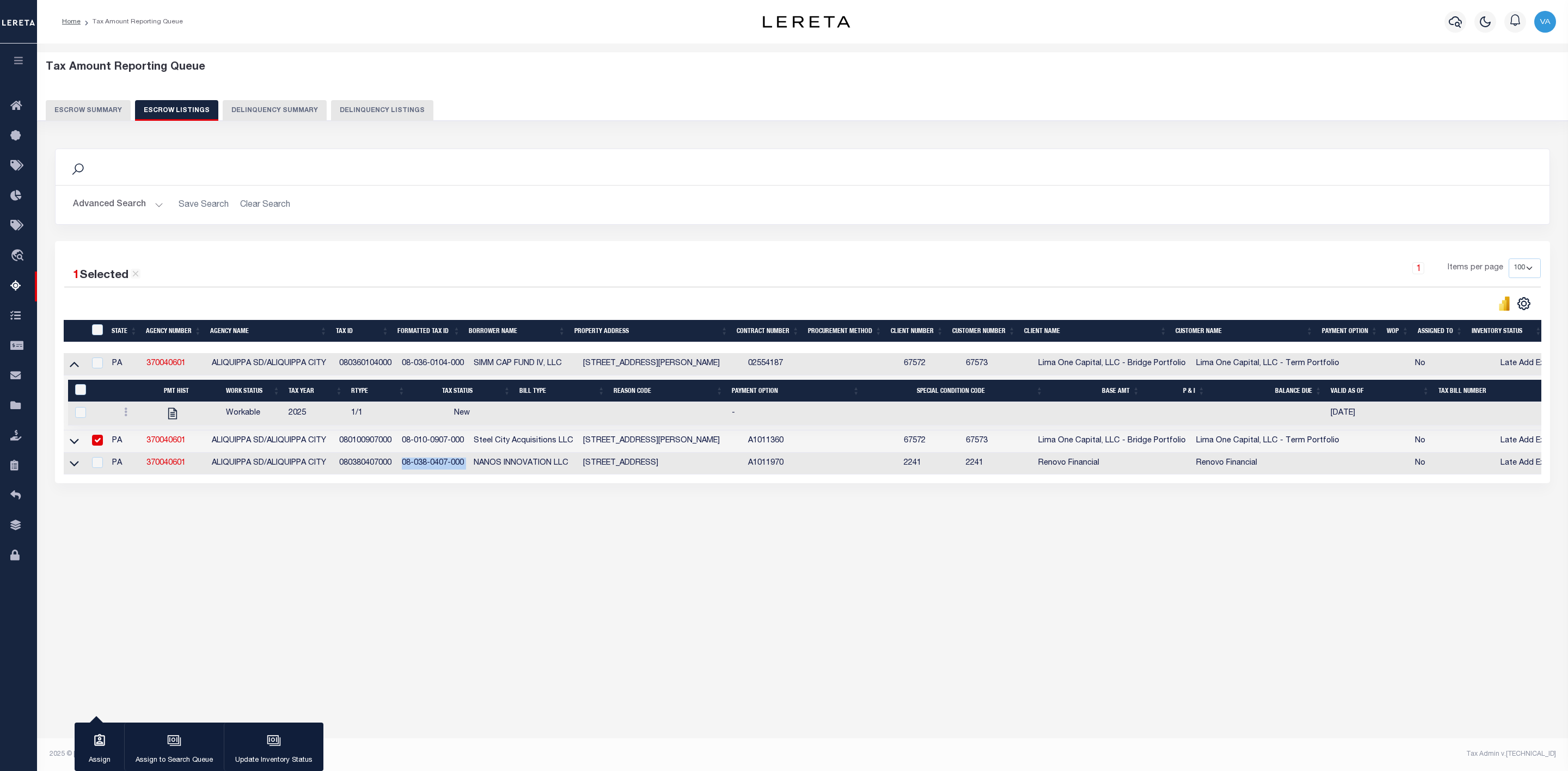
drag, startPoint x: 407, startPoint y: 467, endPoint x: 473, endPoint y: 467, distance: 66.0
click at [473, 467] on tr "PA 370040601 ALIQUIPPA SD/ALIQUIPPA CITY 080380407000 08-038-0407-000 NANOS INN…" at bounding box center [821, 464] width 1514 height 22
drag, startPoint x: 402, startPoint y: 363, endPoint x: 474, endPoint y: 361, distance: 72.0
click at [474, 361] on tr "PA 370040601 ALIQUIPPA SD/ALIQUIPPA CITY 080360104000 08-036-0104-000 SIMM CAP …" at bounding box center [821, 365] width 1514 height 22
click at [100, 328] on input "ID" at bounding box center [97, 330] width 11 height 11
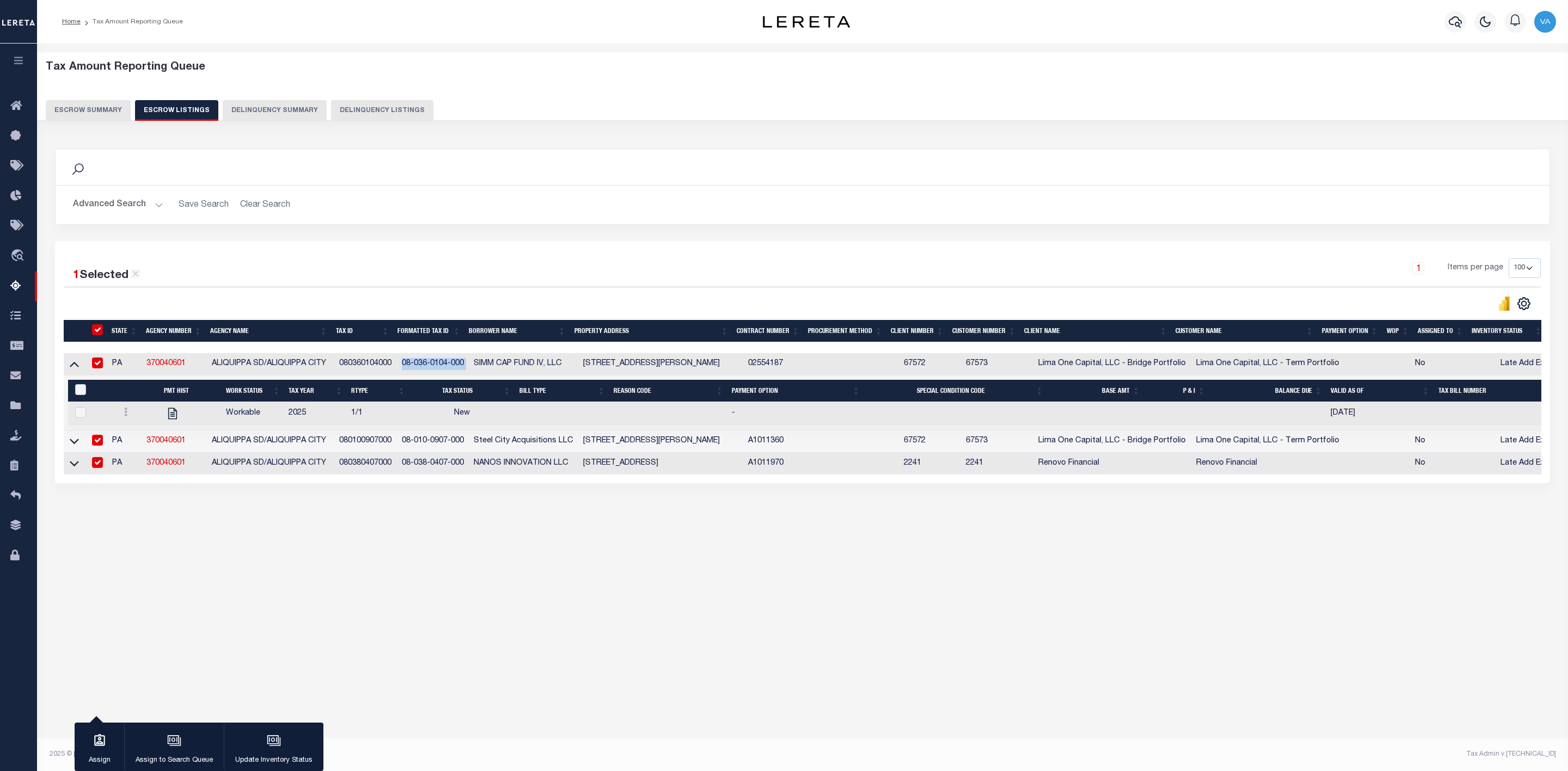
checkbox input "true"
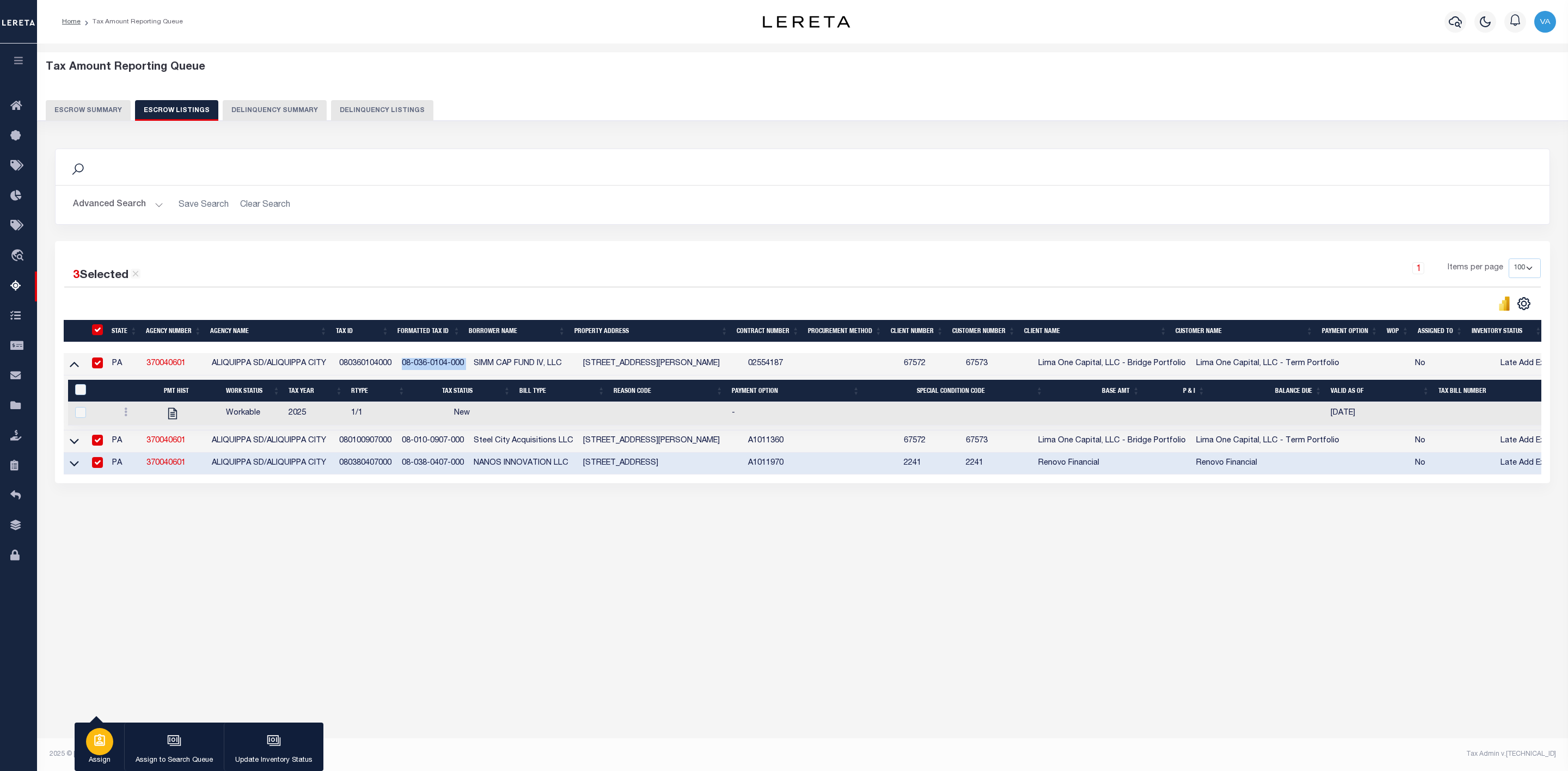
click at [89, 751] on div "button" at bounding box center [100, 742] width 27 height 27
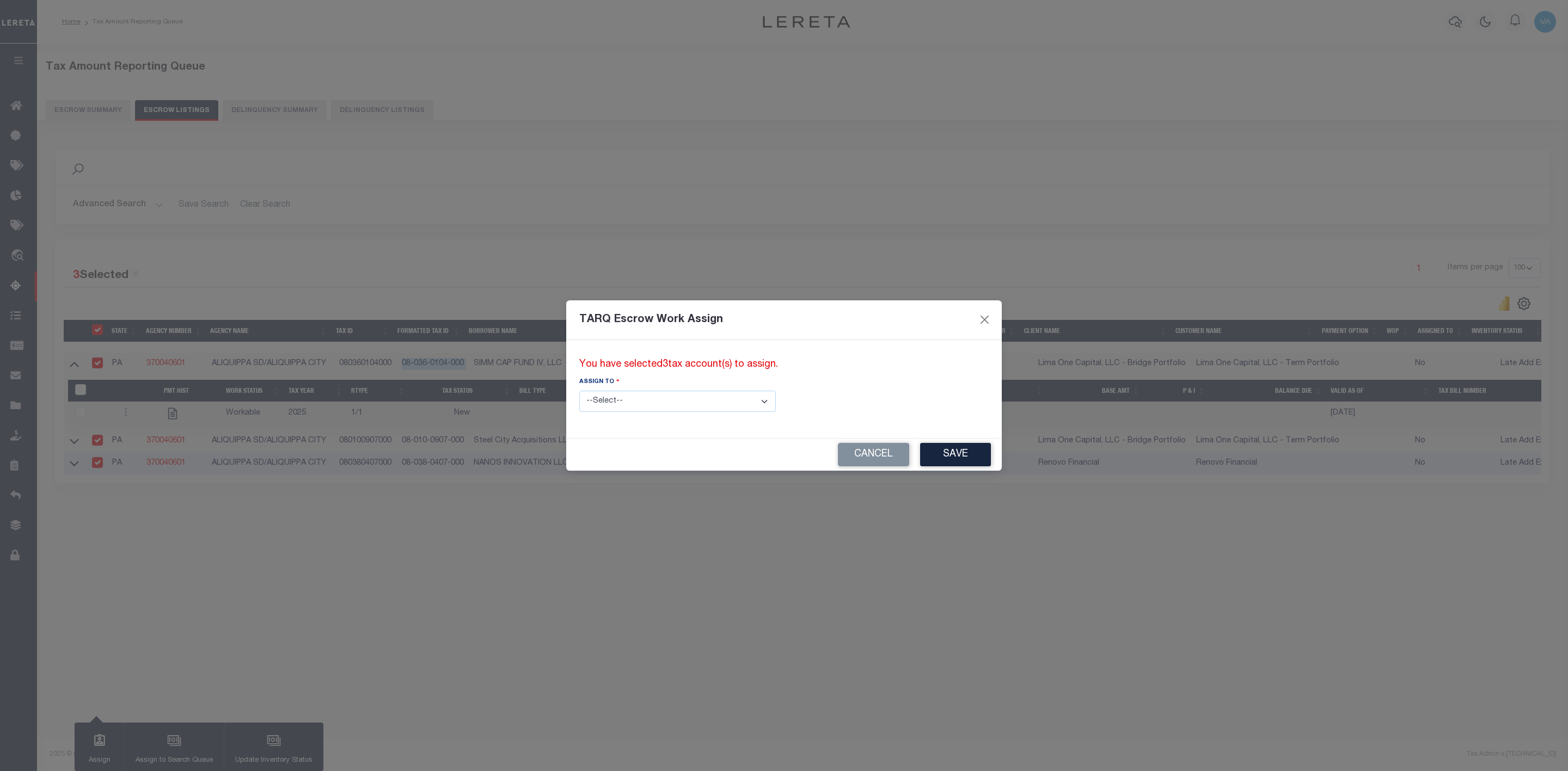
click at [633, 408] on select "--Select-- --Unassigned-- --Unassigned-- Adhikary Rinki Agustin Fernandez Agust…" at bounding box center [678, 401] width 197 height 21
select select "Vamsi Kalikiri"
click at [579, 391] on select "--Select-- --Unassigned-- --Unassigned-- Adhikary Rinki Agustin Fernandez Agust…" at bounding box center [678, 401] width 197 height 21
click at [920, 452] on button "Save" at bounding box center [955, 454] width 71 height 23
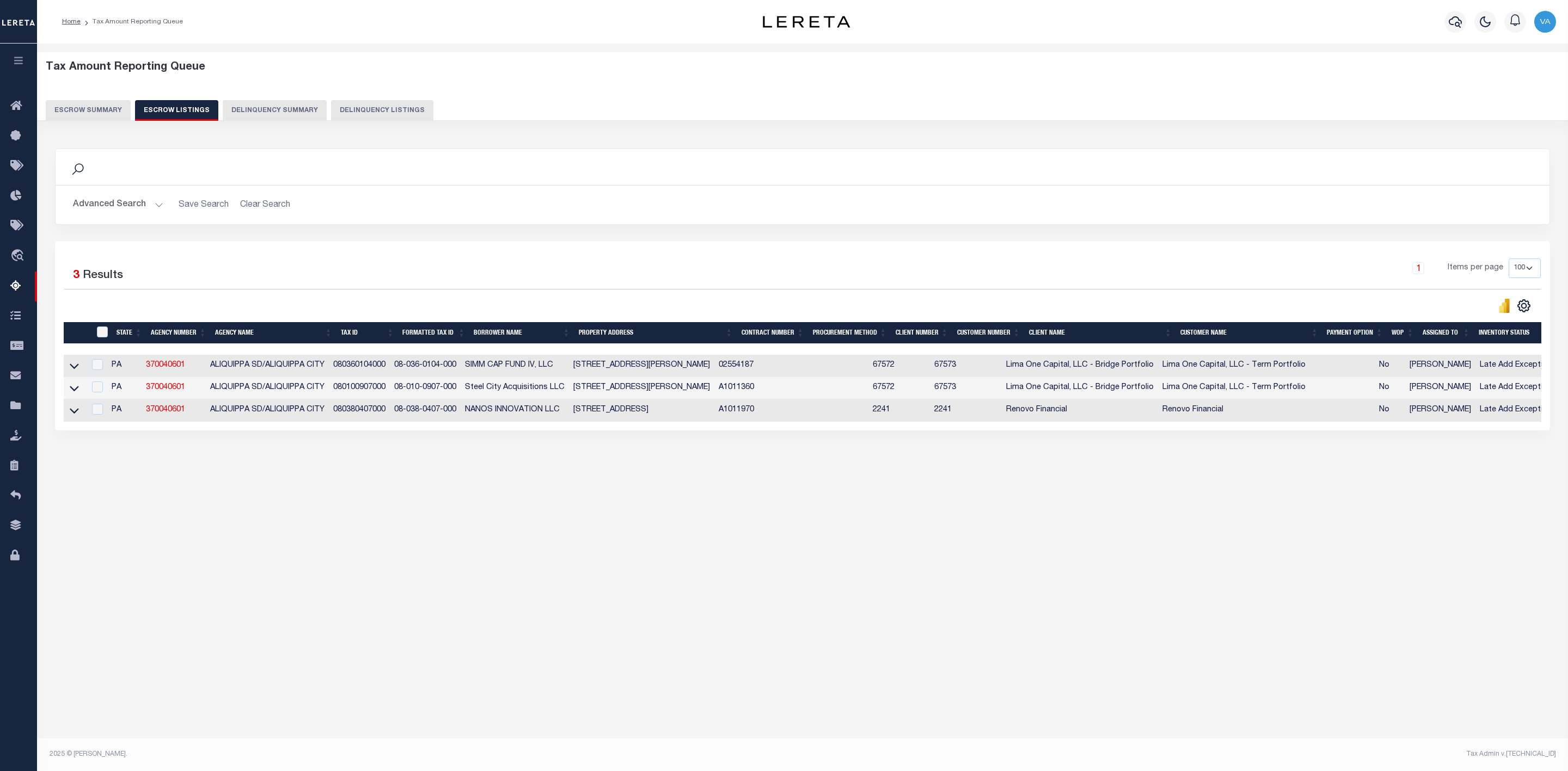
click at [72, 101] on button "Escrow Summary" at bounding box center [88, 110] width 85 height 21
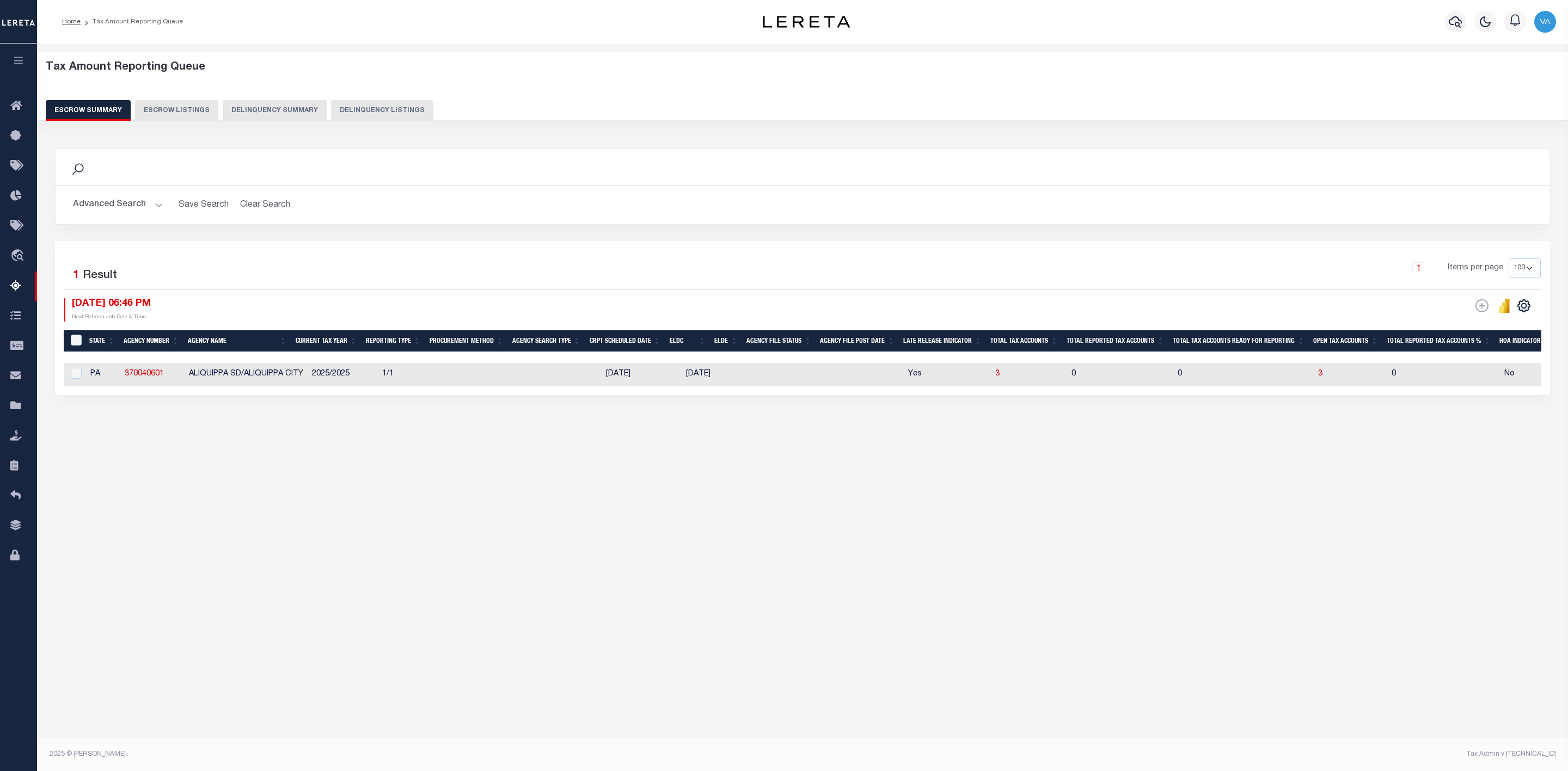
click at [109, 202] on button "Advanced Search" at bounding box center [118, 205] width 91 height 21
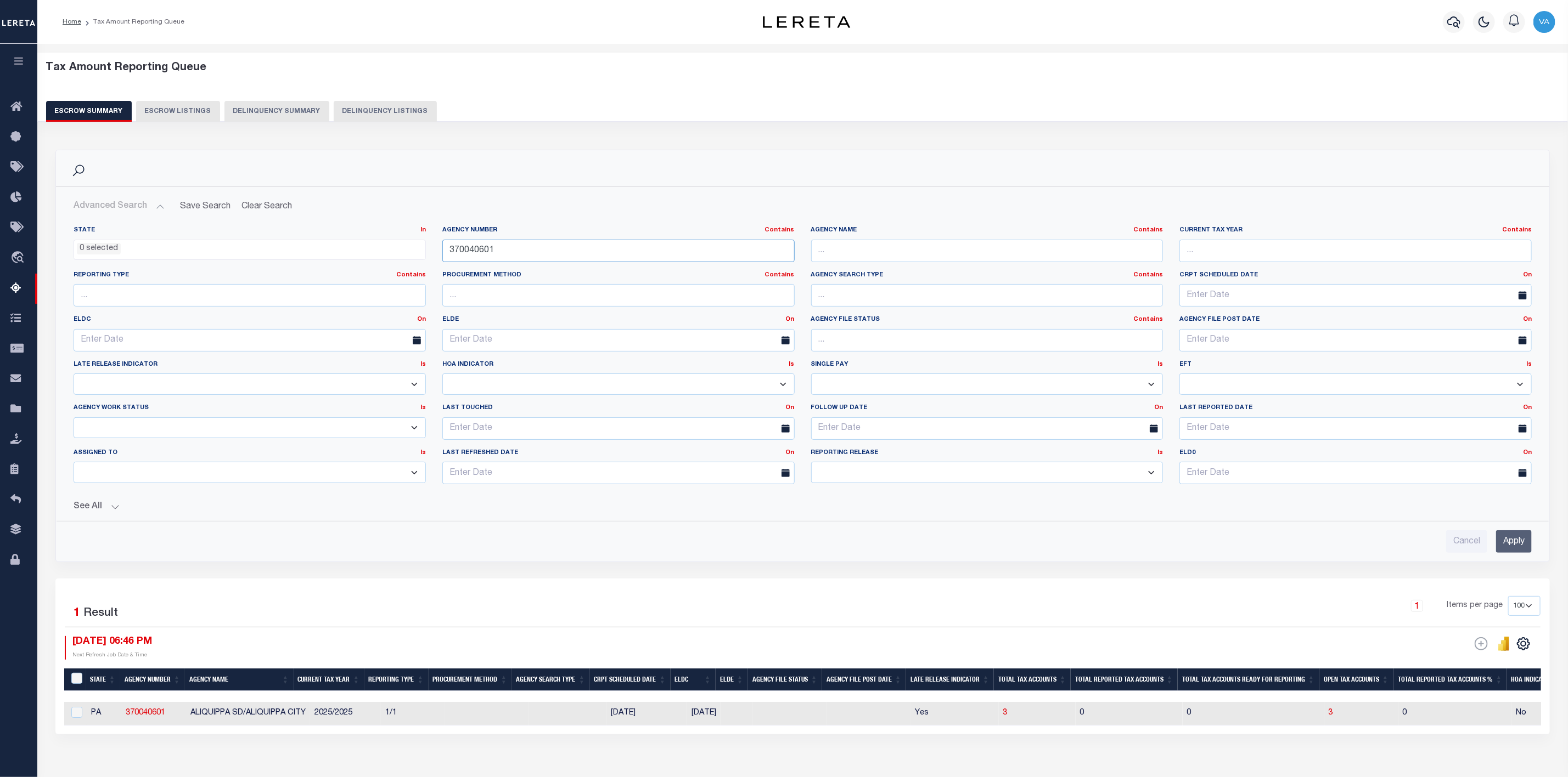
drag, startPoint x: 502, startPoint y: 255, endPoint x: 424, endPoint y: 252, distance: 78.1
click at [424, 252] on div "State In In AK AL AR AZ CA CO CT DC DE FL GA GU HI IA ID IL IN KS KY LA MA MD M…" at bounding box center [803, 359] width 1475 height 267
paste input "48063"
type input "370480631"
click at [1518, 552] on input "Apply" at bounding box center [1514, 542] width 36 height 23
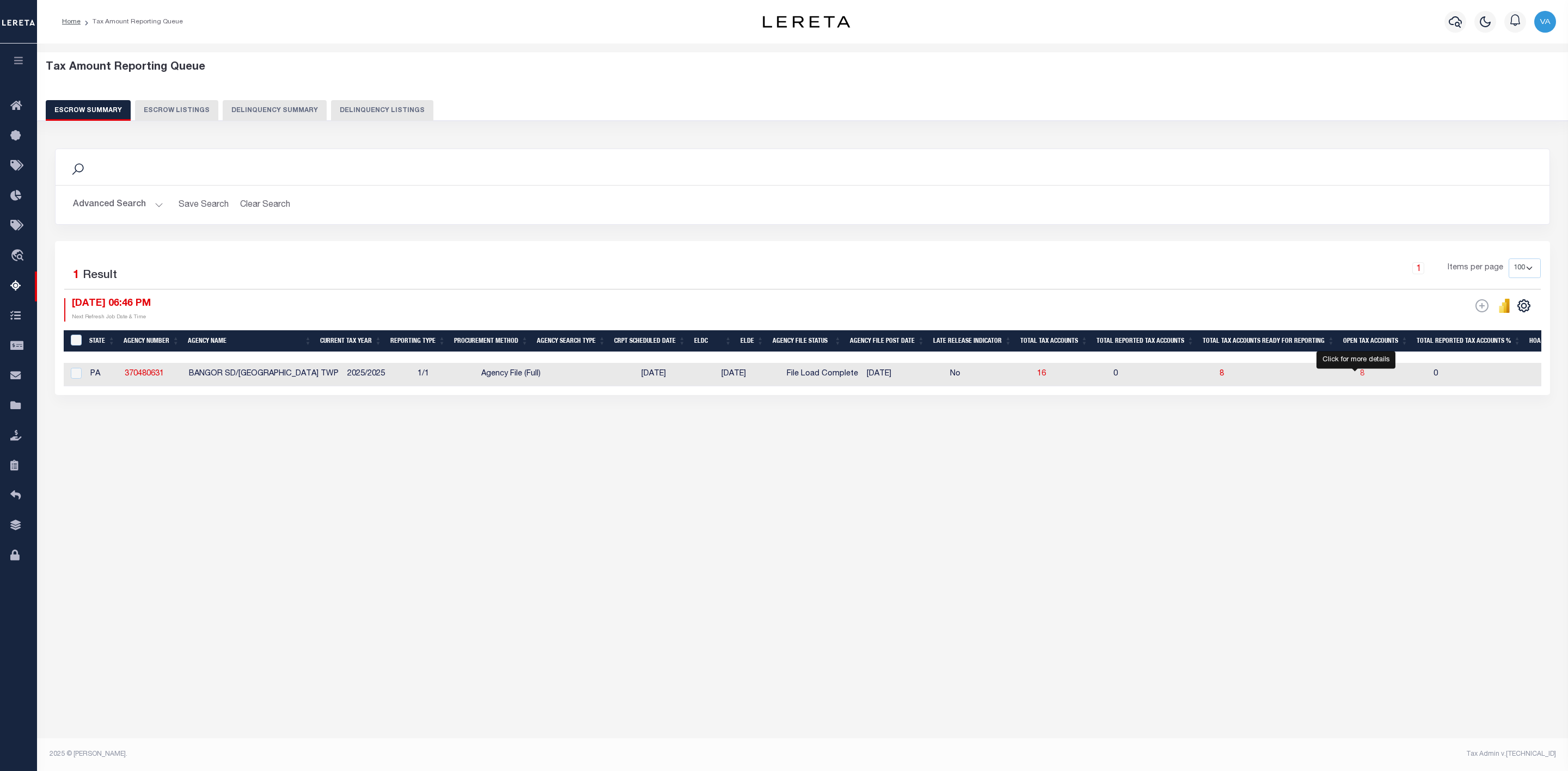
click at [1360, 376] on span "8" at bounding box center [1362, 374] width 4 height 7
select select "100"
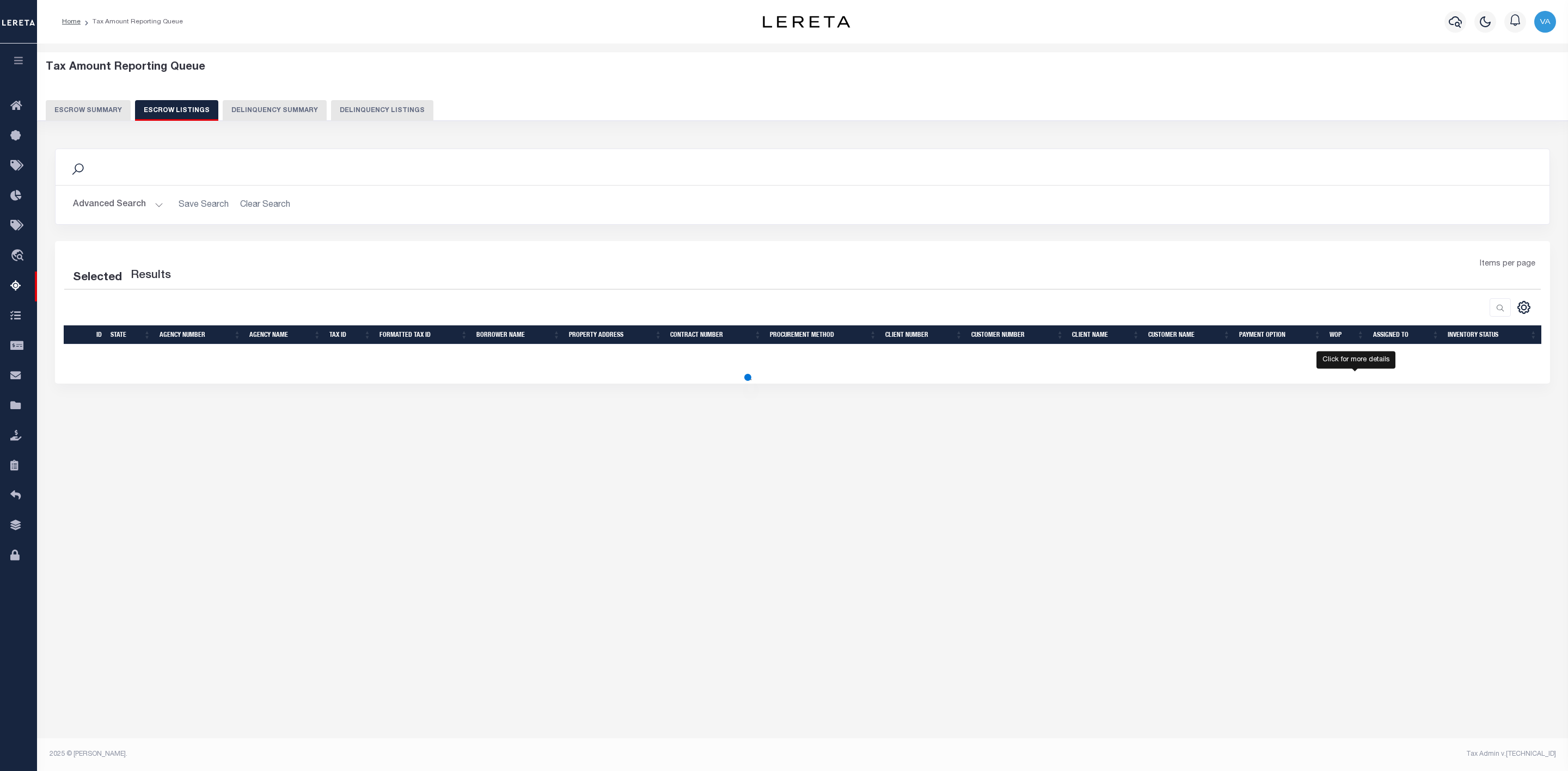
select select "100"
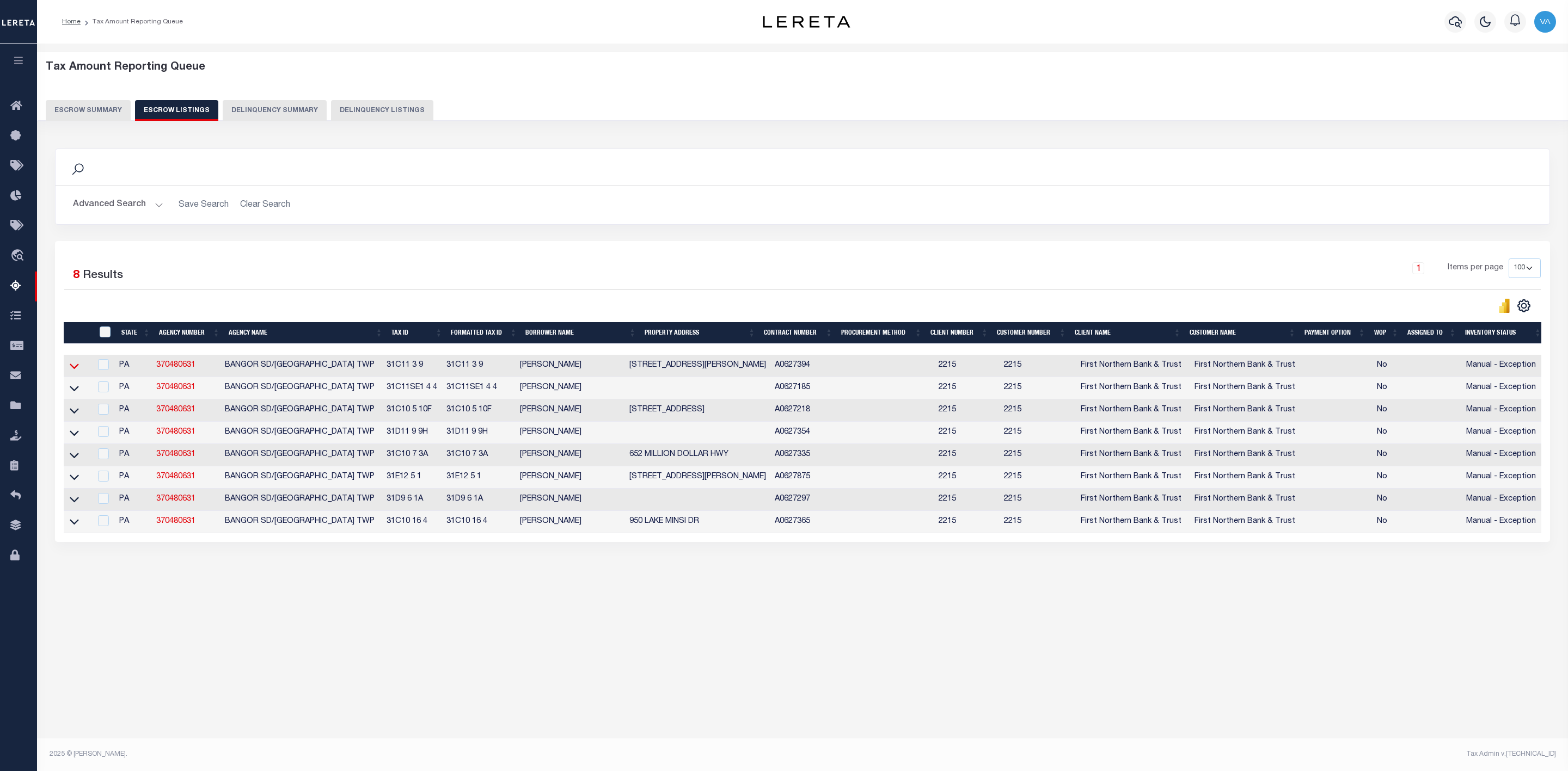
click at [76, 371] on icon at bounding box center [74, 366] width 9 height 11
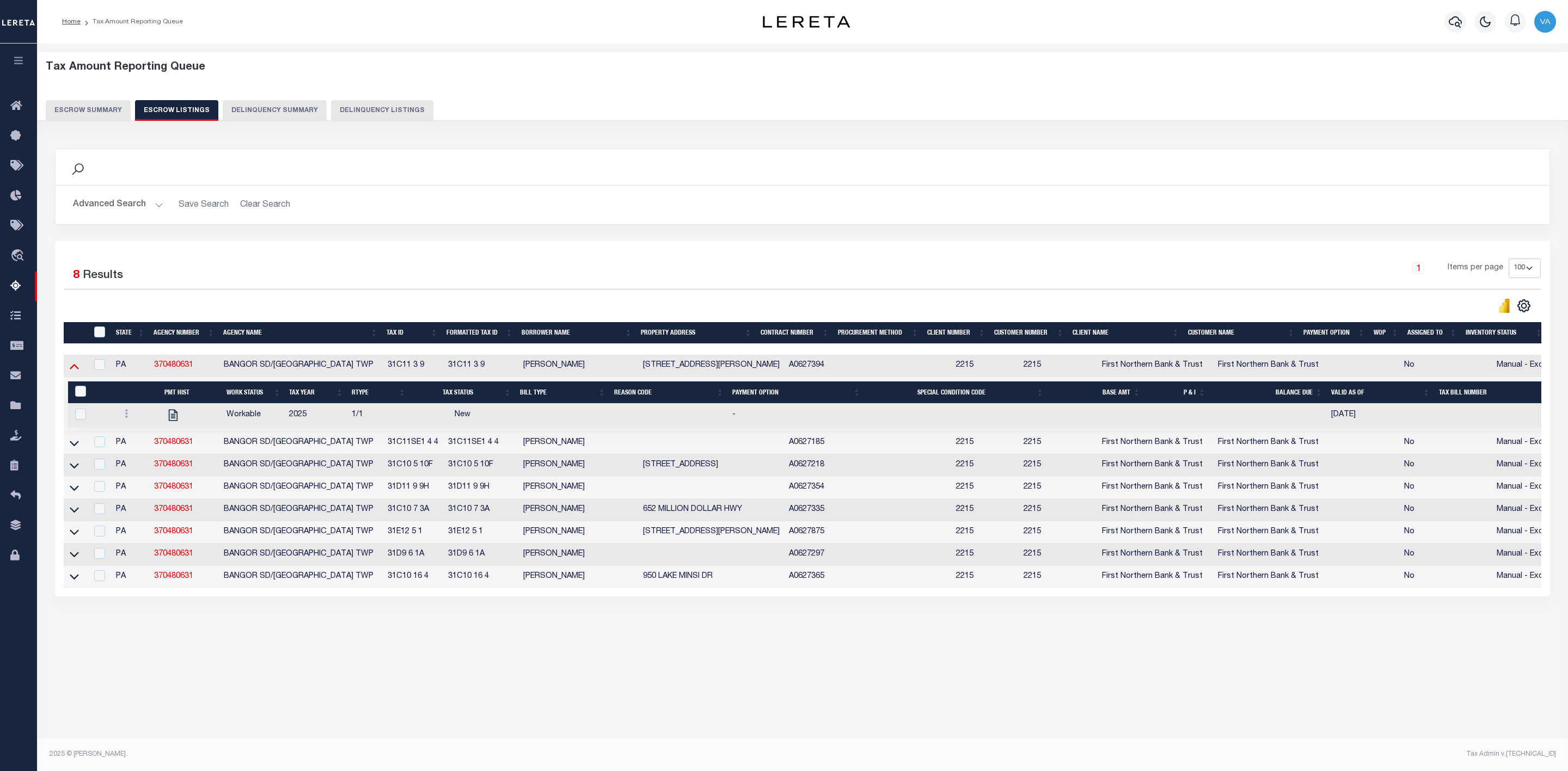
click at [75, 370] on icon at bounding box center [74, 366] width 9 height 6
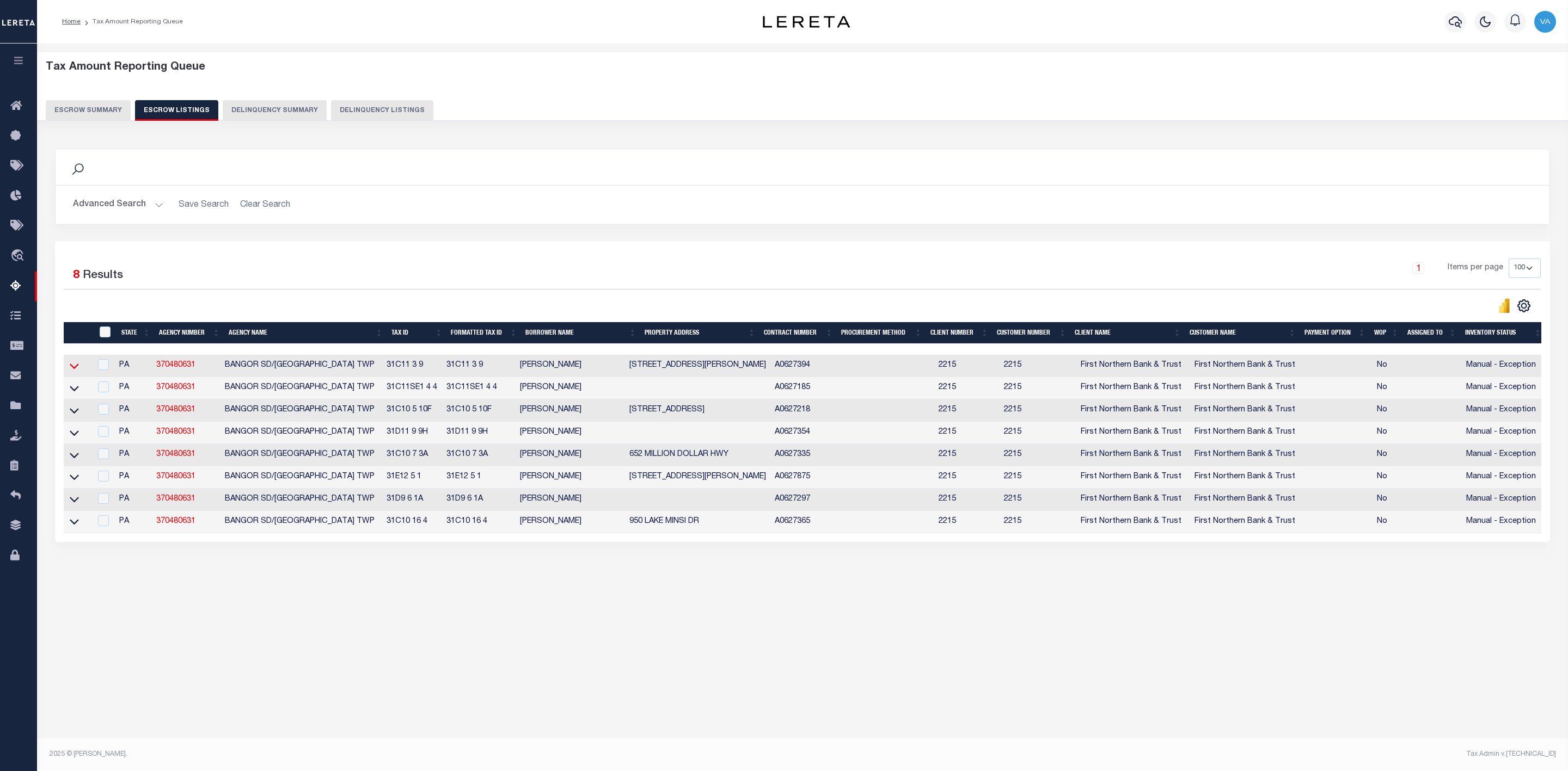
click at [72, 370] on icon at bounding box center [74, 366] width 9 height 6
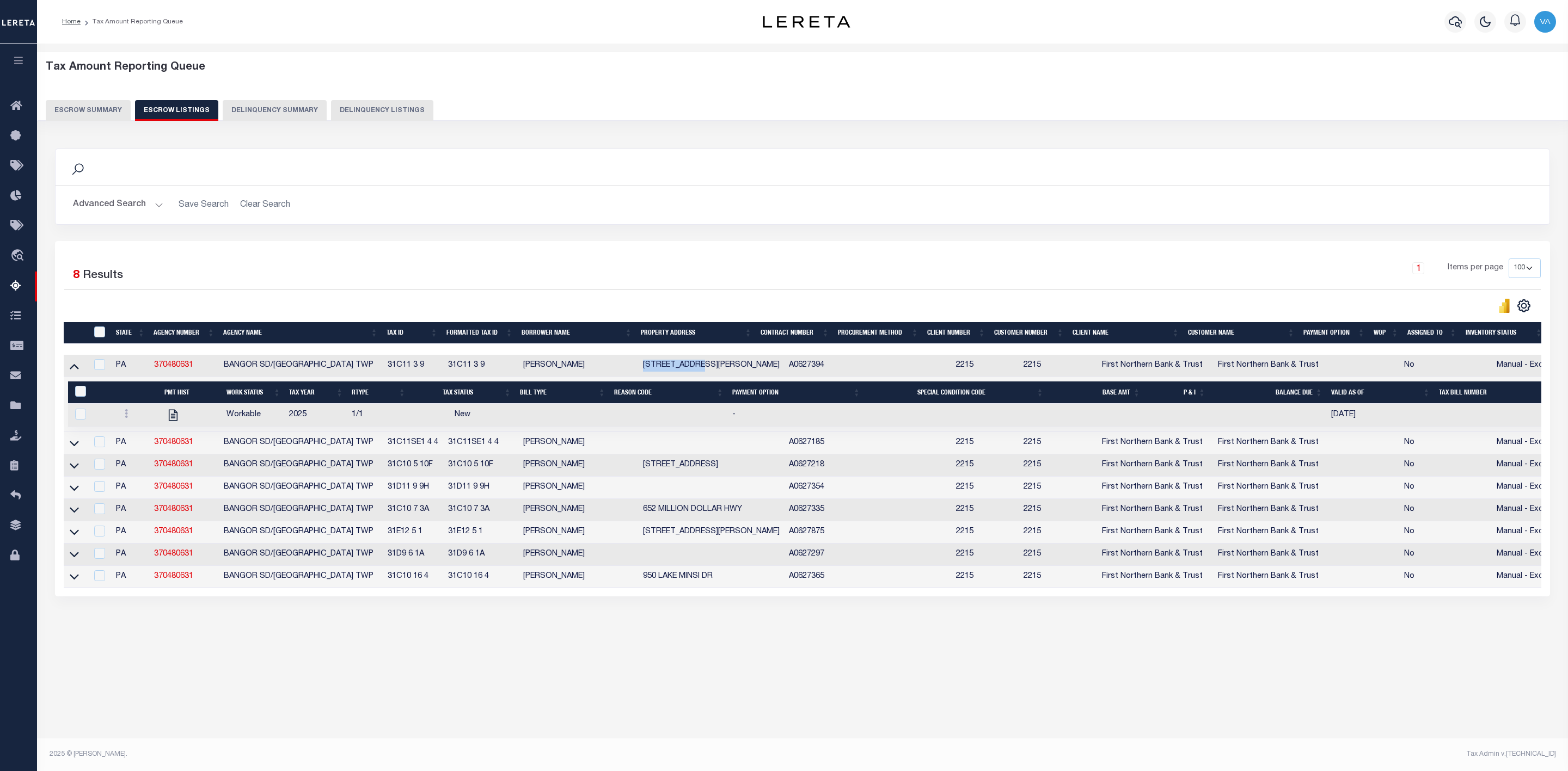
drag, startPoint x: 650, startPoint y: 371, endPoint x: 713, endPoint y: 371, distance: 63.0
click at [713, 371] on td "[STREET_ADDRESS][PERSON_NAME]" at bounding box center [712, 366] width 146 height 22
checkbox input "false"
checkbox input "true"
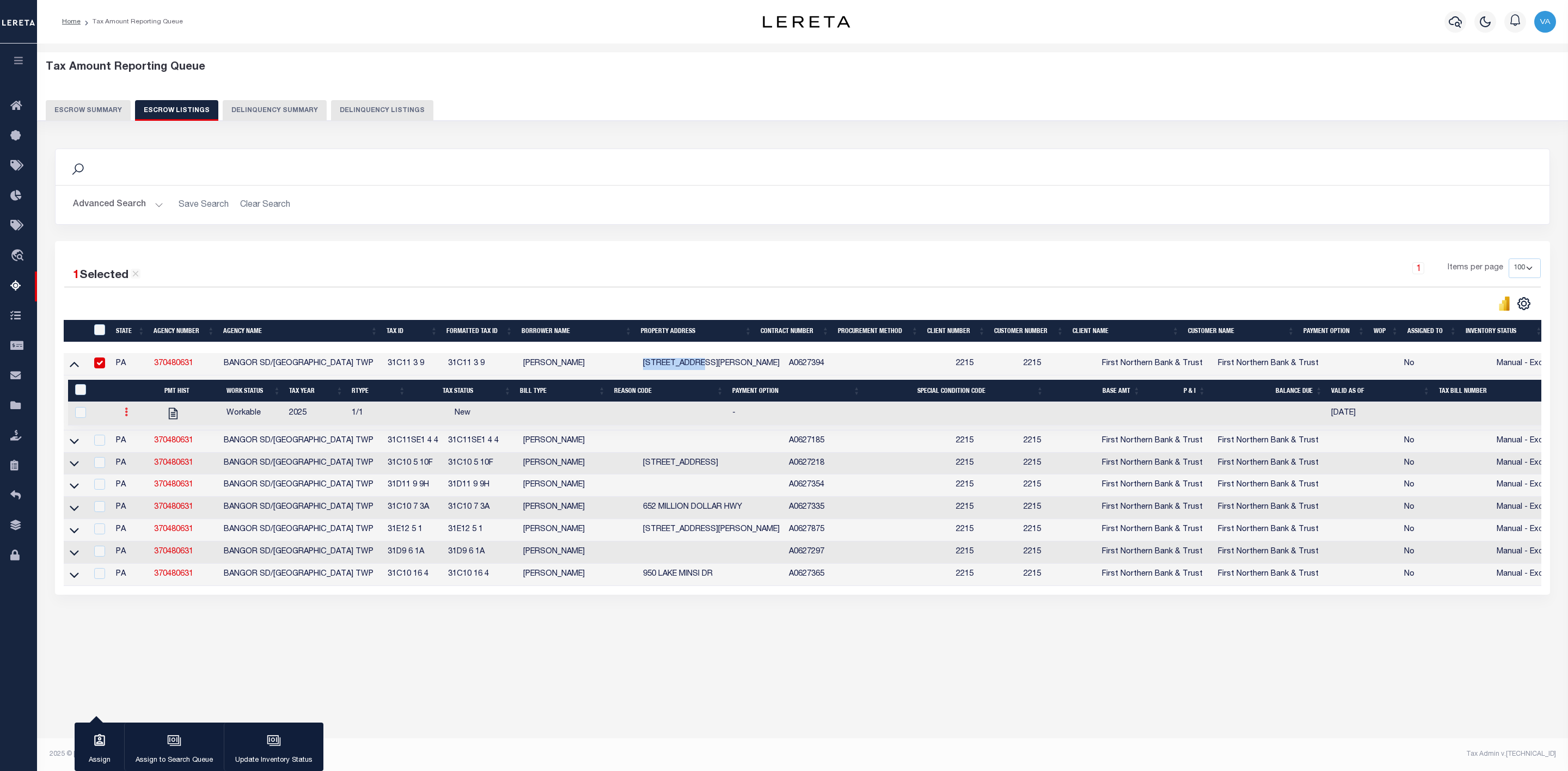
click at [125, 415] on icon at bounding box center [126, 412] width 3 height 9
click at [145, 451] on link "" at bounding box center [139, 448] width 37 height 18
checkbox input "true"
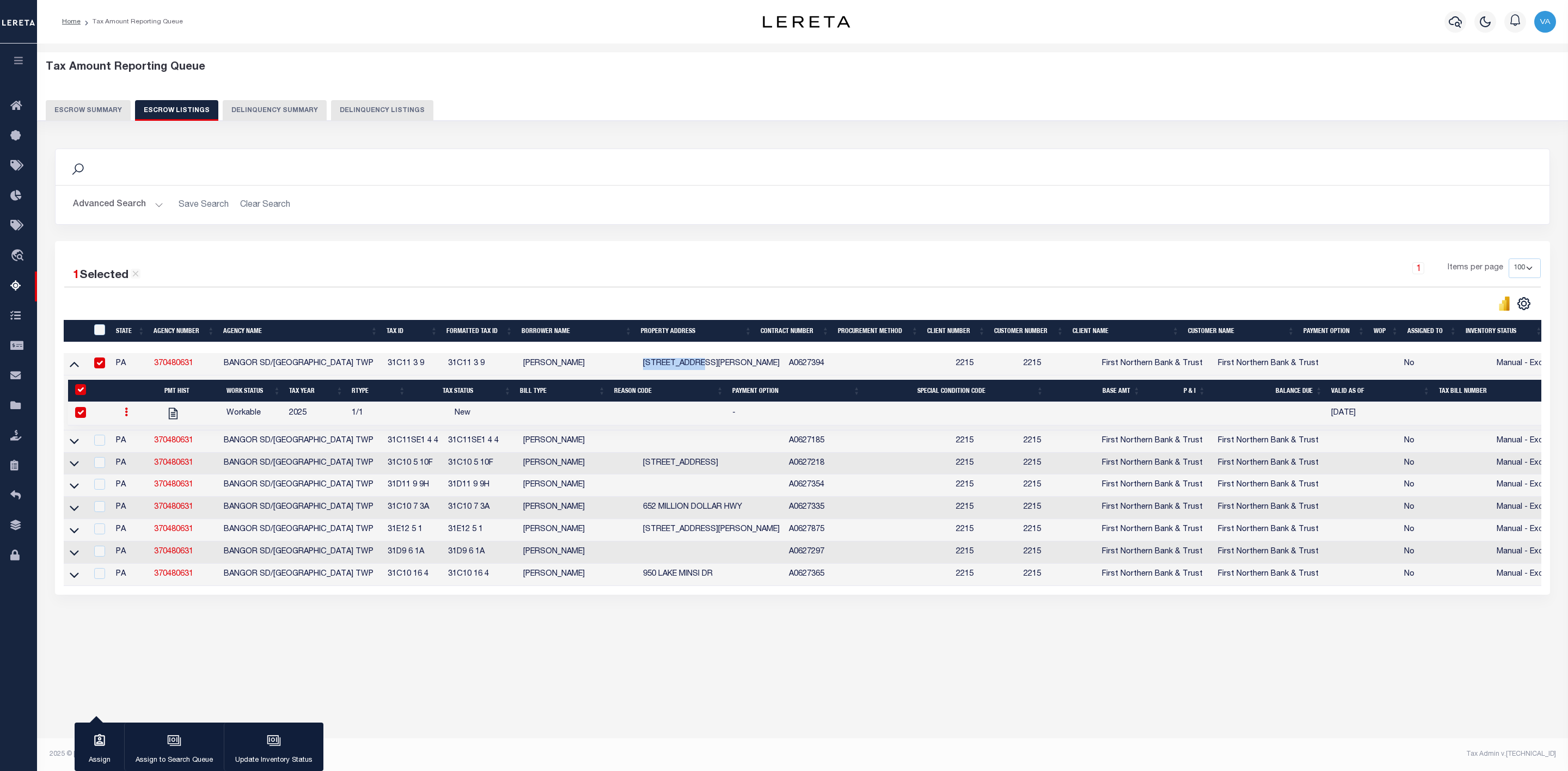
select select
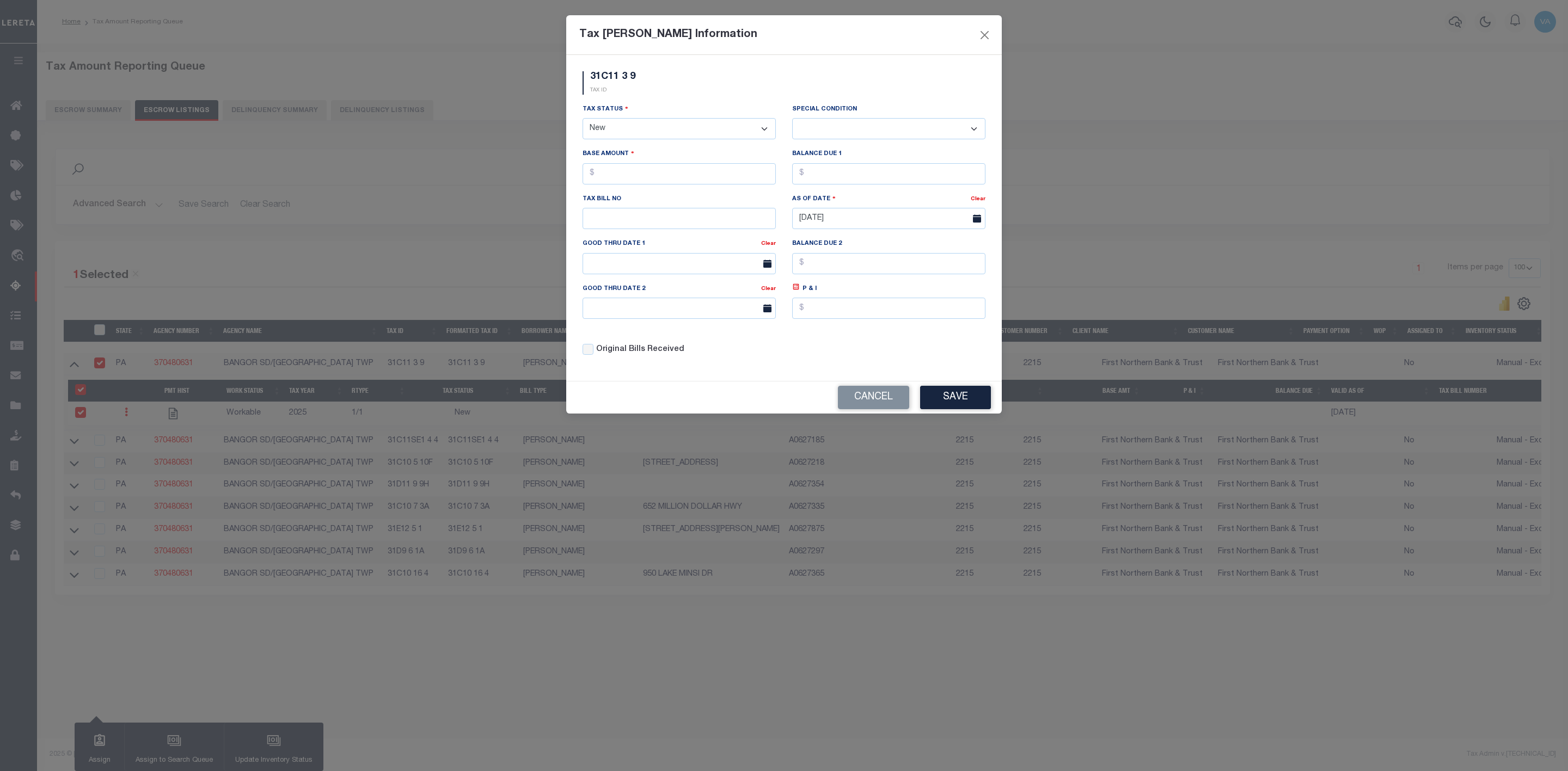
click at [711, 128] on select "- Select Status - Open Due/Unpaid Paid Incomplete No Tax Due Internal Refund Pr…" at bounding box center [679, 129] width 193 height 21
select select "DUE"
click at [583, 119] on select "- Select Status - Open Due/Unpaid Paid Incomplete No Tax Due Internal Refund Pr…" at bounding box center [679, 129] width 193 height 21
select select "0"
click at [606, 175] on input "text" at bounding box center [679, 174] width 193 height 21
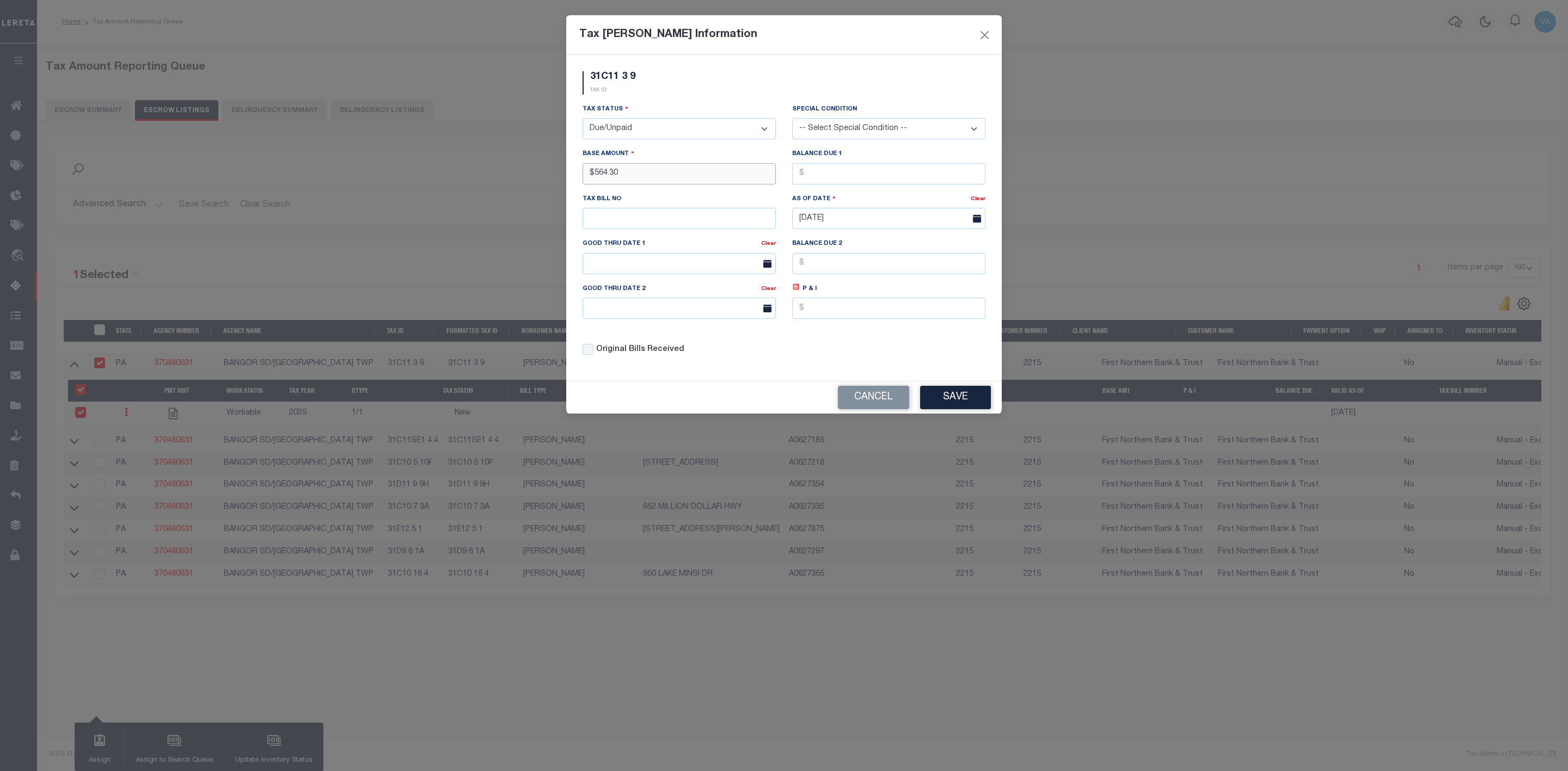
type input "$564.30"
click at [949, 405] on button "Save" at bounding box center [955, 397] width 71 height 23
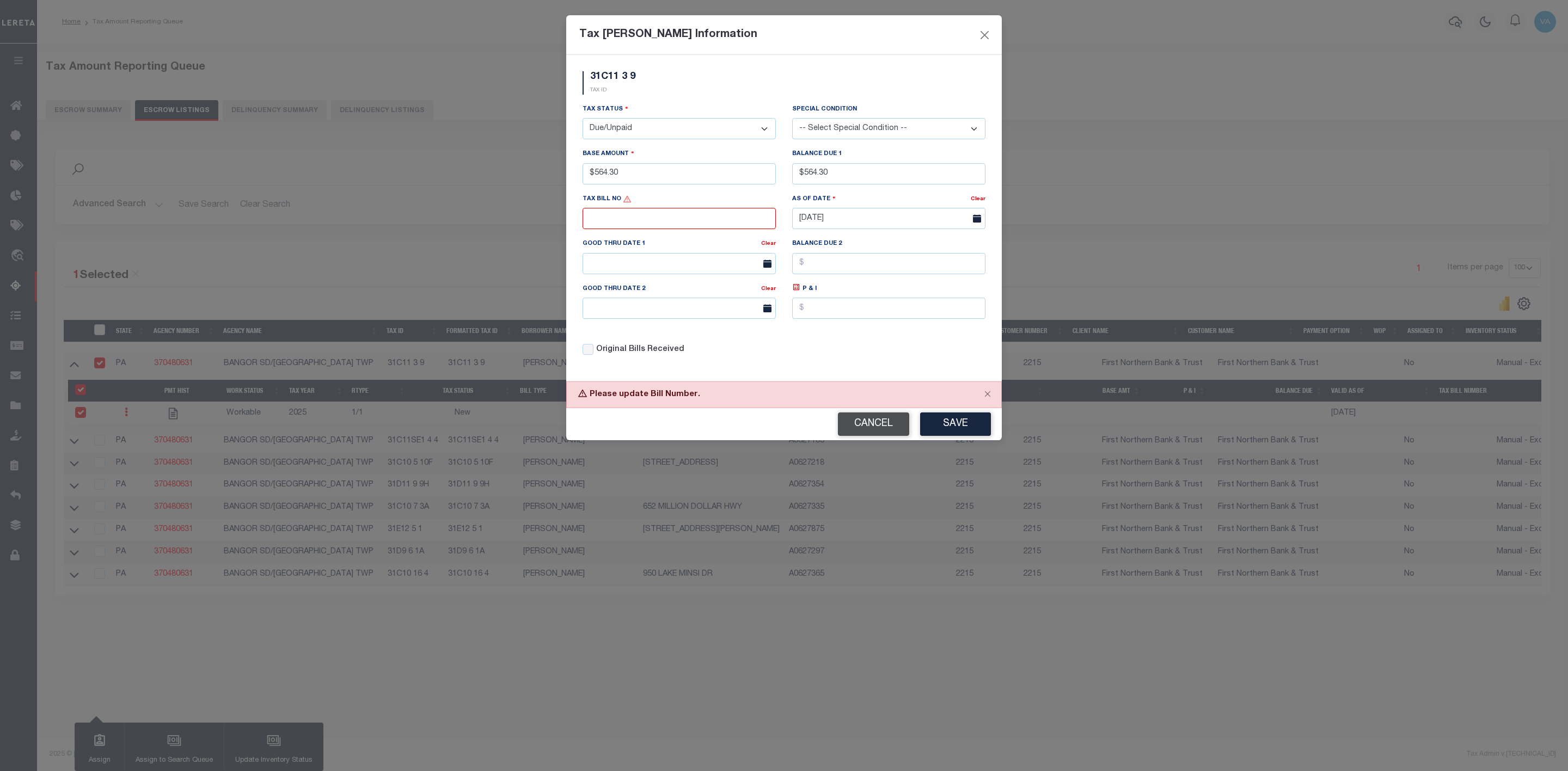
click at [895, 435] on button "Cancel" at bounding box center [874, 424] width 71 height 23
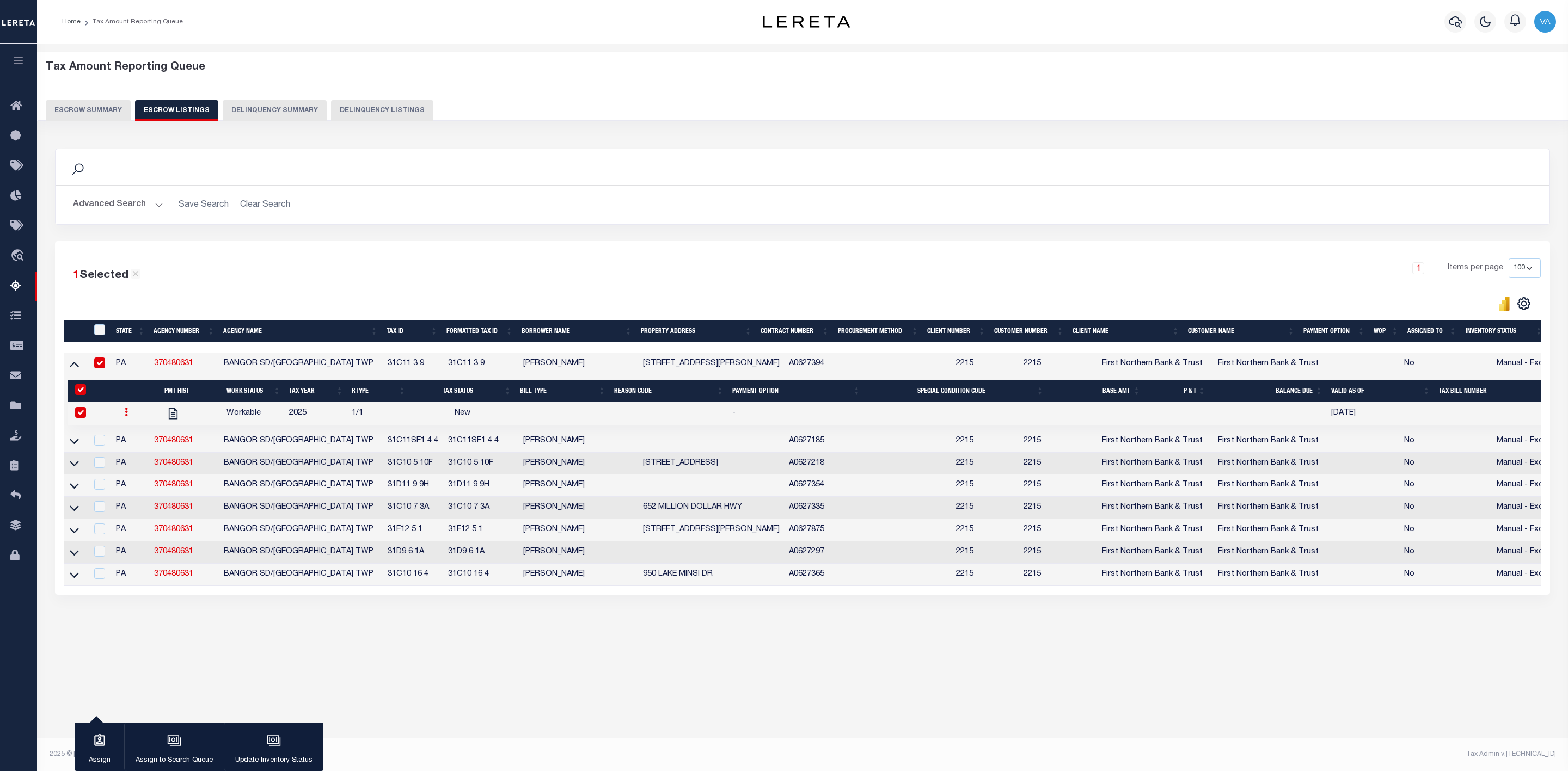
click at [1110, 709] on div "Tax Amount Reporting Queue Escrow Summary Escrow Listings In" at bounding box center [802, 391] width 1531 height 694
click at [1010, 657] on div "Tax Amount Reporting Queue Escrow Summary Escrow Listings In" at bounding box center [802, 357] width 1524 height 606
click at [404, 426] on td "1/1" at bounding box center [378, 413] width 62 height 23
checkbox input "false"
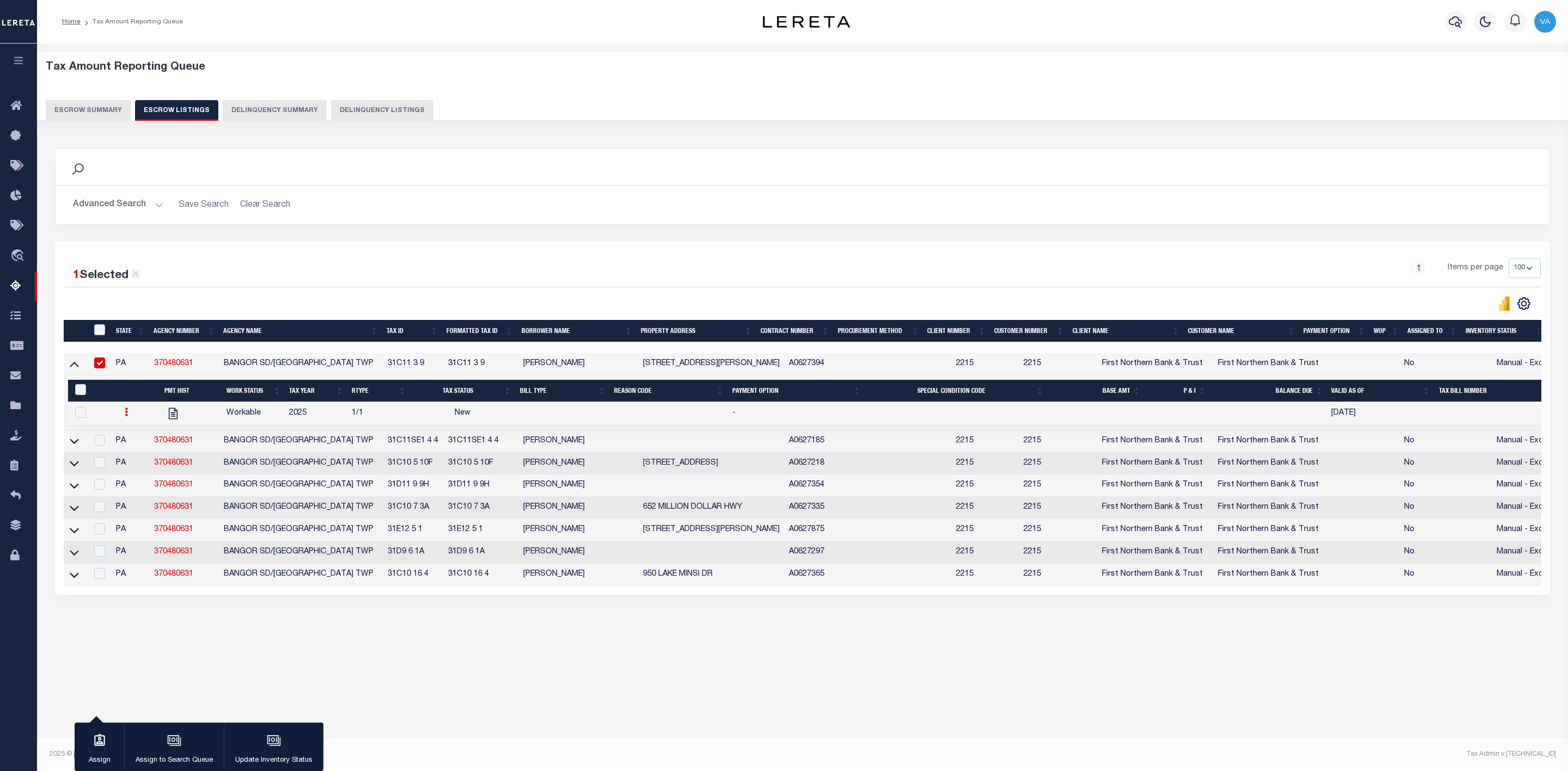
checkbox input "false"
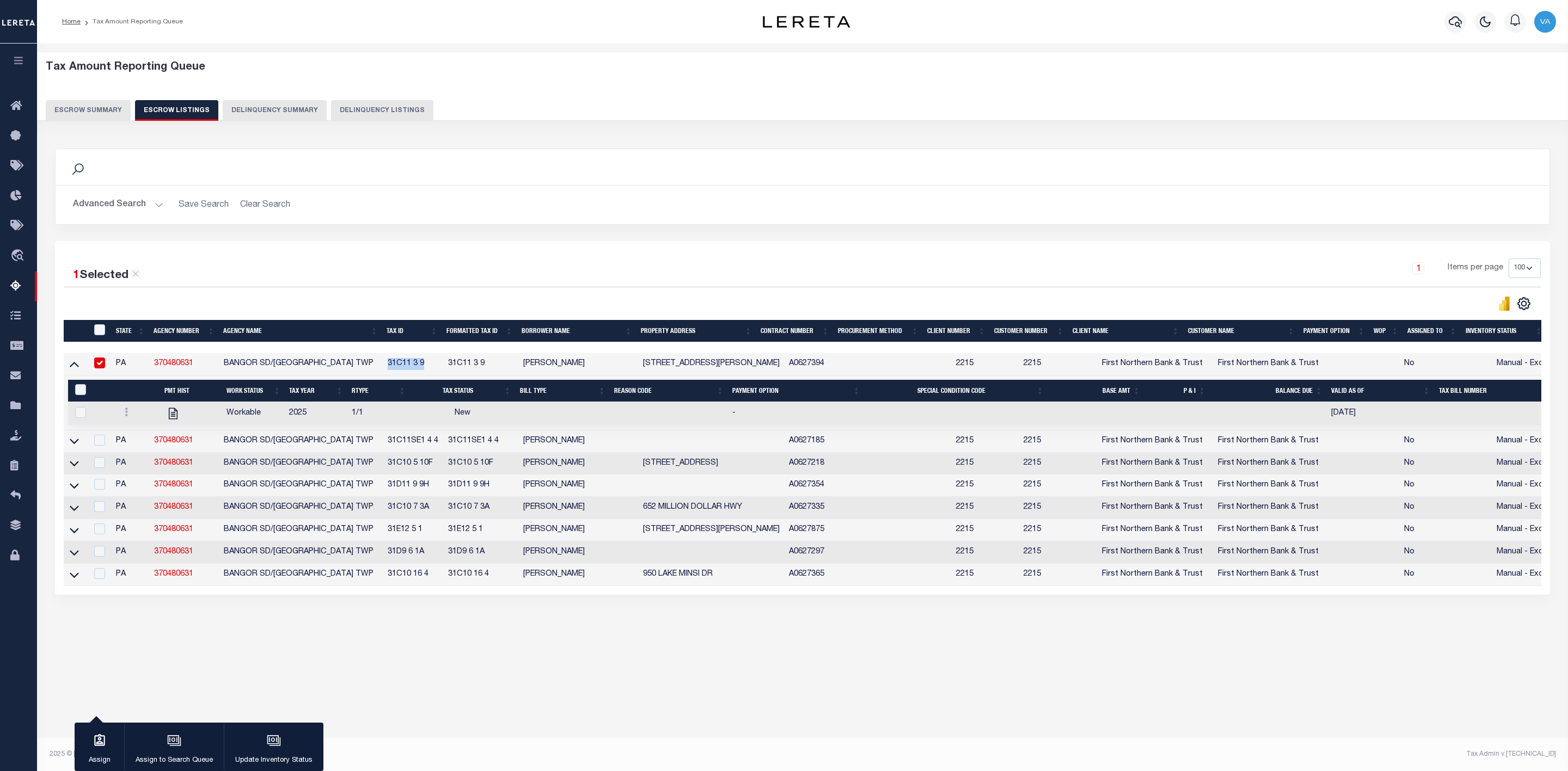
drag, startPoint x: 436, startPoint y: 365, endPoint x: 390, endPoint y: 372, distance: 46.5
click at [390, 372] on td "31C11 3 9" at bounding box center [413, 365] width 60 height 22
checkbox input "false"
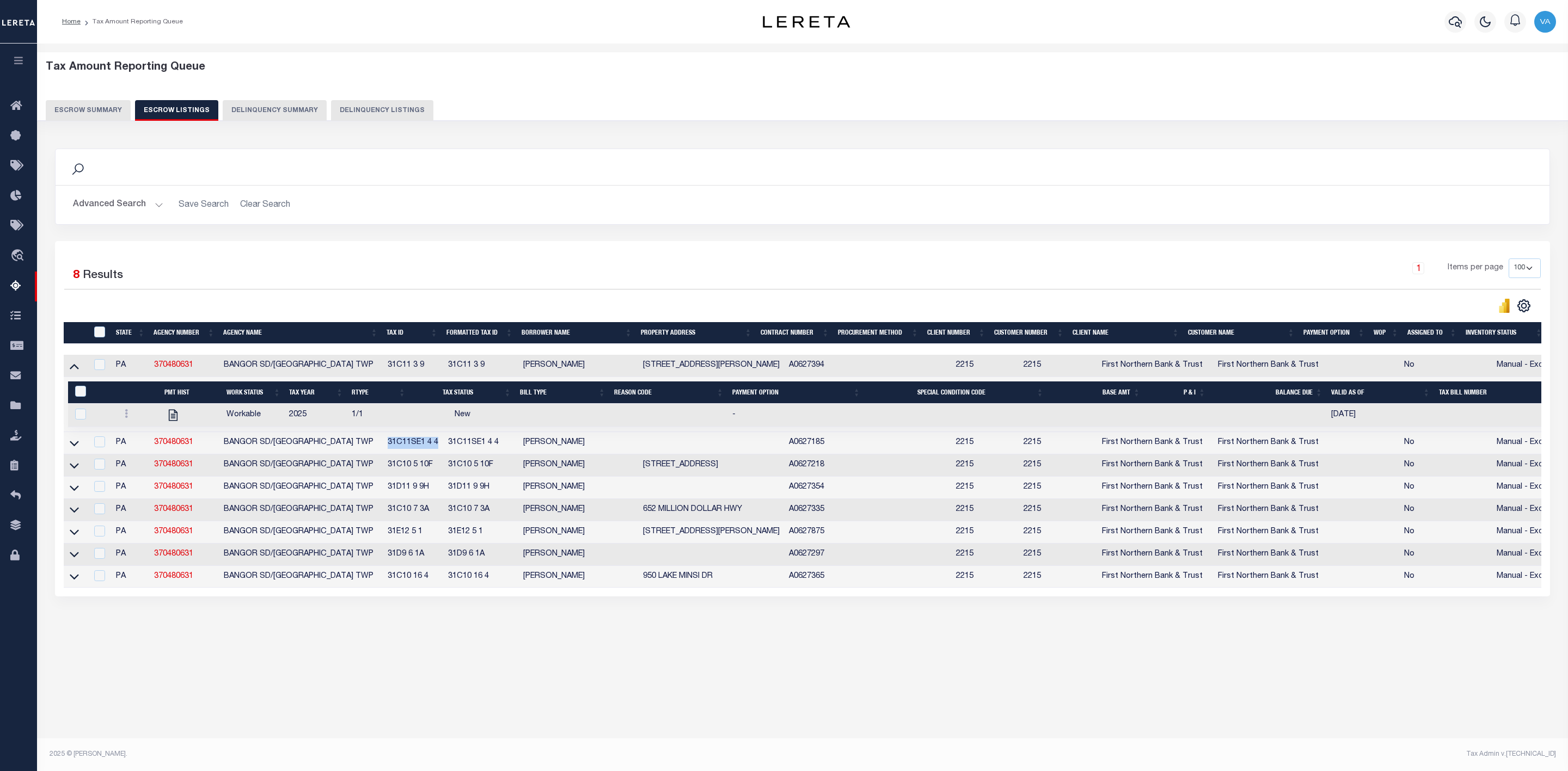
drag, startPoint x: 446, startPoint y: 448, endPoint x: 393, endPoint y: 454, distance: 53.3
click at [393, 454] on td "31C11SE1 4 4" at bounding box center [413, 443] width 60 height 22
checkbox input "true"
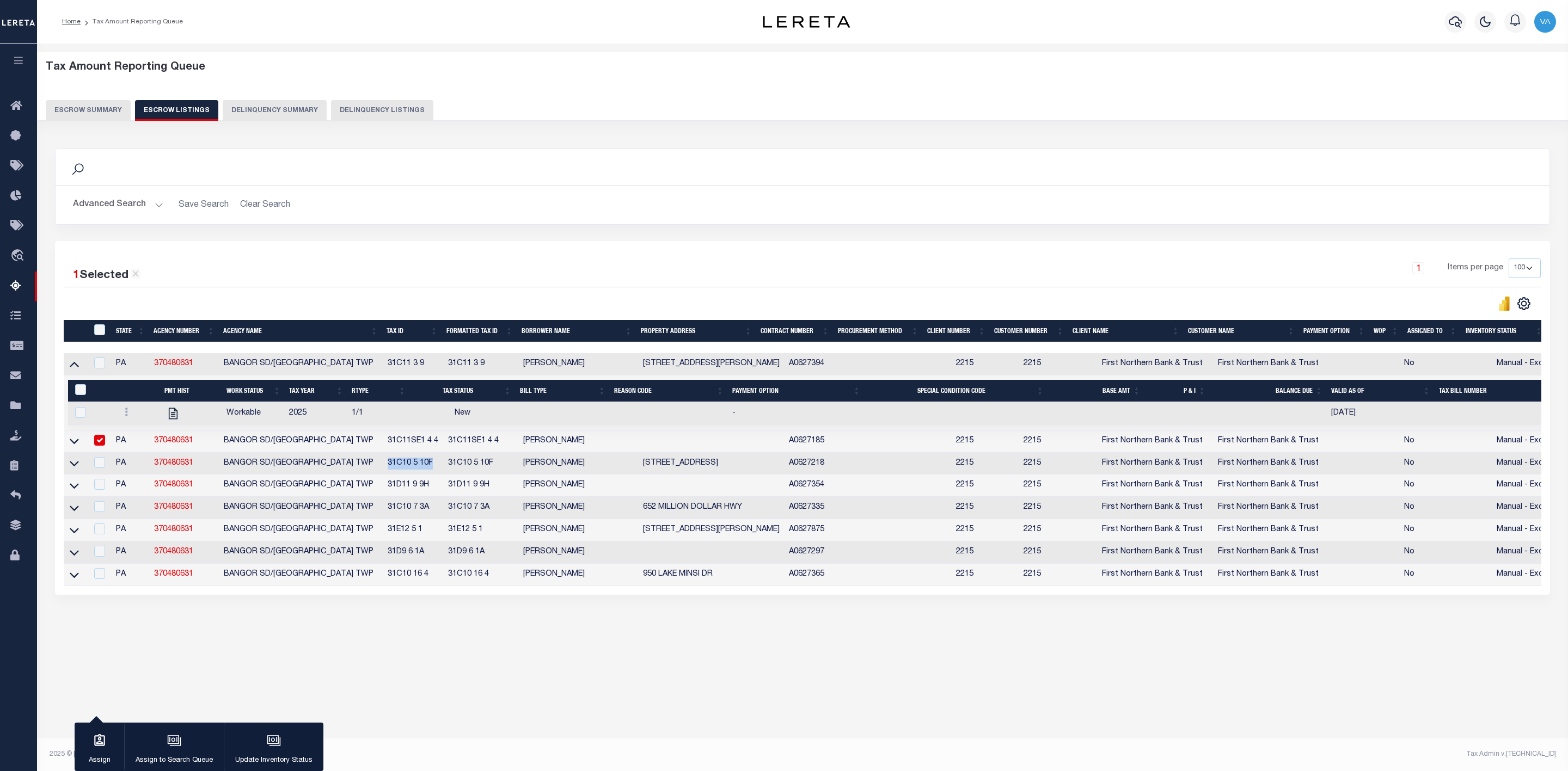
drag, startPoint x: 391, startPoint y: 469, endPoint x: 443, endPoint y: 464, distance: 52.2
click at [443, 464] on td "31C10 5 10F" at bounding box center [413, 464] width 60 height 22
checkbox input "true"
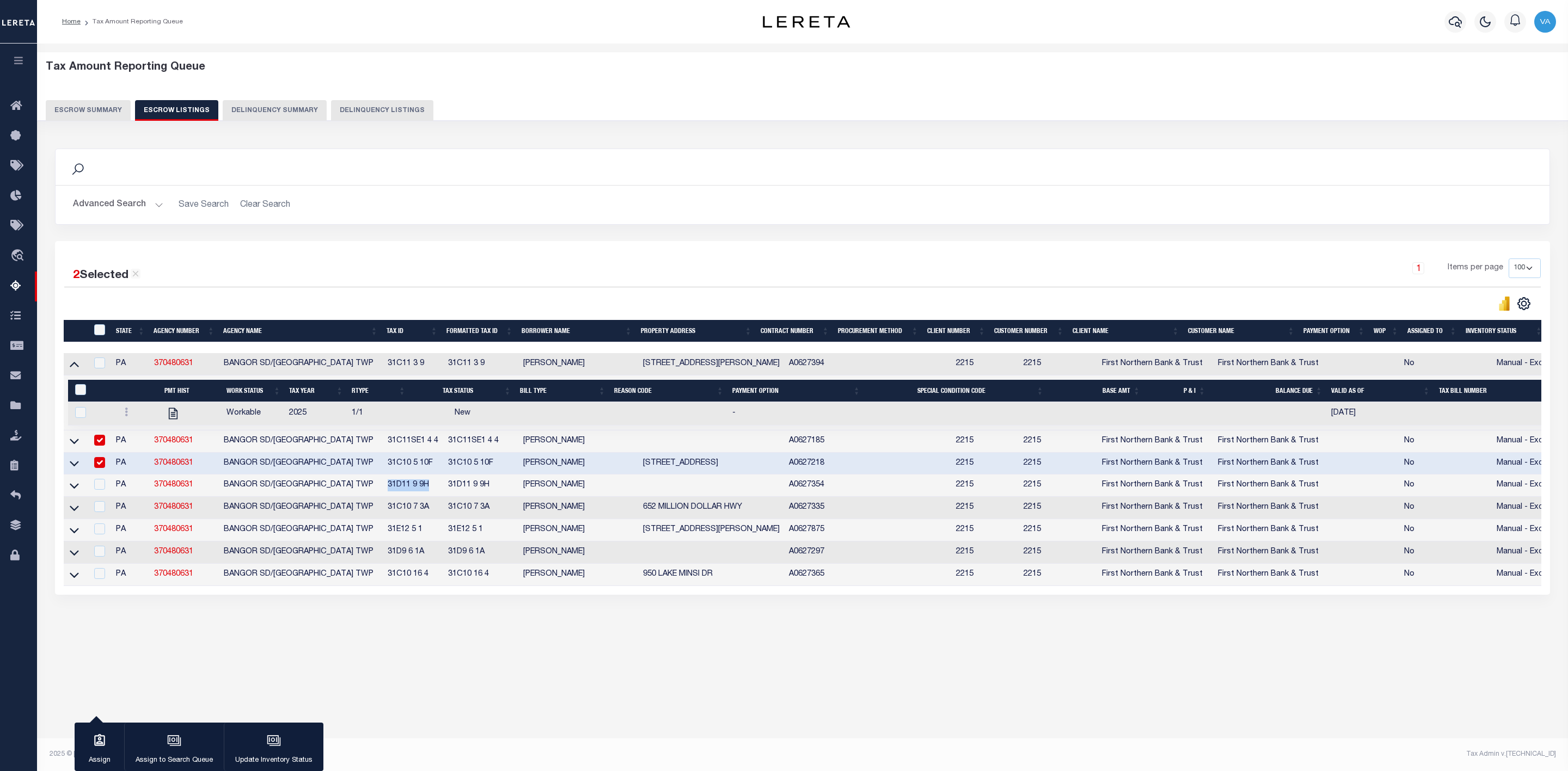
drag, startPoint x: 391, startPoint y: 489, endPoint x: 435, endPoint y: 485, distance: 44.2
click at [435, 485] on td "31D11 9 9H" at bounding box center [413, 486] width 60 height 22
checkbox input "true"
drag, startPoint x: 394, startPoint y: 509, endPoint x: 433, endPoint y: 511, distance: 39.1
click at [433, 511] on td "31C10 7 3A" at bounding box center [413, 508] width 60 height 22
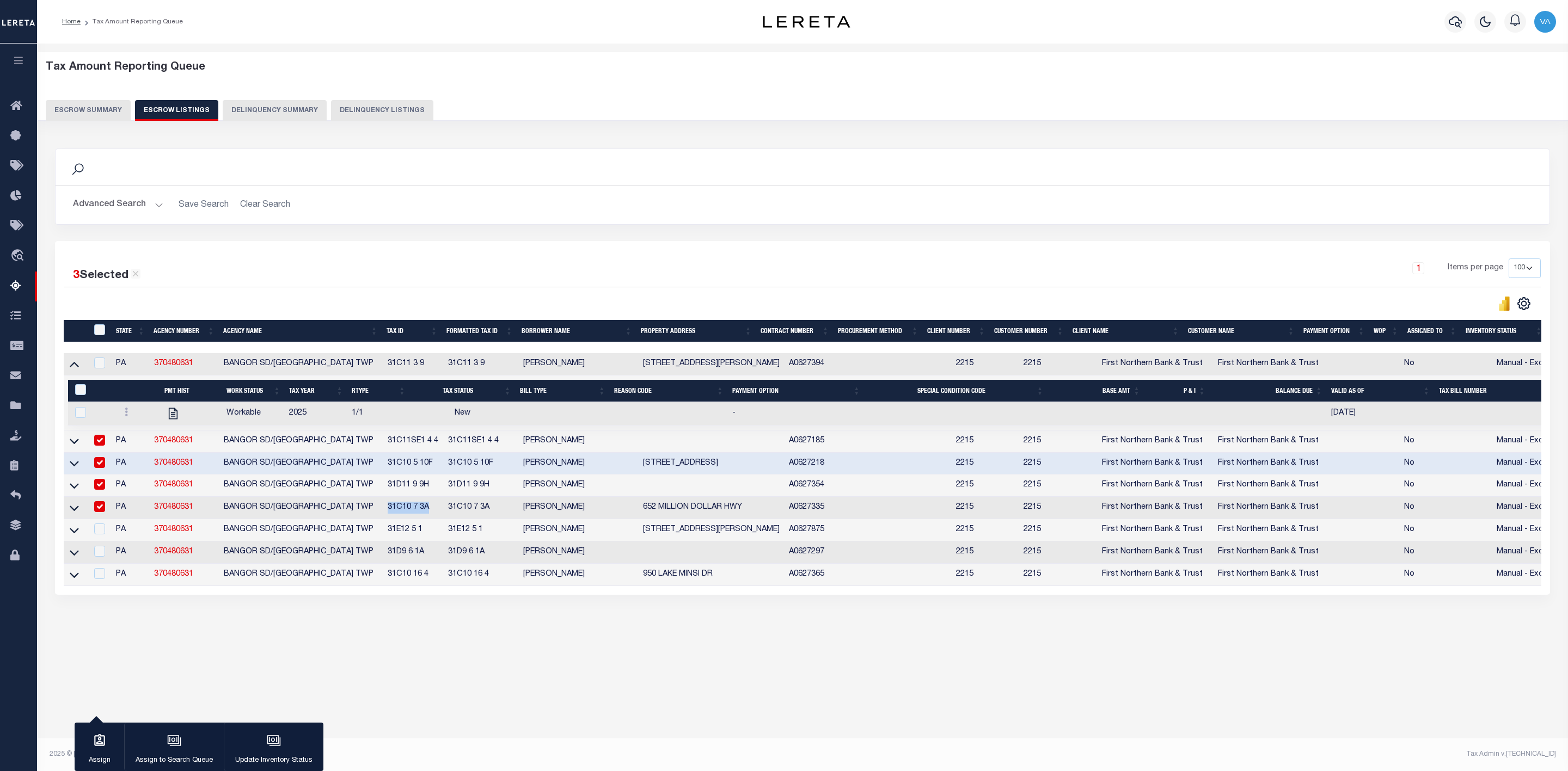
checkbox input "true"
drag, startPoint x: 390, startPoint y: 531, endPoint x: 431, endPoint y: 534, distance: 41.1
click at [431, 534] on td "31E12 5 1" at bounding box center [413, 531] width 60 height 22
checkbox input "true"
drag, startPoint x: 389, startPoint y: 554, endPoint x: 430, endPoint y: 554, distance: 41.0
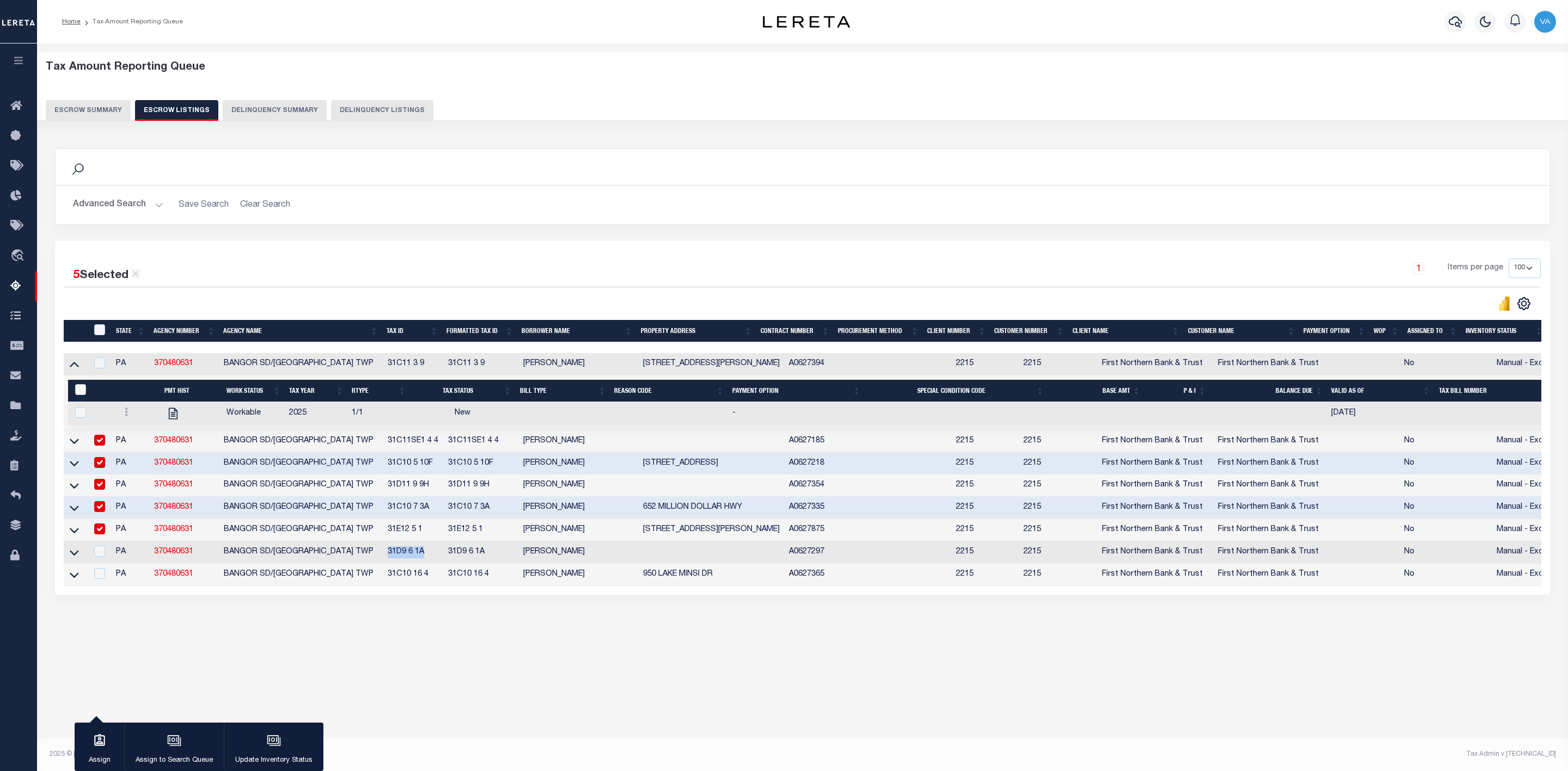
click at [430, 554] on td "31D9 6 1A" at bounding box center [413, 552] width 60 height 22
checkbox input "true"
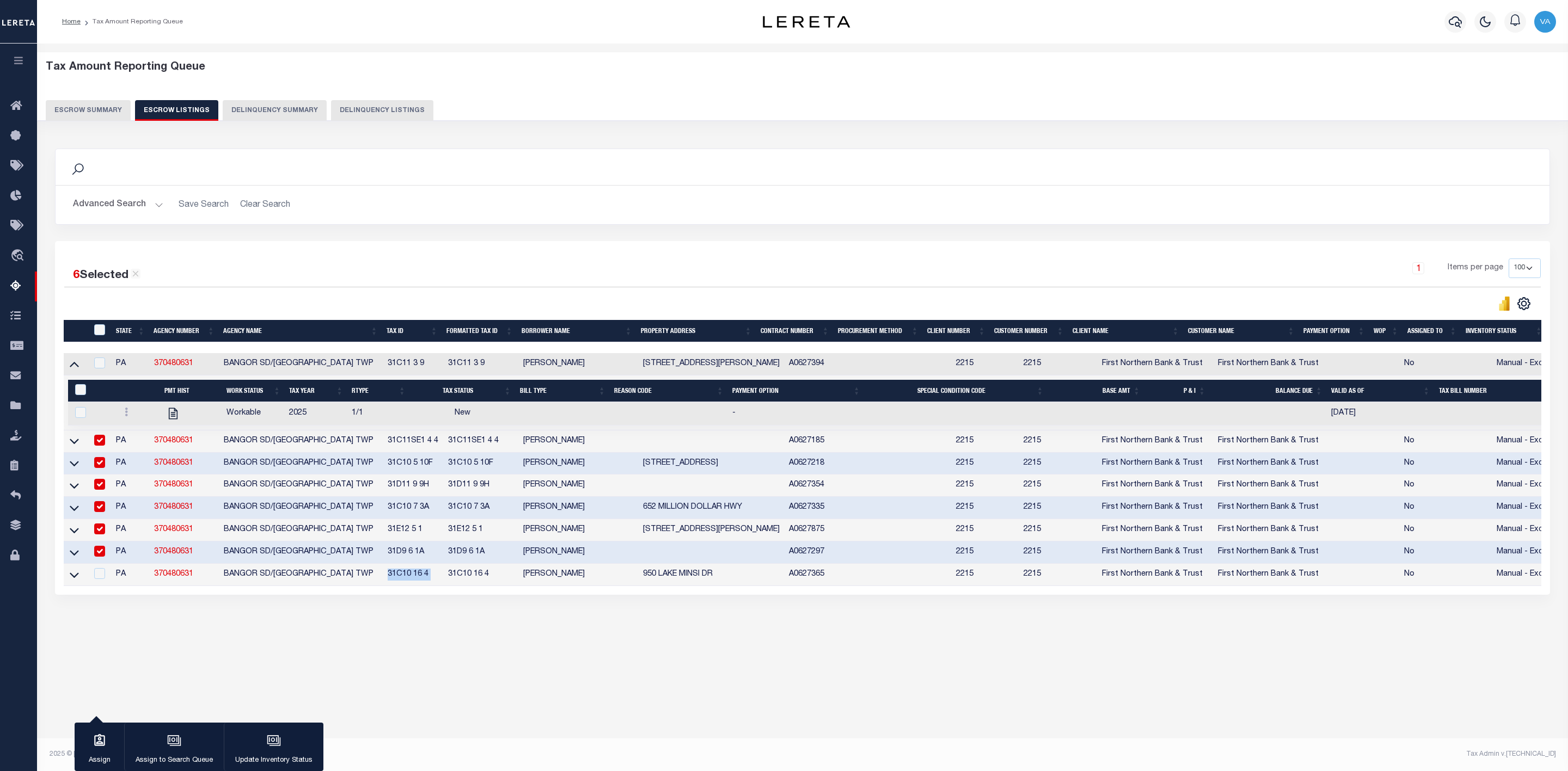
drag, startPoint x: 392, startPoint y: 577, endPoint x: 453, endPoint y: 577, distance: 61.0
click at [453, 577] on tr "PA 370480631 BANGOR SD/UPPER MT BETHEL TWP 31C10 16 4 31C10 16 4 BRANDON VASS 9…" at bounding box center [821, 575] width 1514 height 22
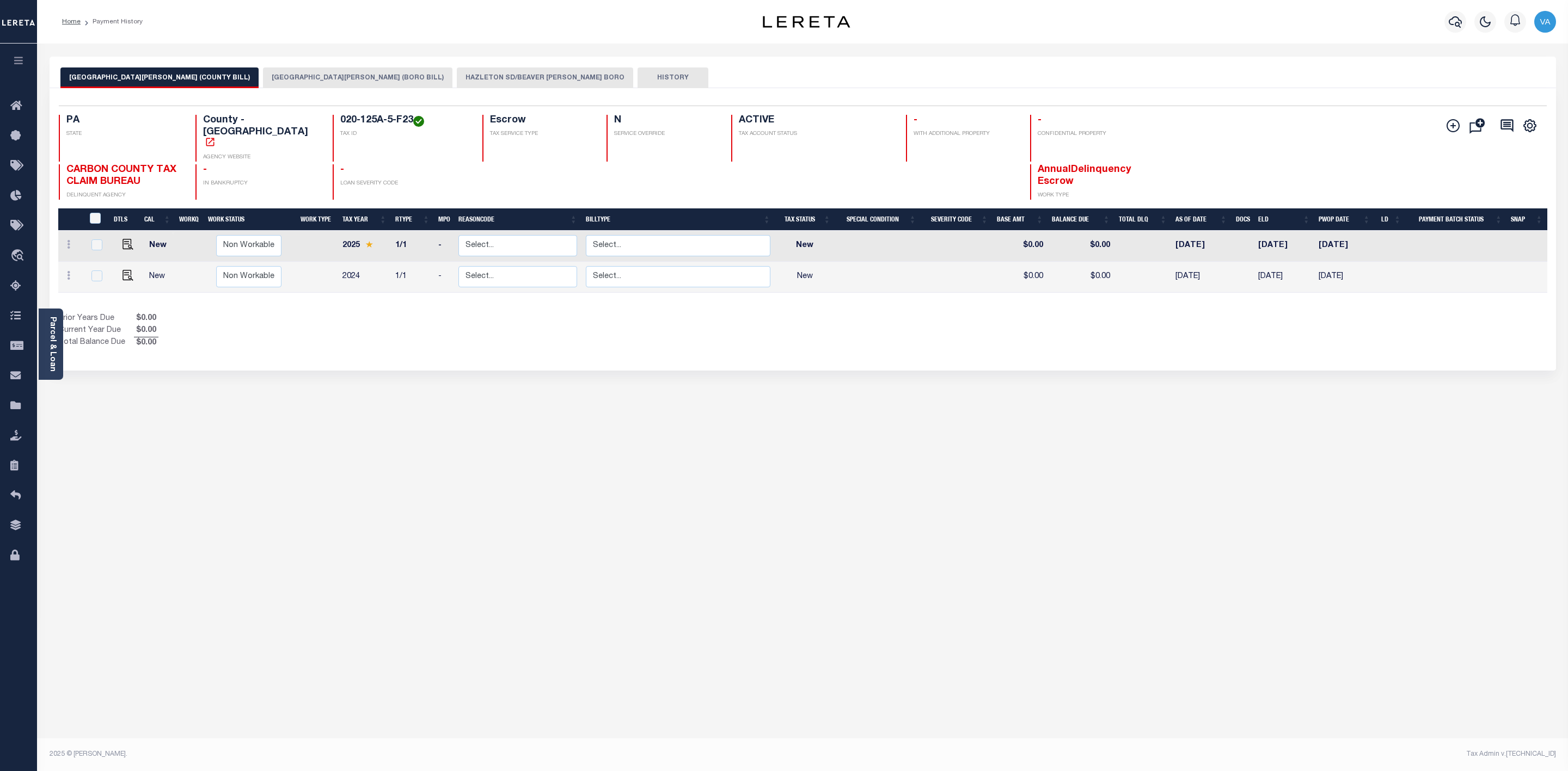
click at [466, 74] on button "HAZLETON SD/BEAVER [PERSON_NAME] BORO" at bounding box center [545, 77] width 176 height 21
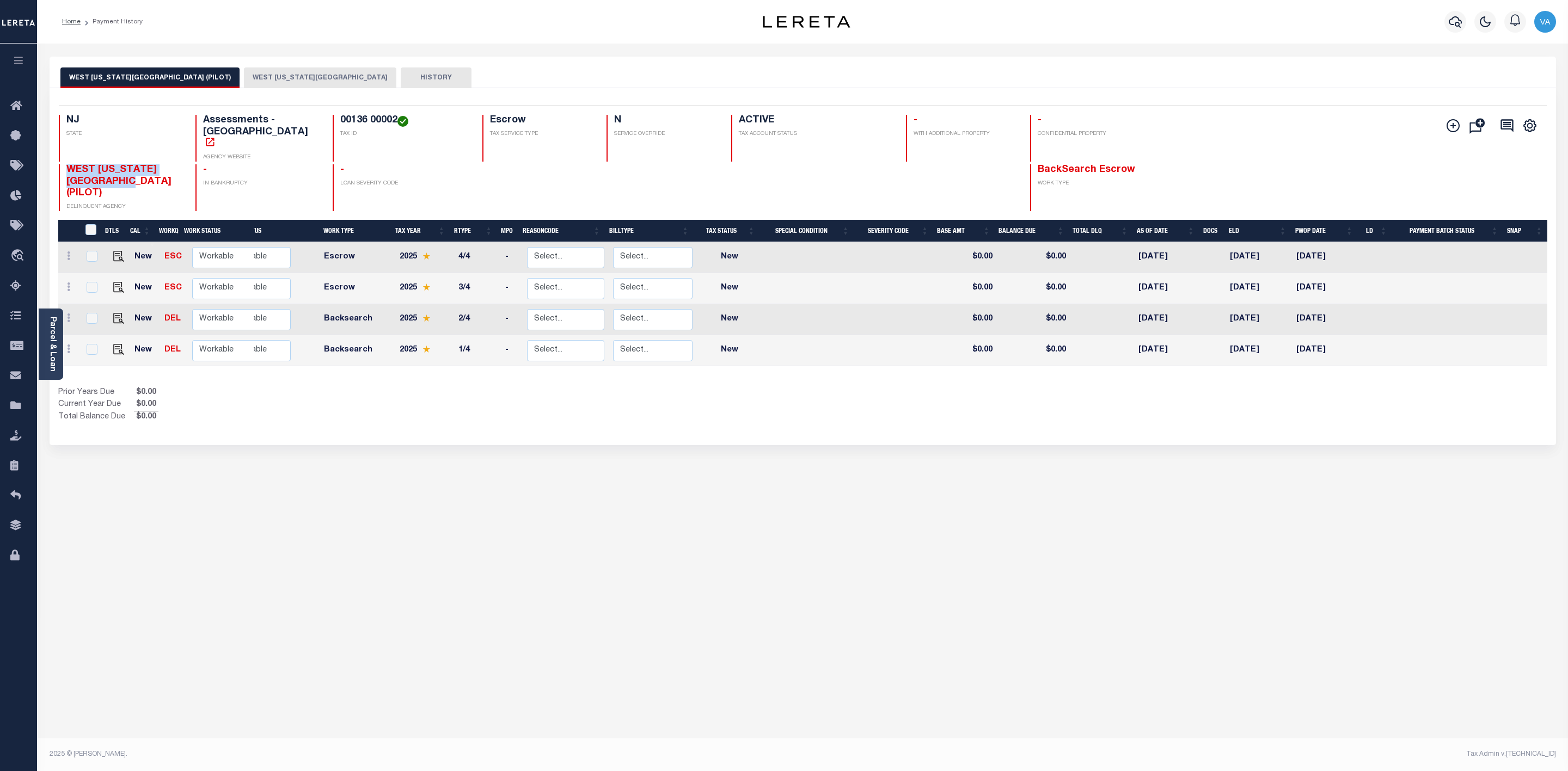
drag, startPoint x: 66, startPoint y: 141, endPoint x: 134, endPoint y: 159, distance: 70.3
click at [134, 159] on div "NJ STATE Assessments - NJ AGENCY WEBSITE 00136 00002 TAX ID Escrow TAX SERVICE …" at bounding box center [679, 163] width 1240 height 96
copy span "WEST NEW YORK TOWN (PILOT)"
click at [580, 473] on div "WEST NEW YORK TOWN (PILOT) WEST NEW YORK TOWN HISTORY Selected 4 Results 1" at bounding box center [802, 364] width 1522 height 614
drag, startPoint x: 312, startPoint y: 121, endPoint x: 375, endPoint y: 121, distance: 63.0
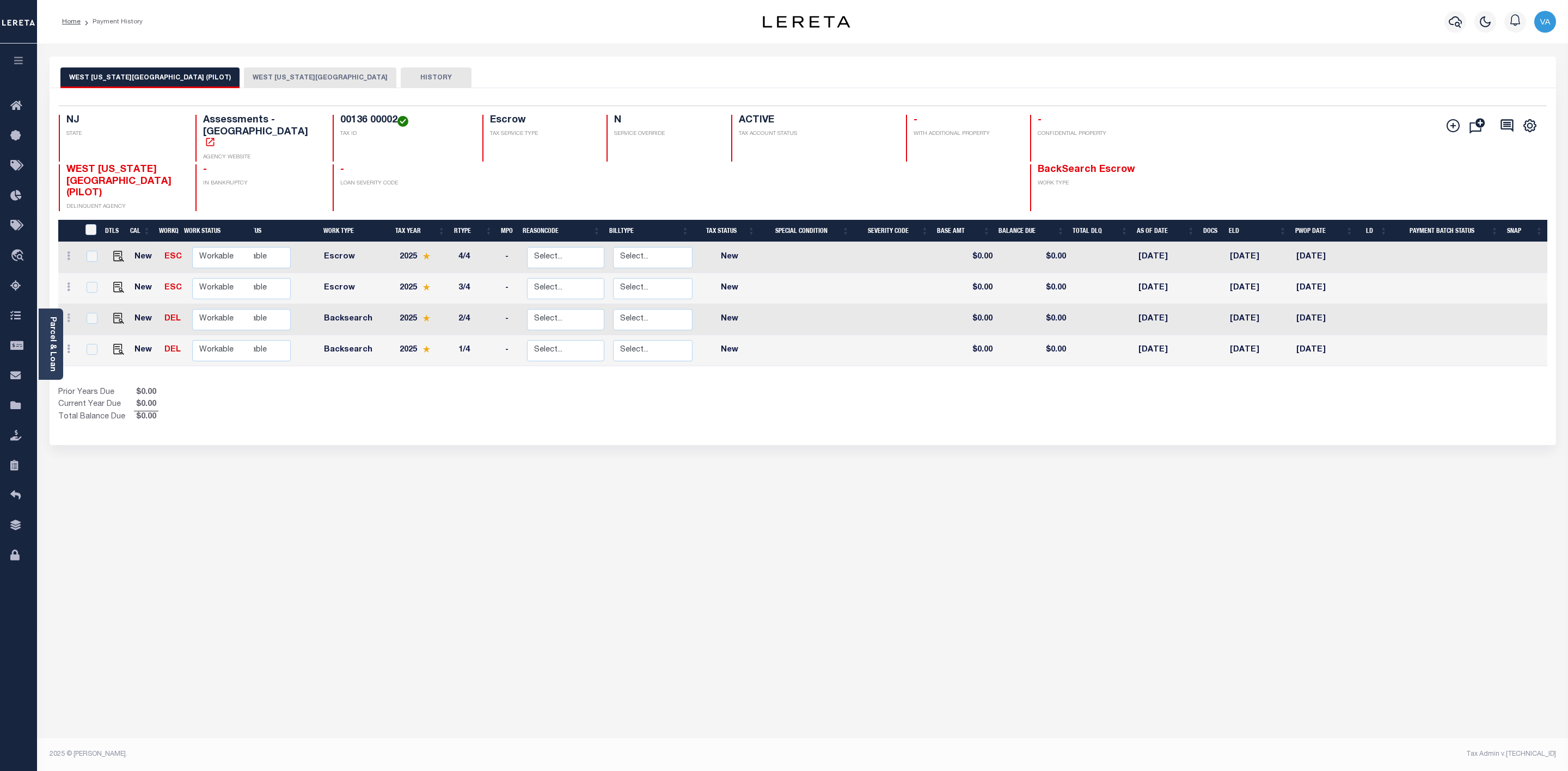
click at [375, 121] on div "00136 00002 TAX ID" at bounding box center [401, 138] width 137 height 47
copy h4 "00136 00002"
click at [117, 251] on img "" at bounding box center [118, 256] width 11 height 11
checkbox input "true"
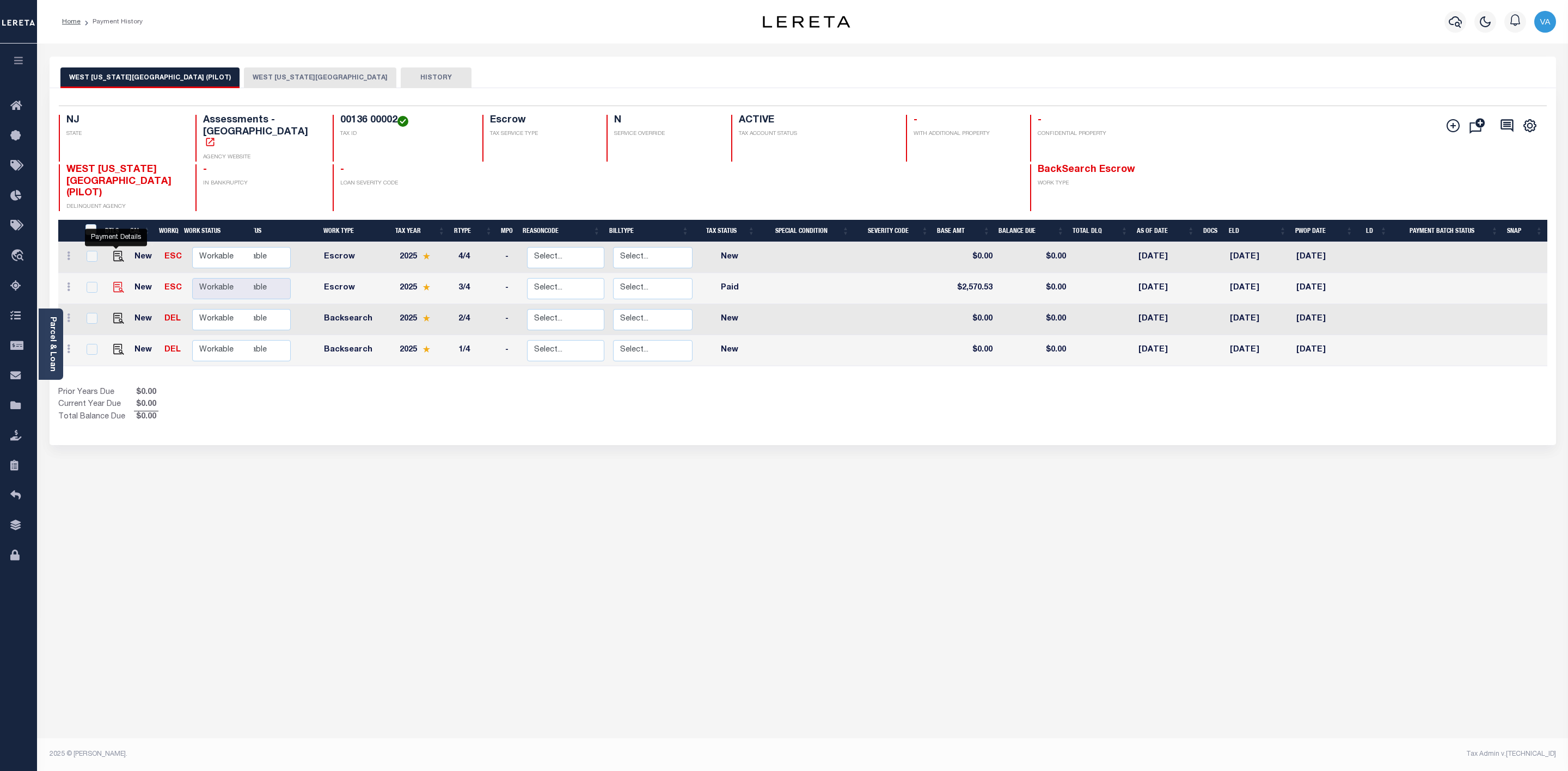
click at [117, 282] on img "" at bounding box center [118, 287] width 11 height 11
checkbox input "true"
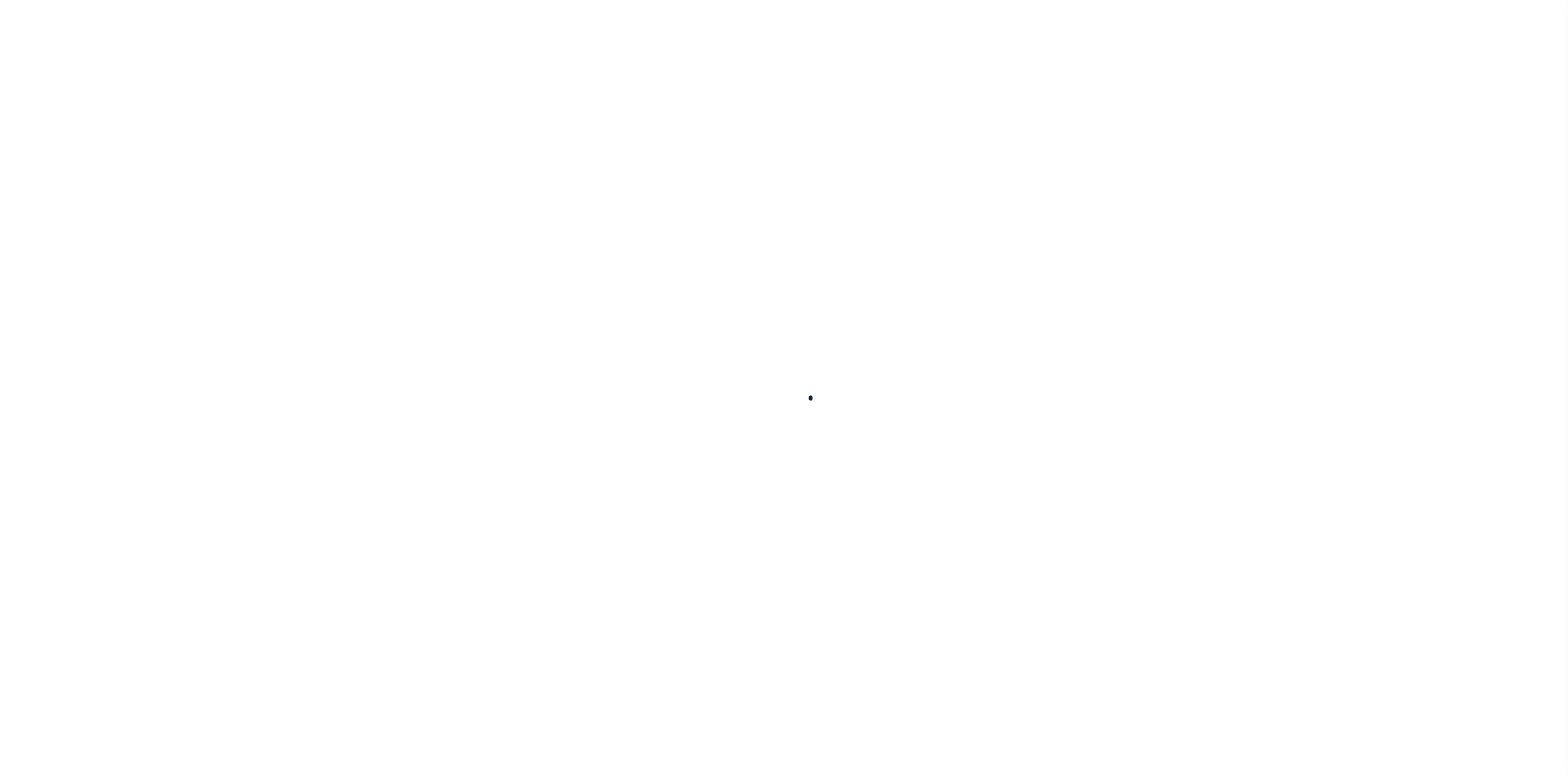
checkbox input "false"
type input "413300"
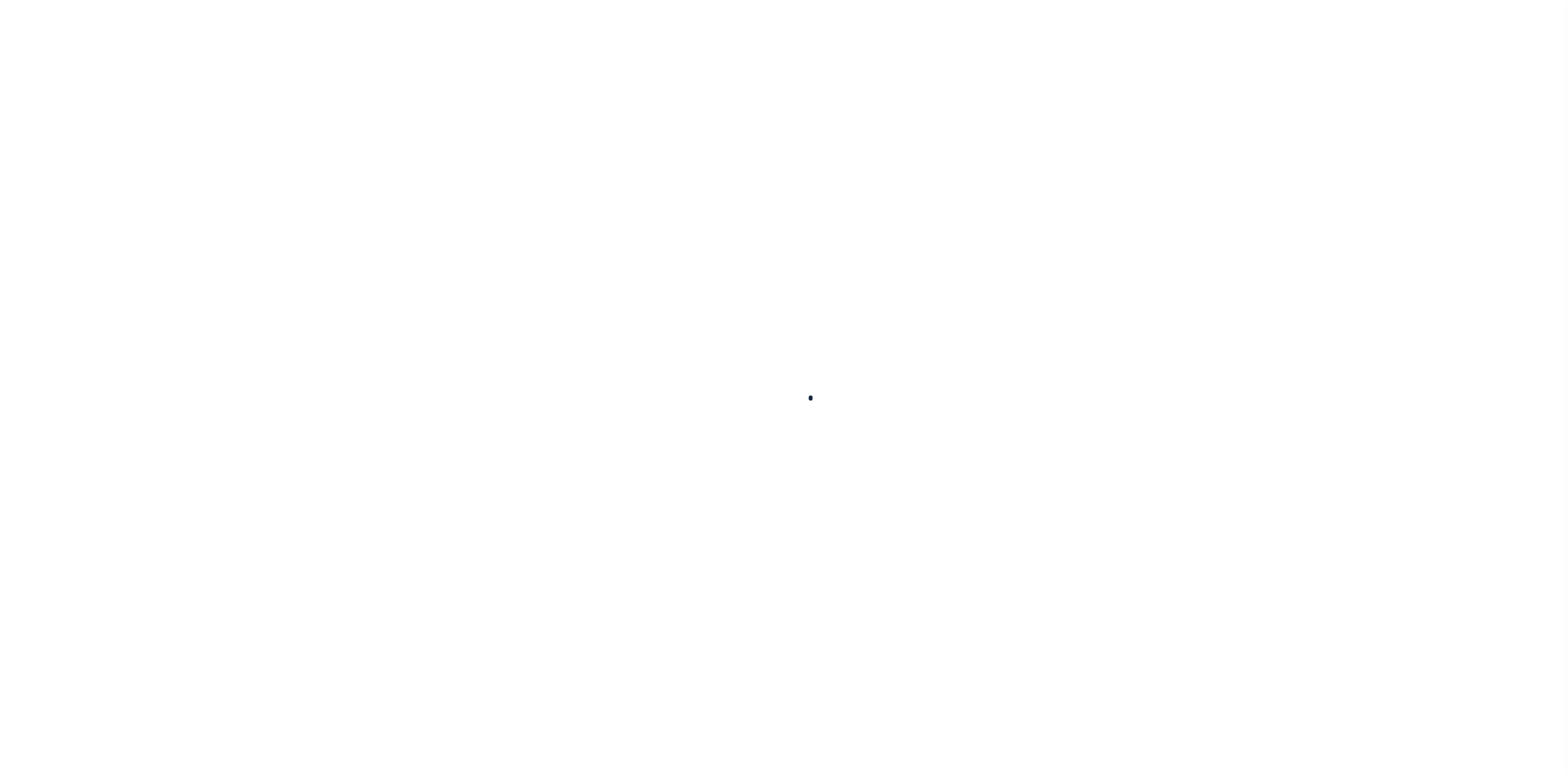
type input "[DATE]"
select select "PYD"
type input "$2,570.53"
type input "$0"
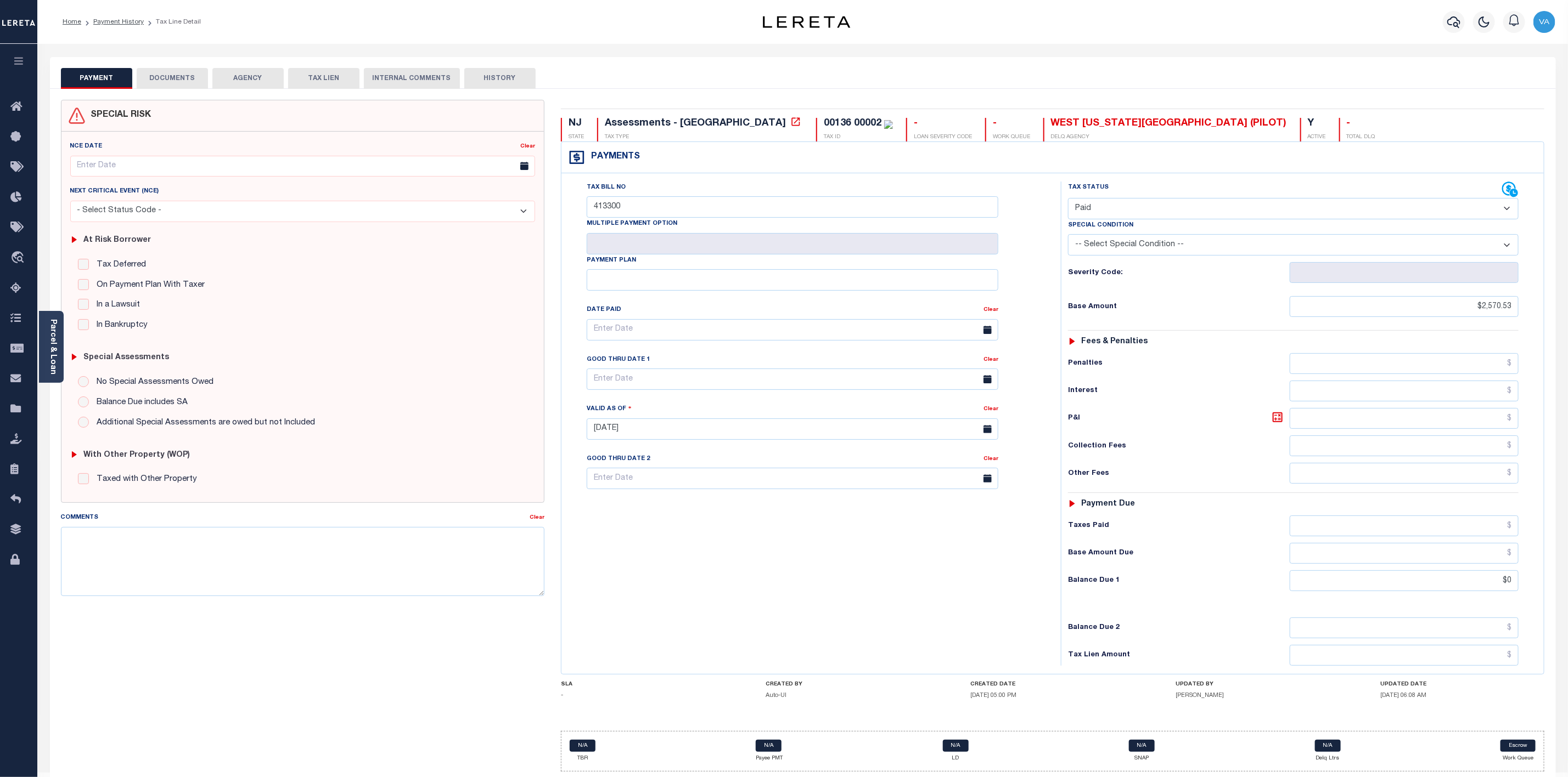
click at [167, 78] on button "DOCUMENTS" at bounding box center [172, 78] width 71 height 21
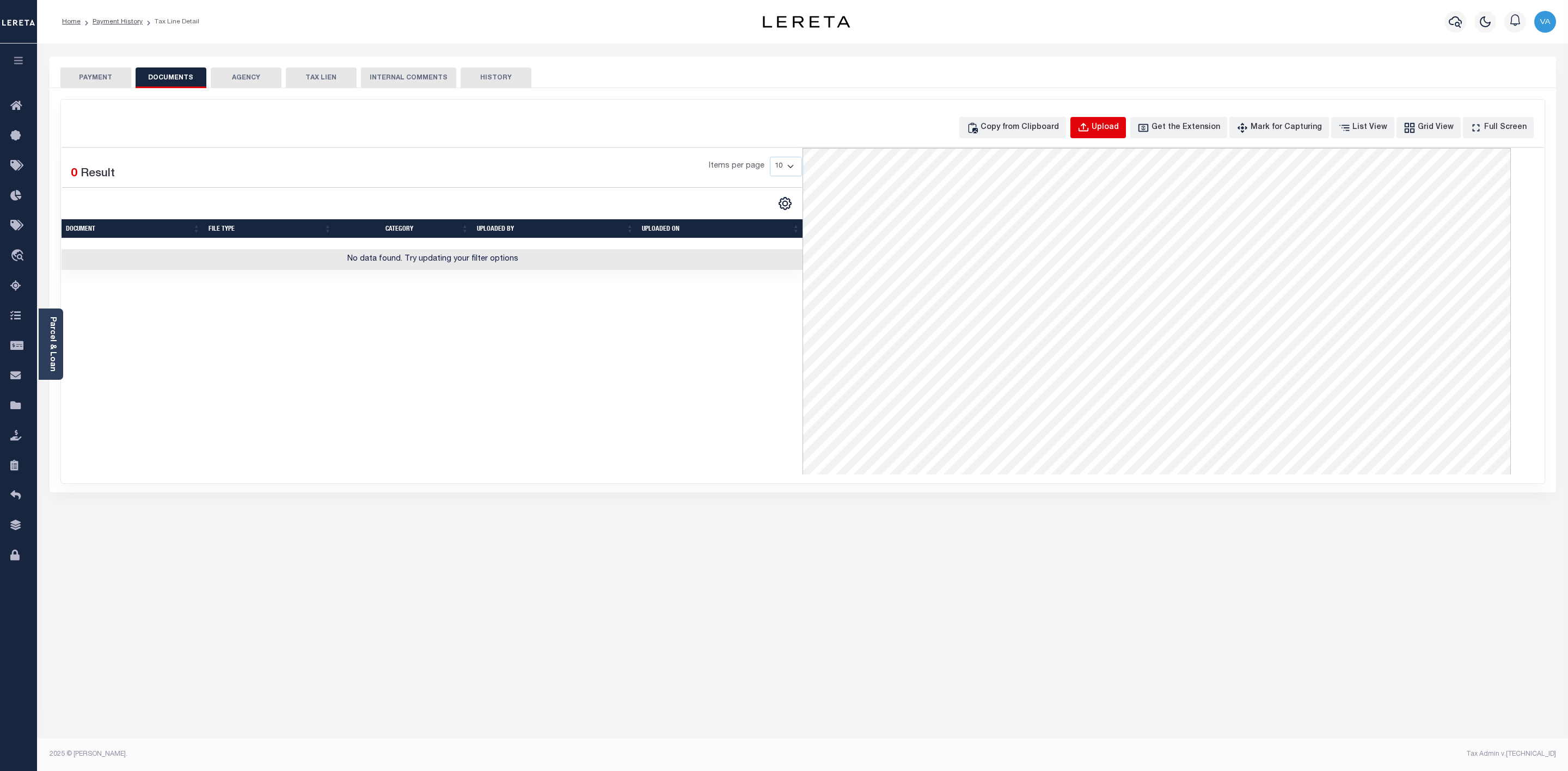
click at [1118, 122] on div "Upload" at bounding box center [1105, 127] width 27 height 12
select select "POP"
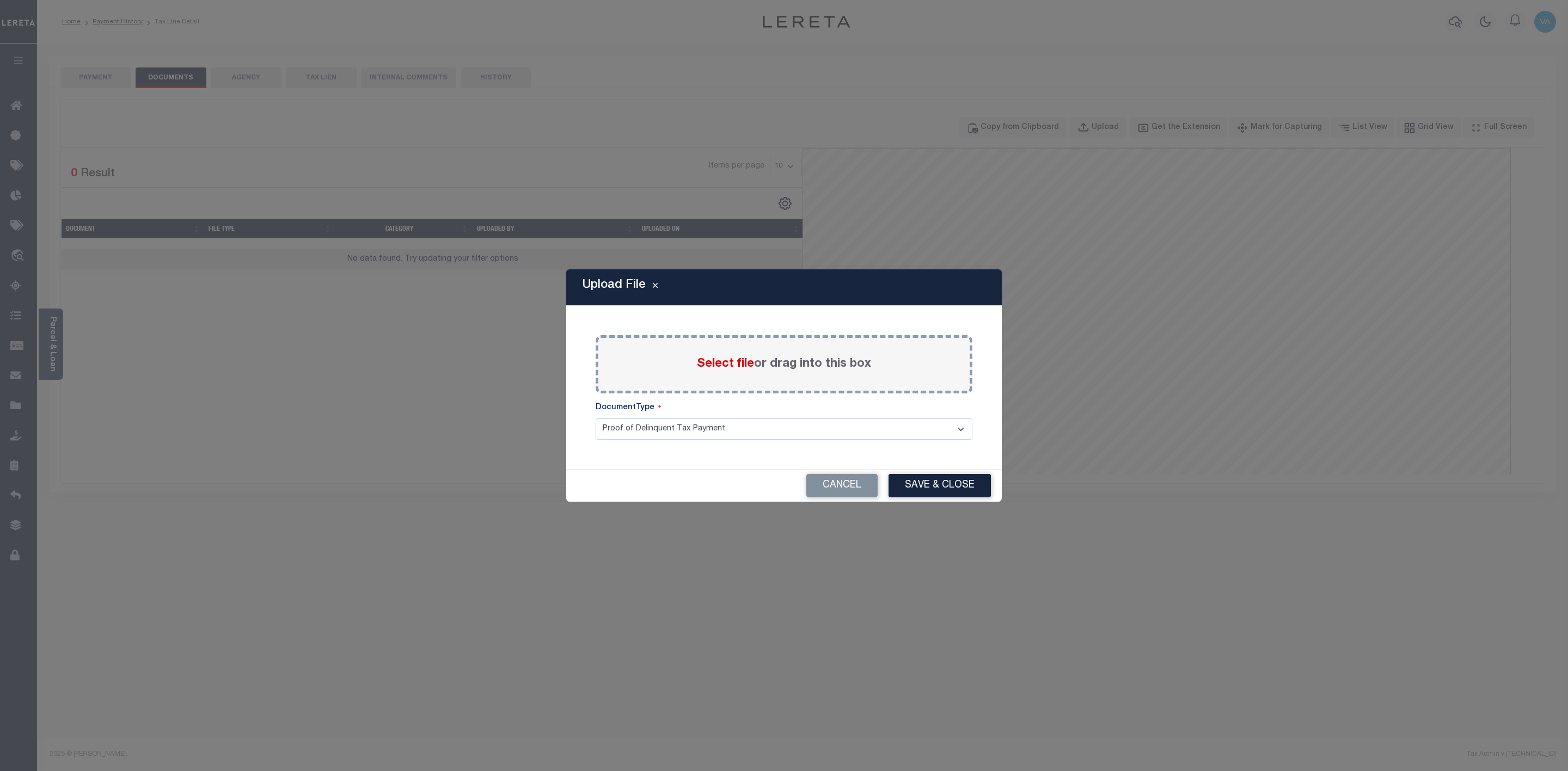
click at [724, 361] on span "Select file" at bounding box center [726, 364] width 57 height 12
click at [0, 0] on input "Select file or drag into this box" at bounding box center [0, 0] width 0 height 0
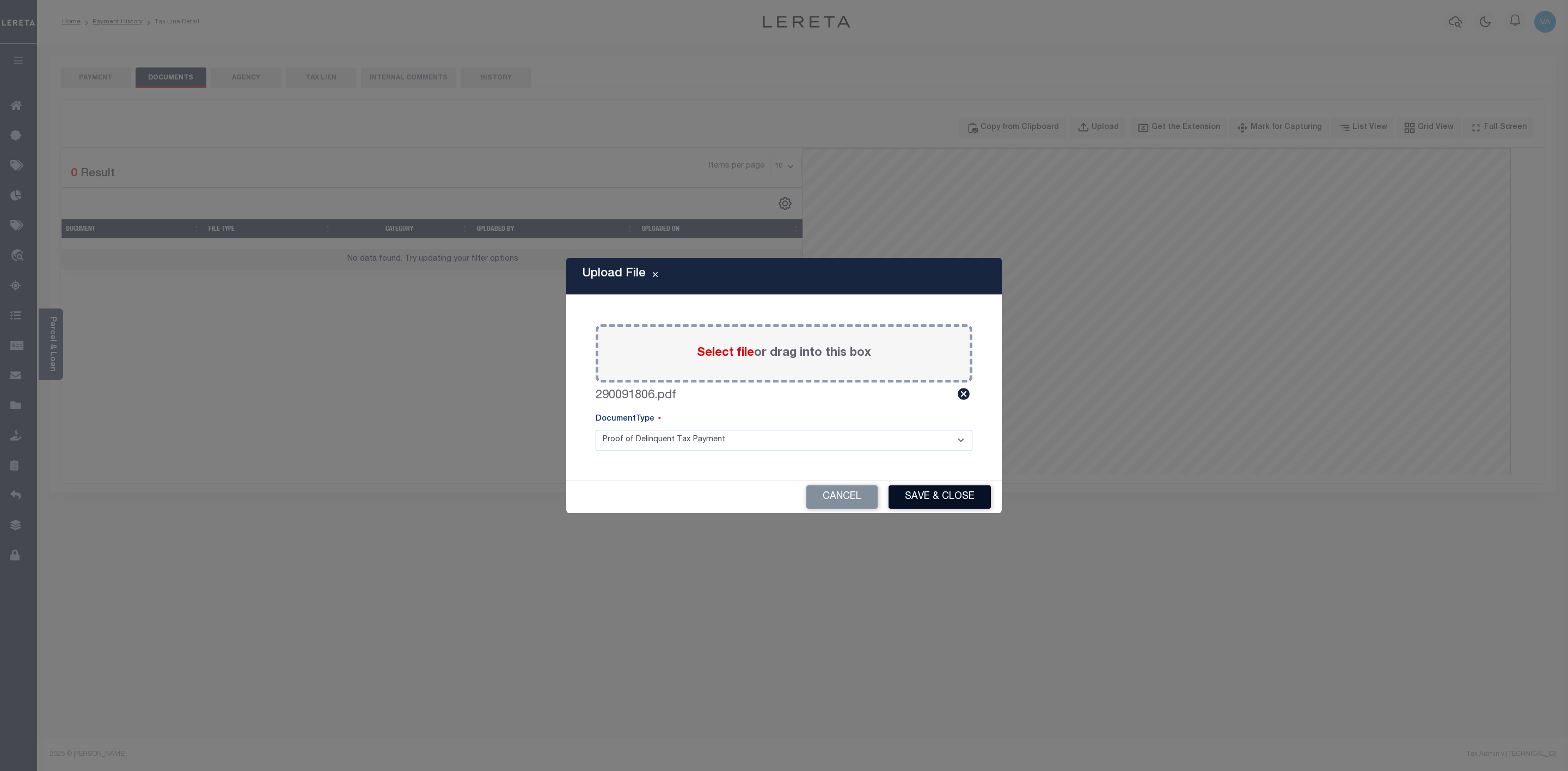
click at [929, 494] on button "Save & Close" at bounding box center [940, 497] width 102 height 23
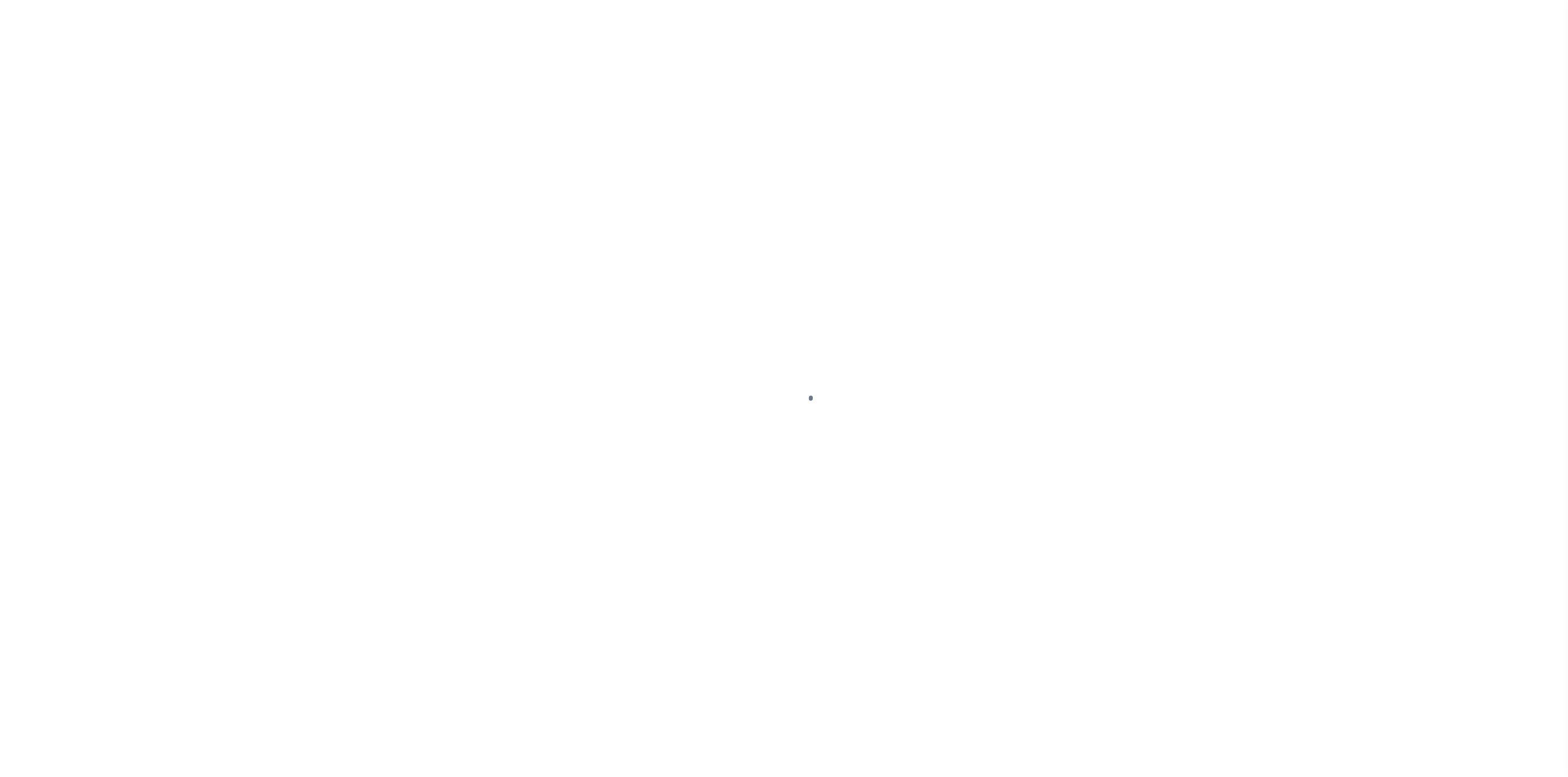
select select "NW2"
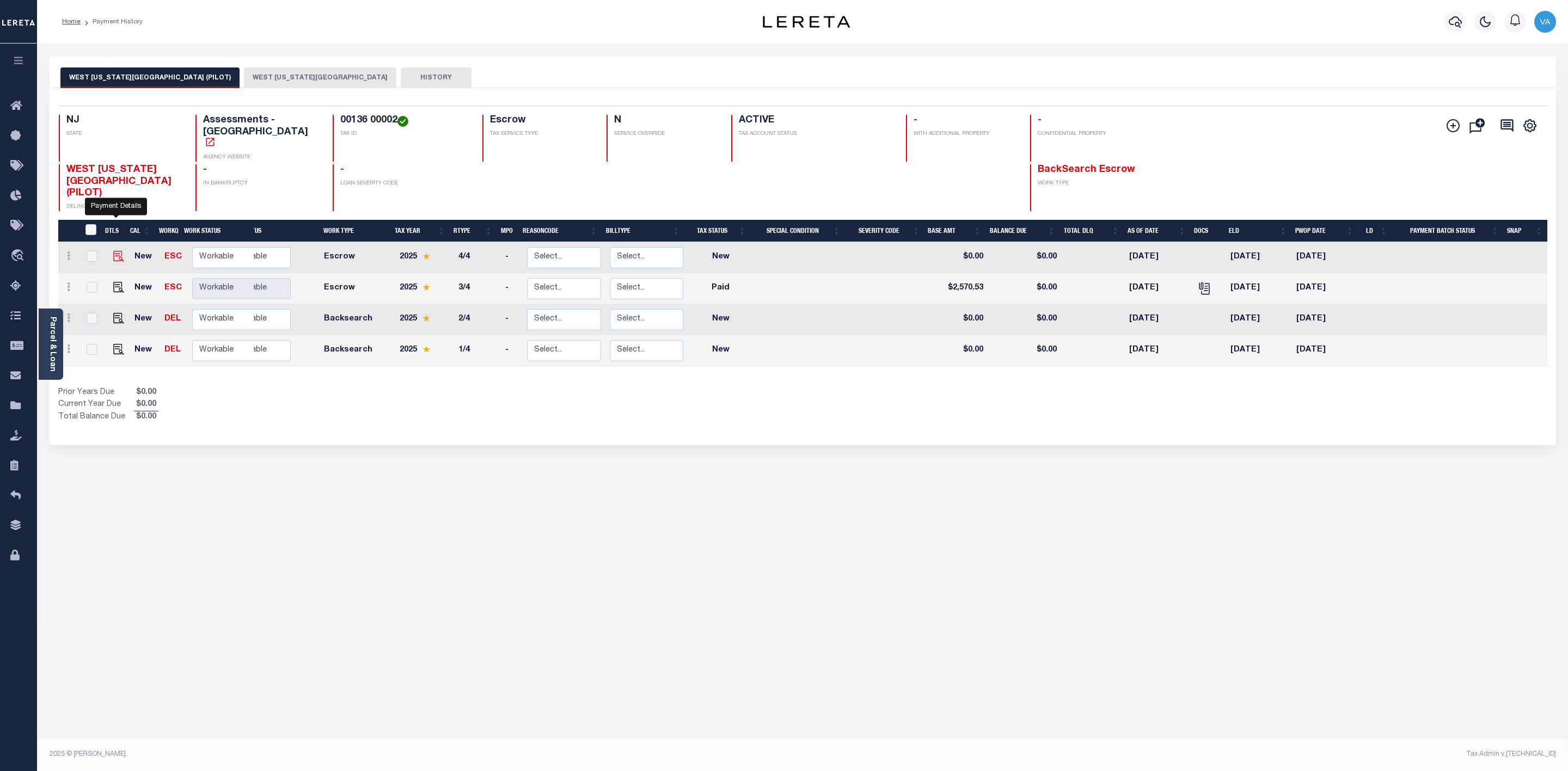
click at [117, 251] on img "" at bounding box center [118, 256] width 11 height 11
checkbox input "true"
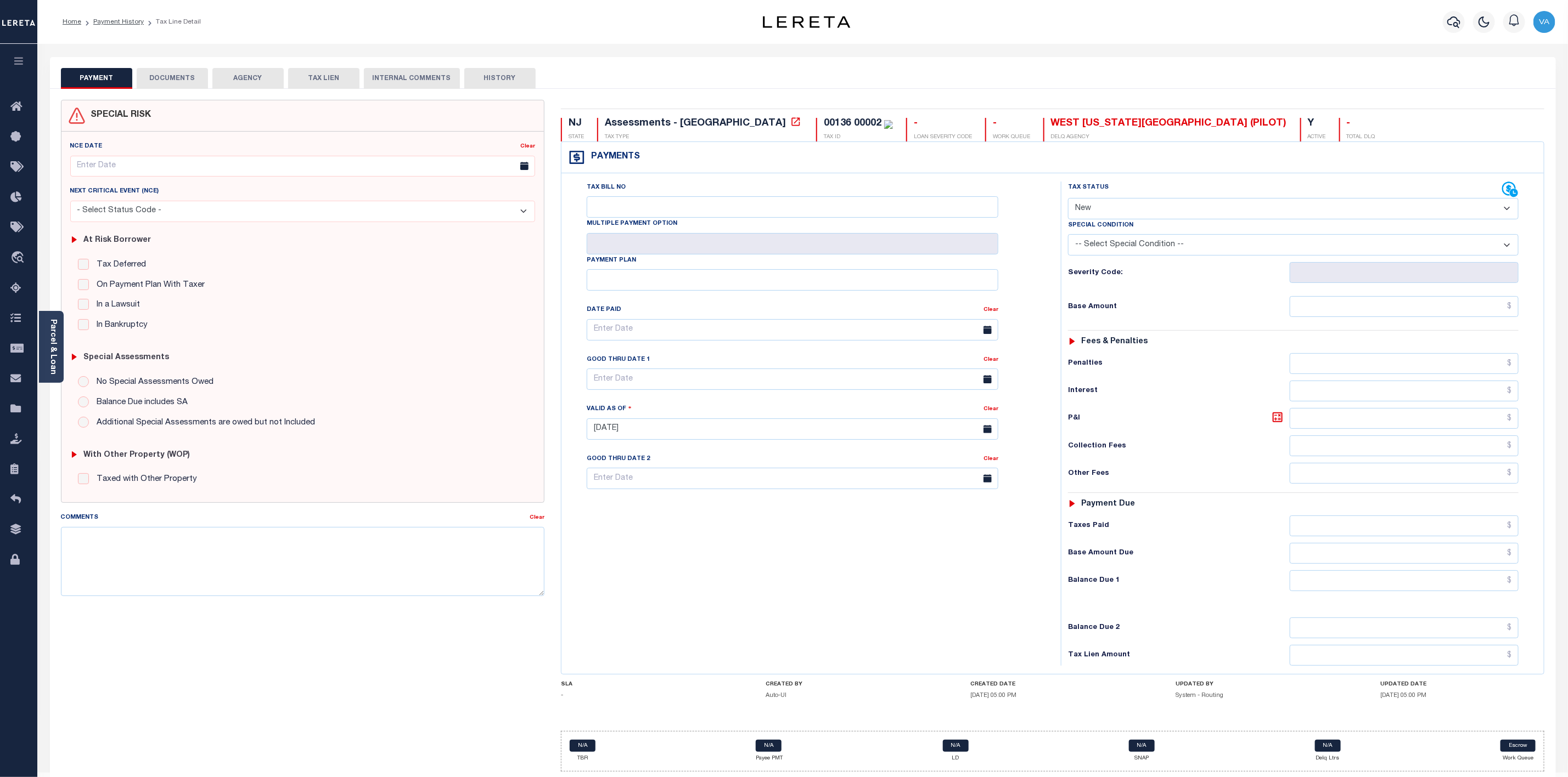
click at [1165, 204] on select "- Select Status Code - Open Due/Unpaid Paid Incomplete No Tax Due Internal Refu…" at bounding box center [1294, 209] width 451 height 21
select select "DUE"
click at [1068, 199] on select "- Select Status Code - Open Due/Unpaid Paid Incomplete No Tax Due Internal Refu…" at bounding box center [1294, 209] width 451 height 21
type input "[DATE]"
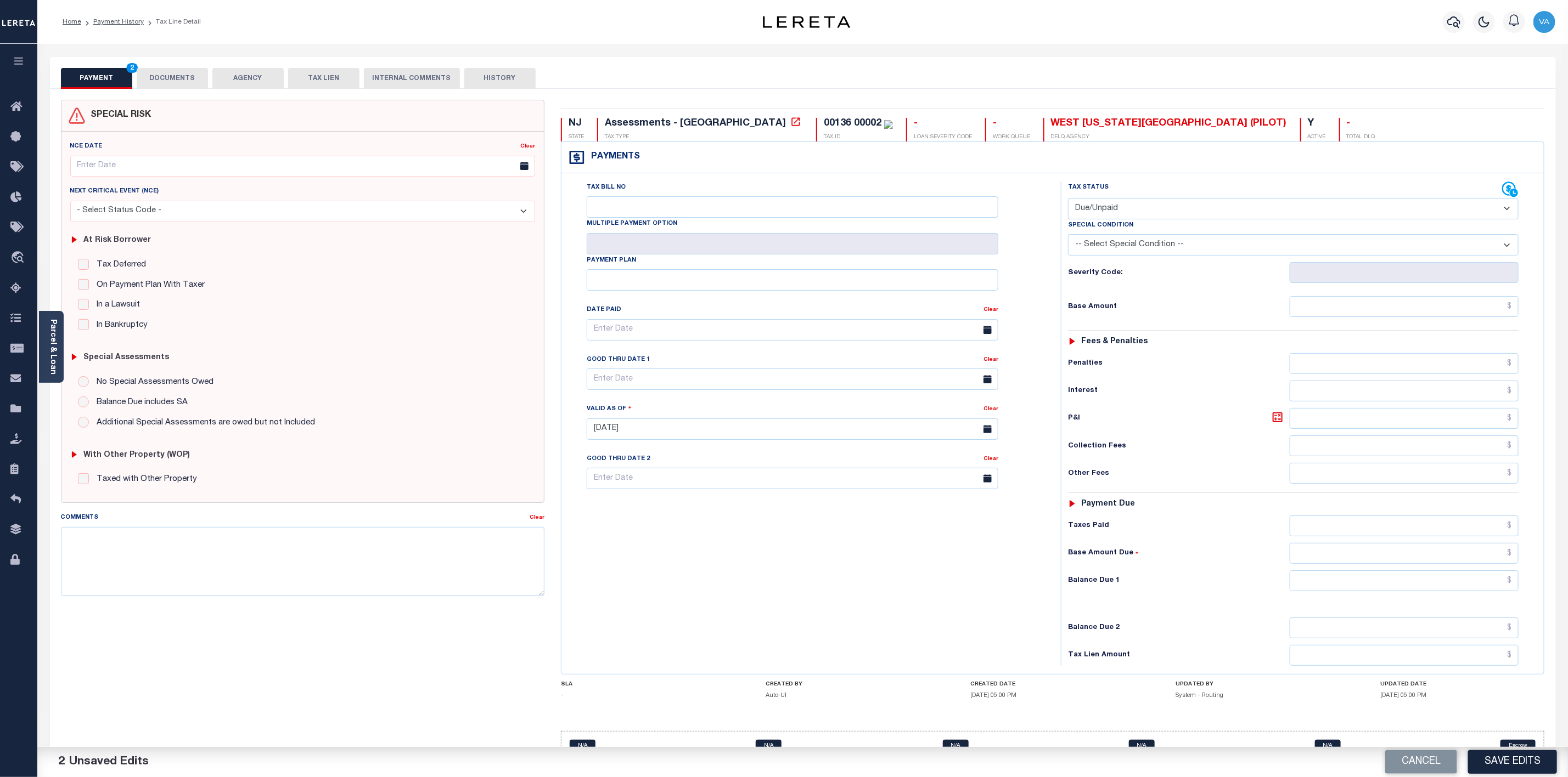
click at [1112, 246] on select "-- Select Special Condition -- 3RD PARTY TAX LIEN AGENCY TAX LIEN (A.K.A Inside…" at bounding box center [1294, 245] width 451 height 21
click at [984, 600] on div "Tax Bill No Multiple Payment Option Payment Plan Clear" at bounding box center [808, 424] width 488 height 484
click at [1316, 313] on input "text" at bounding box center [1404, 306] width 229 height 21
type input "$2,570.00"
click at [1326, 591] on input "text" at bounding box center [1404, 581] width 229 height 21
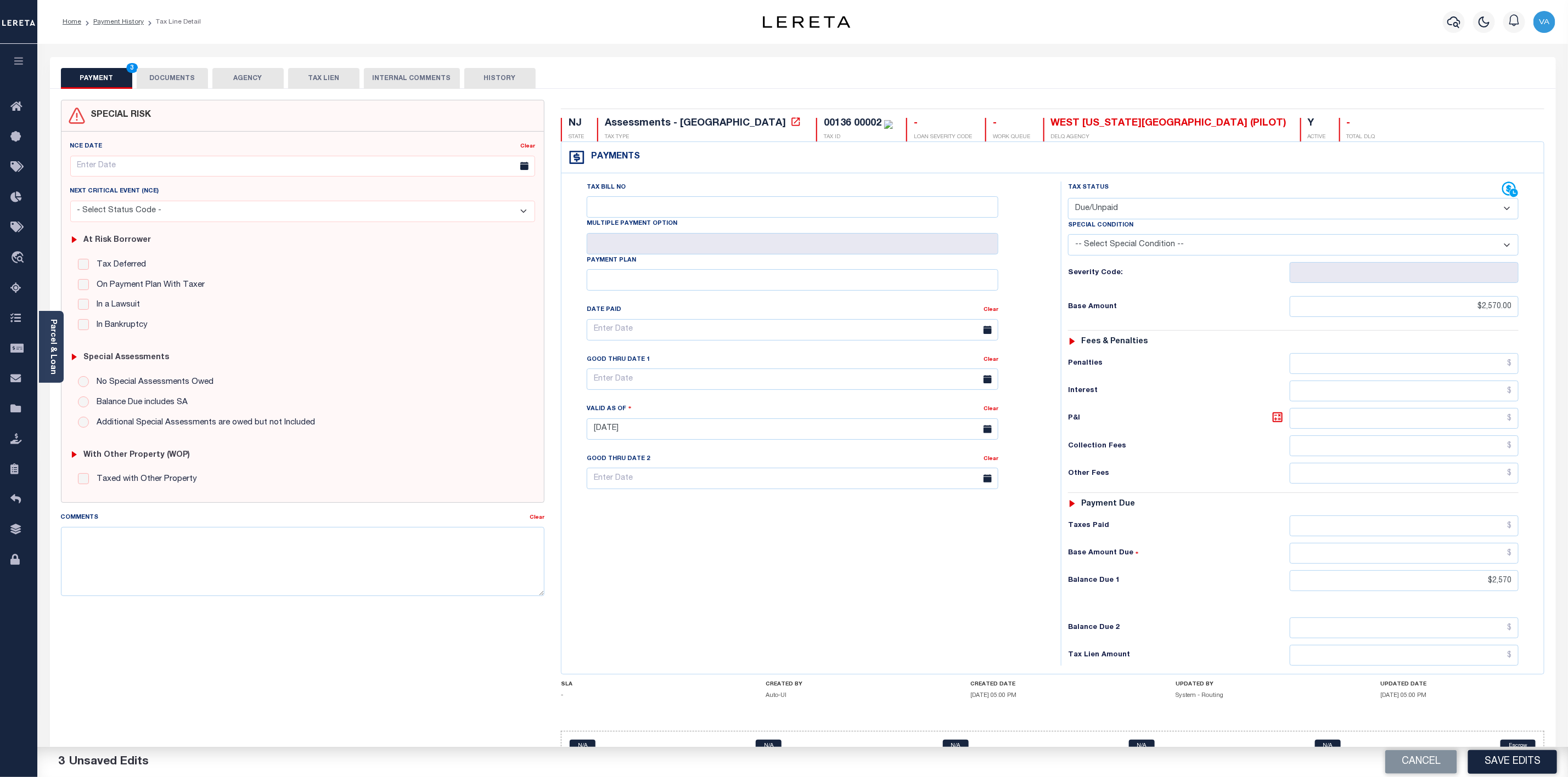
type input "$2,570.00"
click at [183, 74] on button "DOCUMENTS" at bounding box center [172, 78] width 71 height 21
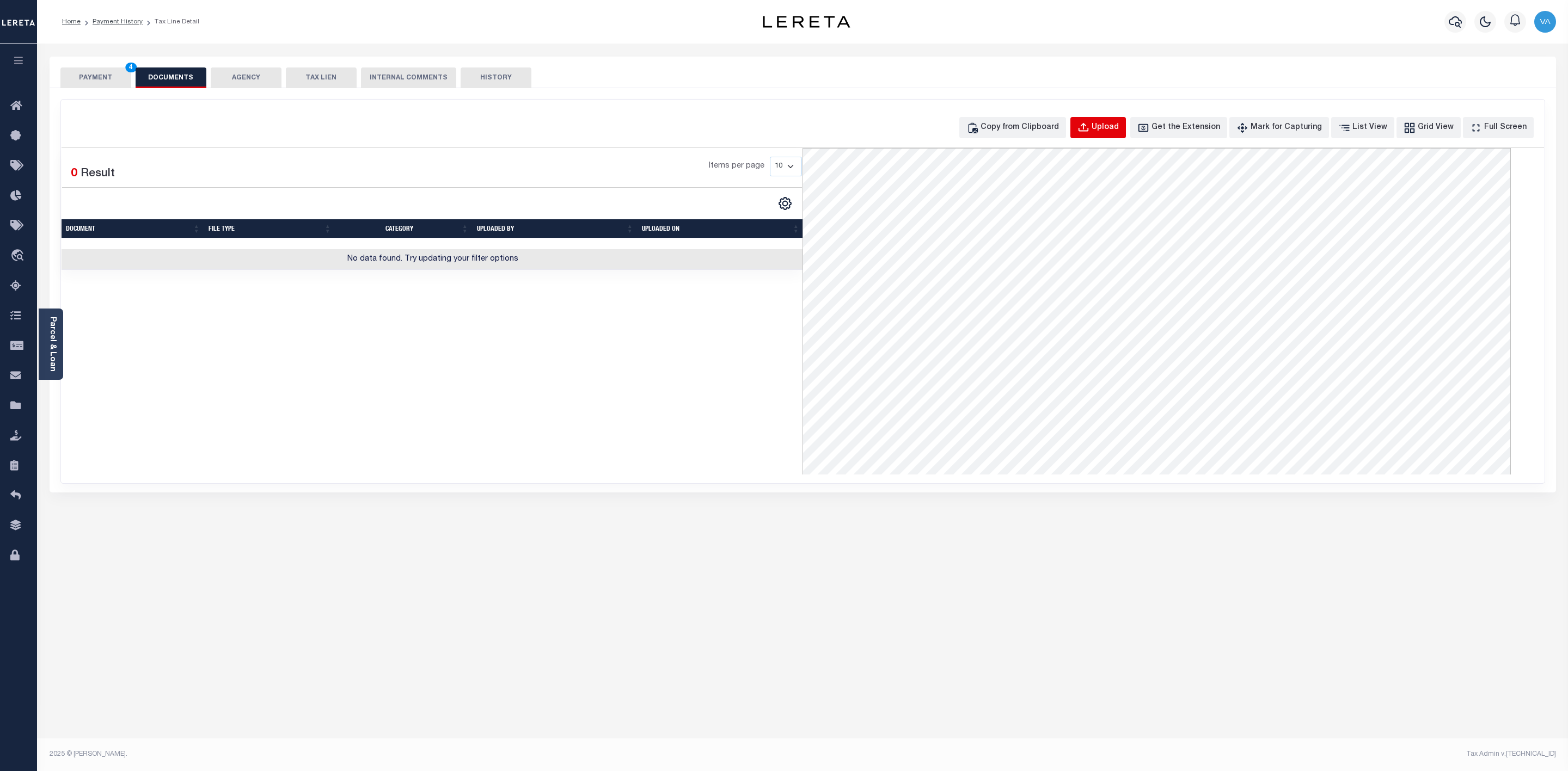
click at [1110, 133] on div "Upload" at bounding box center [1105, 127] width 27 height 12
select select "POP"
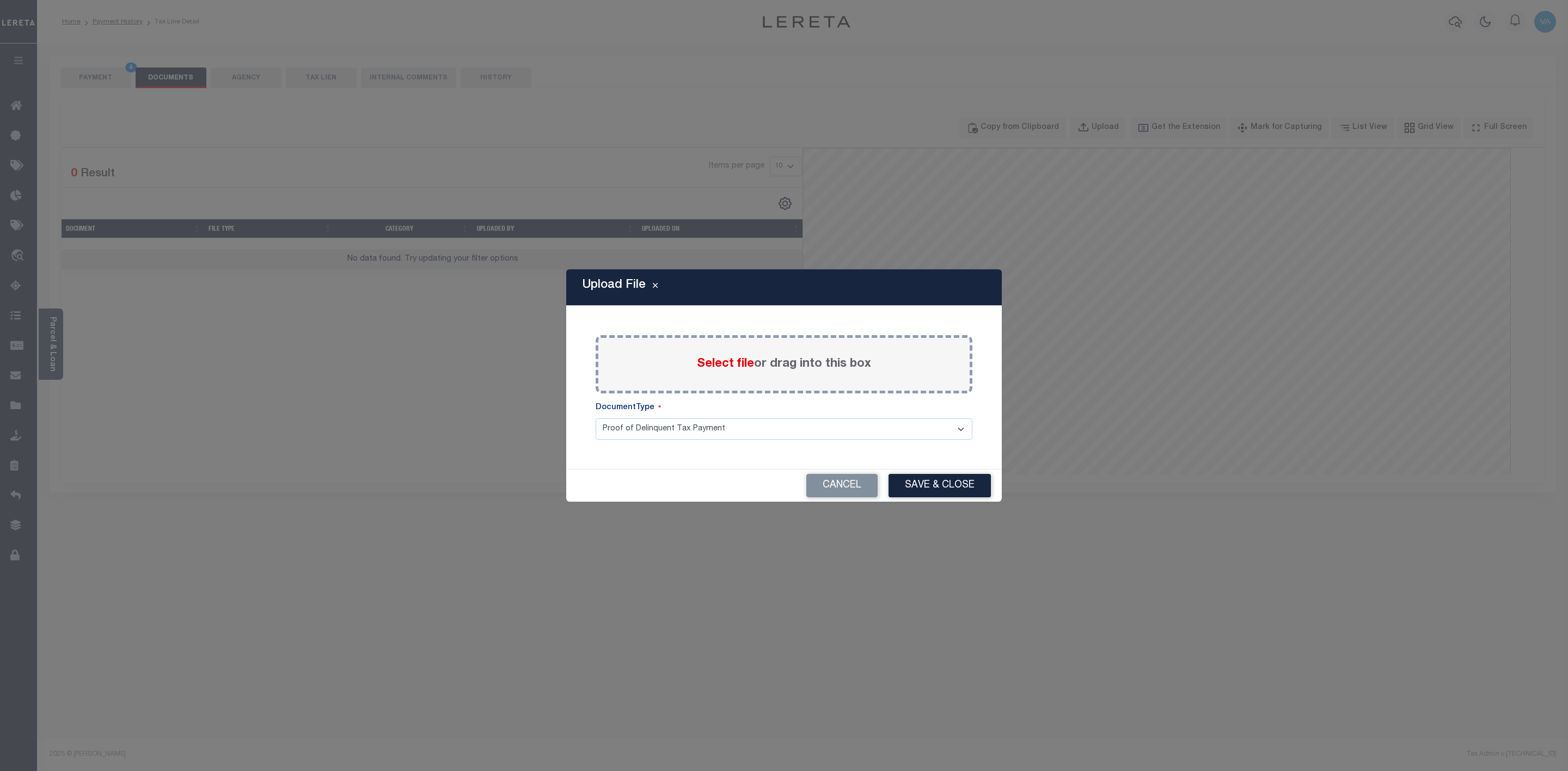
click at [722, 366] on span "Select file" at bounding box center [726, 364] width 57 height 12
click at [0, 0] on input "Select file or drag into this box" at bounding box center [0, 0] width 0 height 0
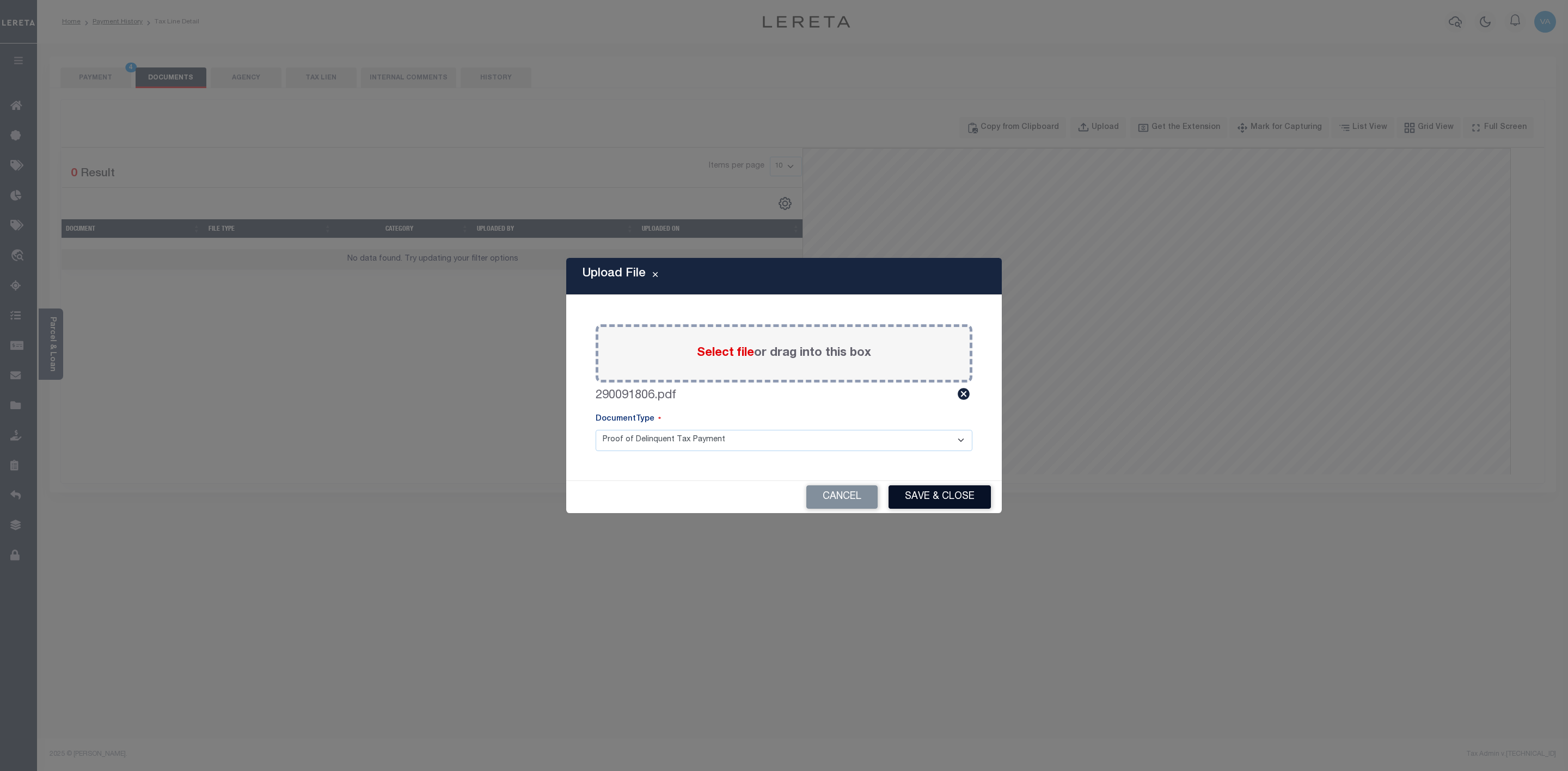
click at [931, 499] on button "Save & Close" at bounding box center [940, 497] width 102 height 23
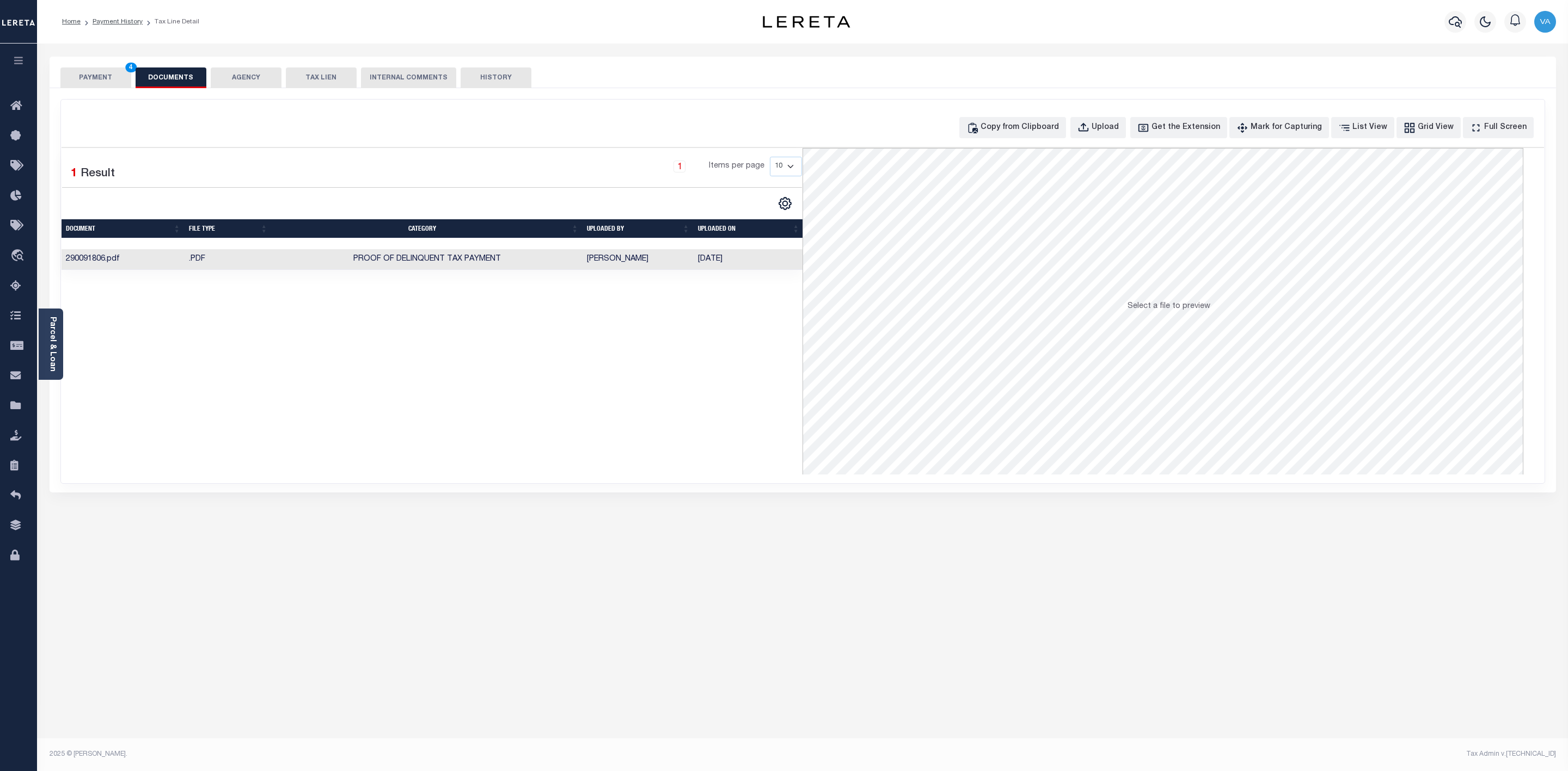
click at [101, 77] on button "PAYMENT 4" at bounding box center [96, 77] width 71 height 21
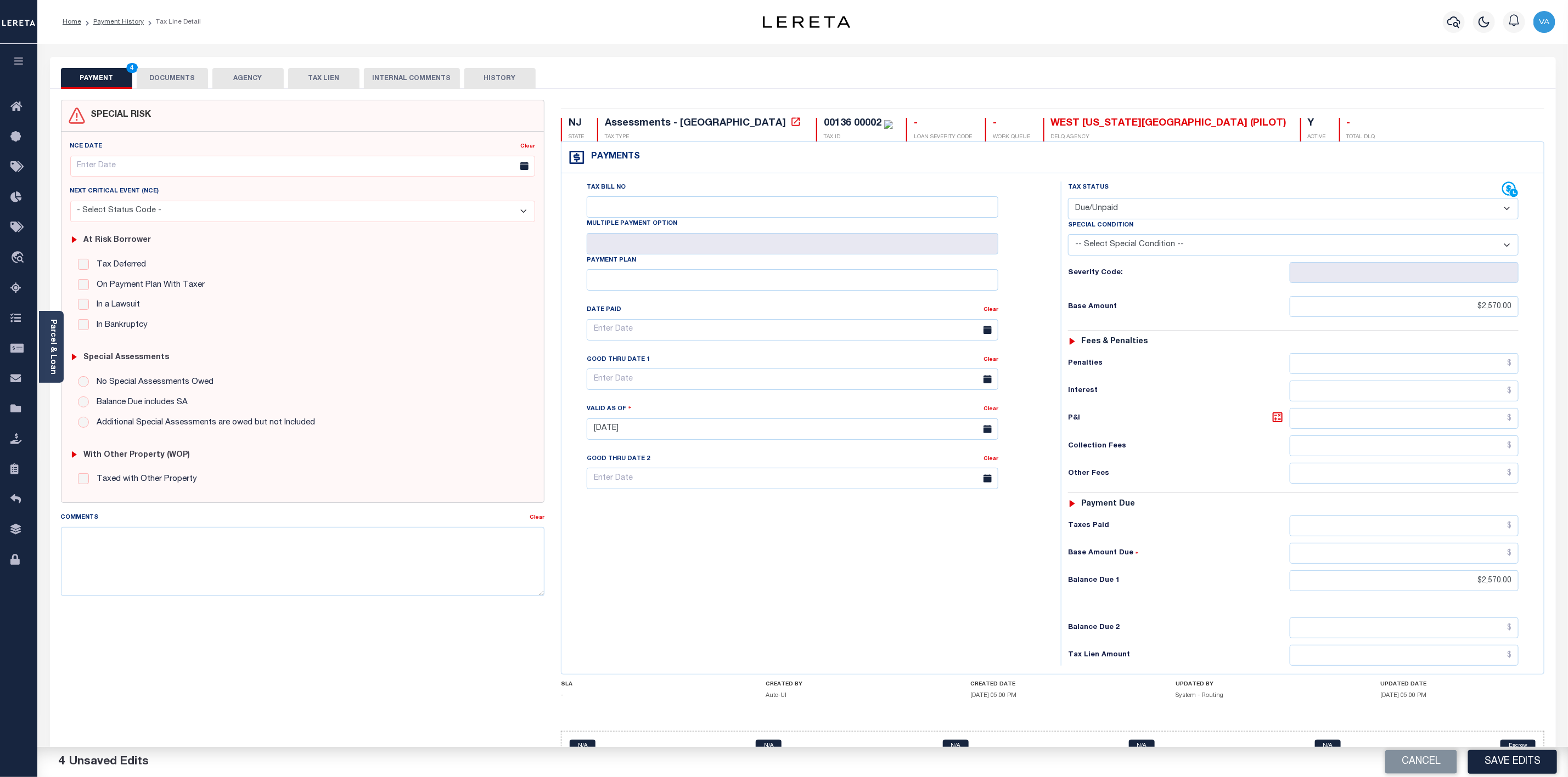
scroll to position [35, 0]
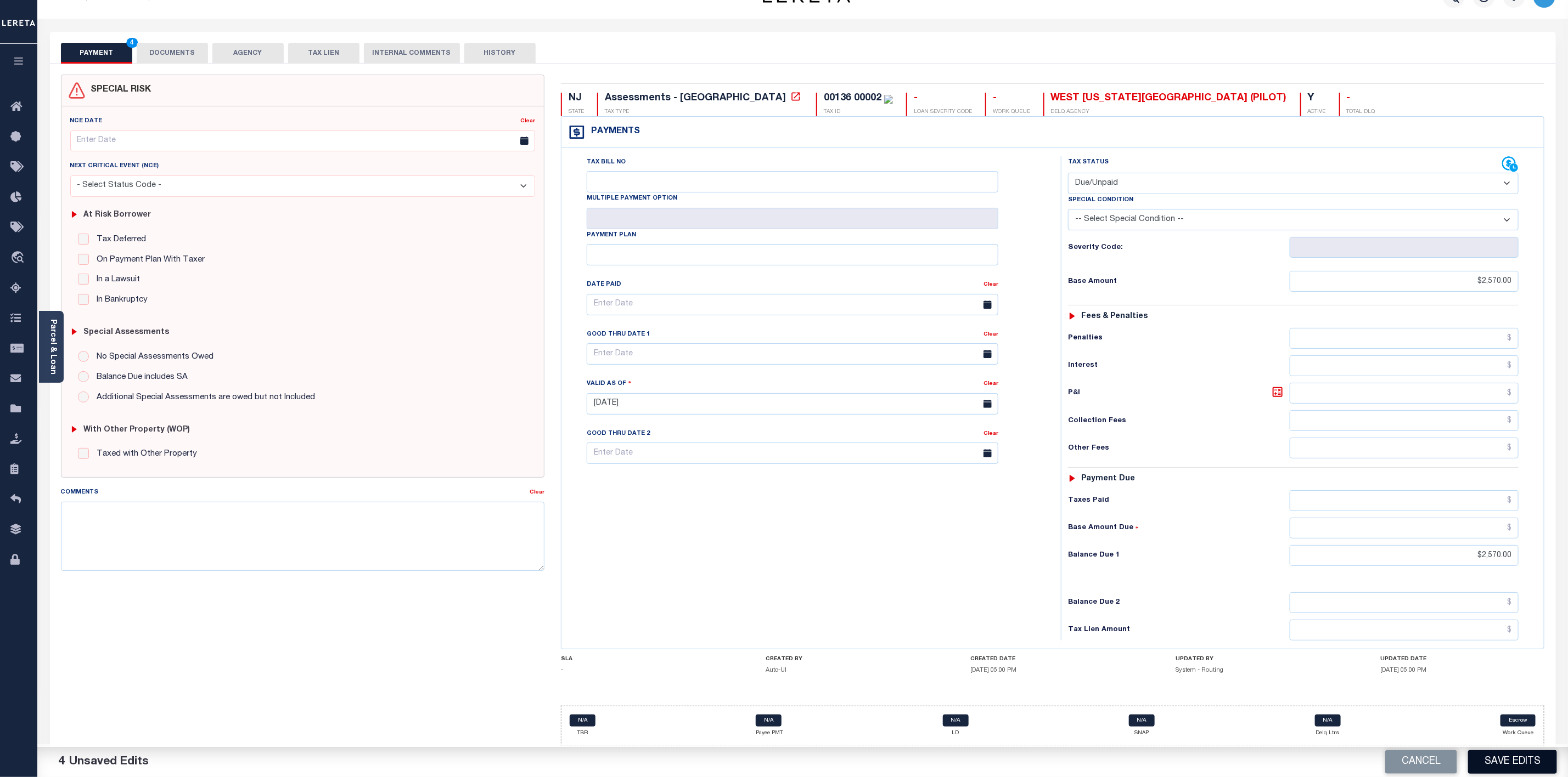
click at [1496, 761] on button "Save Edits" at bounding box center [1512, 762] width 89 height 23
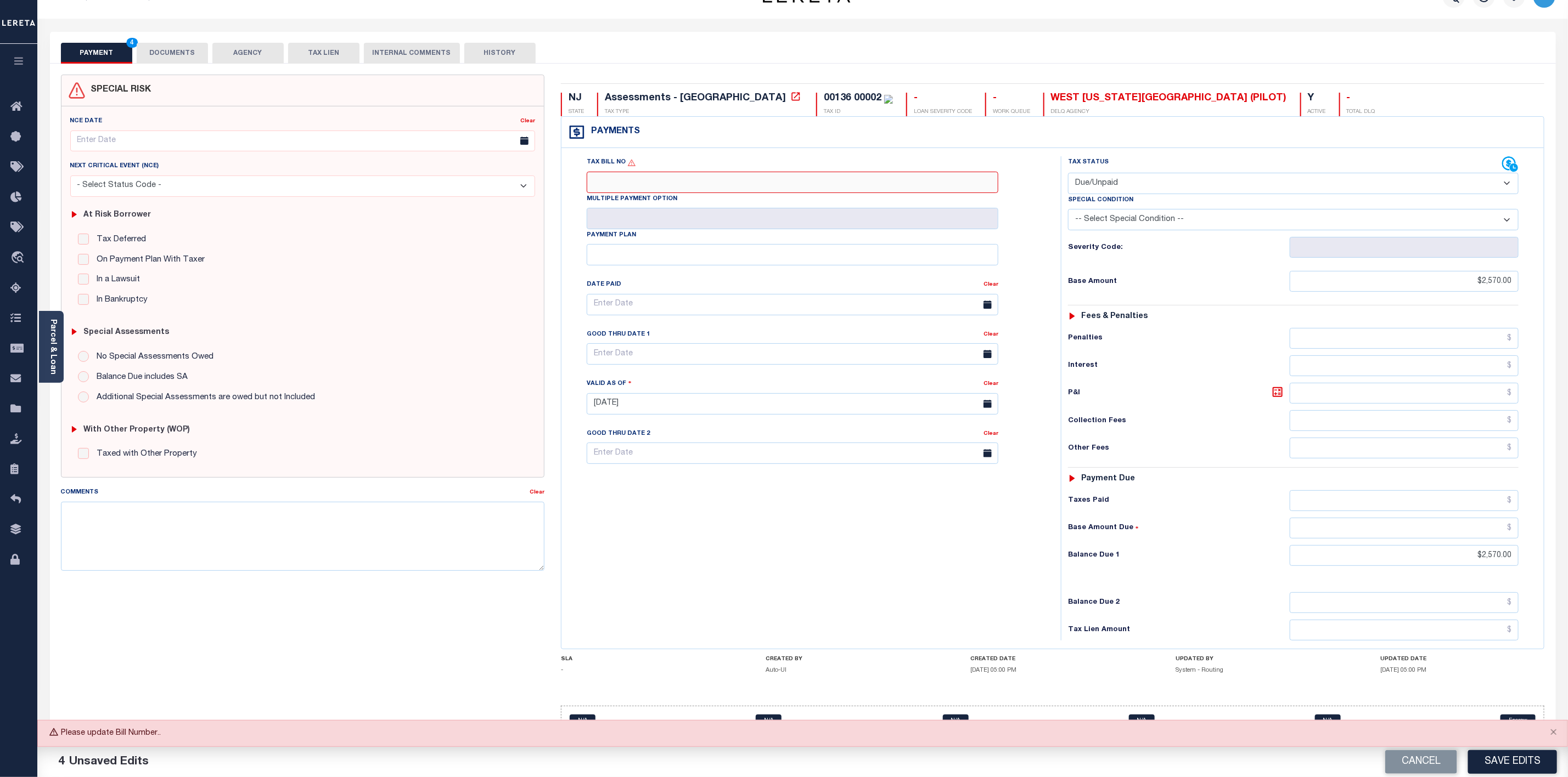
click at [667, 175] on input "Tax Bill No" at bounding box center [792, 182] width 412 height 21
type input "413300"
click at [1523, 756] on button "Save Edits" at bounding box center [1512, 762] width 89 height 23
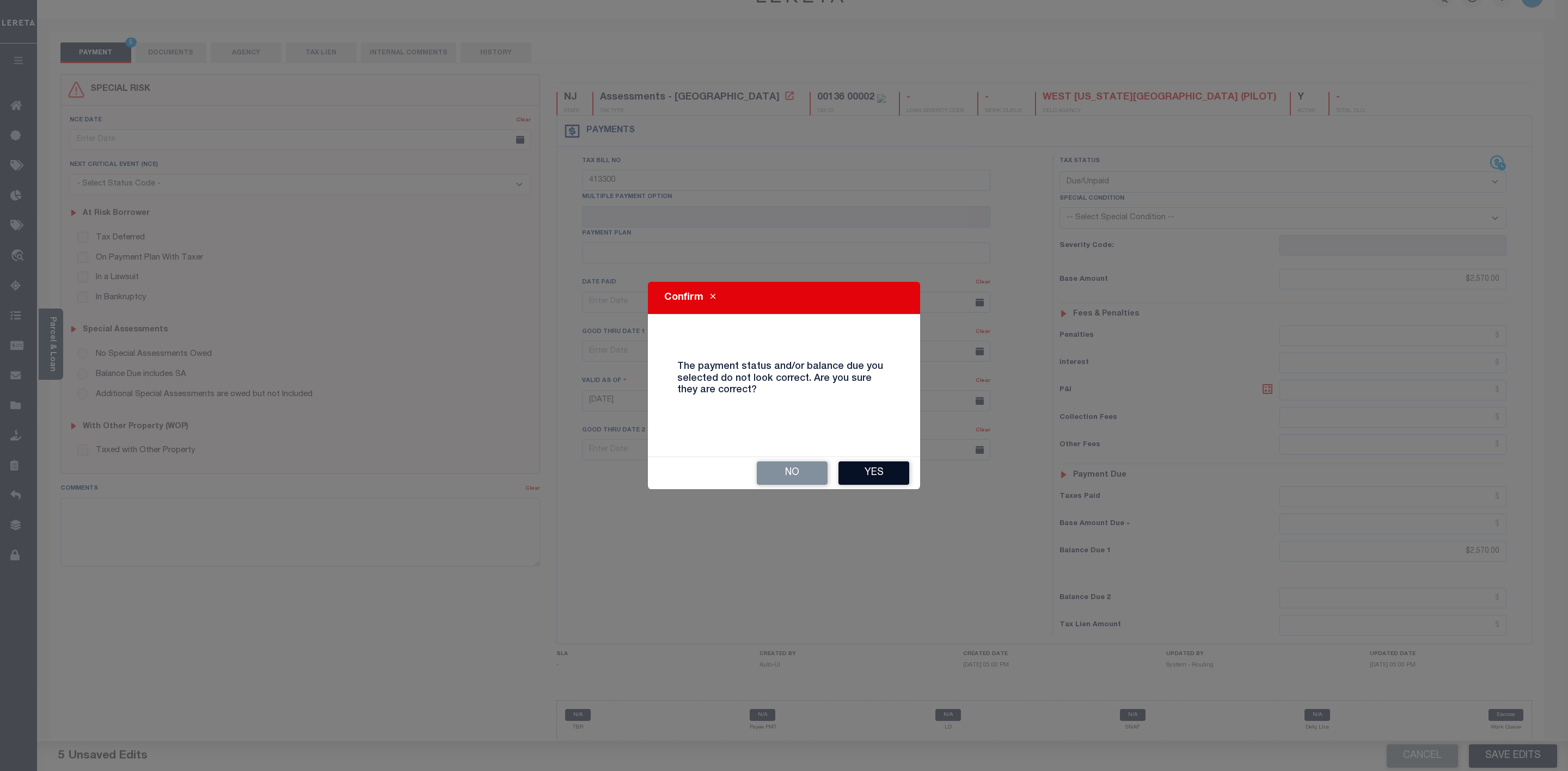
click at [863, 472] on button "Yes" at bounding box center [874, 473] width 71 height 23
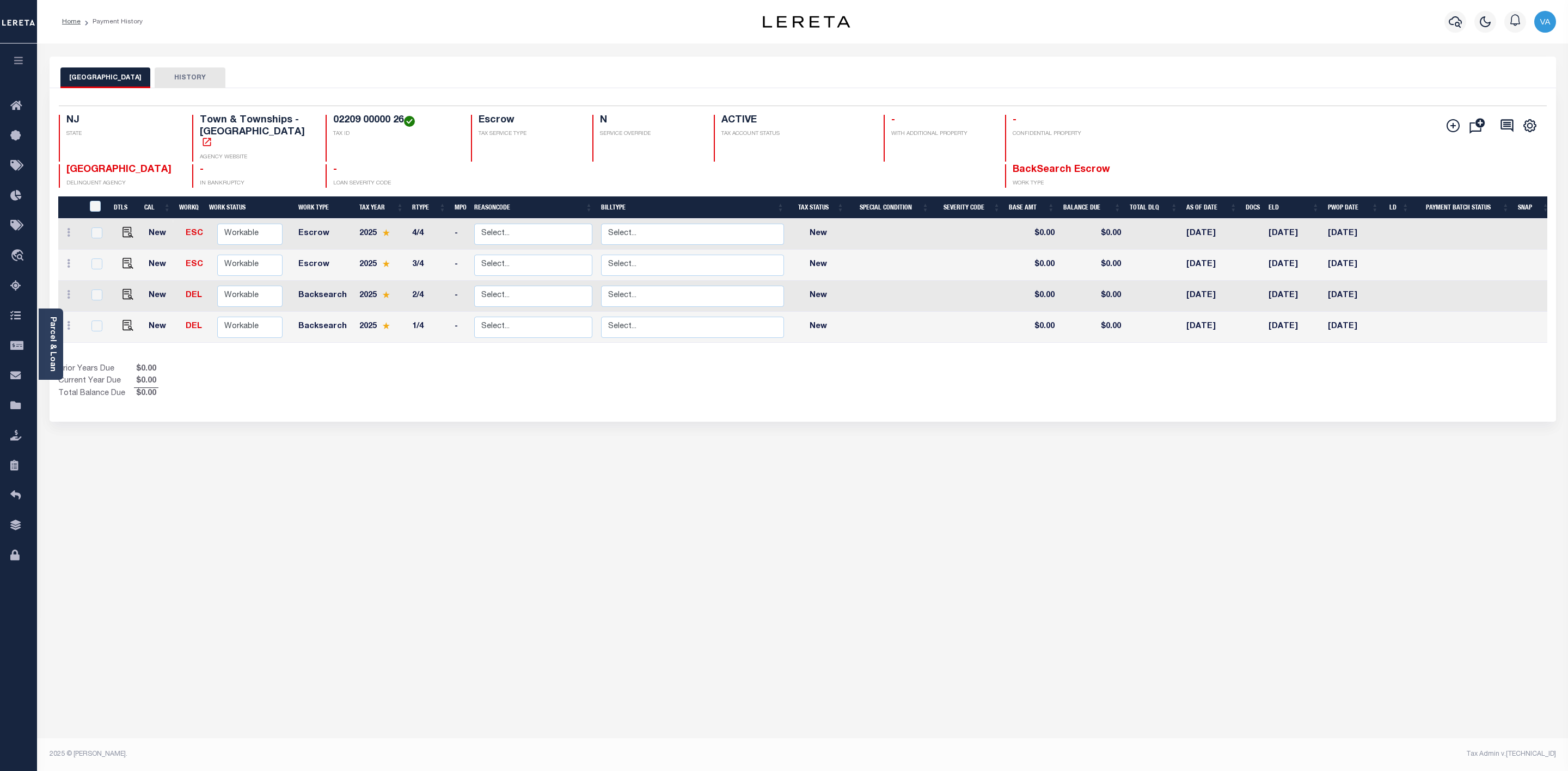
drag, startPoint x: 316, startPoint y: 119, endPoint x: 390, endPoint y: 115, distance: 74.1
click at [390, 115] on h4 "02209 00000 26" at bounding box center [396, 120] width 125 height 12
copy h4 "02209 00000 26"
click at [122, 268] on img "" at bounding box center [127, 263] width 11 height 11
checkbox input "true"
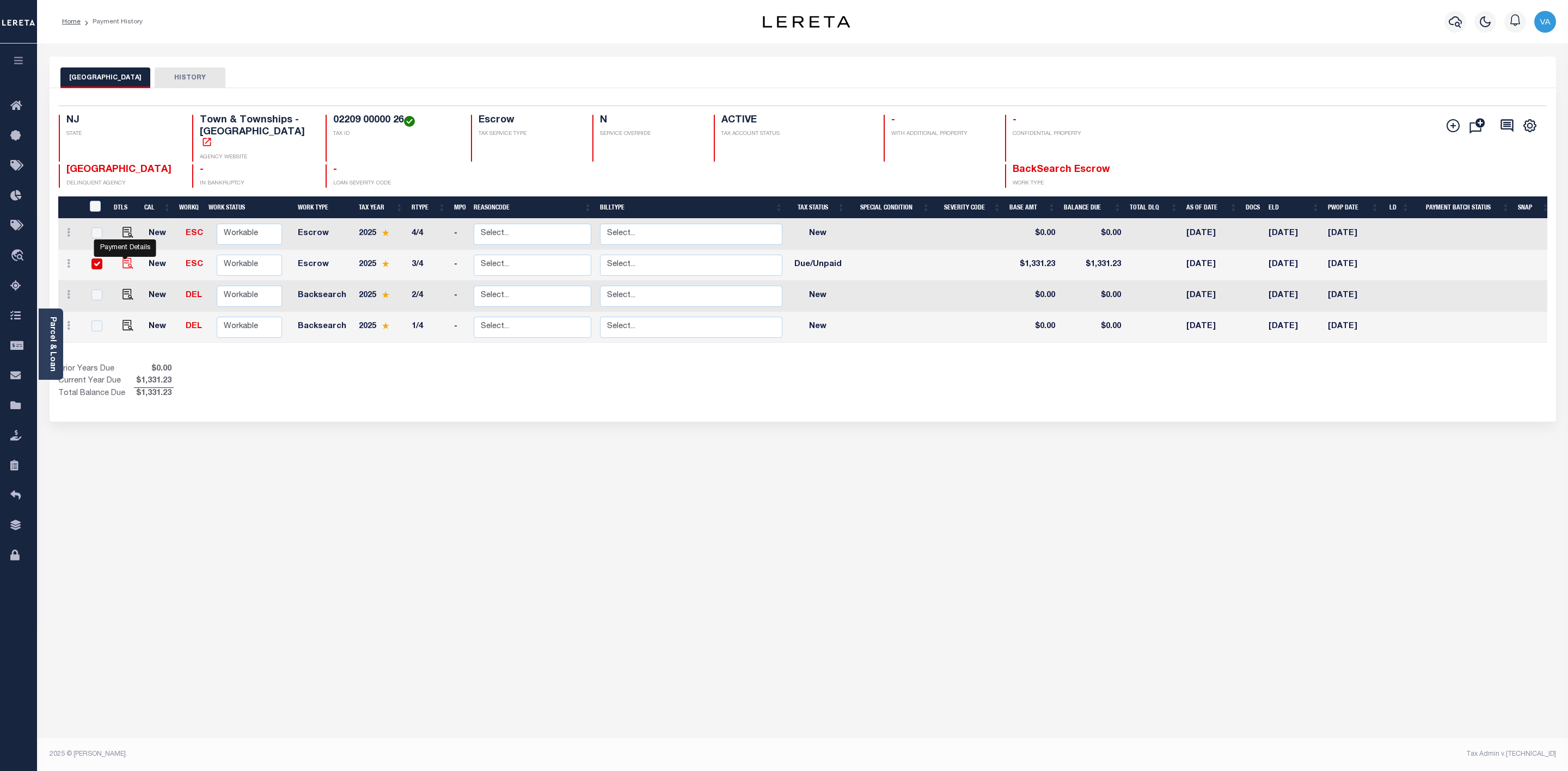
checkbox input "true"
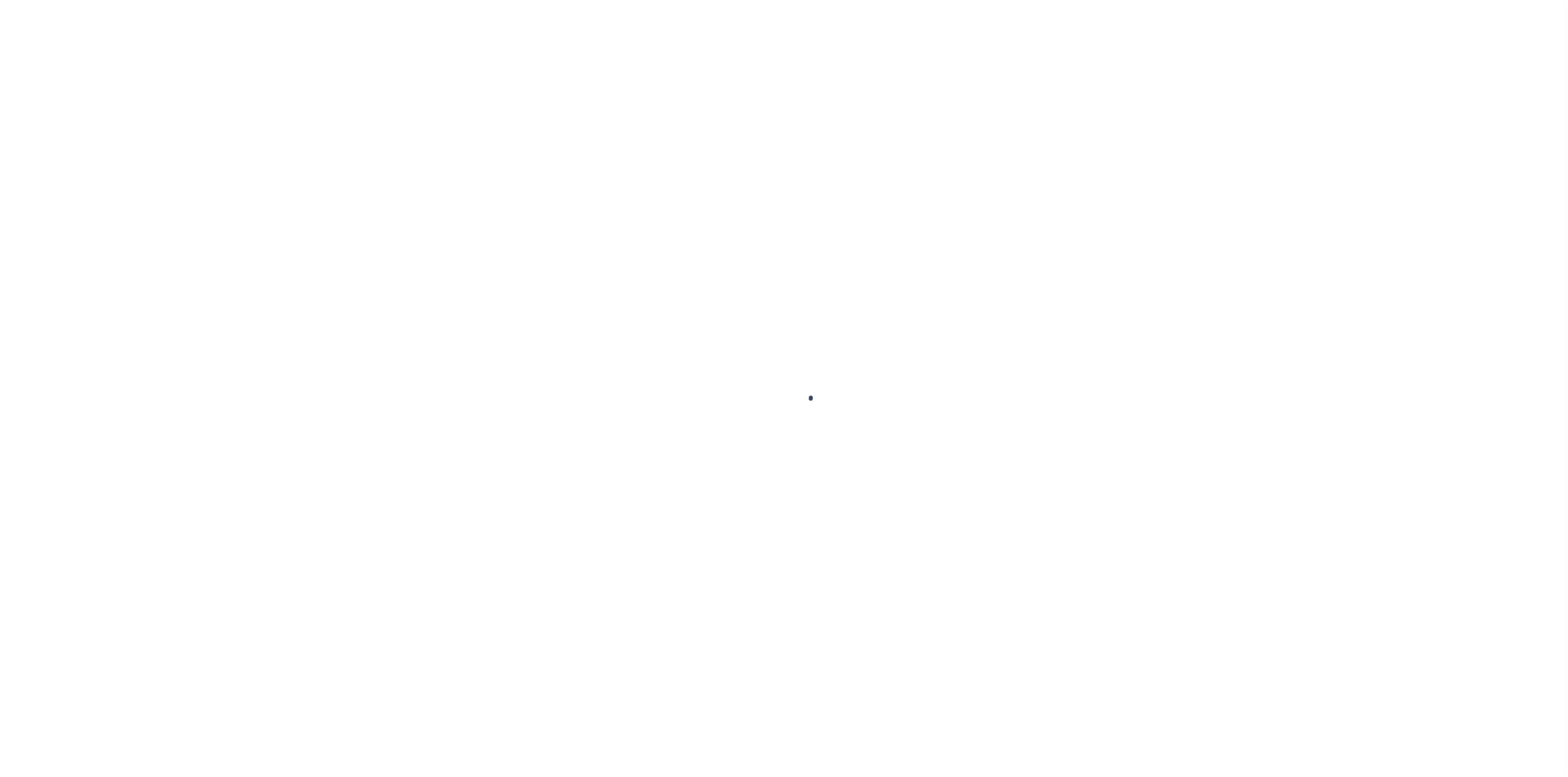
select select "DUE"
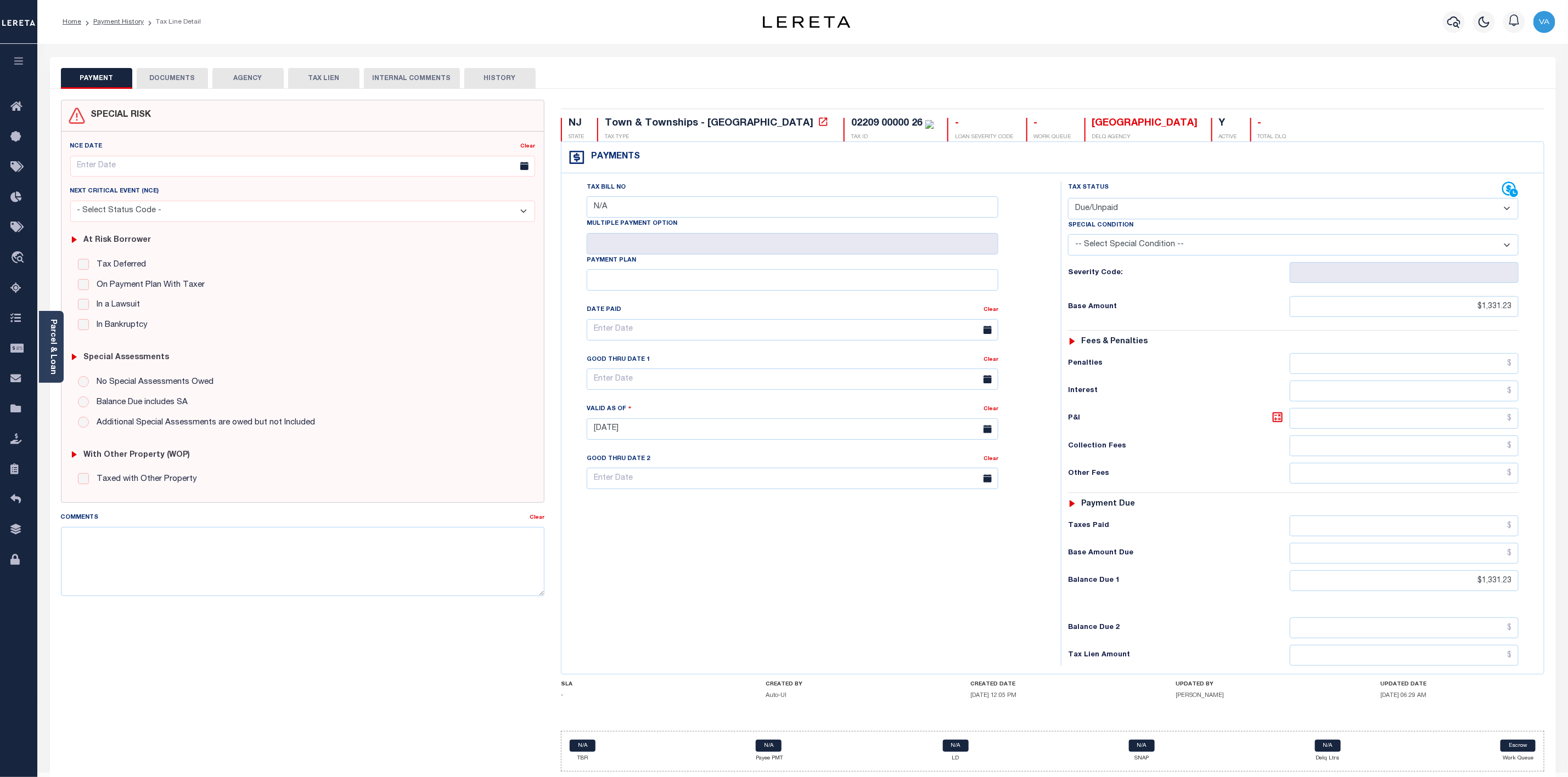
click at [178, 78] on button "DOCUMENTS" at bounding box center [172, 78] width 71 height 21
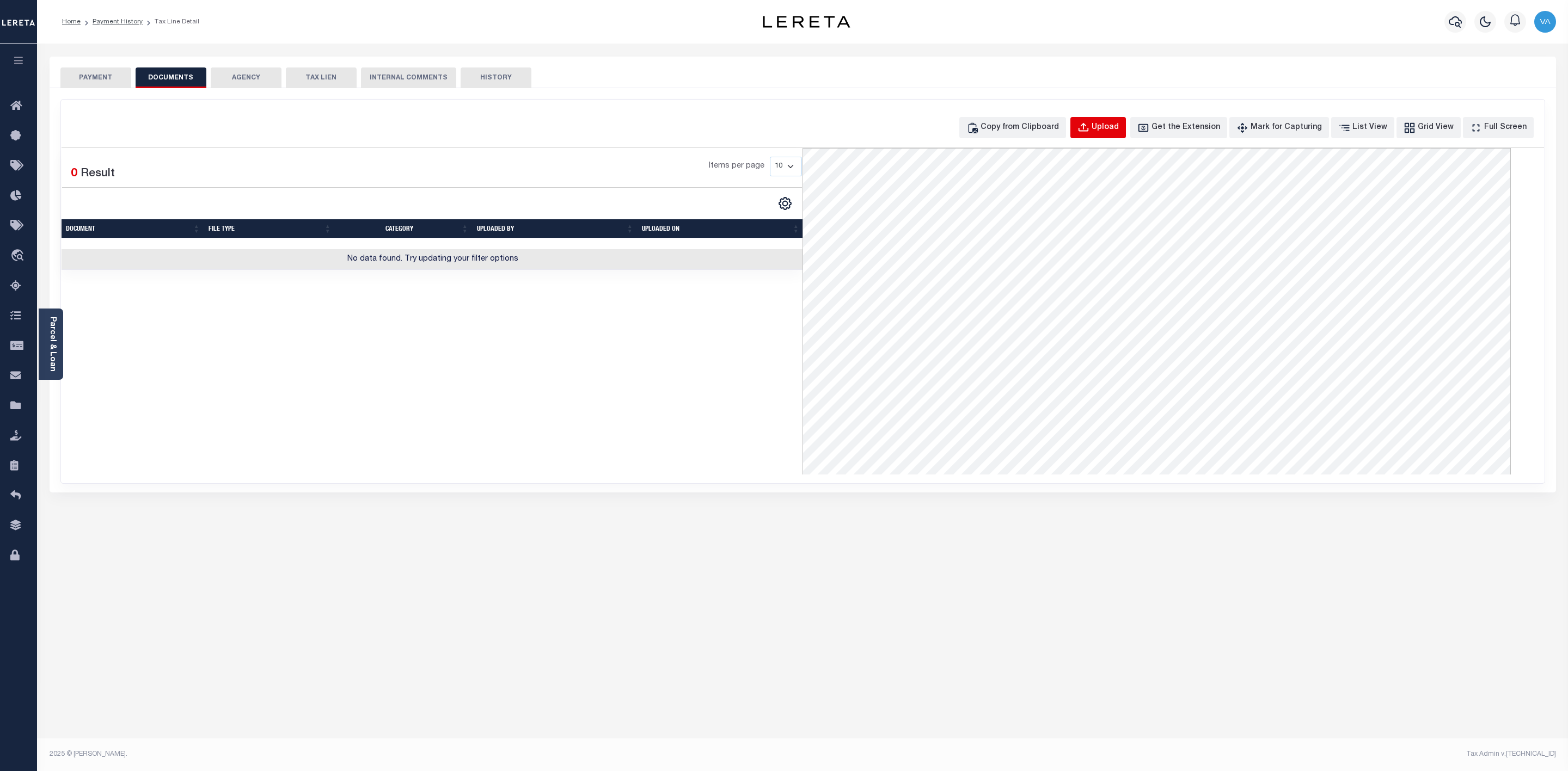
click at [1109, 134] on button "Upload" at bounding box center [1098, 127] width 56 height 21
select select "POP"
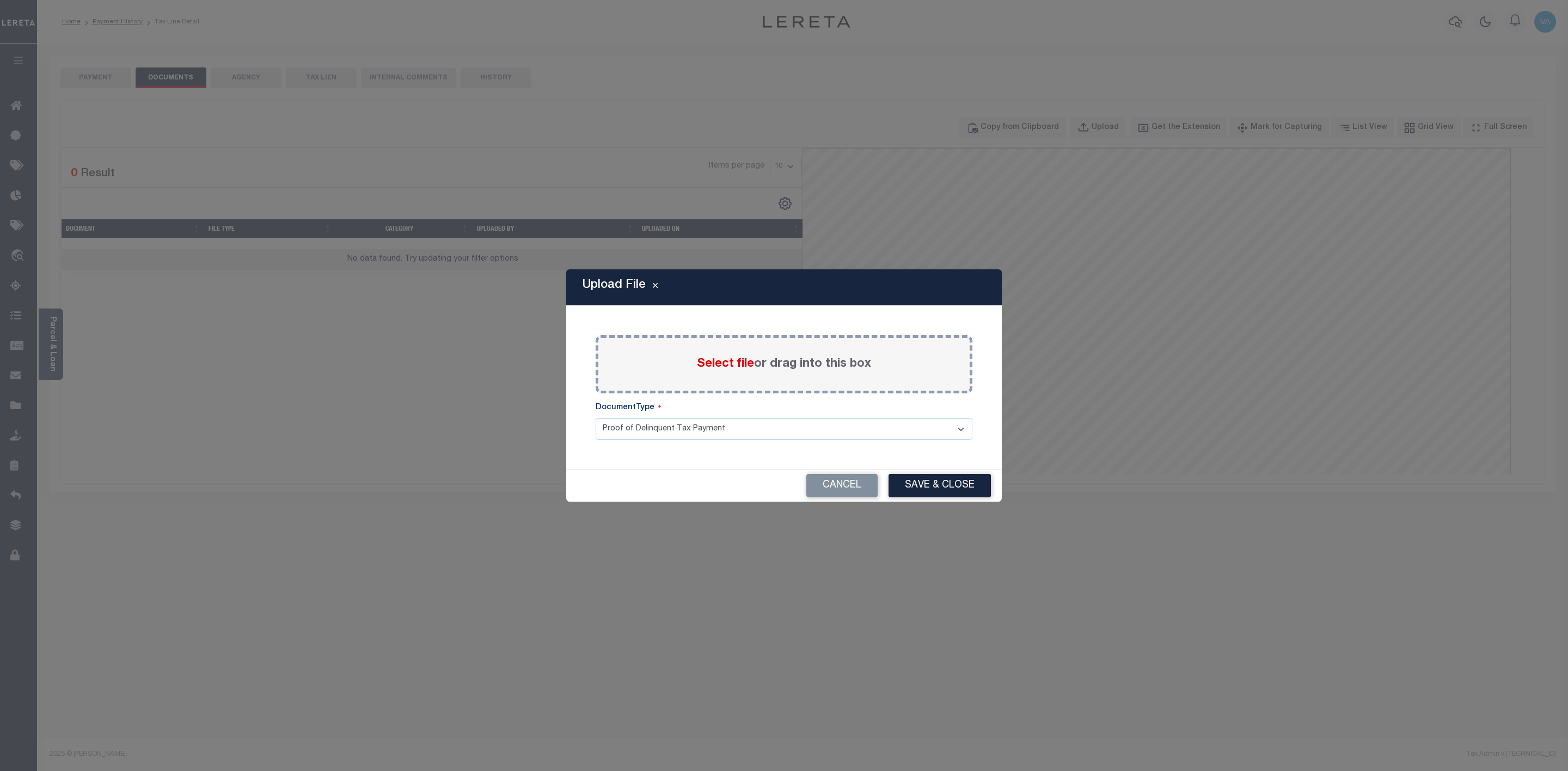
click at [737, 370] on span "Select file" at bounding box center [726, 364] width 57 height 12
click at [0, 0] on input "Select file or drag into this box" at bounding box center [0, 0] width 0 height 0
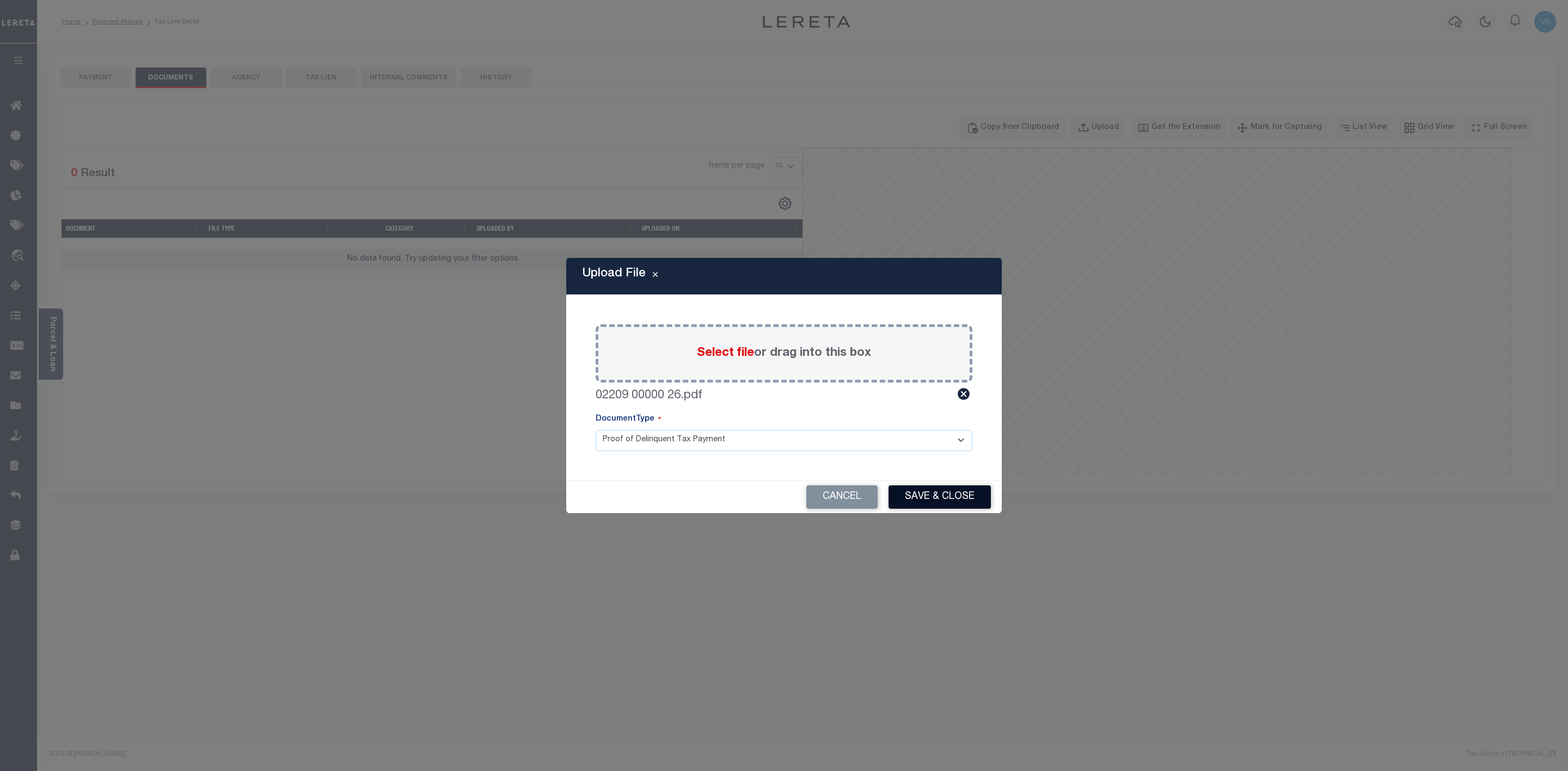
click at [918, 499] on button "Save & Close" at bounding box center [940, 497] width 102 height 23
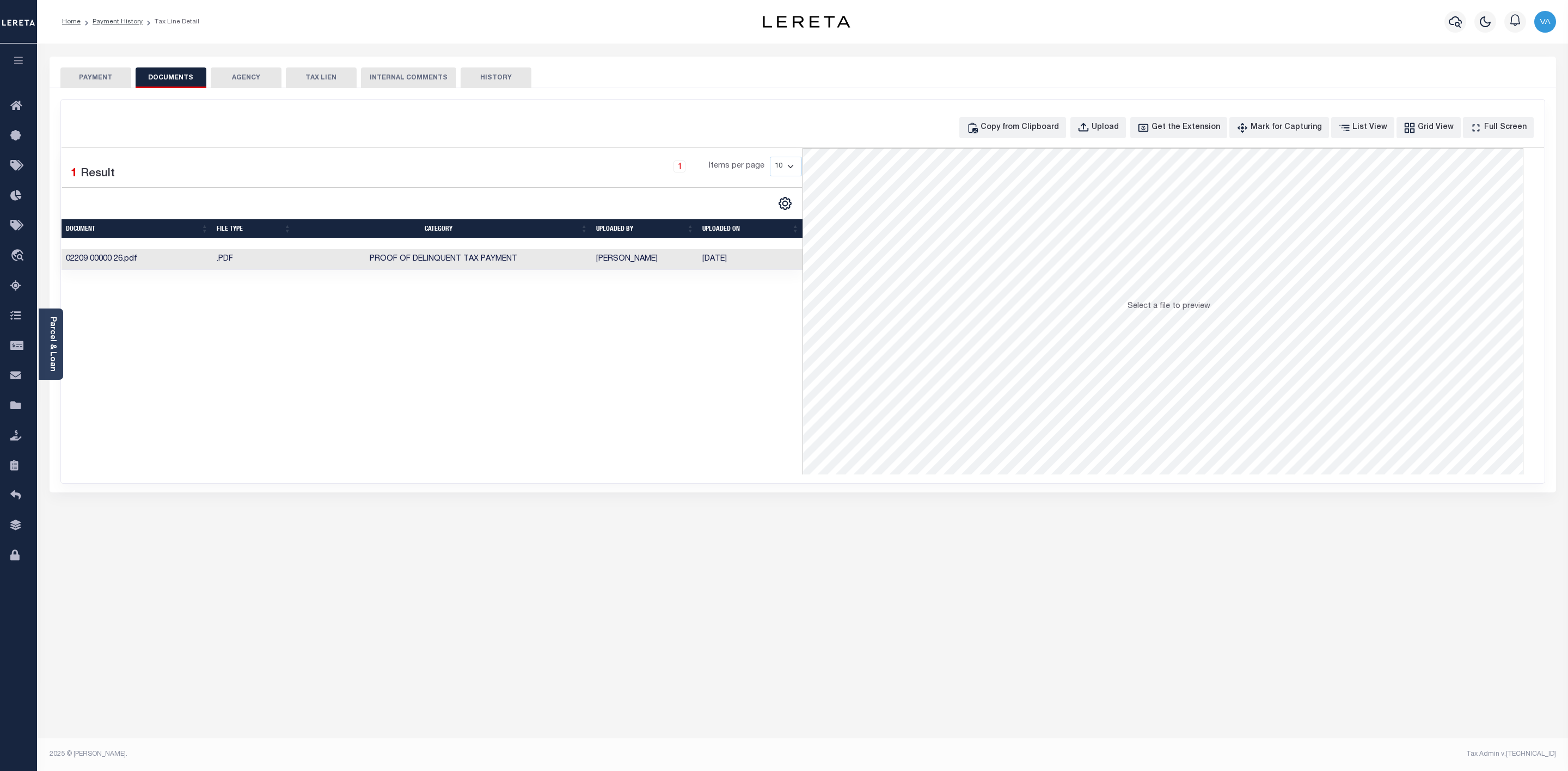
click at [103, 75] on button "PAYMENT" at bounding box center [96, 77] width 71 height 21
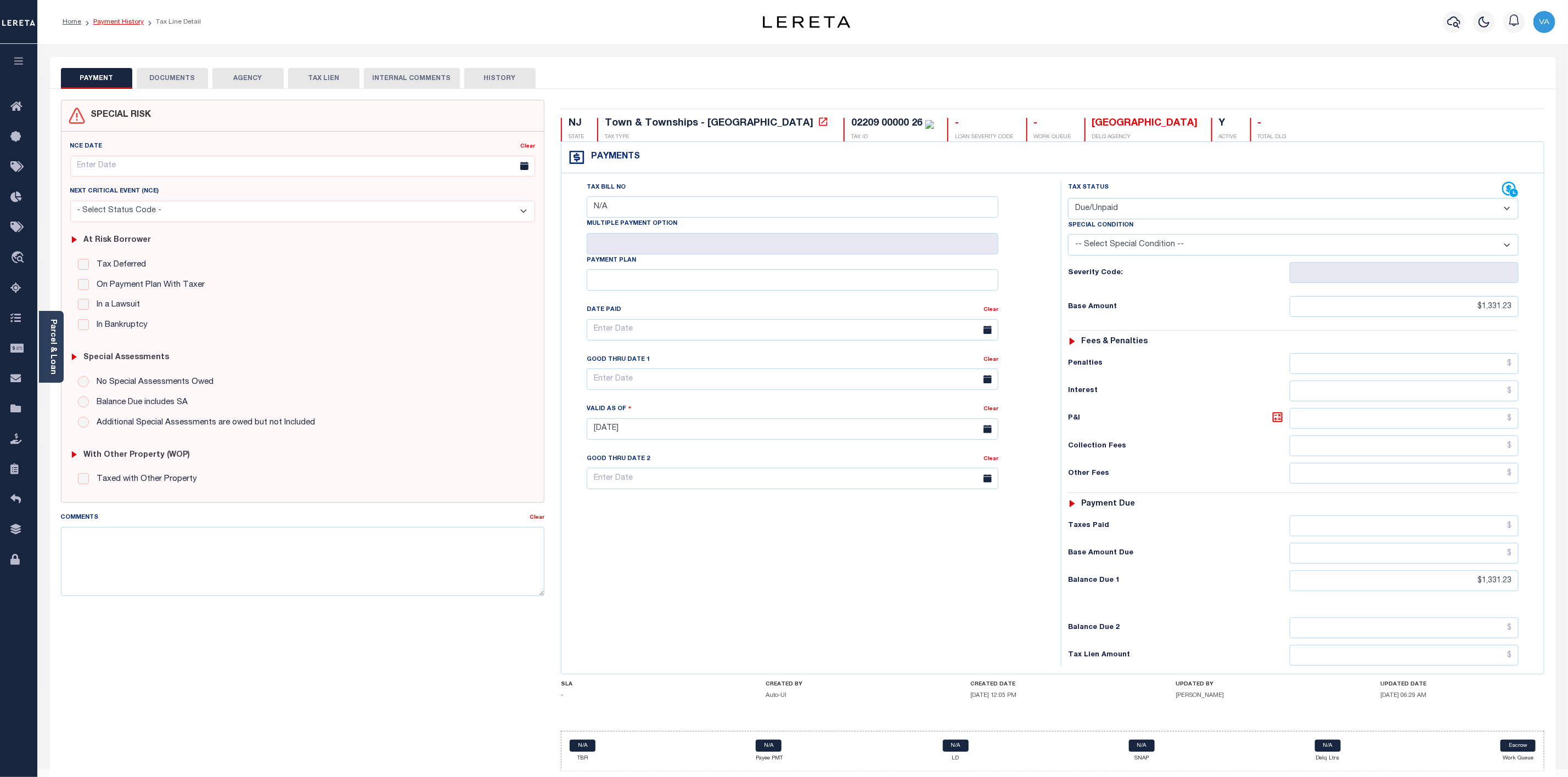
click at [118, 21] on link "Payment History" at bounding box center [118, 22] width 50 height 6
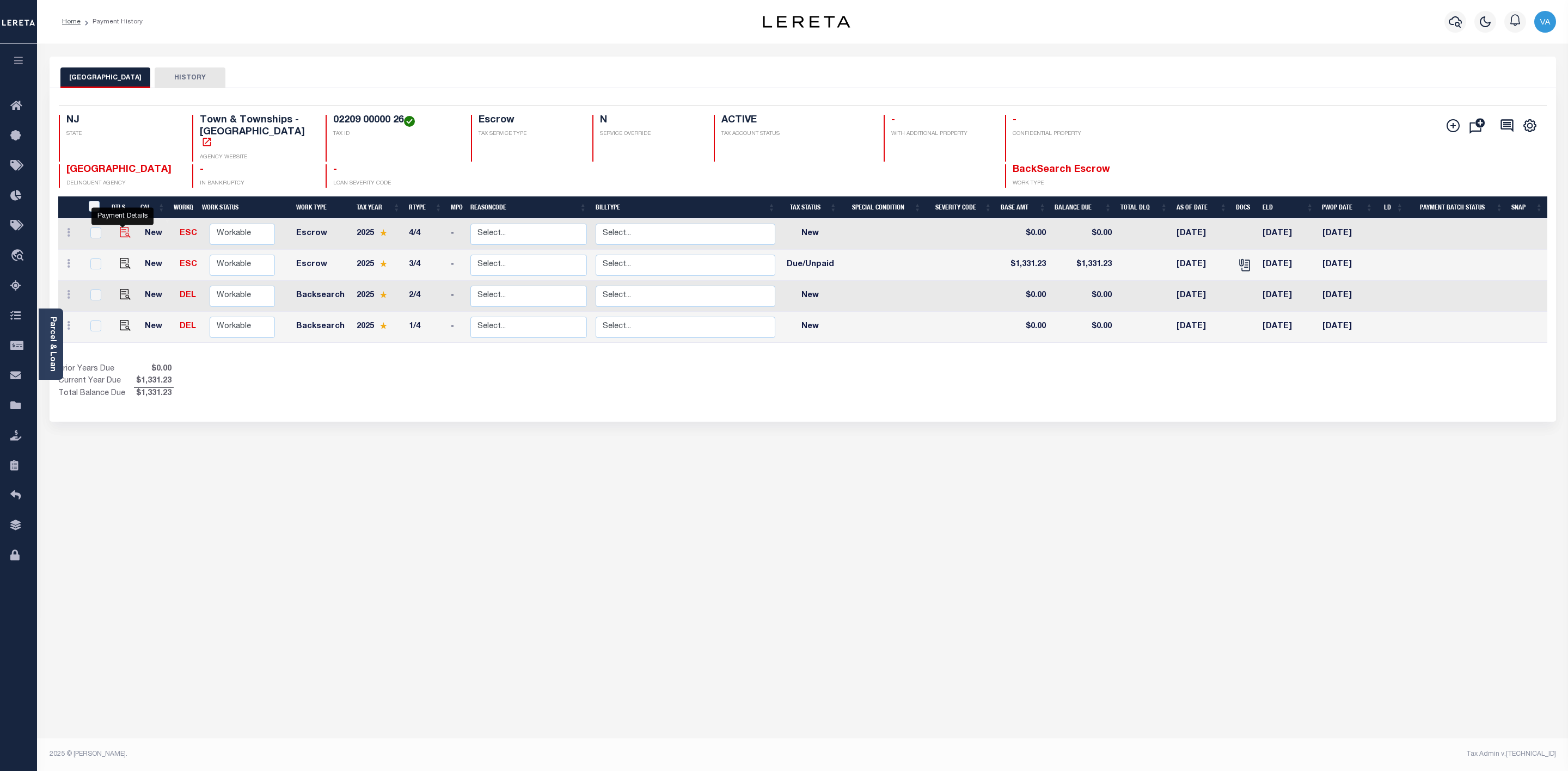
click at [120, 232] on img "" at bounding box center [125, 232] width 11 height 11
checkbox input "true"
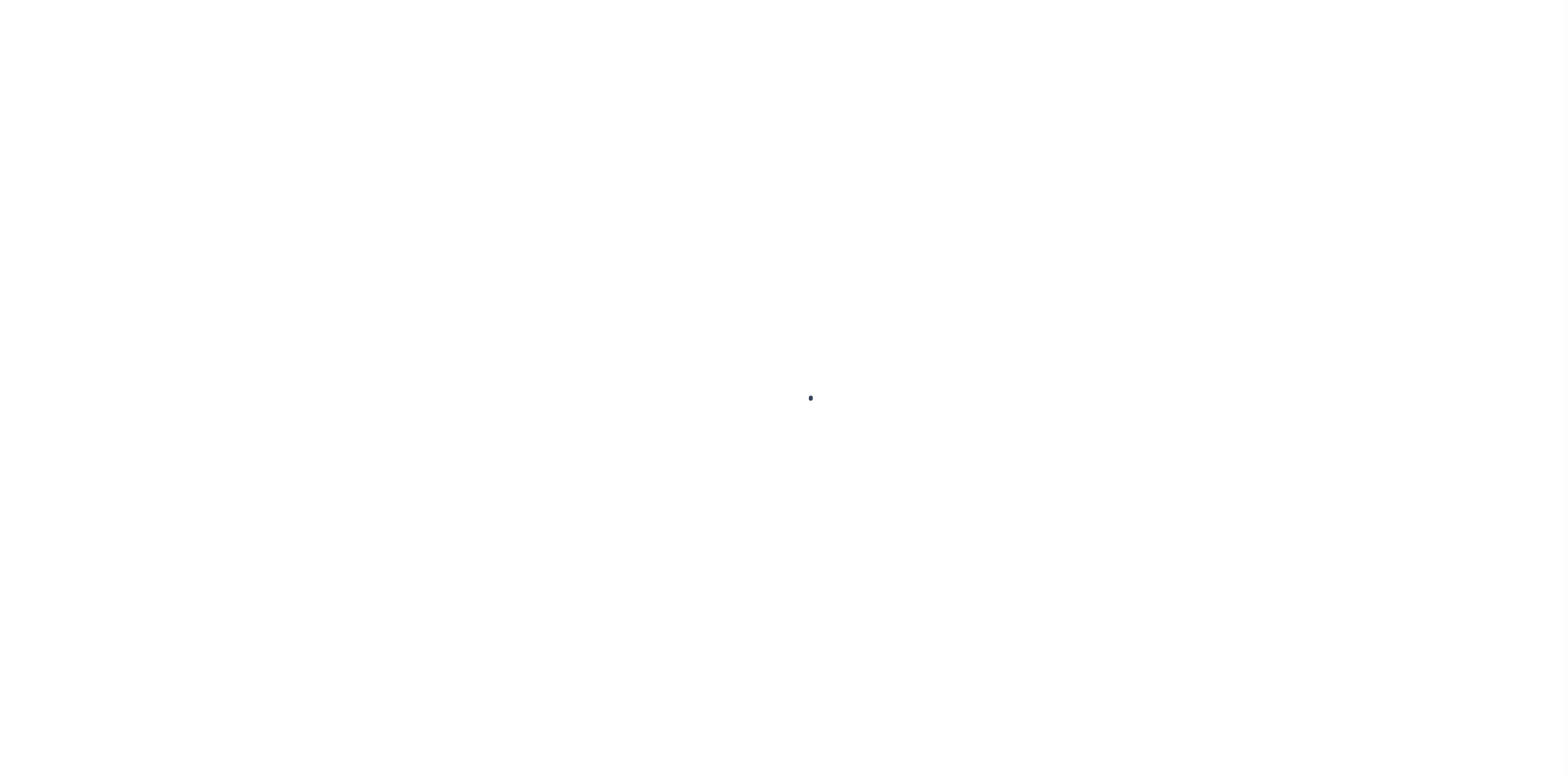
select select "NW2"
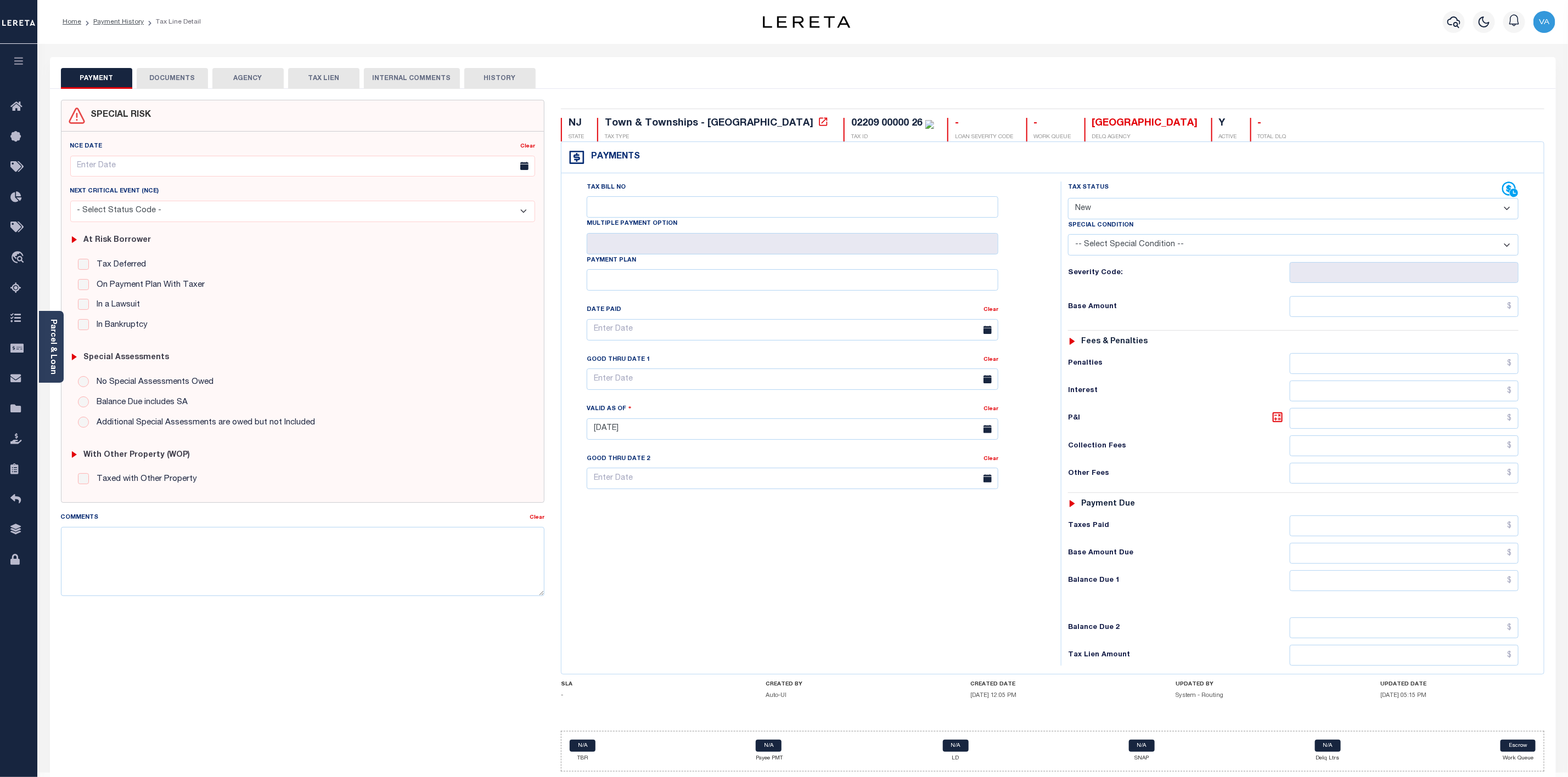
click at [184, 77] on button "DOCUMENTS" at bounding box center [172, 78] width 71 height 21
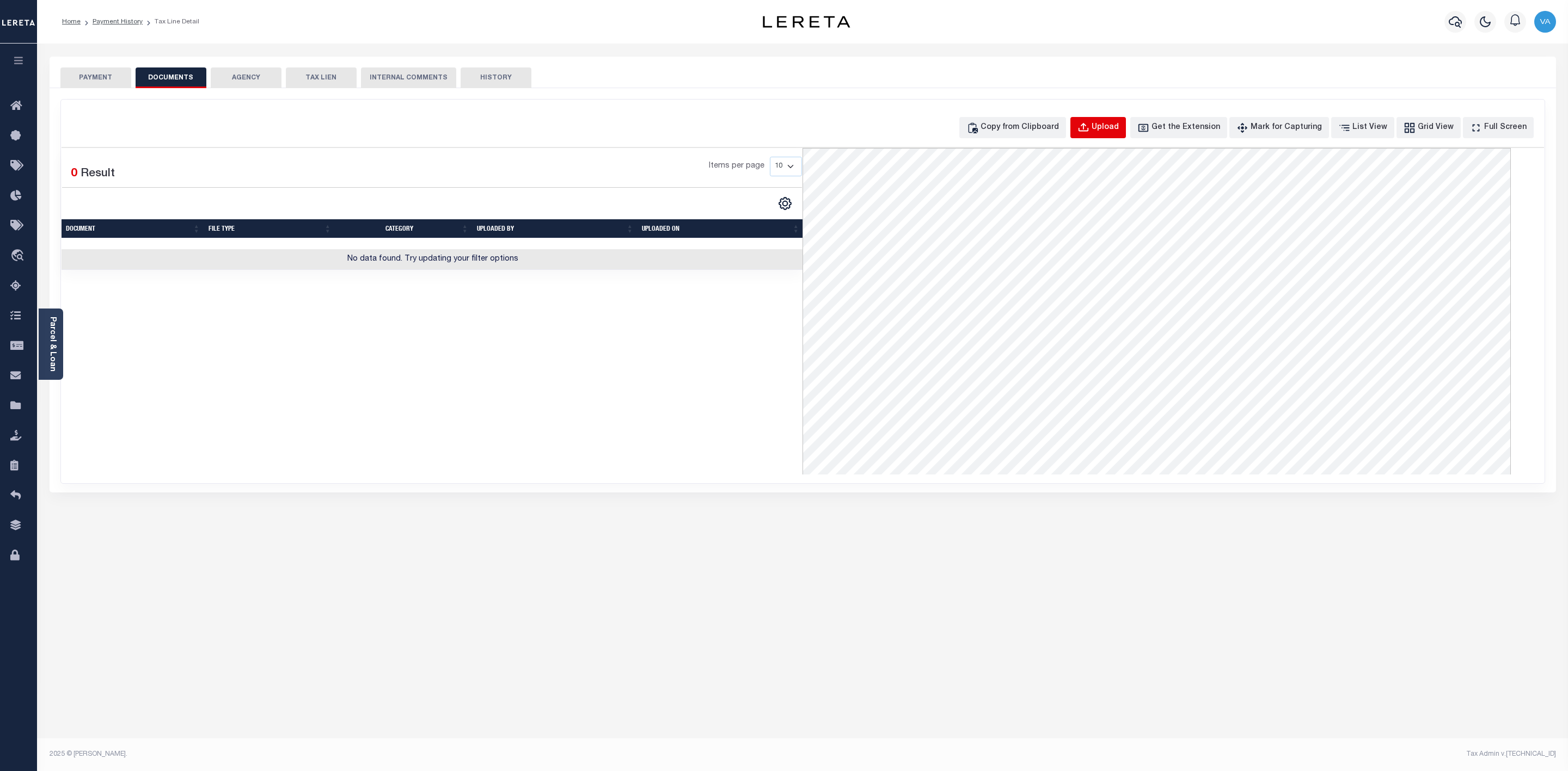
click at [1113, 122] on div "Upload" at bounding box center [1105, 127] width 27 height 12
select select "POP"
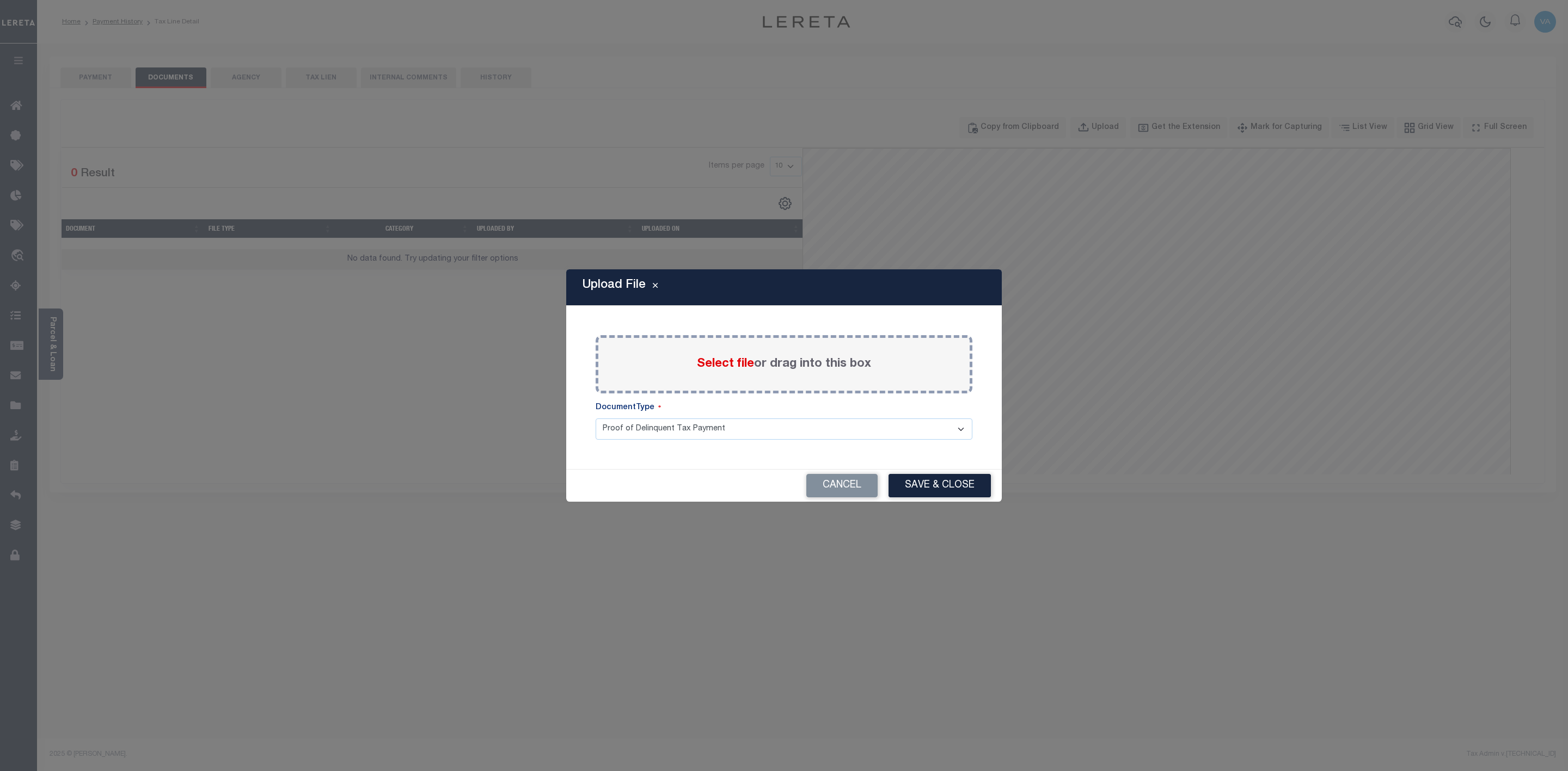
click at [737, 359] on span "Select file" at bounding box center [726, 364] width 57 height 12
click at [0, 0] on input "Select file or drag into this box" at bounding box center [0, 0] width 0 height 0
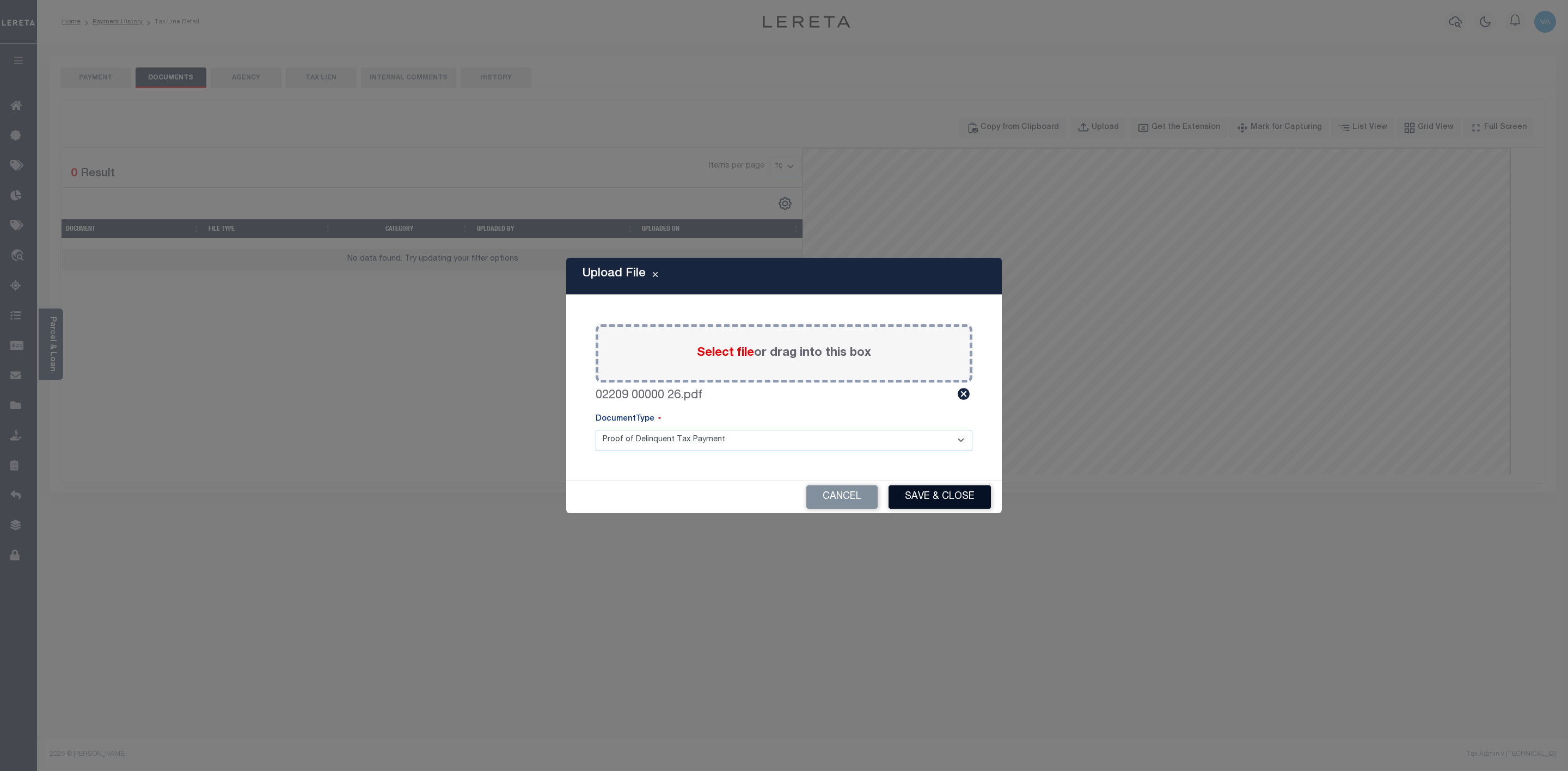
click at [919, 499] on button "Save & Close" at bounding box center [940, 497] width 102 height 23
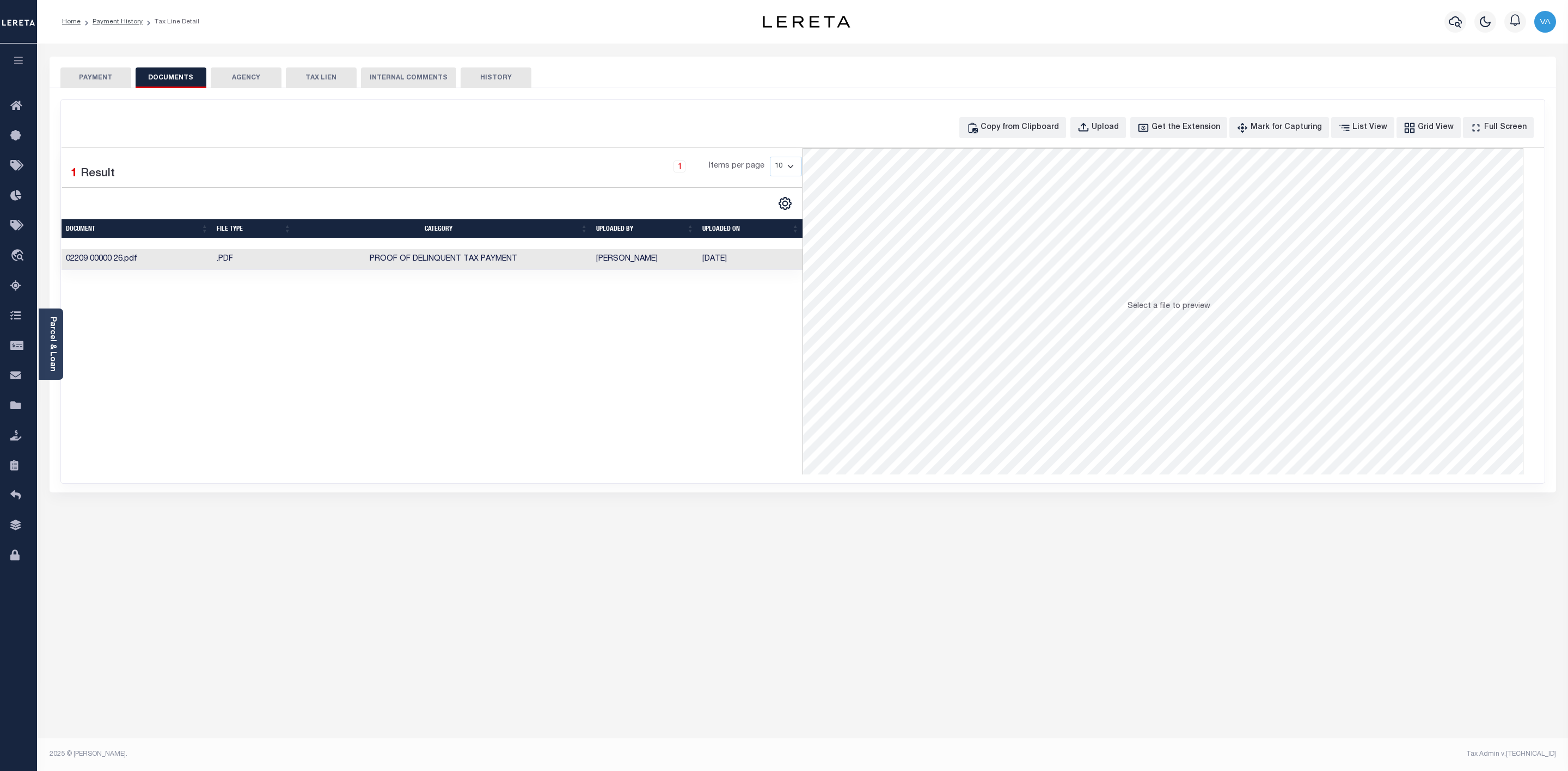
click at [112, 72] on button "PAYMENT" at bounding box center [96, 77] width 71 height 21
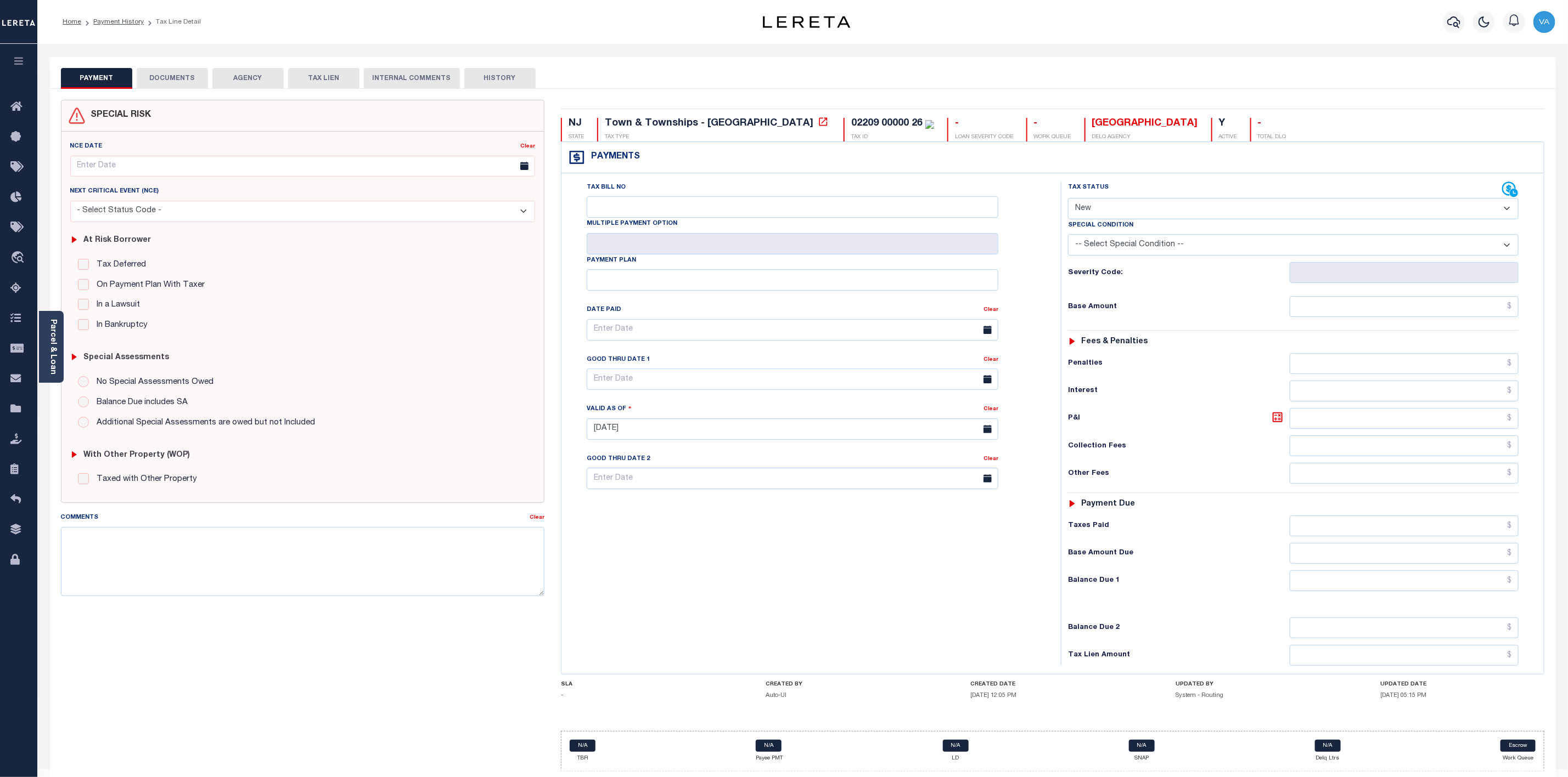
click at [1124, 208] on select "- Select Status Code - Open Due/Unpaid Paid Incomplete No Tax Due Internal Refu…" at bounding box center [1294, 209] width 451 height 21
select select "DUE"
click at [1068, 199] on select "- Select Status Code - Open Due/Unpaid Paid Incomplete No Tax Due Internal Refu…" at bounding box center [1294, 209] width 451 height 21
type input "[DATE]"
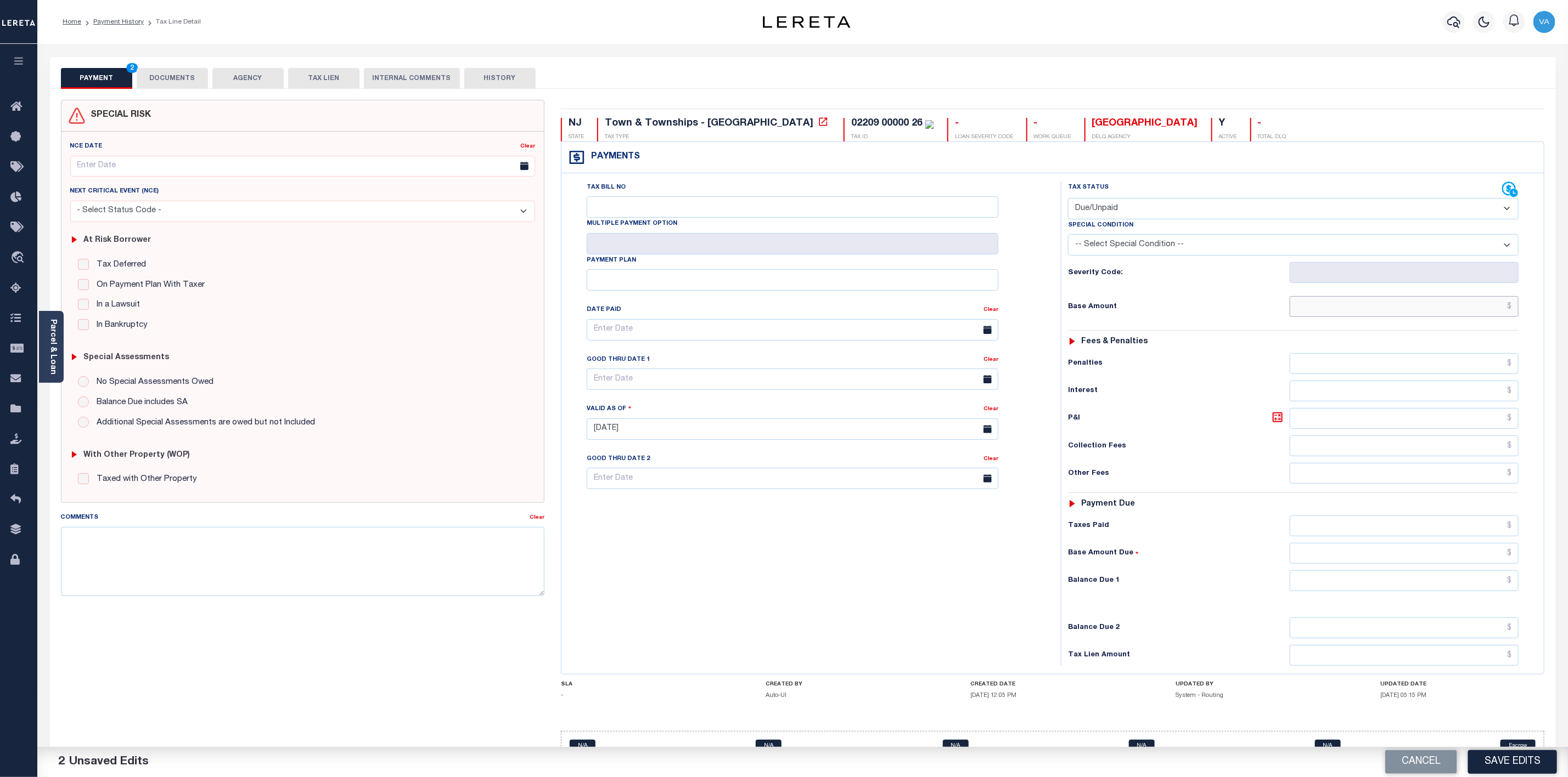
click at [1300, 311] on input "text" at bounding box center [1404, 306] width 229 height 21
type input "$1,332.88"
click at [1301, 591] on input "text" at bounding box center [1404, 581] width 229 height 21
type input "$1,332.88"
click at [708, 209] on input "Tax Bill No" at bounding box center [792, 207] width 412 height 21
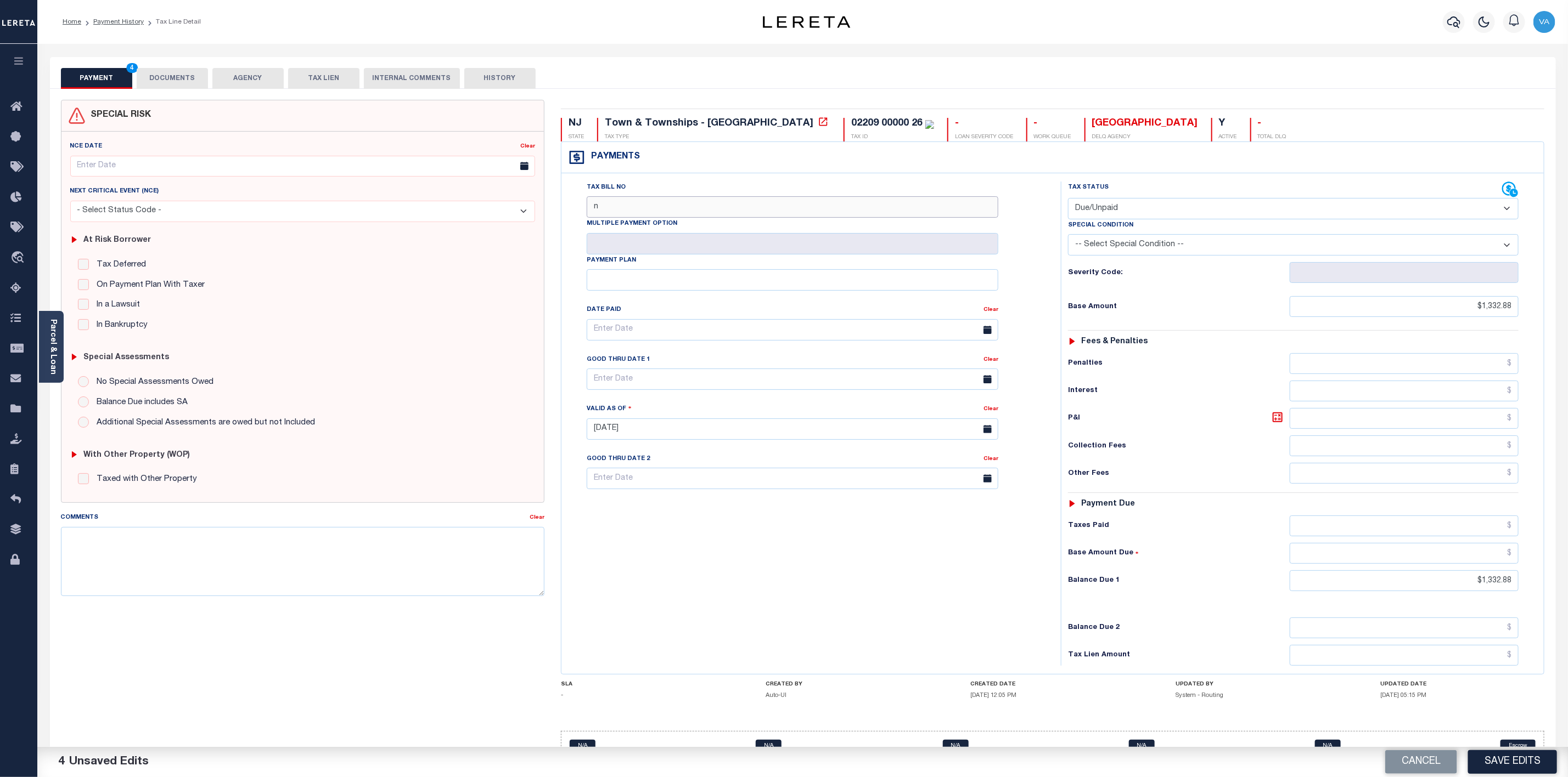
type input "N/A"
click at [1497, 755] on button "Save Edits" at bounding box center [1512, 762] width 89 height 23
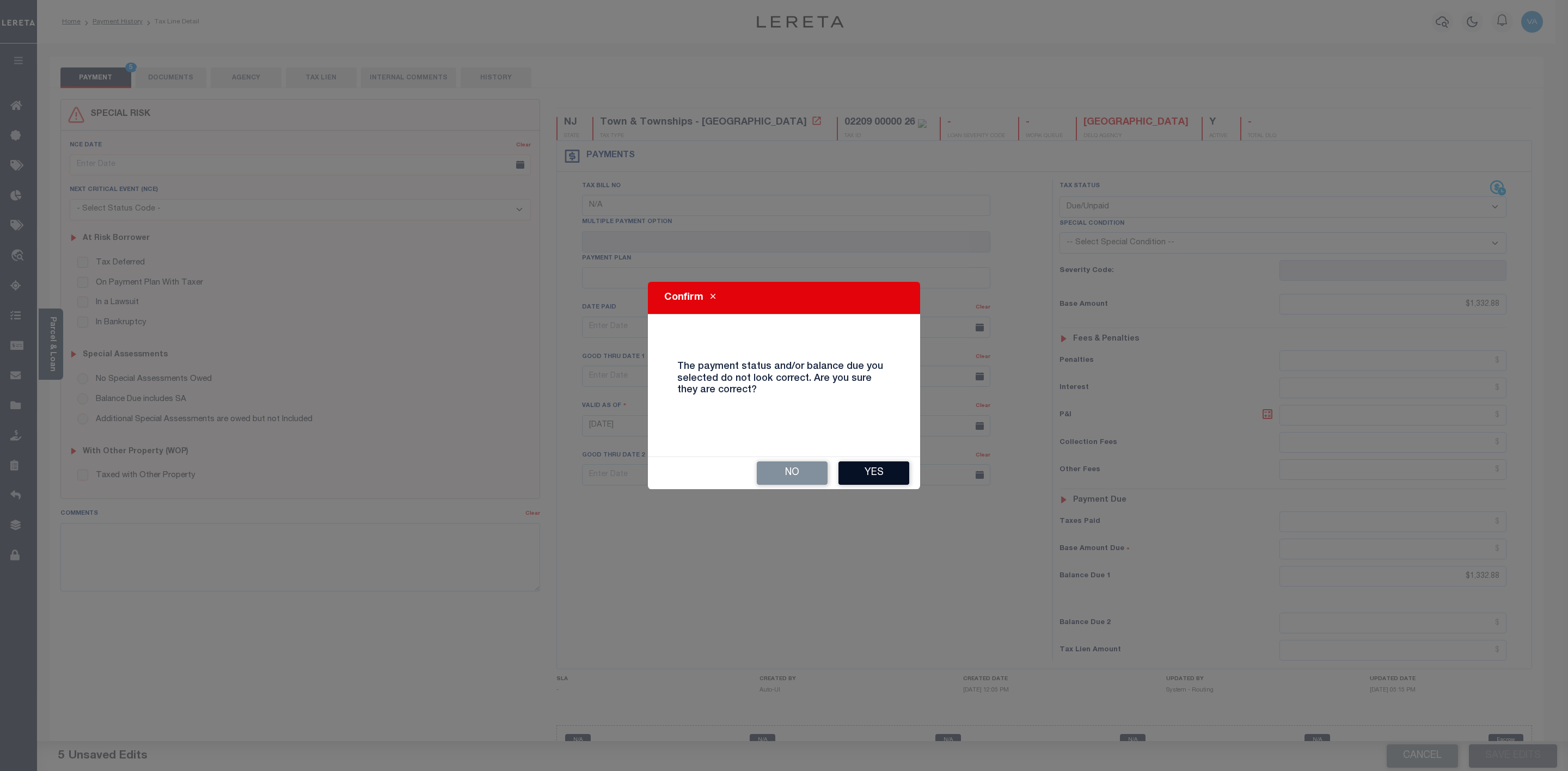
click at [867, 469] on button "Yes" at bounding box center [874, 473] width 71 height 23
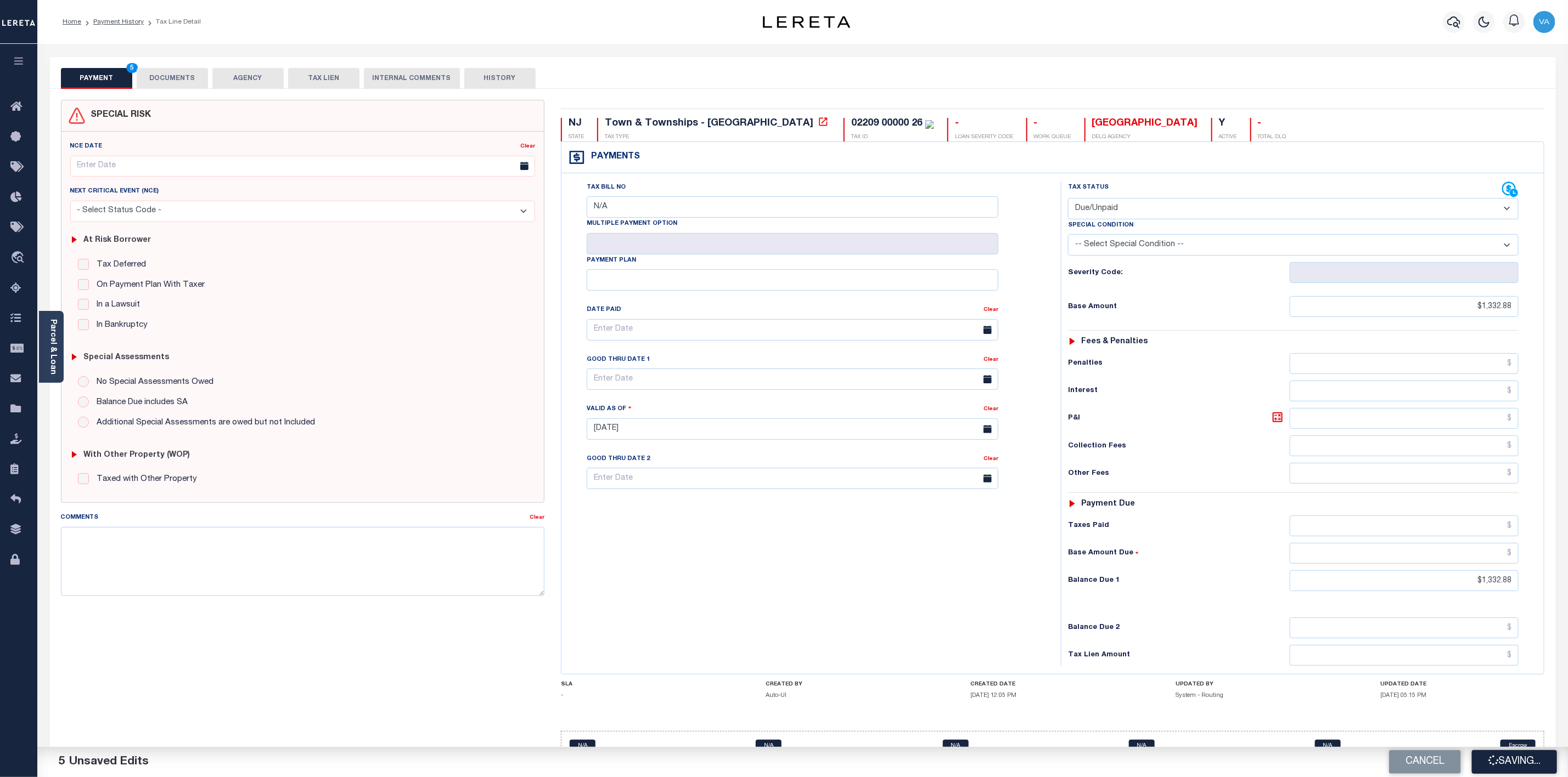
checkbox input "false"
type input "$1,332.88"
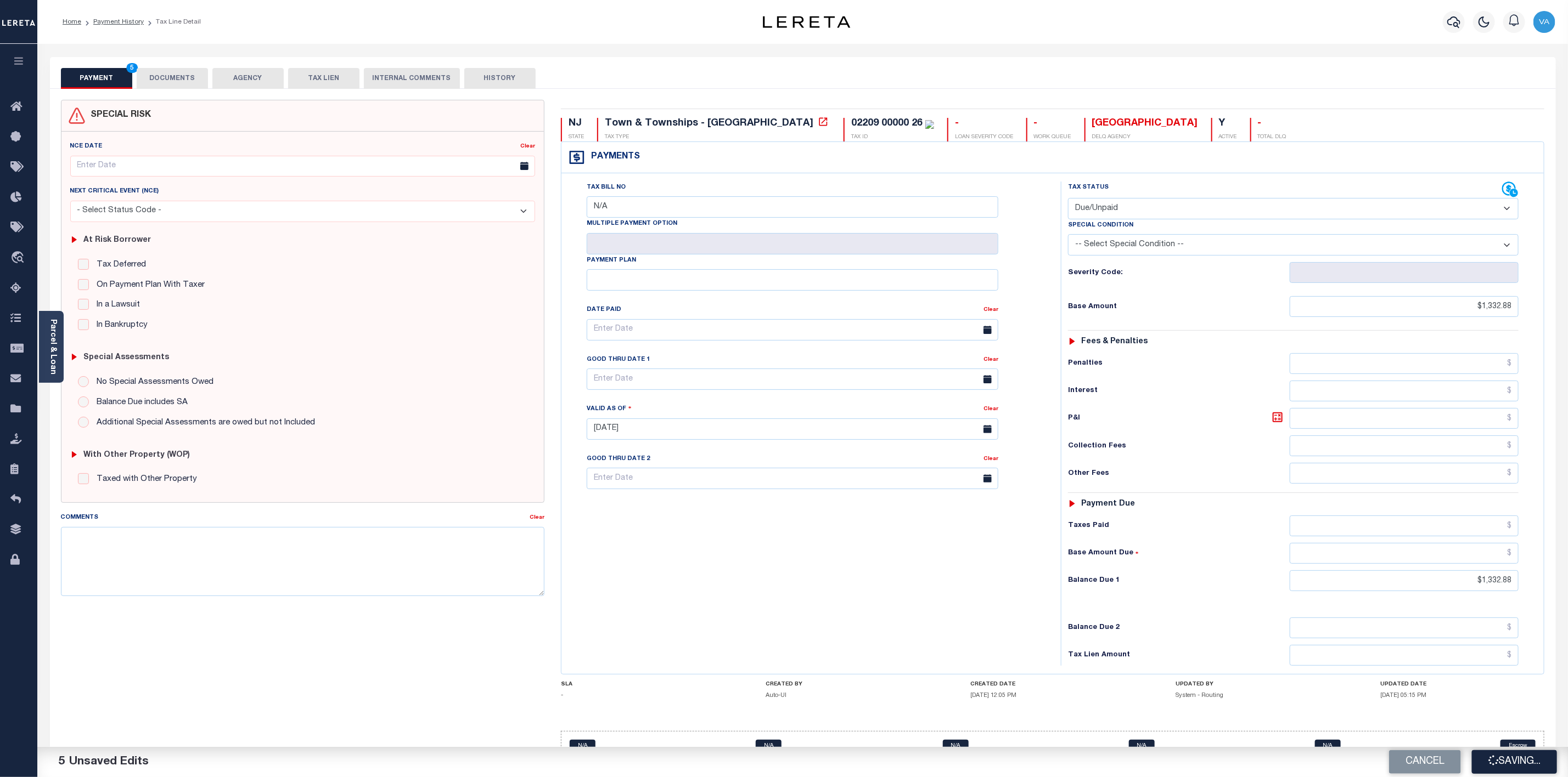
type input "$1,332.88"
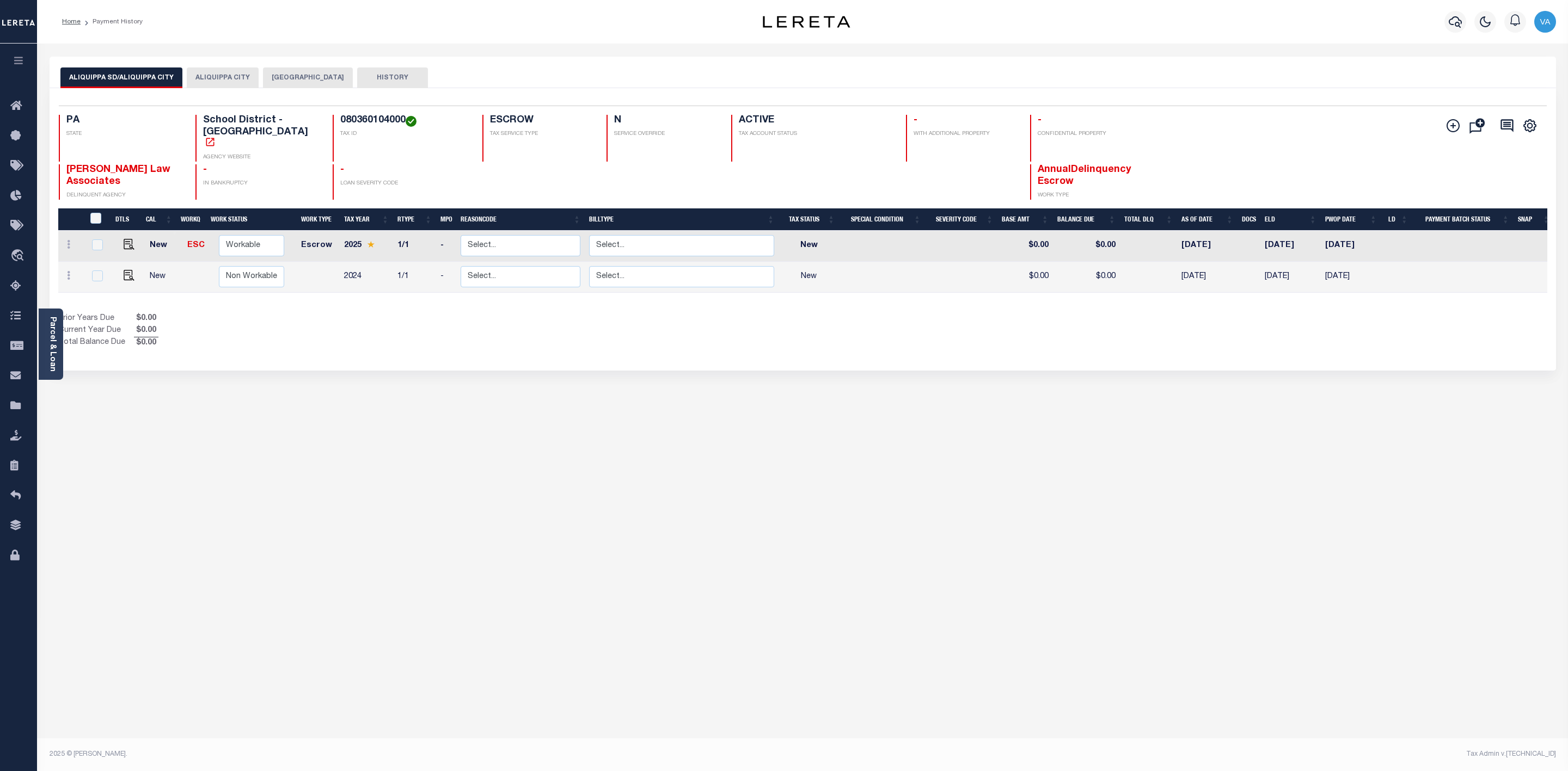
click at [224, 478] on div "ALIQUIPPA SD/ALIQUIPPA CITY ALIQUIPPA CITY BEAVER COUNTY HISTORY 2 1" at bounding box center [802, 364] width 1522 height 614
click at [210, 83] on button "ALIQUIPPA CITY" at bounding box center [222, 77] width 72 height 21
click at [275, 75] on button "[GEOGRAPHIC_DATA]" at bounding box center [308, 77] width 90 height 21
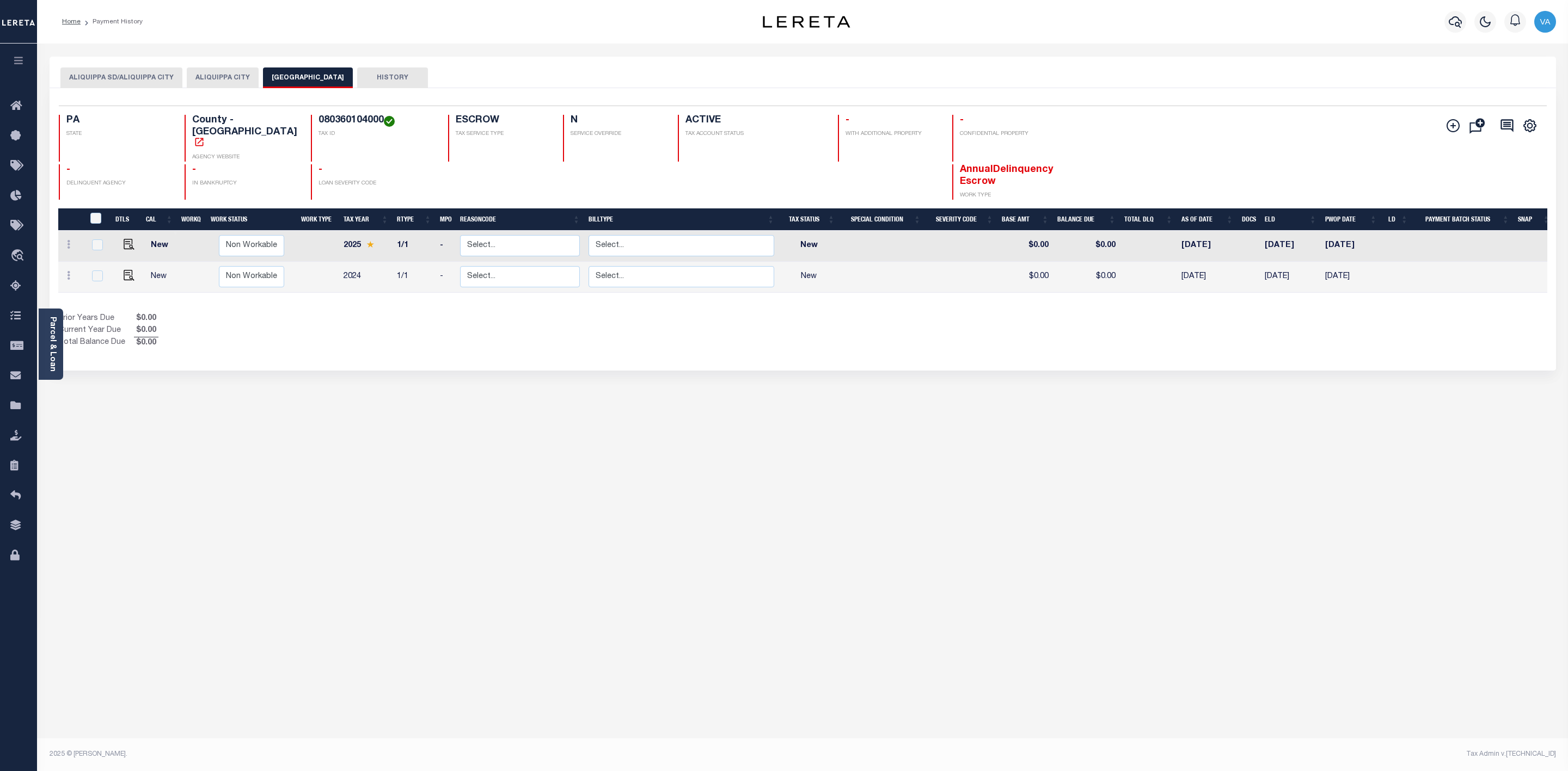
click at [229, 77] on button "ALIQUIPPA CITY" at bounding box center [222, 77] width 72 height 21
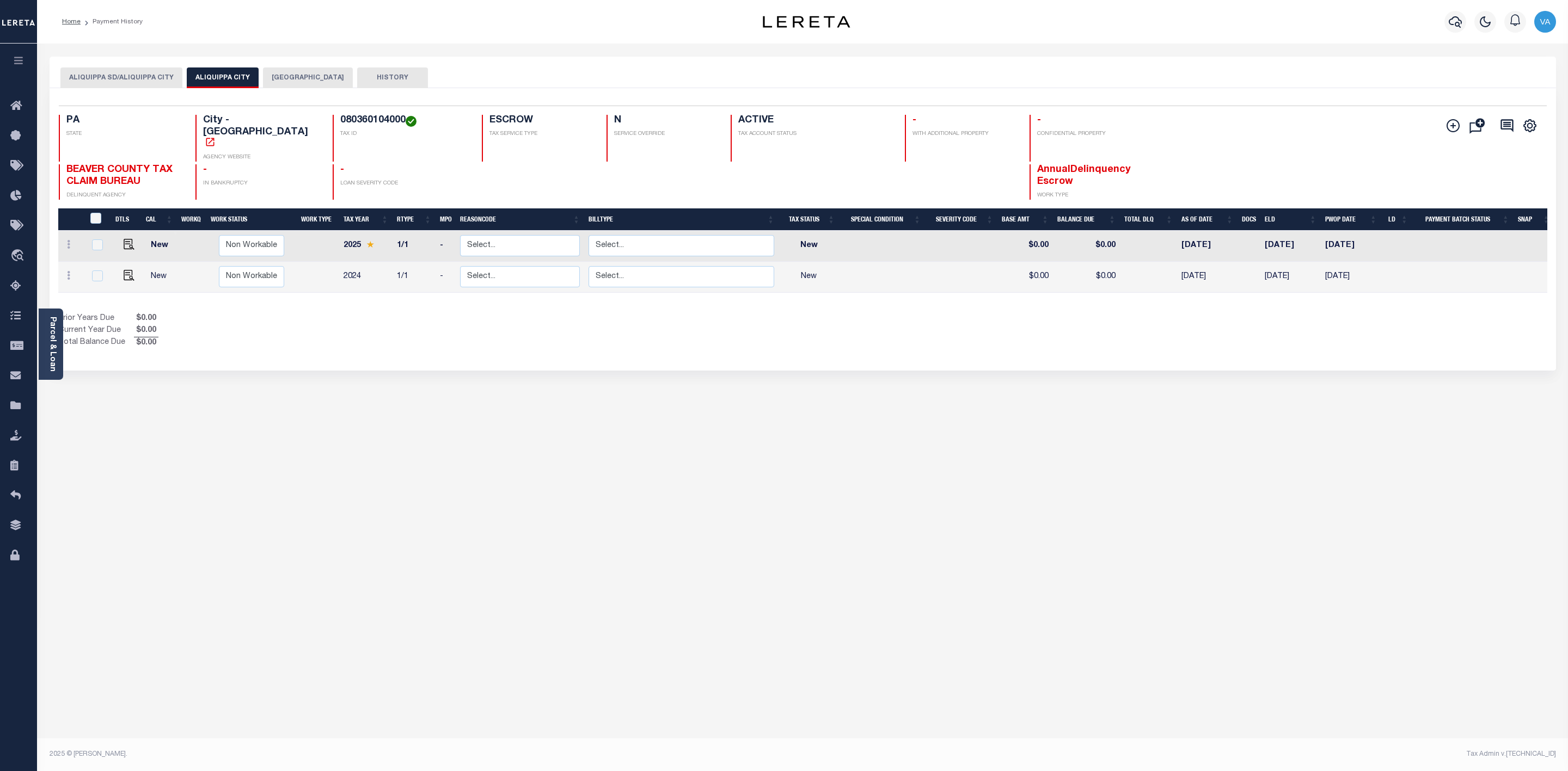
click at [136, 83] on button "ALIQUIPPA SD/ALIQUIPPA CITY" at bounding box center [121, 77] width 122 height 21
drag, startPoint x: 61, startPoint y: 157, endPoint x: 124, endPoint y: 168, distance: 64.0
click at [124, 168] on div "Portnoff Law Associates DELINQUENT AGENCY" at bounding box center [121, 182] width 124 height 36
copy span "Portnoff Law Associates"
drag, startPoint x: 313, startPoint y: 118, endPoint x: 382, endPoint y: 117, distance: 69.0
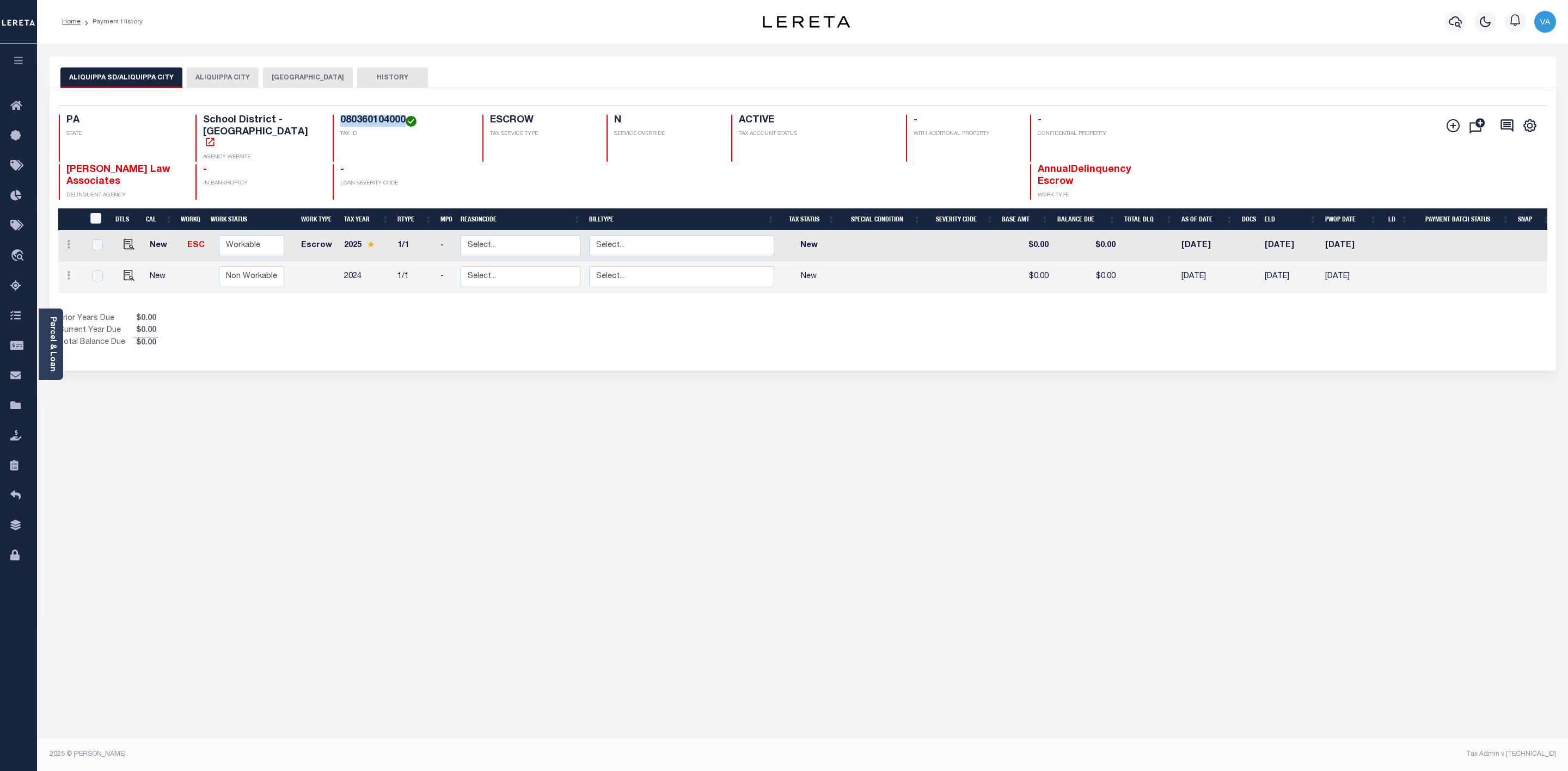
click at [382, 117] on div "080360104000 TAX ID" at bounding box center [401, 138] width 137 height 47
copy h4 "080360104000"
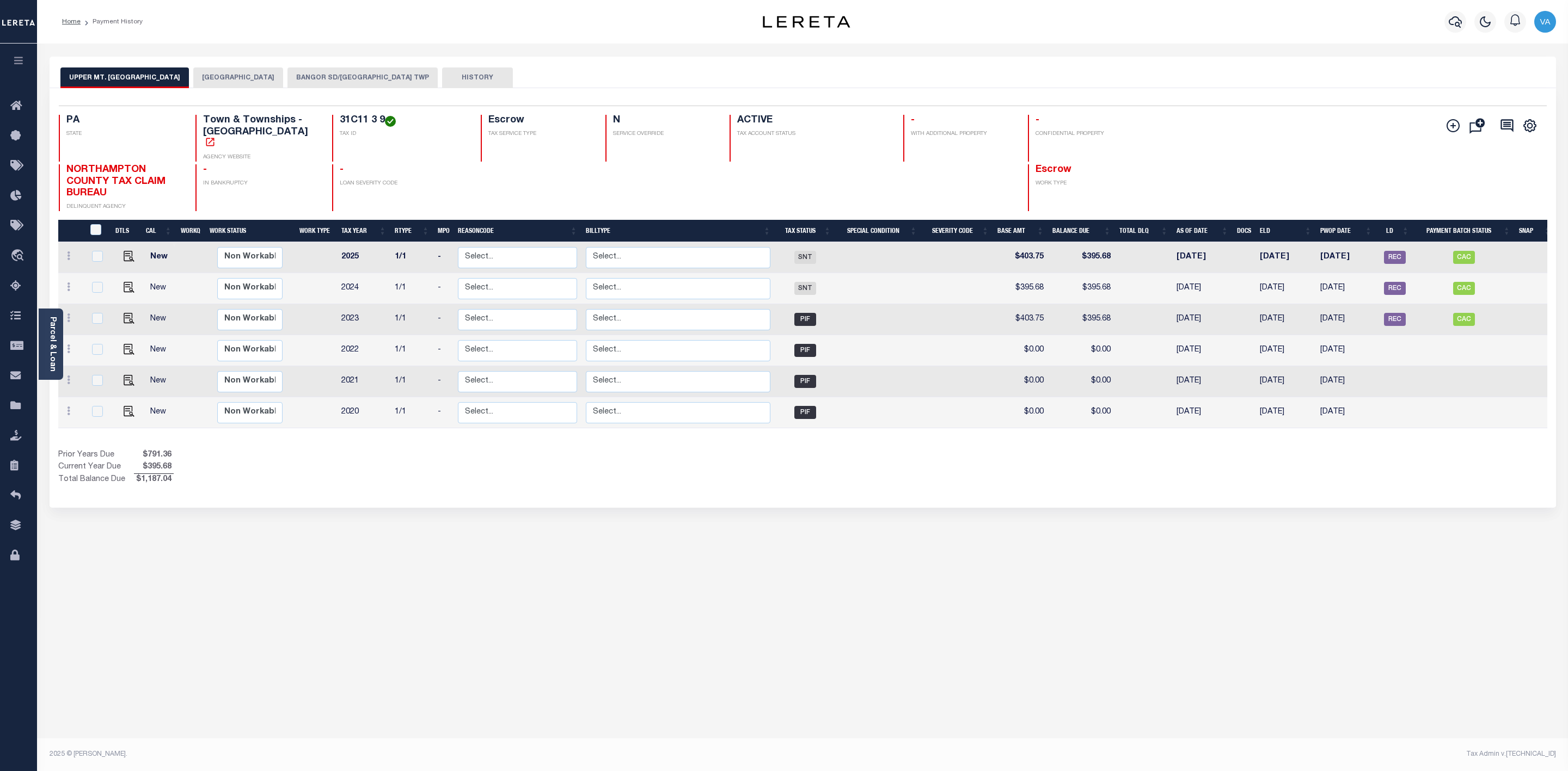
drag, startPoint x: 320, startPoint y: 117, endPoint x: 367, endPoint y: 117, distance: 47.0
click at [367, 117] on h4 "31C11 3 9" at bounding box center [404, 120] width 129 height 12
copy h4 "31C11 3 9"
click at [323, 75] on button "BANGOR SD/[GEOGRAPHIC_DATA] TWP" at bounding box center [362, 77] width 150 height 21
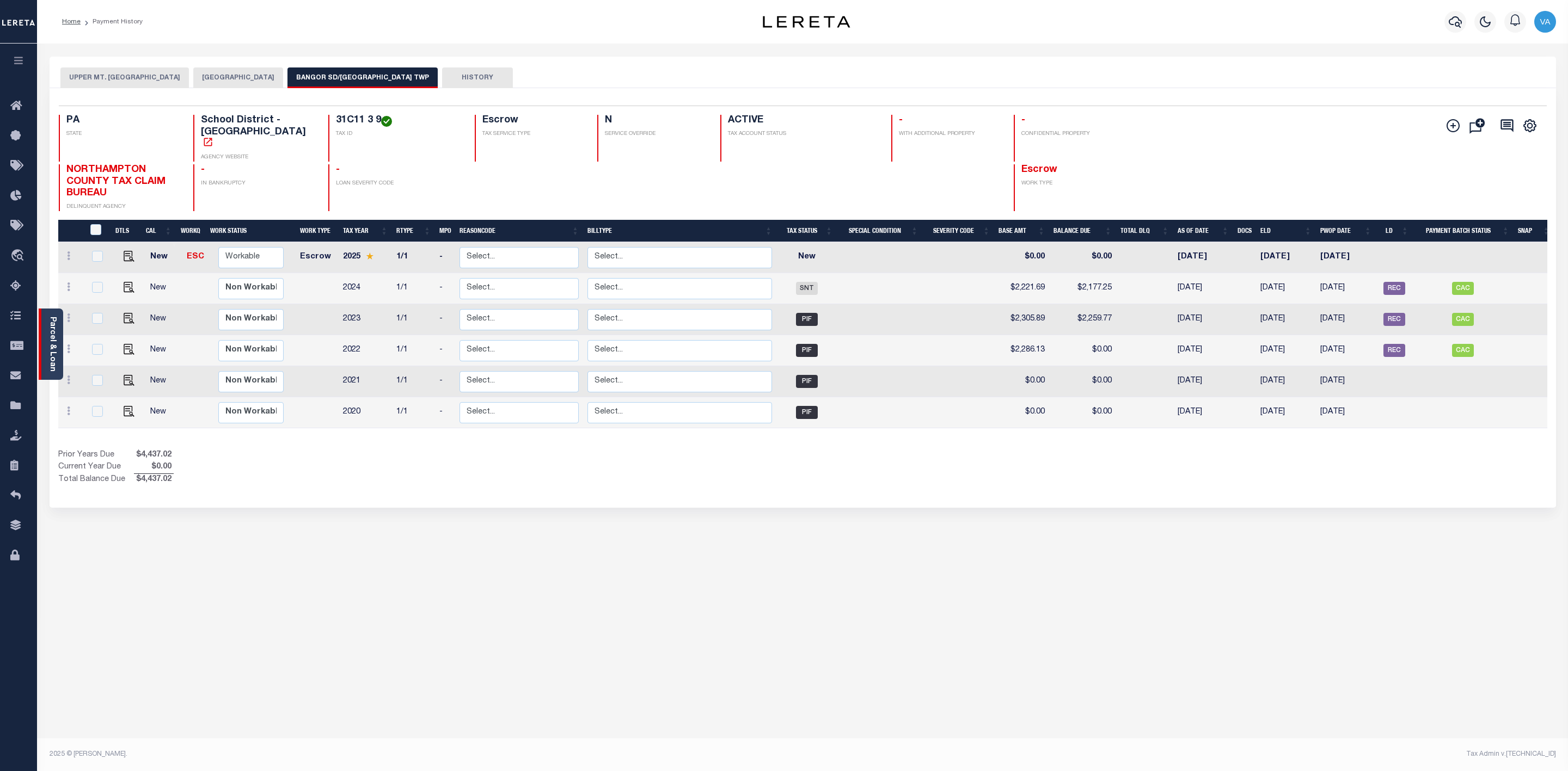
click at [49, 340] on link "Parcel & Loan" at bounding box center [52, 344] width 7 height 55
